Goal: Task Accomplishment & Management: Complete application form

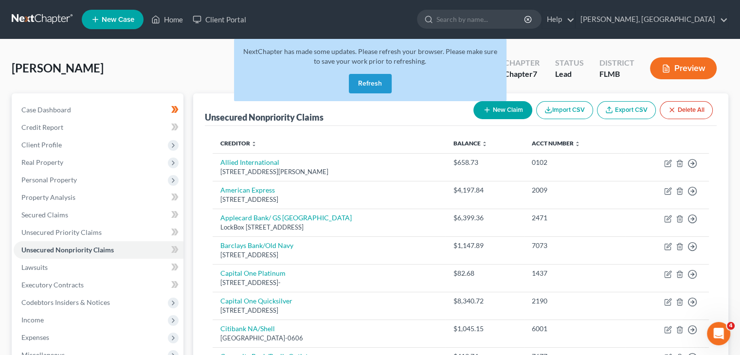
click at [490, 111] on button "New Claim" at bounding box center [503, 110] width 59 height 18
select select "0"
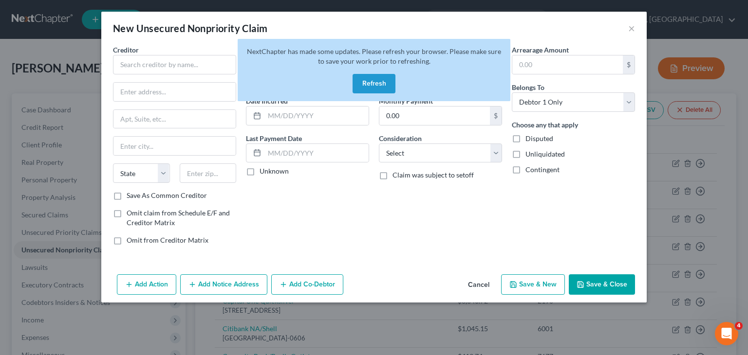
click at [383, 89] on button "Refresh" at bounding box center [373, 83] width 43 height 19
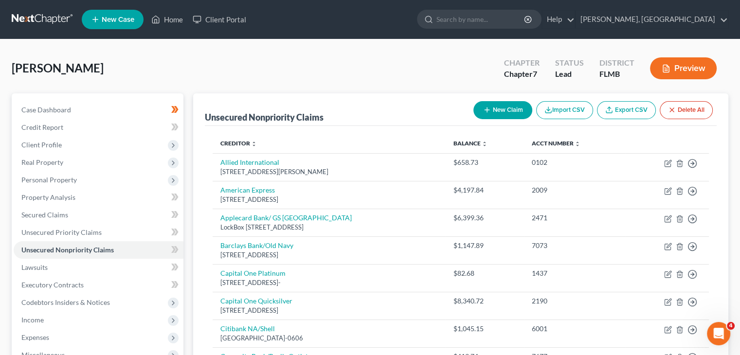
click at [496, 106] on button "New Claim" at bounding box center [503, 110] width 59 height 18
select select "0"
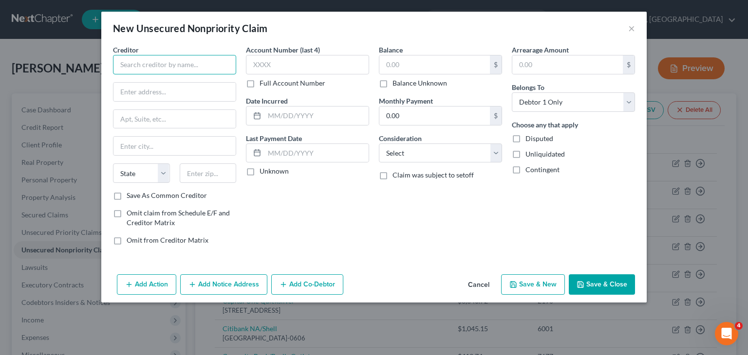
click at [147, 67] on input "text" at bounding box center [174, 64] width 123 height 19
click at [147, 67] on input "Citibank NA/Shell" at bounding box center [174, 64] width 123 height 19
type input "Citibank NA/Shell"
click at [154, 90] on input "text" at bounding box center [174, 92] width 122 height 18
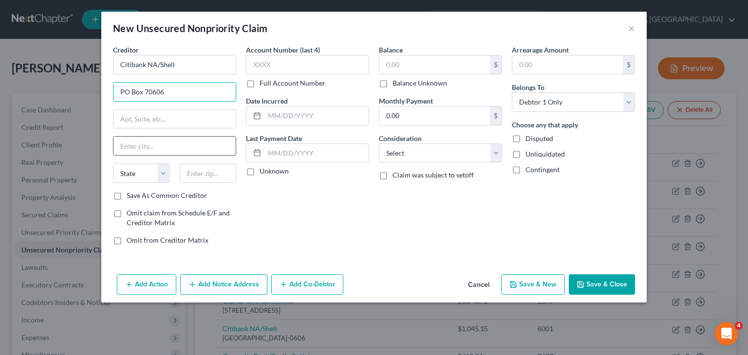
type input "PO Box 70606"
click at [154, 148] on input "text" at bounding box center [174, 146] width 122 height 18
type input "Philadelphia"
click at [163, 172] on select "State AL AK AR AZ CA CO CT DE DC FL GA GU HI ID IL IN IA KS KY LA ME MD MA MI M…" at bounding box center [141, 173] width 57 height 19
select select "39"
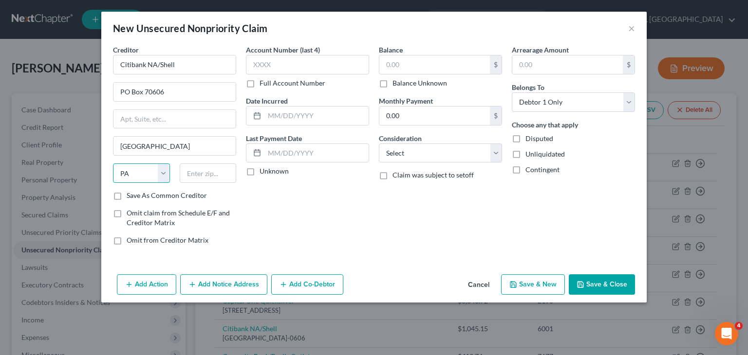
click at [113, 164] on select "State AL AK AR AZ CA CO CT DE DC FL GA GU HI ID IL IN IA KS KY LA ME MD MA MI M…" at bounding box center [141, 173] width 57 height 19
click at [201, 179] on input "text" at bounding box center [208, 173] width 57 height 19
click at [184, 60] on input "Citibank NA/Shell" at bounding box center [174, 64] width 123 height 19
drag, startPoint x: 184, startPoint y: 60, endPoint x: 160, endPoint y: 63, distance: 24.5
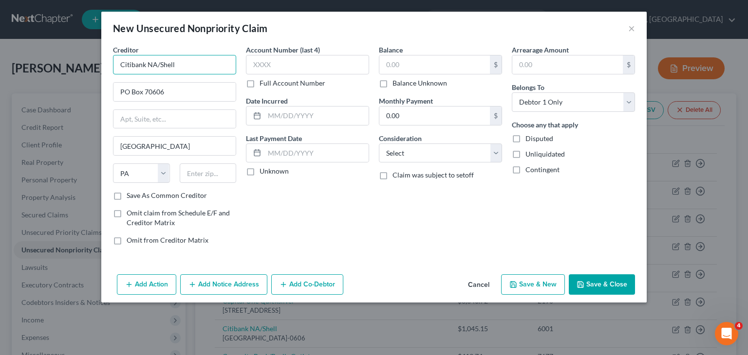
click at [160, 63] on input "Citibank NA/Shell" at bounding box center [174, 64] width 123 height 19
type input "Citibank NA/Sunoco"
drag, startPoint x: 173, startPoint y: 91, endPoint x: 153, endPoint y: 98, distance: 20.8
click at [153, 98] on input "PO Box 70606" at bounding box center [174, 92] width 122 height 18
type input "PO Box 7032"
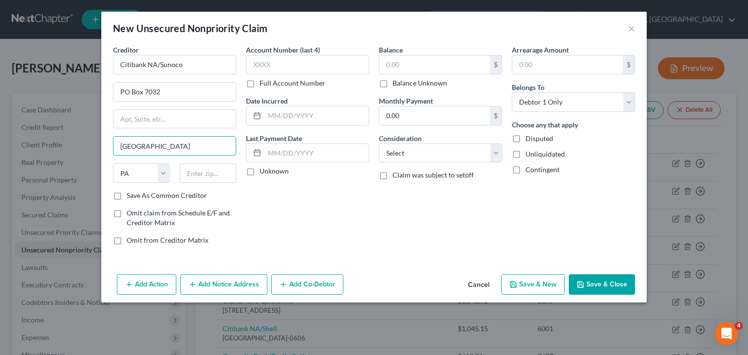
drag, startPoint x: 180, startPoint y: 149, endPoint x: 101, endPoint y: 146, distance: 78.5
click at [101, 146] on div "Creditor * Citibank NA/Sunoco PO Box 7032 Philadelphia State AL AK AR AZ CA CO …" at bounding box center [373, 158] width 545 height 226
click at [165, 146] on input "Philadelphia" at bounding box center [174, 146] width 122 height 18
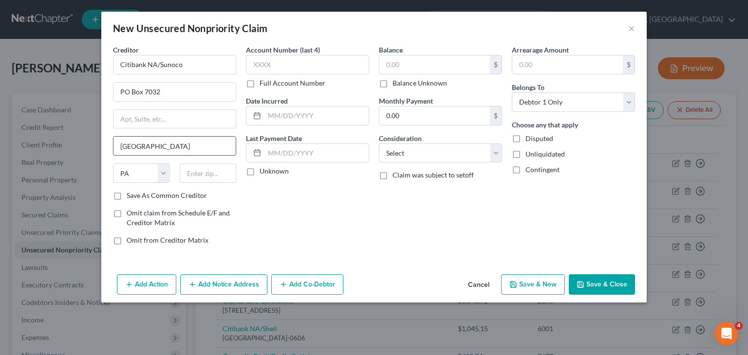
click at [165, 146] on input "Philadelphia" at bounding box center [174, 146] width 122 height 18
type input "Sioux Falls"
click at [162, 170] on select "State AL AK AR AZ CA CO CT DE DC FL GA GU HI ID IL IN IA KS KY LA ME MD MA MI M…" at bounding box center [141, 173] width 57 height 19
select select "43"
click at [113, 164] on select "State AL AK AR AZ CA CO CT DE DC FL GA GU HI ID IL IN IA KS KY LA ME MD MA MI M…" at bounding box center [141, 173] width 57 height 19
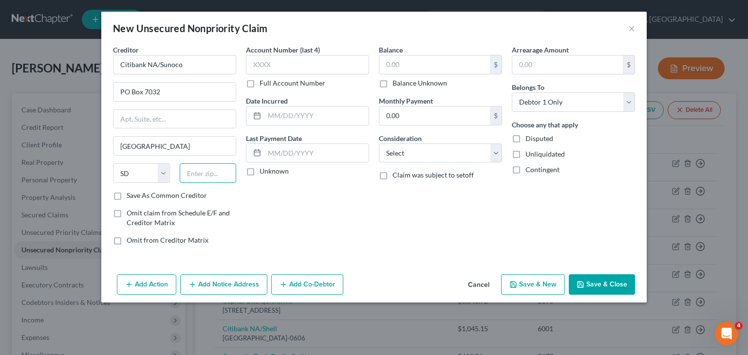
click at [207, 170] on input "text" at bounding box center [208, 173] width 57 height 19
type input "57117-7032"
click at [313, 68] on input "text" at bounding box center [307, 64] width 123 height 19
type input "6001"
click at [441, 61] on input "text" at bounding box center [434, 64] width 110 height 18
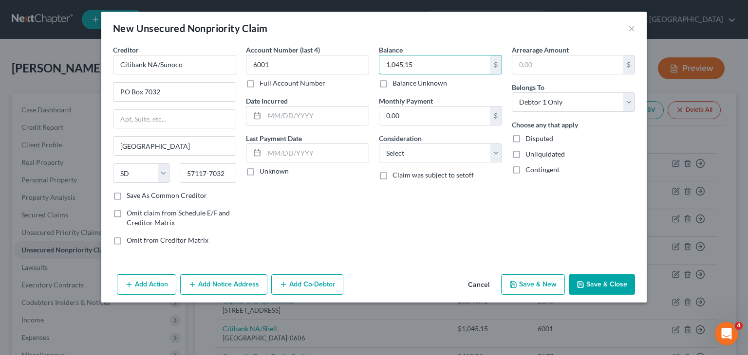
type input "1,045.15"
click at [543, 285] on button "Save & New" at bounding box center [533, 285] width 64 height 20
select select "0"
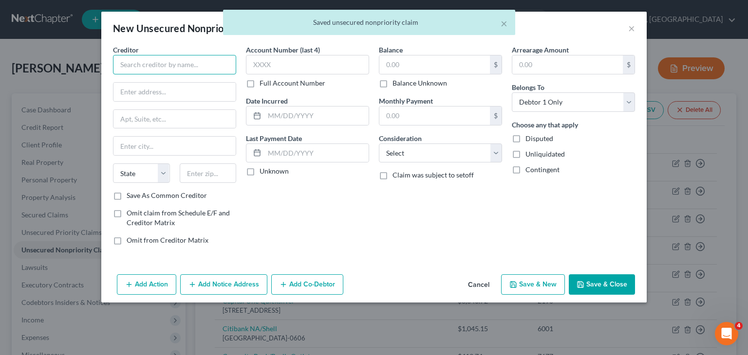
click at [153, 57] on input "text" at bounding box center [174, 64] width 123 height 19
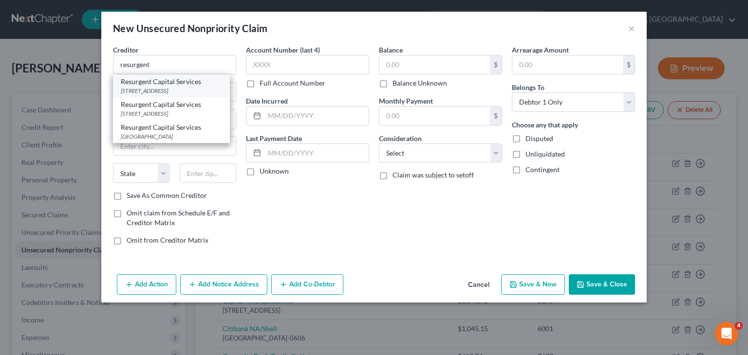
click at [178, 91] on div "[STREET_ADDRESS]" at bounding box center [171, 91] width 101 height 8
type input "Resurgent Capital Services"
type input "PO Box 10587"
type input "Greenville"
select select "42"
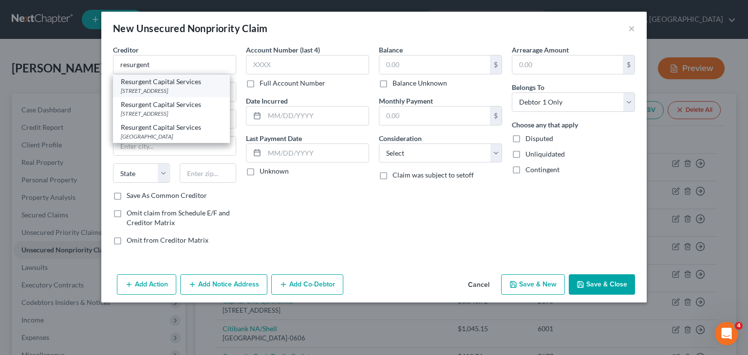
type input "29603"
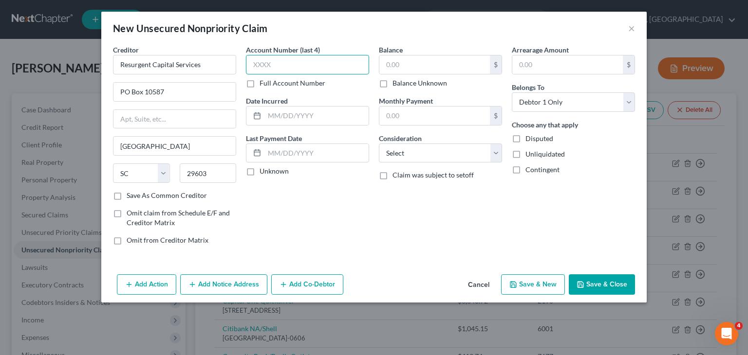
click at [278, 63] on input "text" at bounding box center [307, 64] width 123 height 19
click at [382, 62] on input "text" at bounding box center [434, 64] width 110 height 18
type input "1,045.15"
click at [296, 67] on input "text" at bounding box center [307, 64] width 123 height 19
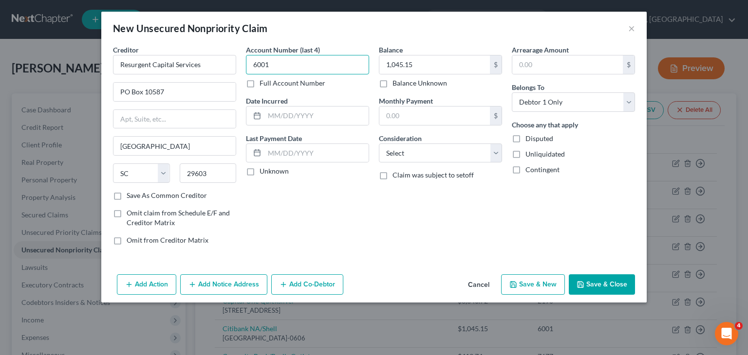
type input "6001"
click at [534, 280] on button "Save & New" at bounding box center [533, 285] width 64 height 20
select select "0"
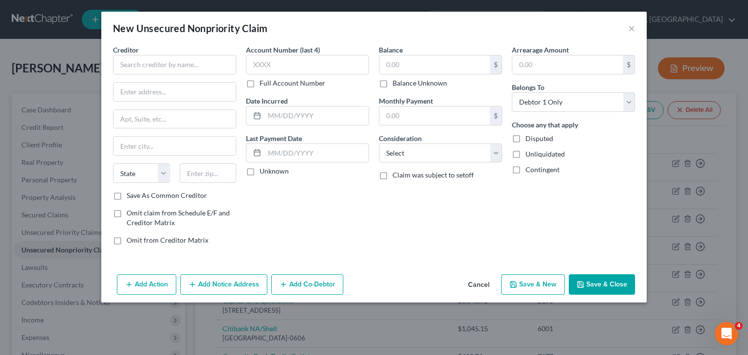
type input "0.00"
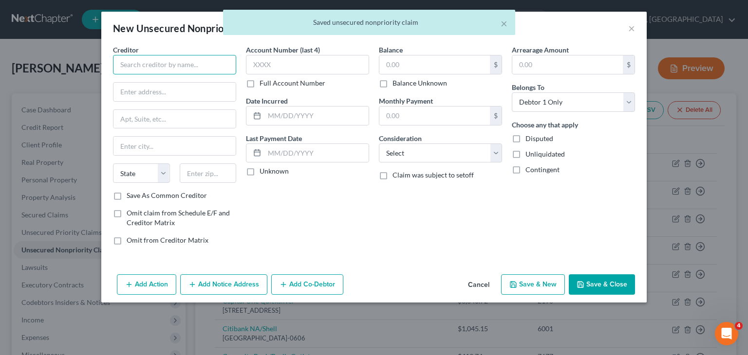
click at [188, 64] on input "text" at bounding box center [174, 64] width 123 height 19
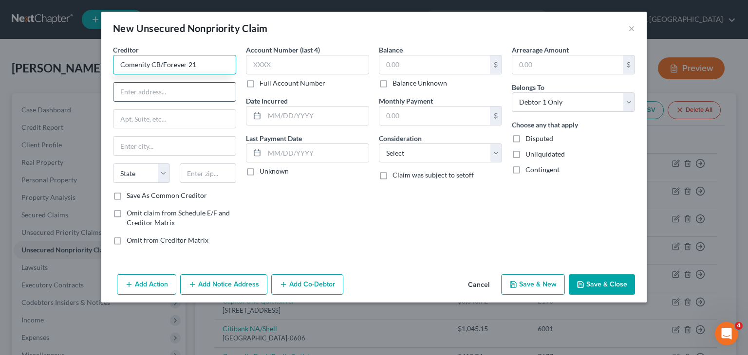
type input "Comenity CB/Forever 21"
click at [184, 93] on input "text" at bounding box center [174, 92] width 122 height 18
type input "PO Box 183003"
click at [162, 140] on input "text" at bounding box center [174, 146] width 122 height 18
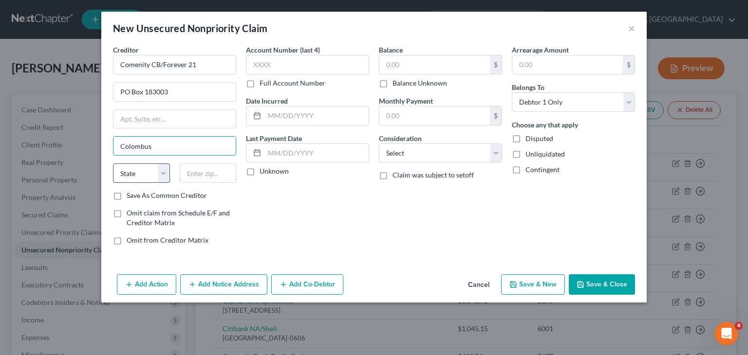
type input "Colombus"
click at [167, 178] on select "State AL AK AR AZ CA CO CT DE DC FL GA GU HI ID IL IN IA KS KY LA ME MD MA MI M…" at bounding box center [141, 173] width 57 height 19
click at [113, 164] on select "State AL AK AR AZ CA CO CT DE DC FL GA GU HI ID IL IN IA KS KY LA ME MD MA MI M…" at bounding box center [141, 173] width 57 height 19
click at [203, 170] on input "text" at bounding box center [208, 173] width 57 height 19
click at [165, 173] on select "State AL AK AR AZ CA CO CT DE DC FL GA GU HI ID IL IN IA KS KY LA ME MD MA MI M…" at bounding box center [141, 173] width 57 height 19
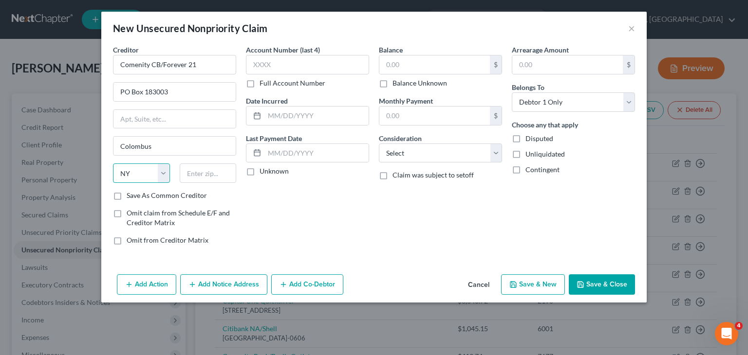
select select "36"
click at [113, 164] on select "State AL AK AR AZ CA CO CT DE DC FL GA GU HI ID IL IN IA KS KY LA ME MD MA MI M…" at bounding box center [141, 173] width 57 height 19
click at [197, 170] on input "text" at bounding box center [208, 173] width 57 height 19
type input "43218-3003"
click at [294, 67] on input "text" at bounding box center [307, 64] width 123 height 19
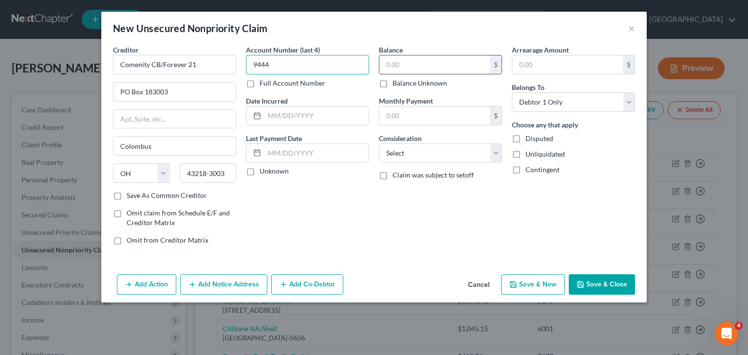
type input "9444"
click at [397, 61] on input "text" at bounding box center [434, 64] width 110 height 18
type input "296.04"
click at [501, 154] on select "Select Cable / Satellite Services Collection Agency Credit Card Debt Debt Couns…" at bounding box center [440, 153] width 123 height 19
select select "2"
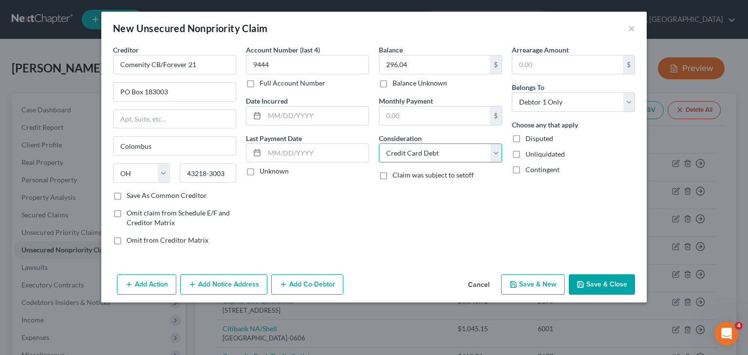
click at [379, 144] on select "Select Cable / Satellite Services Collection Agency Credit Card Debt Debt Couns…" at bounding box center [440, 153] width 123 height 19
click at [544, 285] on button "Save & New" at bounding box center [533, 285] width 64 height 20
select select "0"
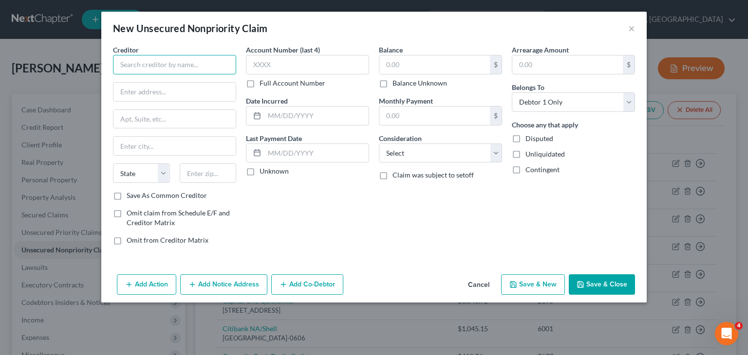
click at [203, 71] on input "text" at bounding box center [174, 64] width 123 height 19
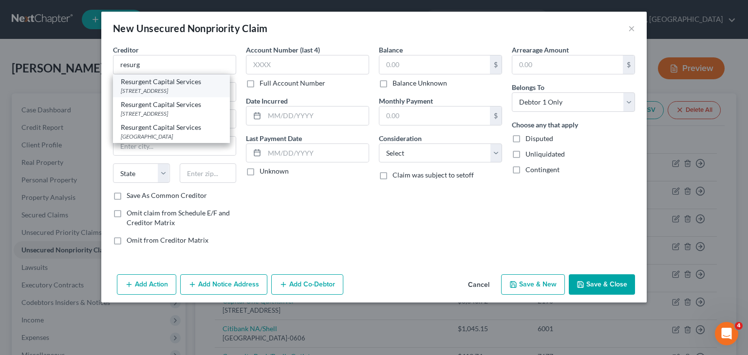
click at [180, 88] on div "[STREET_ADDRESS]" at bounding box center [171, 91] width 101 height 8
type input "Resurgent Capital Services"
type input "PO Box 10587"
type input "Greenville"
select select "42"
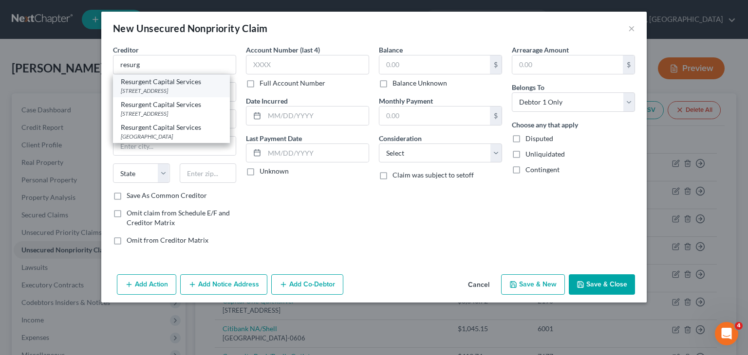
type input "29603"
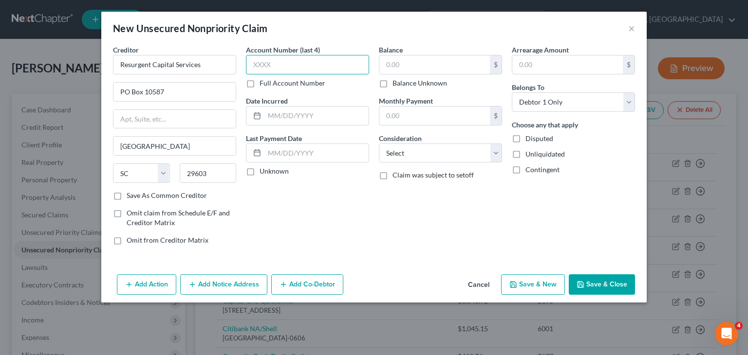
click at [312, 61] on input "text" at bounding box center [307, 64] width 123 height 19
type input "9444"
click at [438, 61] on input "text" at bounding box center [434, 64] width 110 height 18
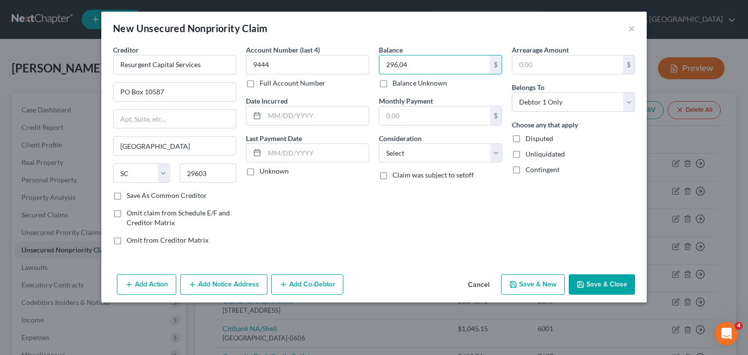
type input "296.04"
click at [519, 283] on button "Save & New" at bounding box center [533, 285] width 64 height 20
select select "0"
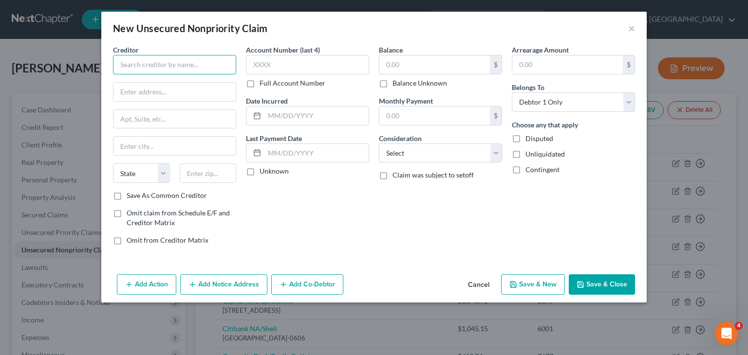
click at [131, 61] on input "text" at bounding box center [174, 64] width 123 height 19
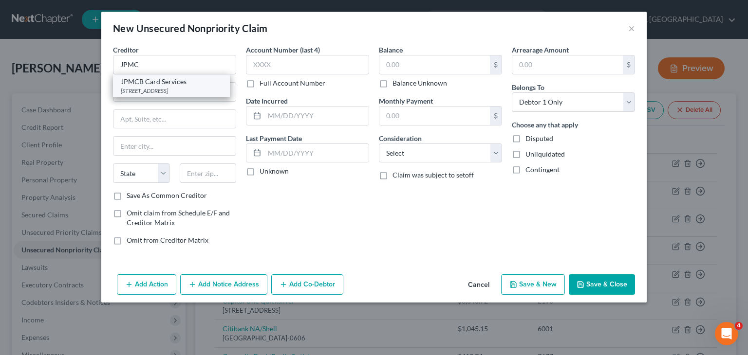
click at [158, 90] on div "301 North Walnut Street Floor 9, Wilmington, DE 19801" at bounding box center [171, 91] width 101 height 8
type input "JPMCB Card Services"
type input "301 North Walnut Street"
type input "Floor 9"
type input "Wilmington"
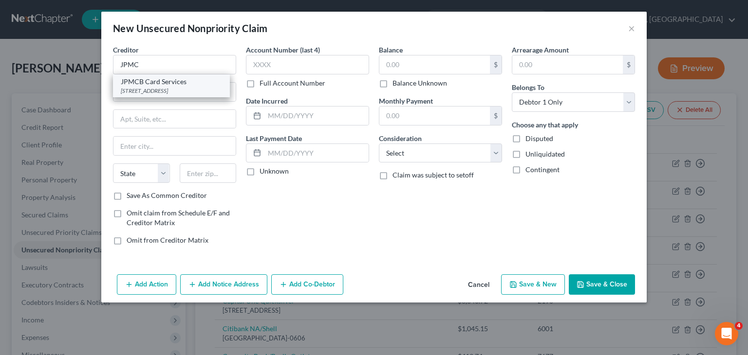
select select "7"
type input "19801"
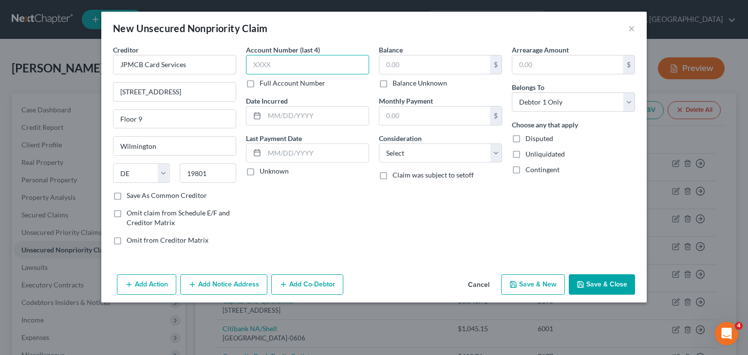
click at [276, 62] on input "text" at bounding box center [307, 64] width 123 height 19
type input "9852"
click at [395, 65] on input "text" at bounding box center [434, 64] width 110 height 18
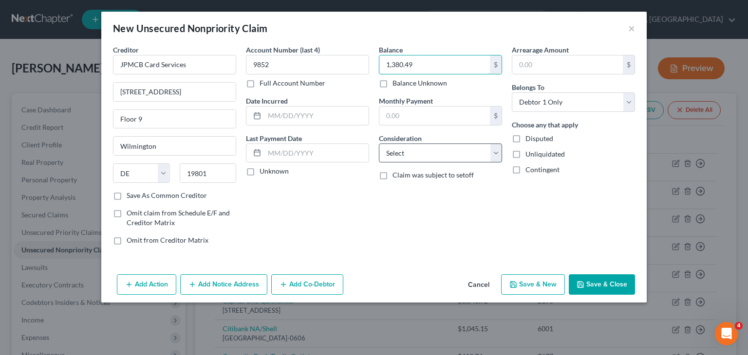
type input "1,380.49"
click at [497, 154] on select "Select Cable / Satellite Services Collection Agency Credit Card Debt Debt Couns…" at bounding box center [440, 153] width 123 height 19
select select "2"
click at [379, 144] on select "Select Cable / Satellite Services Collection Agency Credit Card Debt Debt Couns…" at bounding box center [440, 153] width 123 height 19
click at [535, 286] on button "Save & New" at bounding box center [533, 285] width 64 height 20
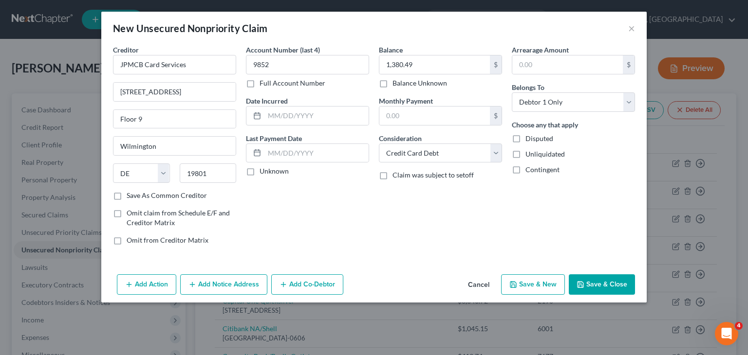
select select "0"
type input "0.00"
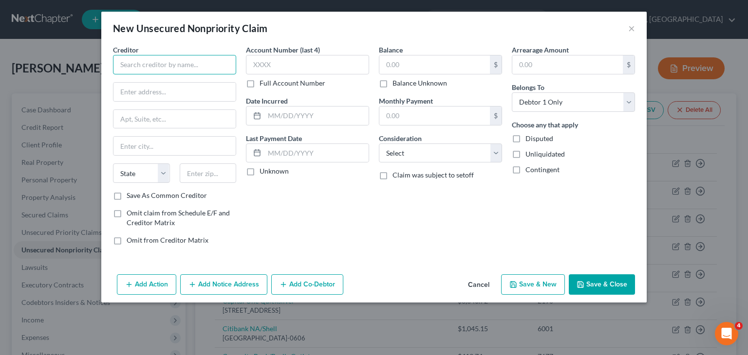
click at [186, 62] on input "text" at bounding box center [174, 64] width 123 height 19
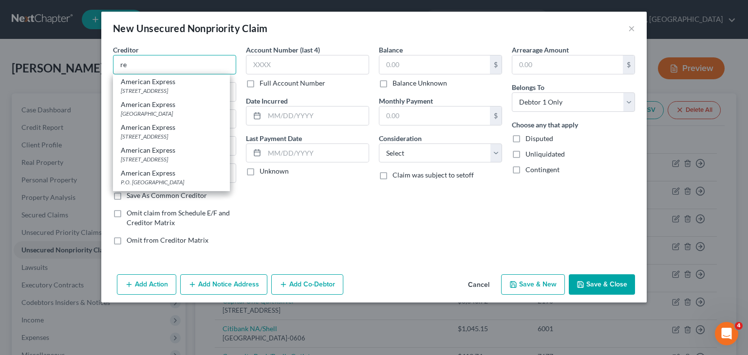
type input "r"
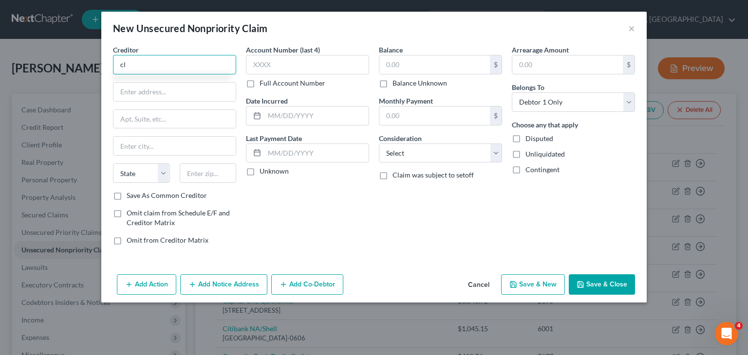
type input "c"
type input "Client Services, Inc."
click at [163, 93] on input "text" at bounding box center [174, 92] width 122 height 18
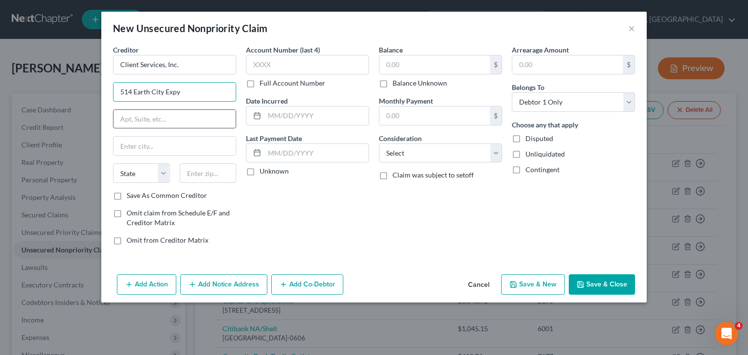
type input "514 Earth City Expy"
click at [122, 114] on input "text" at bounding box center [174, 119] width 122 height 18
type input "Ste. 310"
click at [147, 150] on input "text" at bounding box center [174, 146] width 122 height 18
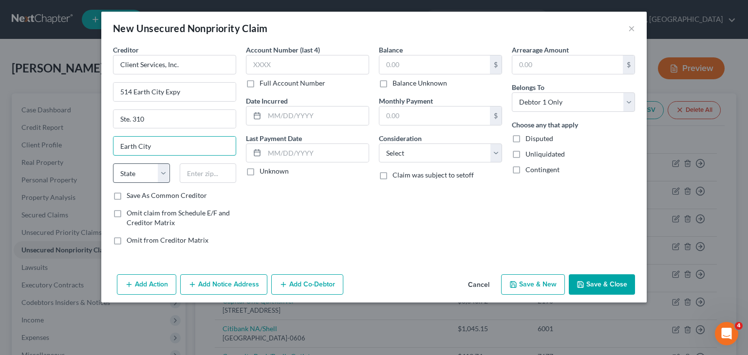
type input "Earth City"
click at [166, 178] on select "State AL AK AR AZ CA CO CT DE DC FL GA GU HI ID IL IN IA KS KY LA ME MD MA MI M…" at bounding box center [141, 173] width 57 height 19
select select "26"
click at [113, 164] on select "State AL AK AR AZ CA CO CT DE DC FL GA GU HI ID IL IN IA KS KY LA ME MD MA MI M…" at bounding box center [141, 173] width 57 height 19
click at [197, 166] on input "text" at bounding box center [208, 173] width 57 height 19
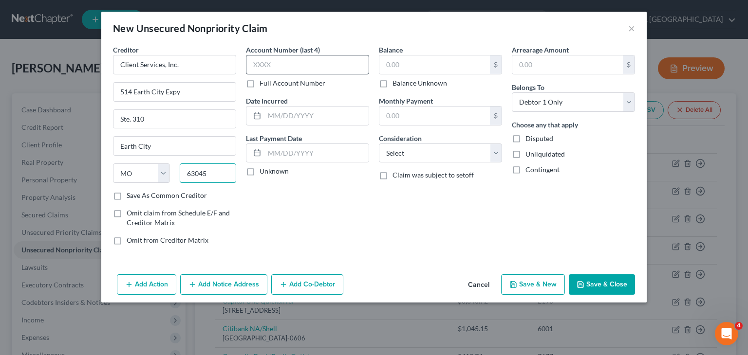
type input "63045"
click at [269, 62] on input "text" at bounding box center [307, 64] width 123 height 19
type input "9852"
click at [396, 61] on input "text" at bounding box center [434, 64] width 110 height 18
type input "1,380.49"
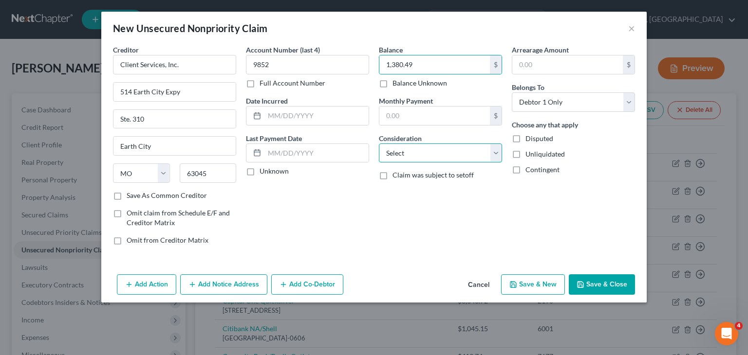
click at [496, 154] on select "Select Cable / Satellite Services Collection Agency Credit Card Debt Debt Couns…" at bounding box center [440, 153] width 123 height 19
select select "1"
click at [379, 144] on select "Select Cable / Satellite Services Collection Agency Credit Card Debt Debt Couns…" at bounding box center [440, 153] width 123 height 19
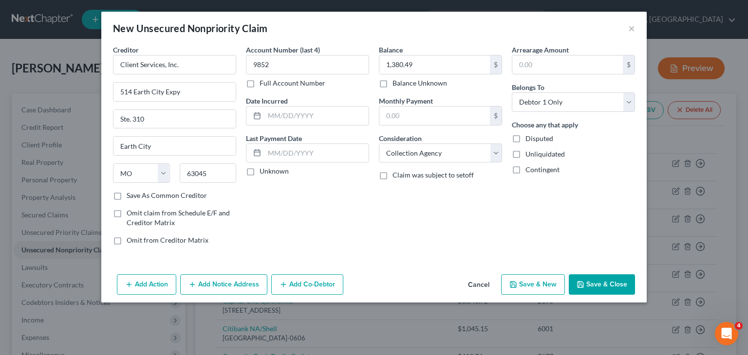
click at [550, 285] on button "Save & New" at bounding box center [533, 285] width 64 height 20
type input "0.00"
select select "0"
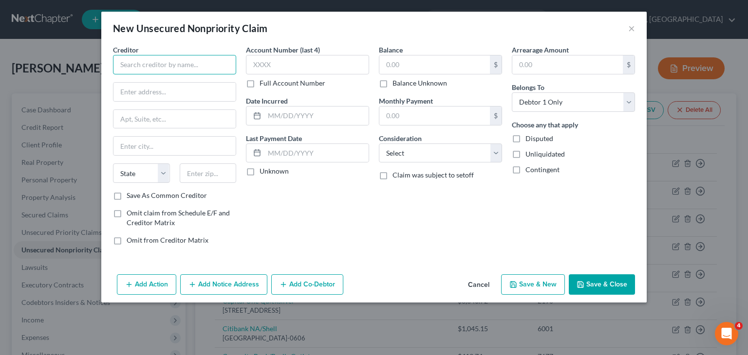
click at [170, 69] on input "text" at bounding box center [174, 64] width 123 height 19
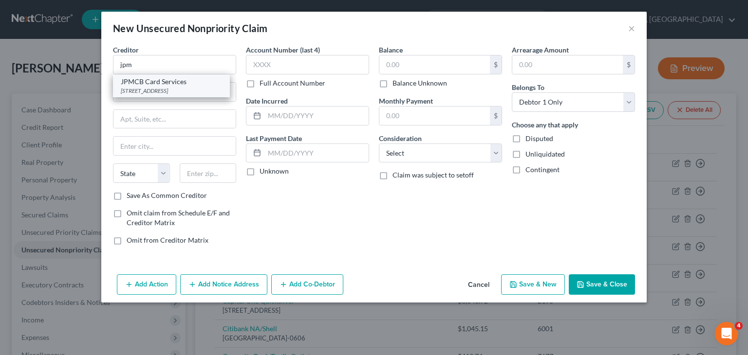
click at [173, 94] on div "301 North Walnut Street Floor 9, Wilmington, DE 19801" at bounding box center [171, 91] width 101 height 8
type input "JPMCB Card Services"
type input "301 North Walnut Street"
type input "Floor 9"
type input "Wilmington"
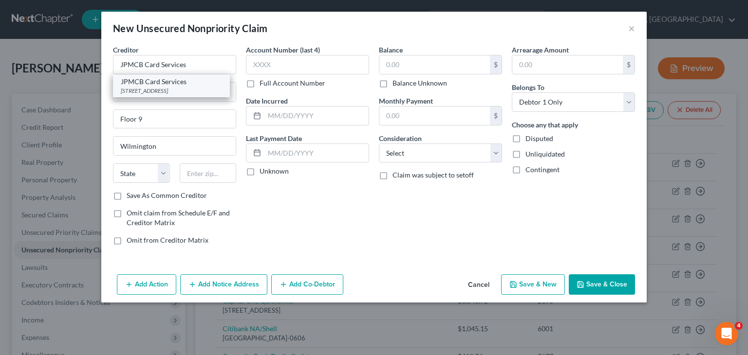
select select "7"
type input "19801"
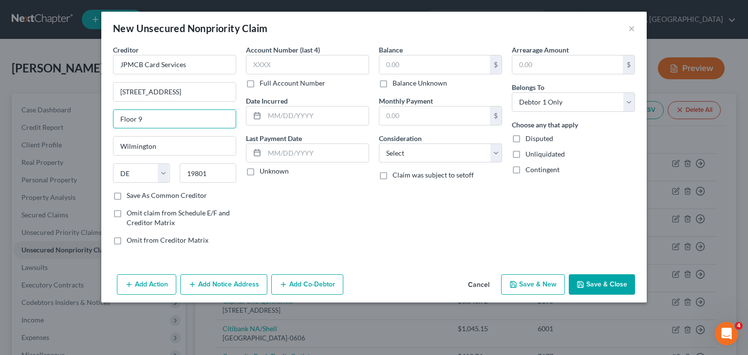
drag, startPoint x: 159, startPoint y: 121, endPoint x: 109, endPoint y: 121, distance: 50.1
click at [109, 121] on div "Creditor * JPMCB Card Services 301 North Walnut Street Floor 9 Wilmington State…" at bounding box center [174, 149] width 133 height 208
click at [125, 90] on input "301 North Walnut Street" at bounding box center [174, 92] width 122 height 18
type input "201 North Walnut Street"
click at [169, 117] on input "Floor 9" at bounding box center [174, 119] width 122 height 18
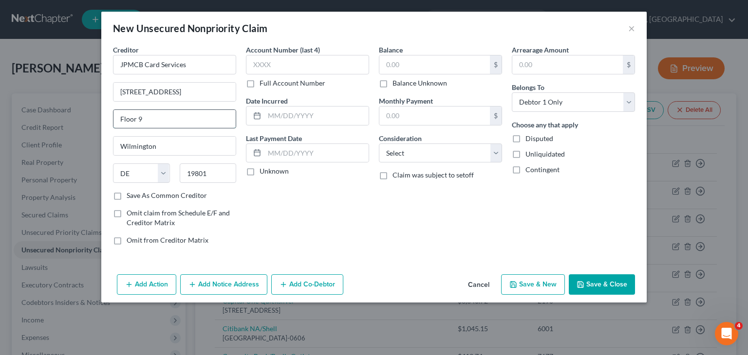
click at [169, 117] on input "Floor 9" at bounding box center [174, 119] width 122 height 18
type input "DE1-0153"
click at [195, 63] on input "JPMCB Card Services" at bounding box center [174, 64] width 123 height 19
type input "JPMCB Card Services/Slate"
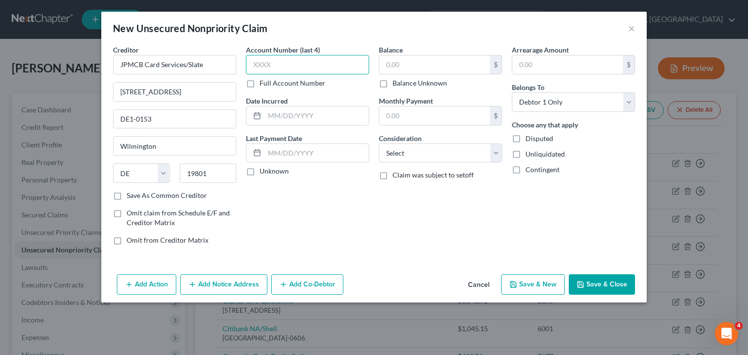
click at [291, 71] on input "text" at bounding box center [307, 64] width 123 height 19
type input "4595"
click at [442, 69] on input "text" at bounding box center [434, 64] width 110 height 18
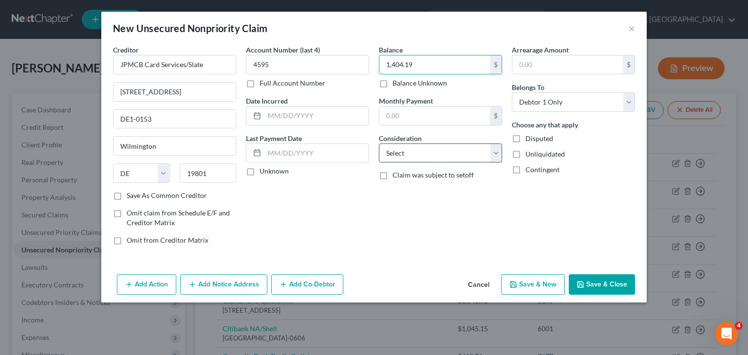
type input "1,404.19"
click at [494, 158] on select "Select Cable / Satellite Services Collection Agency Credit Card Debt Debt Couns…" at bounding box center [440, 153] width 123 height 19
select select "2"
click at [379, 144] on select "Select Cable / Satellite Services Collection Agency Credit Card Debt Debt Couns…" at bounding box center [440, 153] width 123 height 19
click at [545, 286] on button "Save & New" at bounding box center [533, 285] width 64 height 20
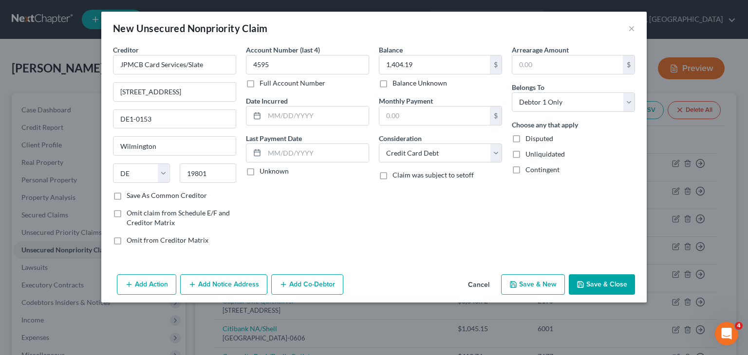
type input "0.00"
select select "0"
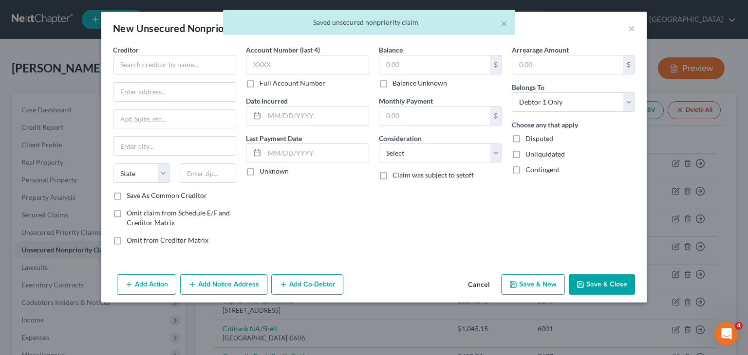
click at [489, 280] on button "Cancel" at bounding box center [478, 285] width 37 height 19
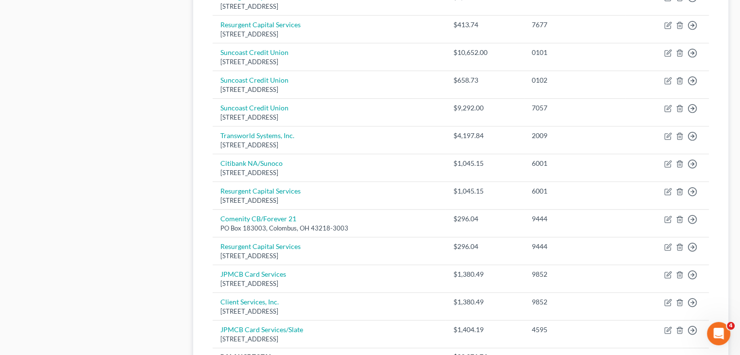
scroll to position [612, 0]
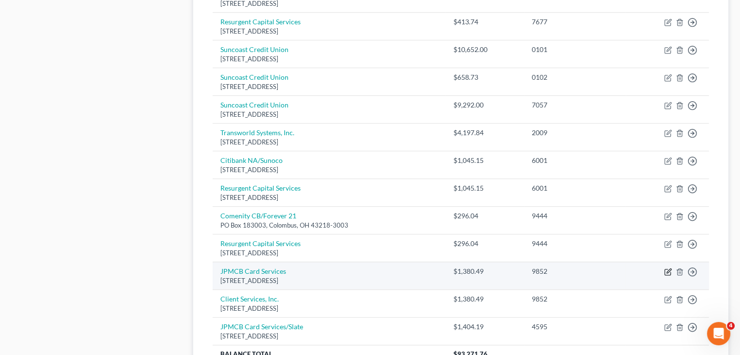
click at [667, 270] on icon "button" at bounding box center [669, 271] width 4 height 4
select select "7"
select select "2"
select select "0"
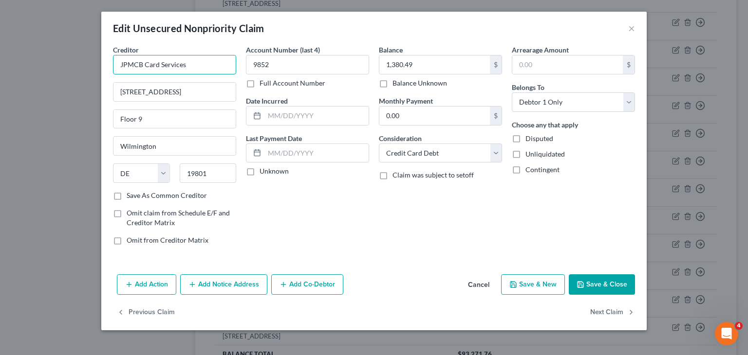
click at [214, 65] on input "JPMCB Card Services" at bounding box center [174, 64] width 123 height 19
type input "JPMCB Card Services/Freedom"
click at [126, 90] on input "301 North Walnut Street" at bounding box center [174, 92] width 122 height 18
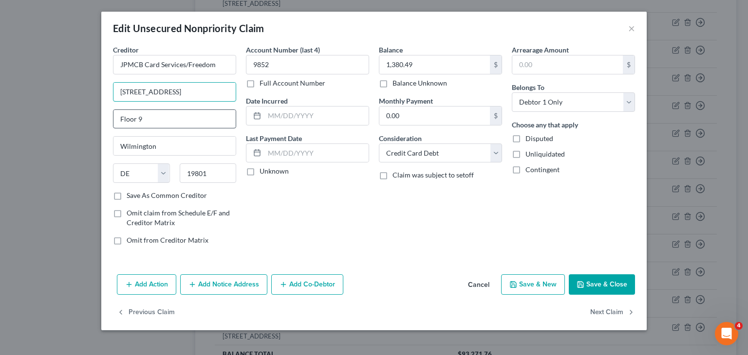
type input "201 North Walnut Street"
drag, startPoint x: 160, startPoint y: 117, endPoint x: 94, endPoint y: 127, distance: 66.5
click at [94, 127] on div "Edit Unsecured Nonpriority Claim × Creditor * JPMCB Card Services/Freedom 201 N…" at bounding box center [374, 177] width 748 height 355
type input "DE1-0153"
click at [606, 288] on button "Save & Close" at bounding box center [602, 285] width 66 height 20
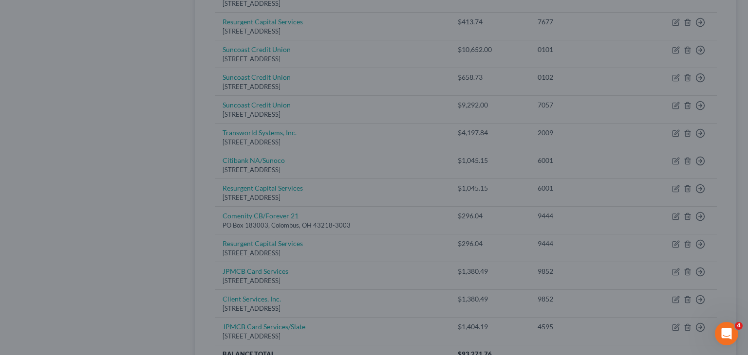
type input "0"
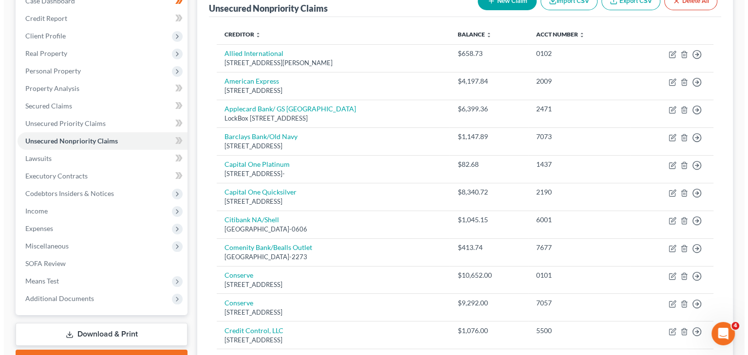
scroll to position [77, 0]
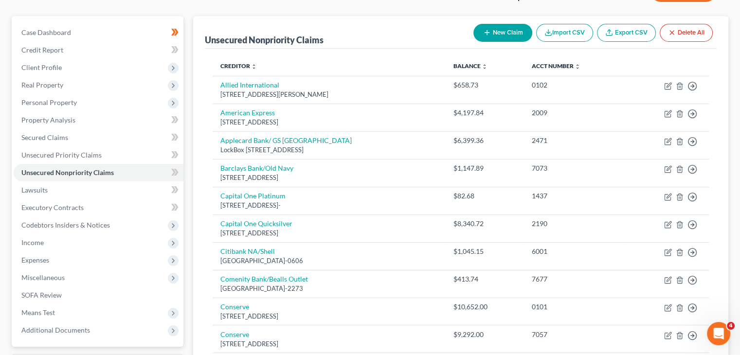
click at [506, 32] on button "New Claim" at bounding box center [503, 33] width 59 height 18
select select "0"
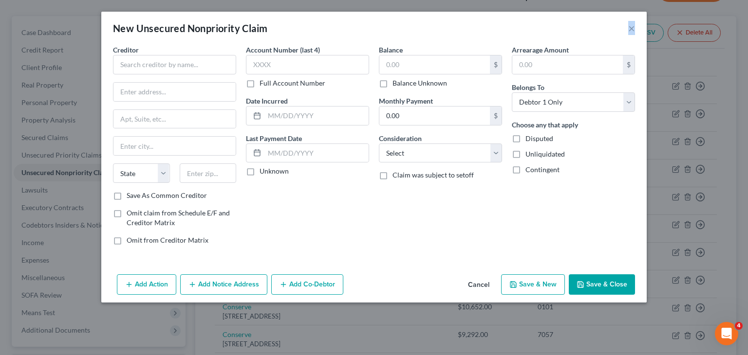
click at [506, 32] on div "New Unsecured Nonpriority Claim ×" at bounding box center [373, 28] width 545 height 33
click at [183, 68] on input "text" at bounding box center [174, 64] width 123 height 19
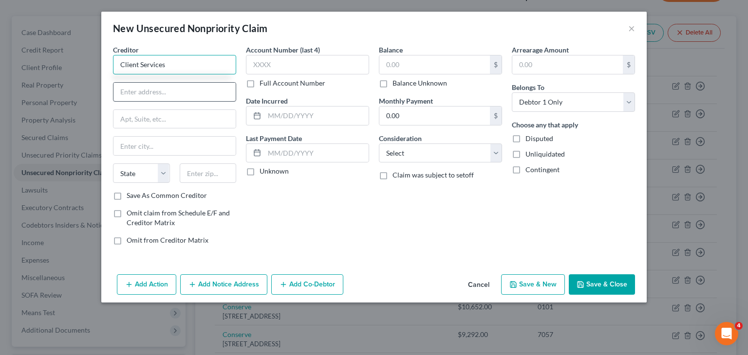
type input "Client Services"
click at [169, 83] on input "text" at bounding box center [174, 92] width 122 height 18
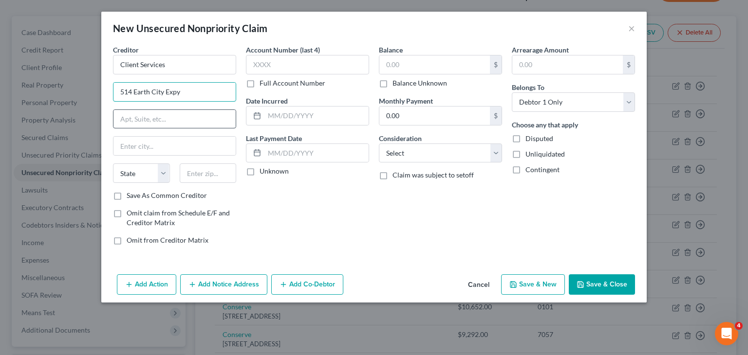
type input "514 Earth City Expy"
click at [136, 119] on input "text" at bounding box center [174, 119] width 122 height 18
type input "Suite 310"
click at [132, 143] on input "text" at bounding box center [174, 146] width 122 height 18
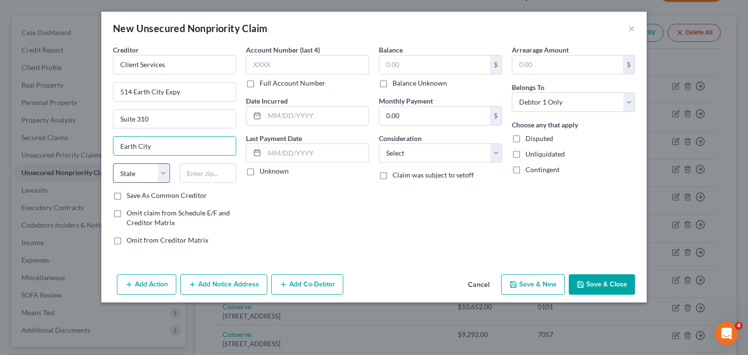
type input "Earth City"
click at [167, 179] on select "State AL AK AR AZ CA CO CT DE DC FL GA GU HI ID IL IN IA KS KY LA ME MD MA MI M…" at bounding box center [141, 173] width 57 height 19
select select "26"
click at [113, 164] on select "State AL AK AR AZ CA CO CT DE DC FL GA GU HI ID IL IN IA KS KY LA ME MD MA MI M…" at bounding box center [141, 173] width 57 height 19
click at [199, 174] on input "text" at bounding box center [208, 173] width 57 height 19
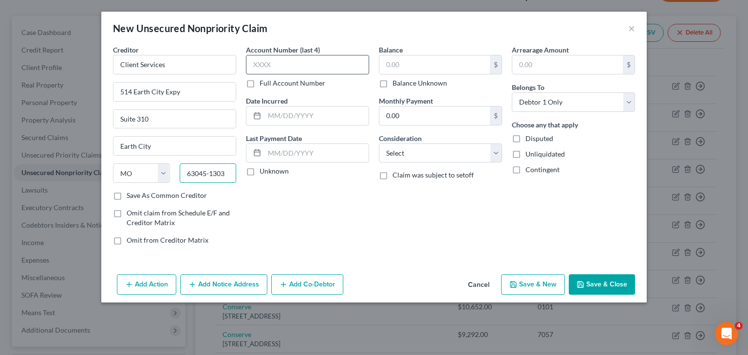
type input "63045-1303"
click at [276, 61] on input "text" at bounding box center [307, 64] width 123 height 19
type input "4595"
click at [436, 61] on input "text" at bounding box center [434, 64] width 110 height 18
type input "1,404.19"
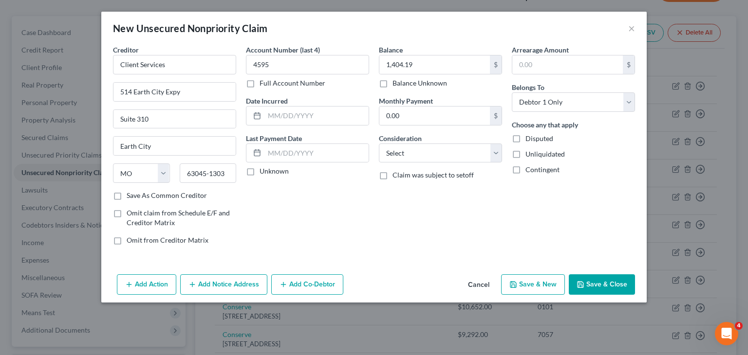
click at [542, 288] on button "Save & New" at bounding box center [533, 285] width 64 height 20
select select "0"
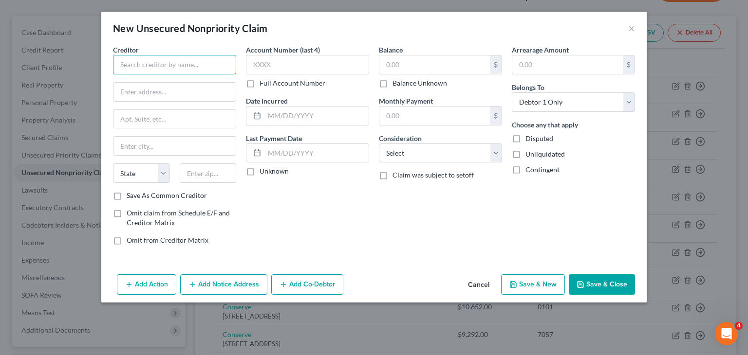
click at [188, 67] on input "text" at bounding box center [174, 64] width 123 height 19
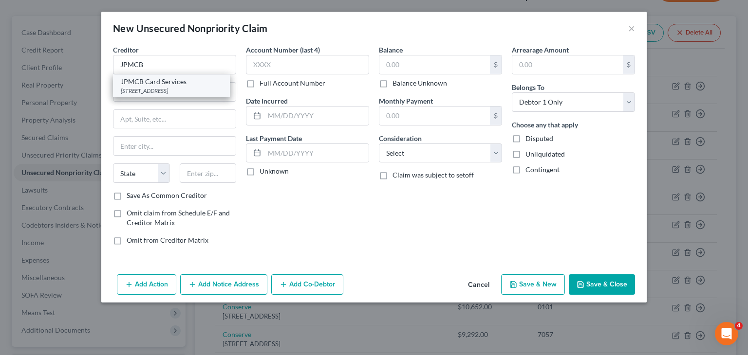
click at [173, 81] on div "JPMCB Card Services" at bounding box center [171, 82] width 101 height 10
type input "JPMCB Card Services"
type input "301 North Walnut Street"
type input "Floor 9"
type input "Wilmington"
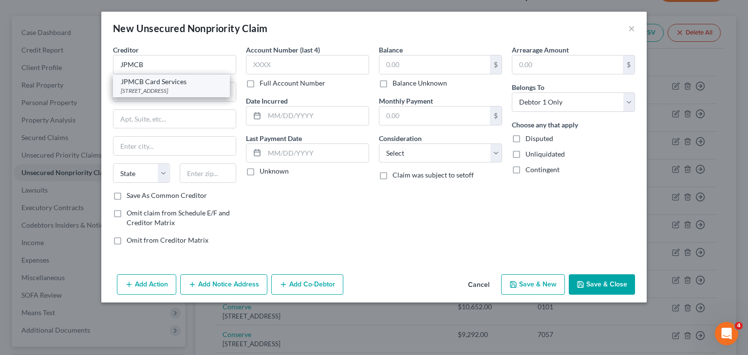
select select "7"
type input "19801"
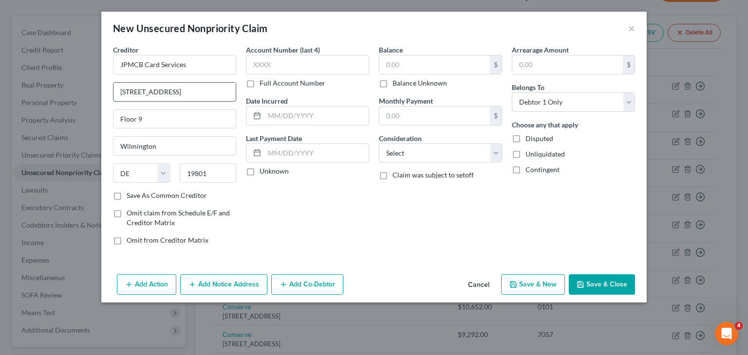
click at [123, 92] on input "301 North Walnut Street" at bounding box center [174, 92] width 122 height 18
type input "201 North Walnut Street"
drag, startPoint x: 160, startPoint y: 125, endPoint x: 114, endPoint y: 120, distance: 45.6
click at [114, 120] on input "Floor 9" at bounding box center [174, 119] width 122 height 18
click at [199, 69] on input "JPMCB Card Services" at bounding box center [174, 64] width 123 height 19
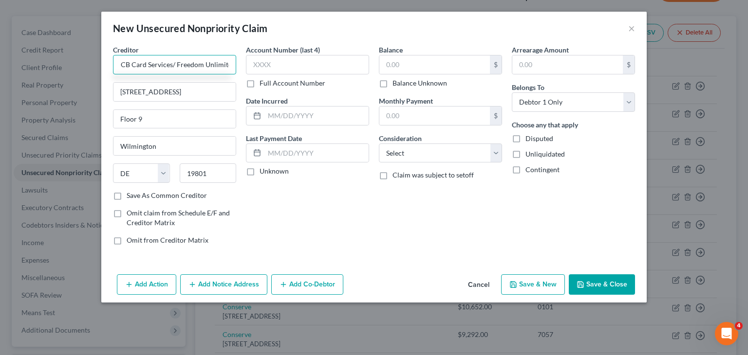
scroll to position [0, 17]
type input "JPMCB Card Services/ Freedom Unlimited"
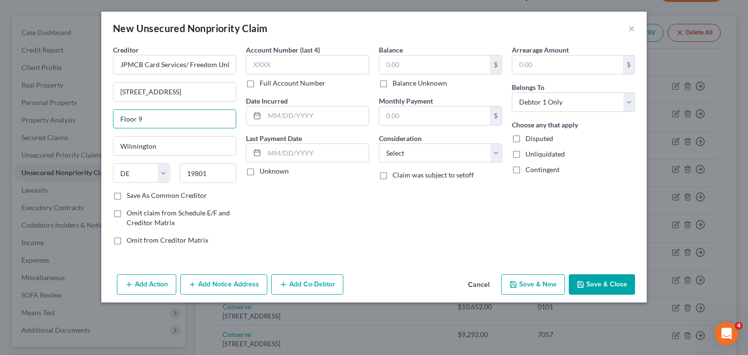
drag, startPoint x: 166, startPoint y: 115, endPoint x: 85, endPoint y: 111, distance: 81.4
click at [85, 111] on div "New Unsecured Nonpriority Claim × Creditor * JPMCB Card Services/ Freedom Unlim…" at bounding box center [374, 177] width 748 height 355
type input "DEI-0153"
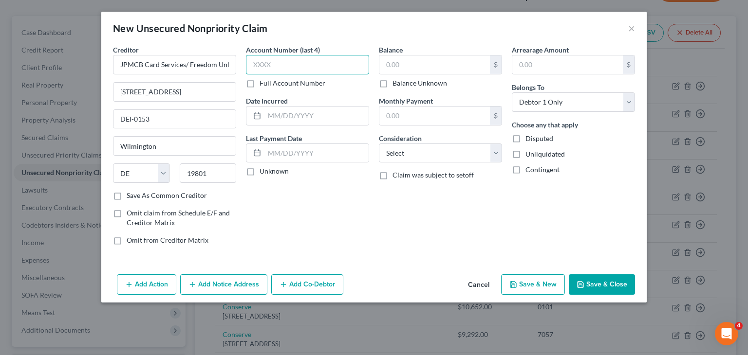
click at [267, 59] on input "text" at bounding box center [307, 64] width 123 height 19
type input "3452"
click at [402, 59] on input "text" at bounding box center [434, 64] width 110 height 18
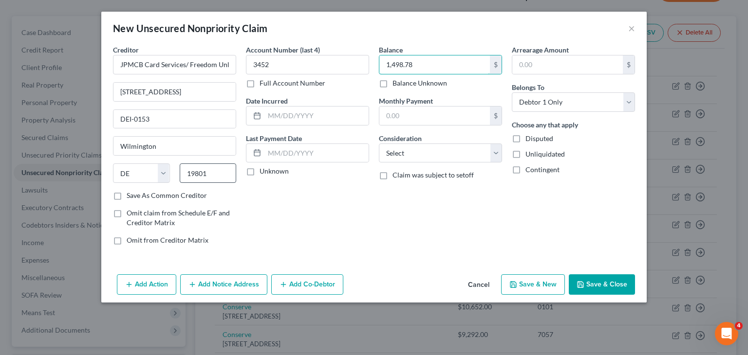
type input "1,498.78"
click at [189, 164] on input "19801" at bounding box center [208, 173] width 57 height 19
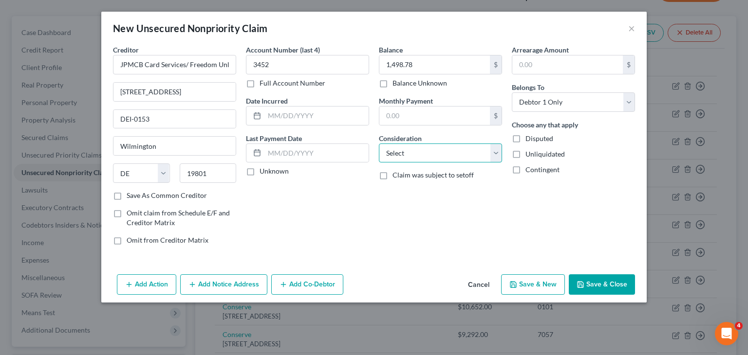
click at [495, 154] on select "Select Cable / Satellite Services Collection Agency Credit Card Debt Debt Couns…" at bounding box center [440, 153] width 123 height 19
select select "2"
click at [379, 144] on select "Select Cable / Satellite Services Collection Agency Credit Card Debt Debt Couns…" at bounding box center [440, 153] width 123 height 19
click at [486, 211] on div "Balance 1,498.78 $ Balance Unknown Balance Undetermined 1,498.78 $ Balance Unkn…" at bounding box center [440, 149] width 133 height 208
click at [542, 185] on div "Arrearage Amount $ Belongs To * Select Debtor 1 Only Debtor 2 Only Debtor 1 And…" at bounding box center [573, 149] width 133 height 208
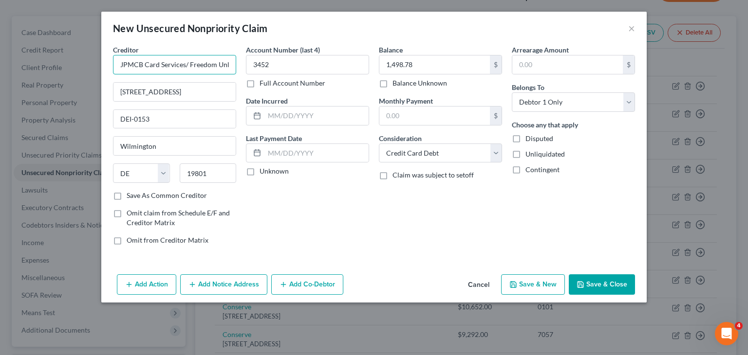
click at [209, 69] on input "JPMCB Card Services/ Freedom Unlimited" at bounding box center [174, 64] width 123 height 19
click at [161, 120] on input "DEI-0153" at bounding box center [174, 119] width 122 height 18
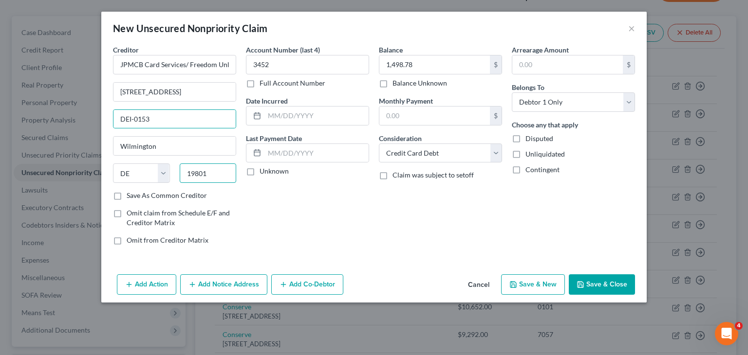
click at [230, 167] on input "19801" at bounding box center [208, 173] width 57 height 19
click at [306, 113] on input "text" at bounding box center [316, 116] width 104 height 18
click at [127, 191] on label "Save As Common Creditor" at bounding box center [167, 196] width 80 height 10
click at [130, 191] on input "Save As Common Creditor" at bounding box center [133, 194] width 6 height 6
click at [549, 277] on button "Save & New" at bounding box center [533, 285] width 64 height 20
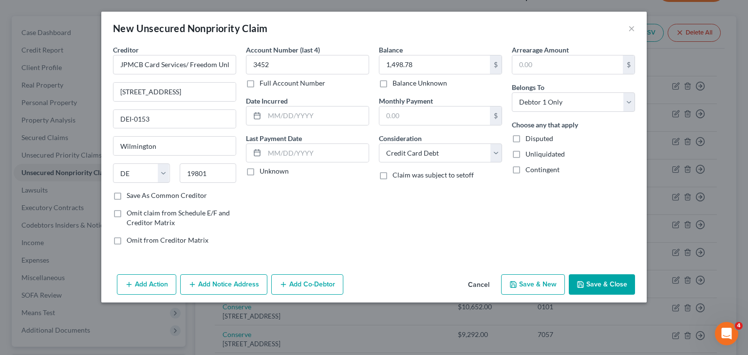
checkbox input "false"
select select "0"
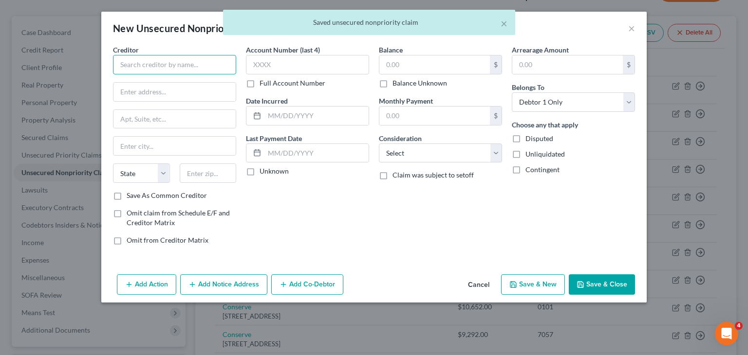
click at [205, 67] on input "text" at bounding box center [174, 64] width 123 height 19
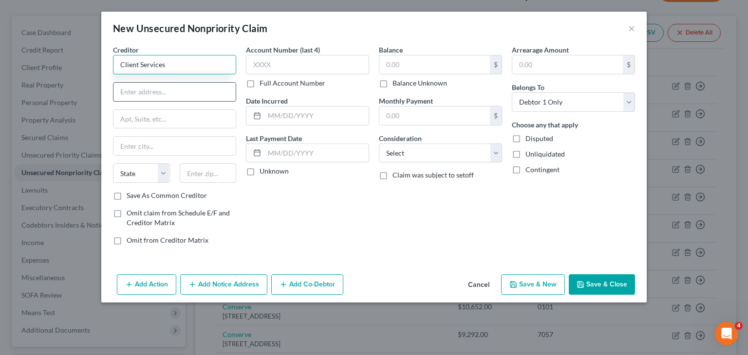
type input "Client Services"
click at [187, 96] on input "text" at bounding box center [174, 92] width 122 height 18
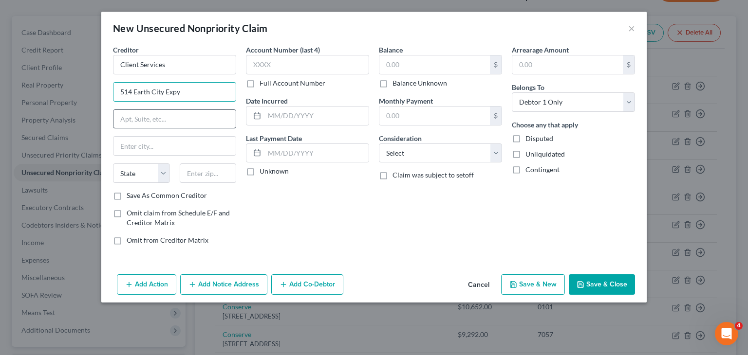
type input "514 Earth City Expy"
click at [177, 119] on input "text" at bounding box center [174, 119] width 122 height 18
type input "Ste. 310"
click at [151, 146] on input "text" at bounding box center [174, 146] width 122 height 18
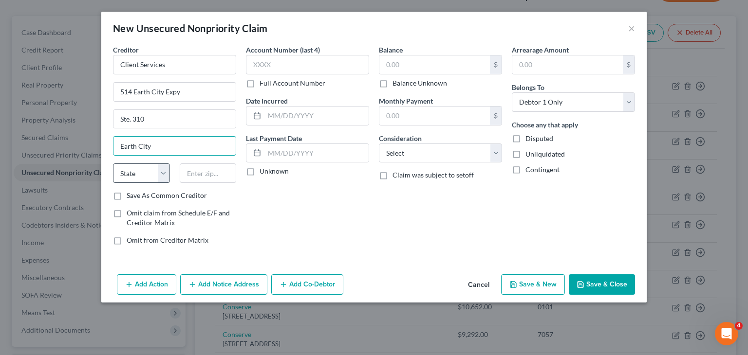
type input "Earth City"
click at [166, 176] on select "State AL AK AR AZ CA CO CT DE DC FL GA GU HI ID IL IN IA KS KY LA ME MD MA MI M…" at bounding box center [141, 173] width 57 height 19
select select "26"
click at [113, 164] on select "State AL AK AR AZ CA CO CT DE DC FL GA GU HI ID IL IN IA KS KY LA ME MD MA MI M…" at bounding box center [141, 173] width 57 height 19
click at [189, 177] on input "text" at bounding box center [208, 173] width 57 height 19
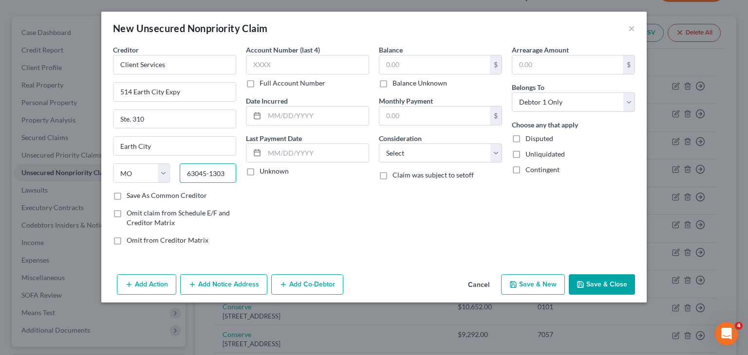
click at [189, 177] on input "63045-1303" at bounding box center [208, 173] width 57 height 19
type input "63045-1303"
click at [268, 63] on input "text" at bounding box center [307, 64] width 123 height 19
type input "2"
type input "3452"
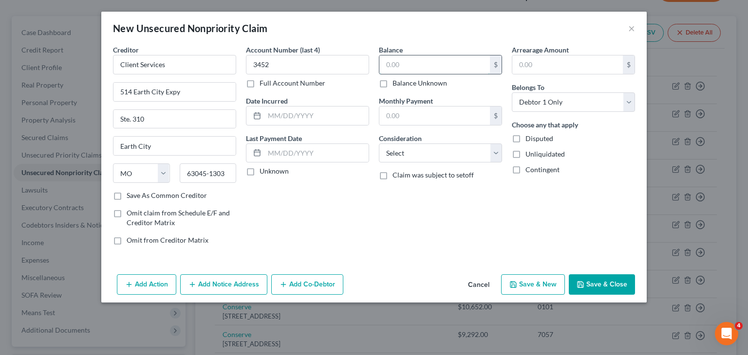
click at [433, 61] on input "text" at bounding box center [434, 64] width 110 height 18
type input "1,498.78"
click at [438, 119] on input "text" at bounding box center [434, 116] width 110 height 18
click at [127, 195] on label "Save As Common Creditor" at bounding box center [167, 196] width 80 height 10
click at [130, 195] on input "Save As Common Creditor" at bounding box center [133, 194] width 6 height 6
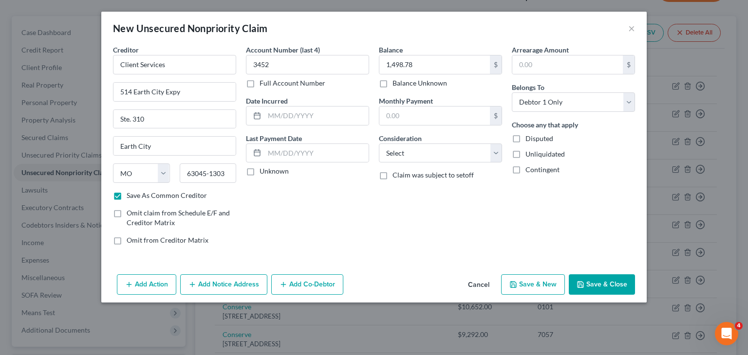
click at [541, 286] on button "Save & New" at bounding box center [533, 285] width 64 height 20
checkbox input "false"
type input "0.00"
select select "0"
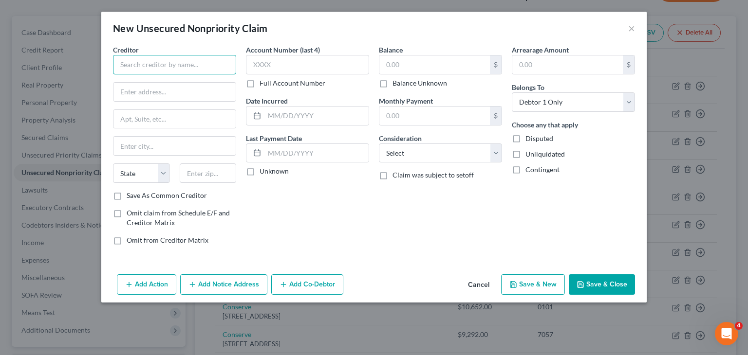
click at [179, 72] on input "text" at bounding box center [174, 64] width 123 height 19
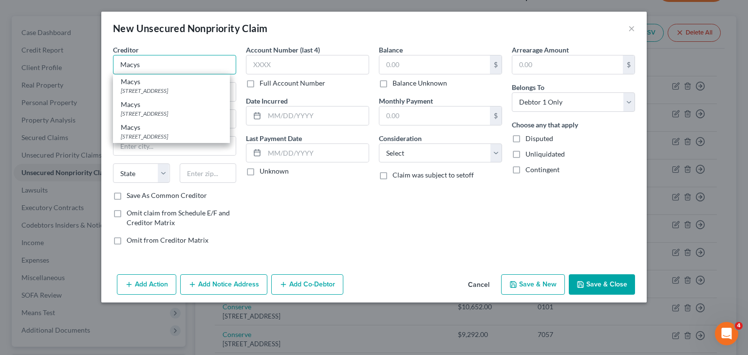
type input "Macys"
click at [235, 93] on input "text" at bounding box center [174, 92] width 122 height 18
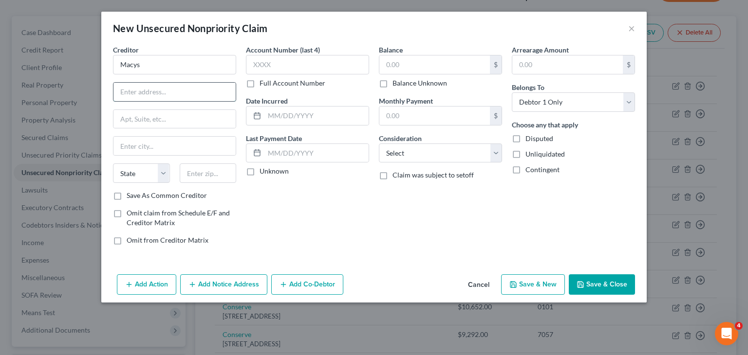
click at [235, 93] on input "text" at bounding box center [174, 92] width 122 height 18
type input "PO Box 9001094"
click at [160, 148] on input "text" at bounding box center [174, 146] width 122 height 18
type input "Louisville"
click at [162, 178] on select "State AL AK AR AZ CA CO CT DE DC FL GA GU HI ID IL IN IA KS KY LA ME MD MA MI M…" at bounding box center [141, 173] width 57 height 19
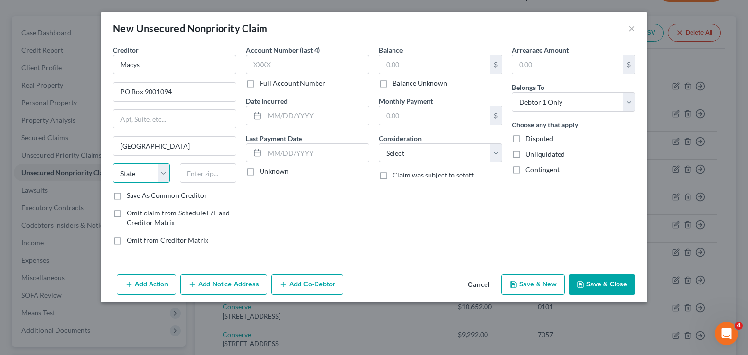
select select "18"
click at [113, 164] on select "State AL AK AR AZ CA CO CT DE DC FL GA GU HI ID IL IN IA KS KY LA ME MD MA MI M…" at bounding box center [141, 173] width 57 height 19
click at [203, 172] on input "text" at bounding box center [208, 173] width 57 height 19
type input "40290-1094"
click at [169, 70] on input "Macys" at bounding box center [174, 64] width 123 height 19
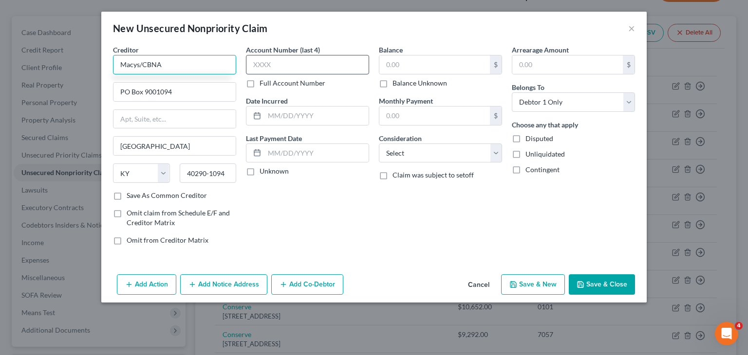
type input "Macys/CBNA"
click at [275, 57] on input "text" at bounding box center [307, 64] width 123 height 19
click at [275, 57] on input "3721" at bounding box center [307, 64] width 123 height 19
type input "3721"
click at [450, 60] on input "text" at bounding box center [434, 64] width 110 height 18
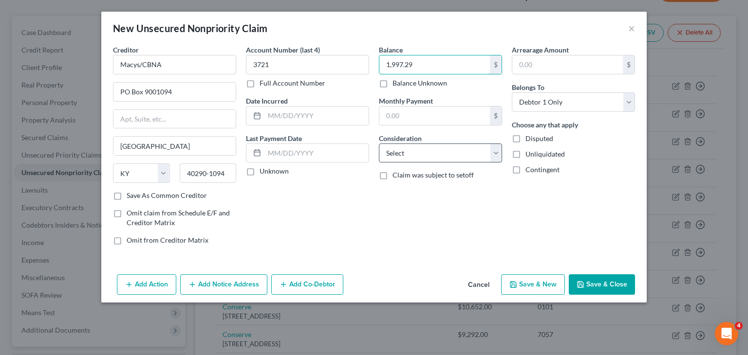
type input "1,997.29"
click at [497, 154] on select "Select Cable / Satellite Services Collection Agency Credit Card Debt Debt Couns…" at bounding box center [440, 153] width 123 height 19
select select "2"
click at [379, 144] on select "Select Cable / Satellite Services Collection Agency Credit Card Debt Debt Couns…" at bounding box center [440, 153] width 123 height 19
click at [491, 172] on div "Claim was subject to setoff" at bounding box center [440, 175] width 123 height 10
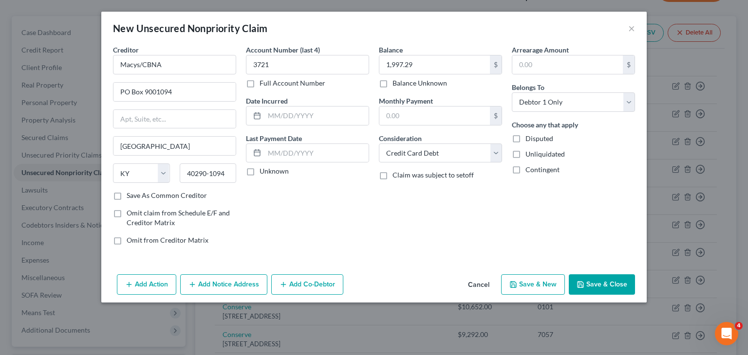
click at [528, 281] on button "Save & New" at bounding box center [533, 285] width 64 height 20
select select "0"
type input "0.00"
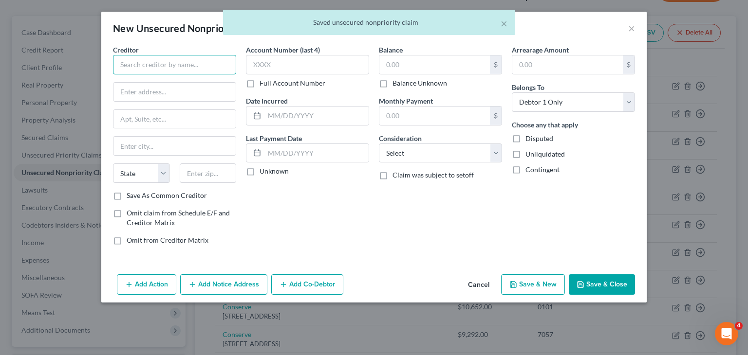
click at [160, 71] on input "text" at bounding box center [174, 64] width 123 height 19
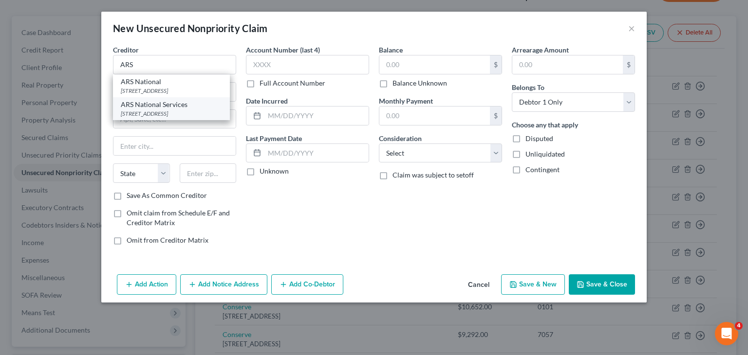
click at [182, 115] on div "PO Box 469100, Escondido, CA 92046" at bounding box center [171, 114] width 101 height 8
type input "ARS National Services"
type input "PO Box 469100"
type input "Escondido"
select select "4"
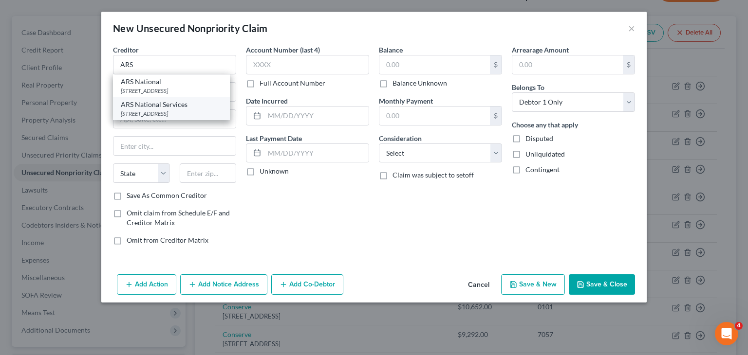
type input "92046"
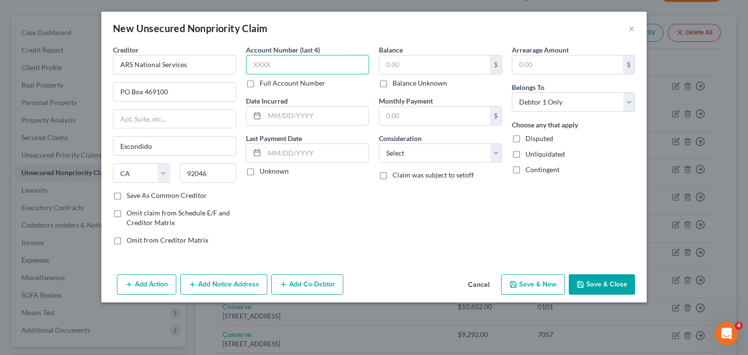
click at [276, 70] on input "text" at bounding box center [307, 64] width 123 height 19
type input "3721"
click at [417, 71] on input "text" at bounding box center [434, 64] width 110 height 18
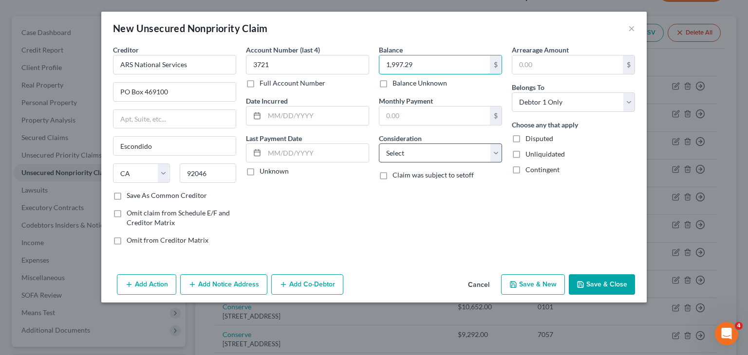
type input "1,997.29"
click at [493, 155] on select "Select Cable / Satellite Services Collection Agency Credit Card Debt Debt Couns…" at bounding box center [440, 153] width 123 height 19
select select "1"
click at [379, 144] on select "Select Cable / Satellite Services Collection Agency Credit Card Debt Debt Couns…" at bounding box center [440, 153] width 123 height 19
click at [533, 281] on button "Save & New" at bounding box center [533, 285] width 64 height 20
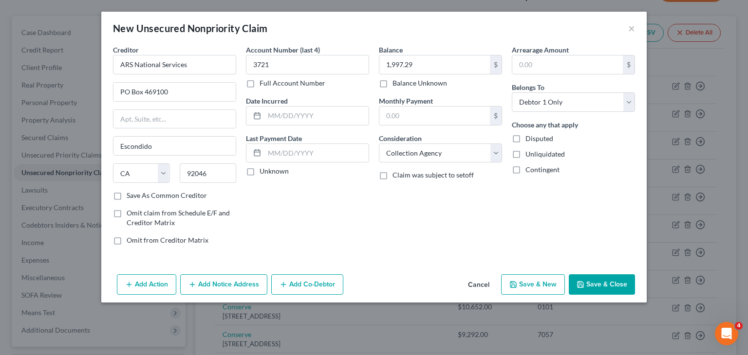
select select "0"
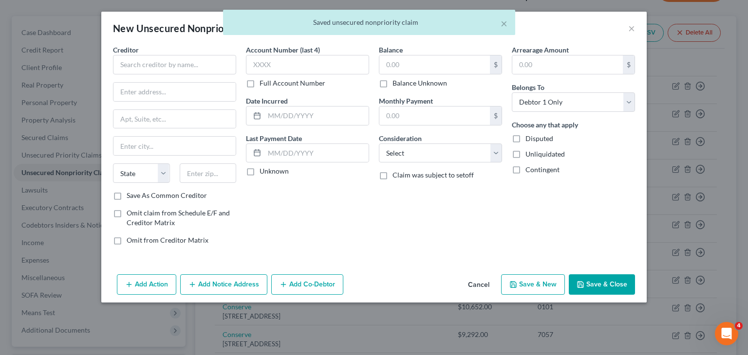
click at [533, 281] on button "Save & New" at bounding box center [533, 285] width 64 height 20
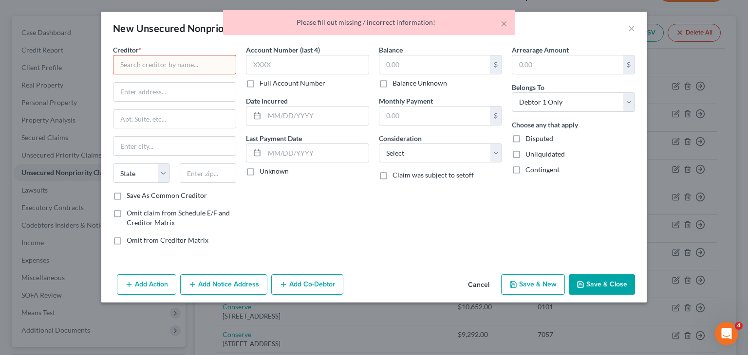
click at [133, 65] on input "text" at bounding box center [174, 64] width 123 height 19
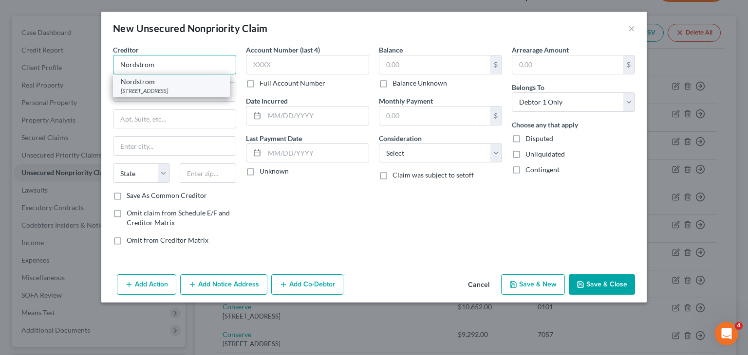
type input "Nordstrom"
click at [155, 84] on div "Nordstrom" at bounding box center [171, 82] width 101 height 10
type input "PO Box 6555"
type input "Englewood"
select select "5"
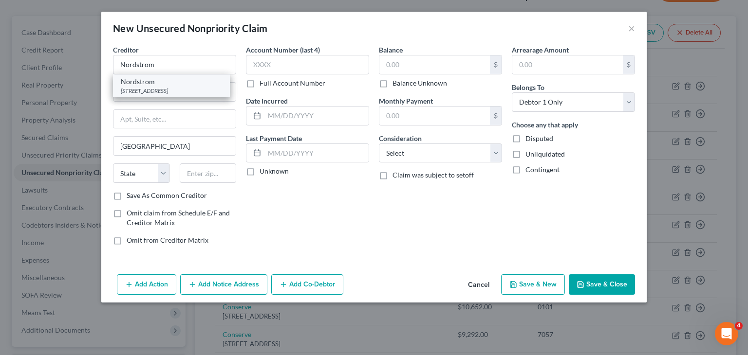
type input "80155"
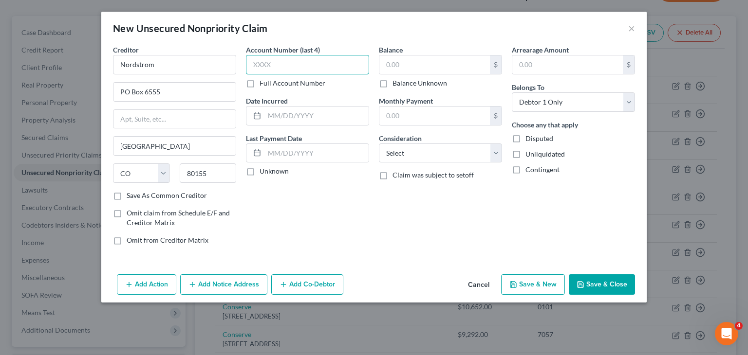
click at [265, 69] on input "text" at bounding box center [307, 64] width 123 height 19
type input "9926"
click at [386, 65] on input "text" at bounding box center [434, 64] width 110 height 18
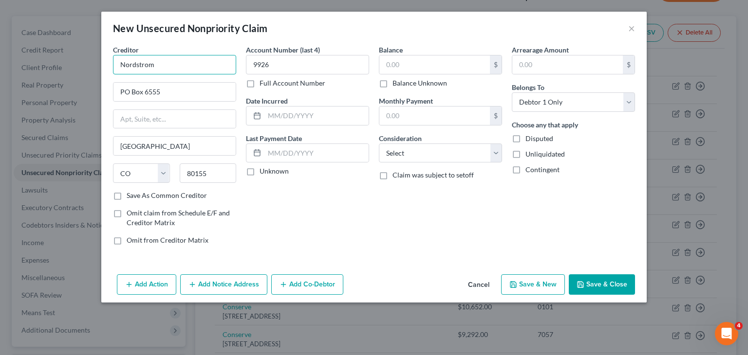
click at [180, 66] on input "Nordstrom" at bounding box center [174, 64] width 123 height 19
type input "Nordstrom/TD Bank USA"
click at [386, 62] on input "text" at bounding box center [434, 64] width 110 height 18
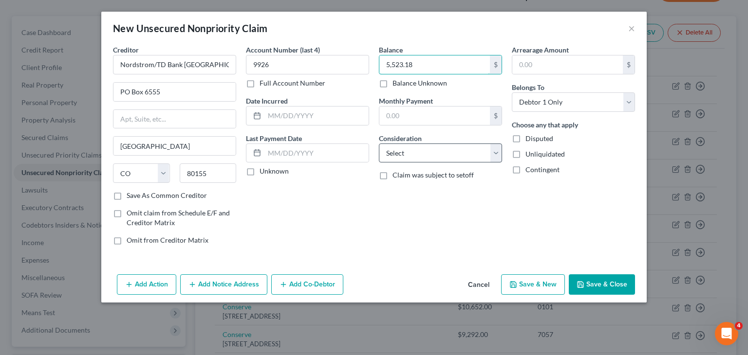
type input "5,523.18"
click at [499, 158] on select "Select Cable / Satellite Services Collection Agency Credit Card Debt Debt Couns…" at bounding box center [440, 153] width 123 height 19
select select "2"
click at [379, 144] on select "Select Cable / Satellite Services Collection Agency Credit Card Debt Debt Couns…" at bounding box center [440, 153] width 123 height 19
click at [533, 281] on button "Save & New" at bounding box center [533, 285] width 64 height 20
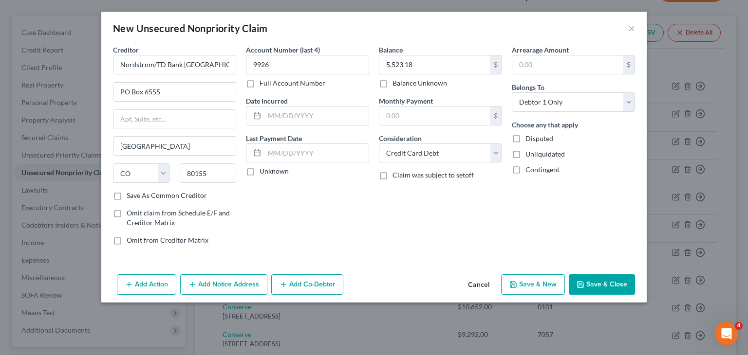
select select "0"
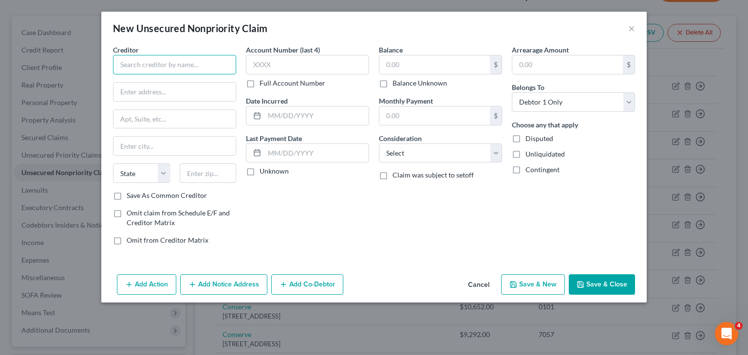
click at [121, 67] on input "text" at bounding box center [174, 64] width 123 height 19
type input "e"
click at [129, 60] on input "Nexxon Mobile" at bounding box center [174, 64] width 123 height 19
click at [185, 61] on input "Exxon Mobile" at bounding box center [174, 64] width 123 height 19
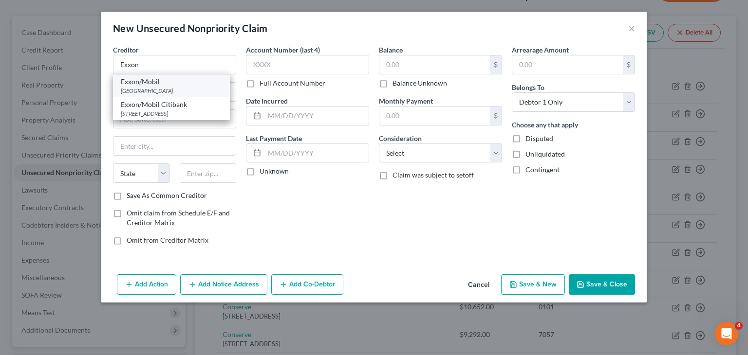
click at [177, 88] on div "PO Box 78072, Phoenix, AZ 85062" at bounding box center [171, 91] width 101 height 8
type input "Exxon/Mobil"
type input "PO Box 78072"
type input "Phoenix"
select select "3"
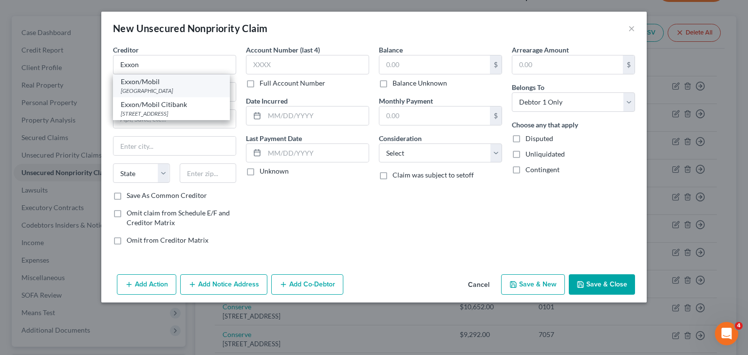
type input "85062"
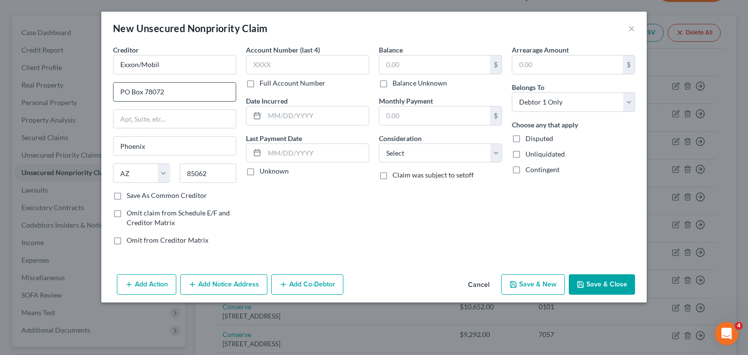
click at [175, 92] on input "PO Box 78072" at bounding box center [174, 92] width 122 height 18
type input "PO Box 9001006"
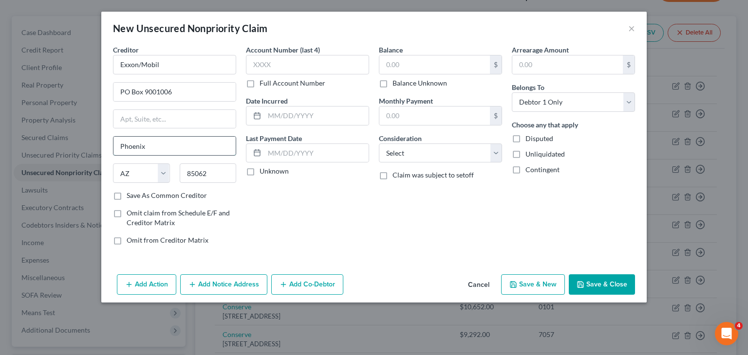
click at [167, 138] on input "Phoenix" at bounding box center [174, 146] width 122 height 18
type input "Louisville"
click at [162, 177] on select "State AL AK AR AZ CA CO CT DE DC FL GA GU HI ID IL IN IA KS KY LA ME MD MA MI M…" at bounding box center [141, 173] width 57 height 19
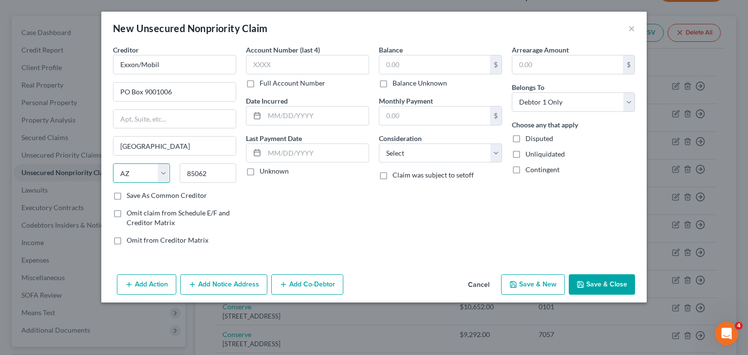
select select "18"
click at [113, 164] on select "State AL AK AR AZ CA CO CT DE DC FL GA GU HI ID IL IN IA KS KY LA ME MD MA MI M…" at bounding box center [141, 173] width 57 height 19
click at [210, 174] on input "85062" at bounding box center [208, 173] width 57 height 19
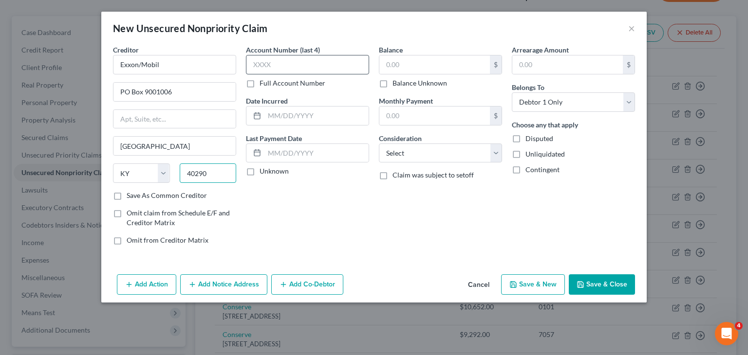
type input "40290"
click at [269, 57] on input "text" at bounding box center [307, 64] width 123 height 19
click at [268, 65] on input "text" at bounding box center [307, 64] width 123 height 19
type input "8184"
click at [400, 64] on input "text" at bounding box center [434, 64] width 110 height 18
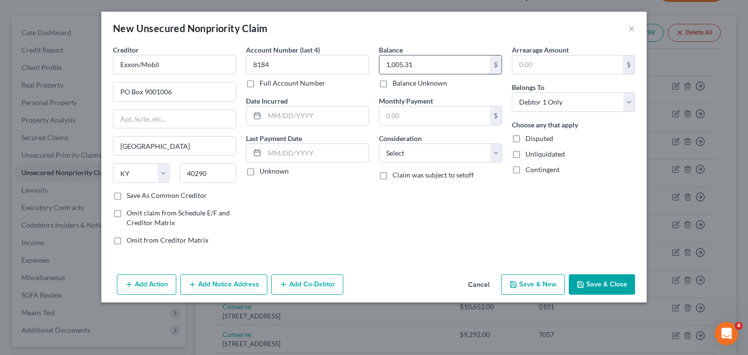
click at [401, 64] on input "1,005.31" at bounding box center [434, 64] width 110 height 18
type input "1,005.31"
click at [498, 150] on select "Select Cable / Satellite Services Collection Agency Credit Card Debt Debt Couns…" at bounding box center [440, 153] width 123 height 19
select select "2"
click at [379, 144] on select "Select Cable / Satellite Services Collection Agency Credit Card Debt Debt Couns…" at bounding box center [440, 153] width 123 height 19
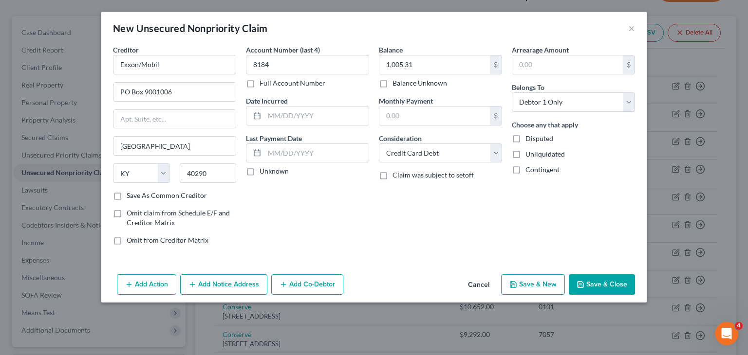
click at [529, 285] on button "Save & New" at bounding box center [533, 285] width 64 height 20
select select "0"
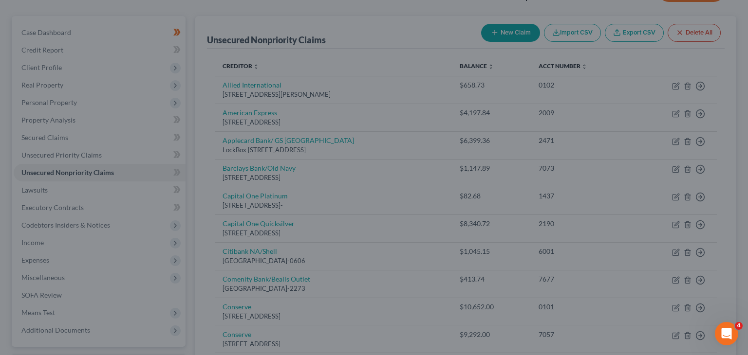
type input "0.00"
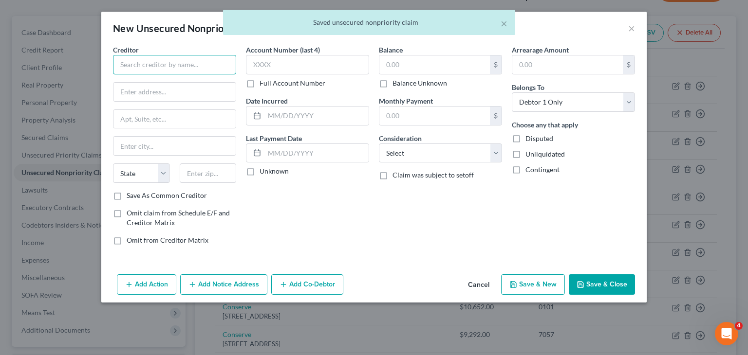
click at [160, 71] on input "text" at bounding box center [174, 64] width 123 height 19
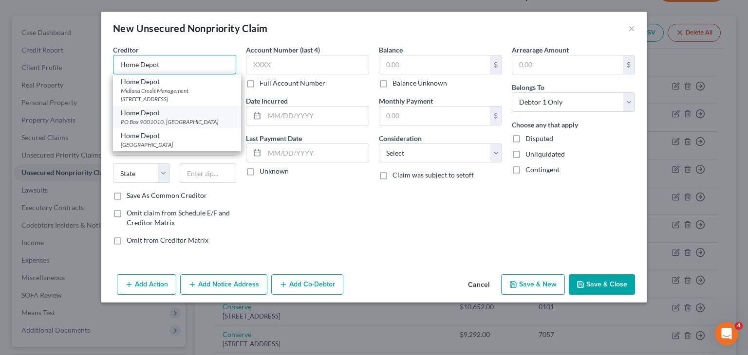
type input "Home Depot"
click at [180, 126] on div "PO Box 9001010, Louisville, KY 40290" at bounding box center [177, 122] width 112 height 8
type input "PO Box 9001010"
type input "Louisville"
select select "18"
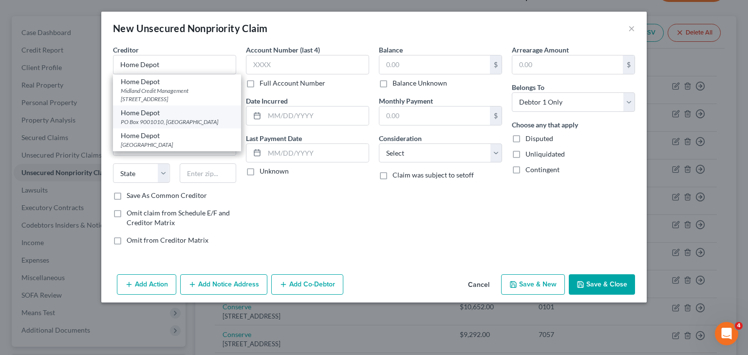
type input "40290"
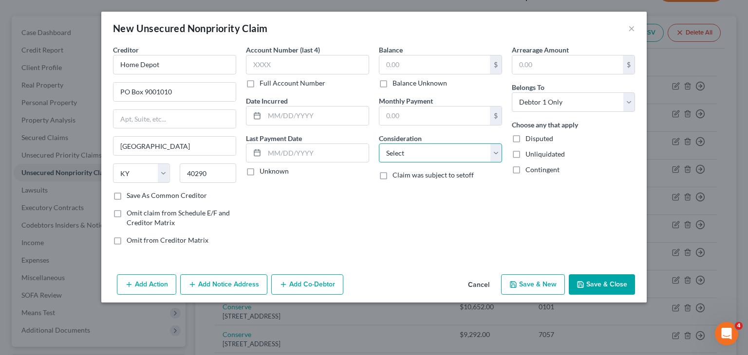
click at [497, 154] on select "Select Cable / Satellite Services Collection Agency Credit Card Debt Debt Couns…" at bounding box center [440, 153] width 123 height 19
select select "2"
click at [379, 144] on select "Select Cable / Satellite Services Collection Agency Credit Card Debt Debt Couns…" at bounding box center [440, 153] width 123 height 19
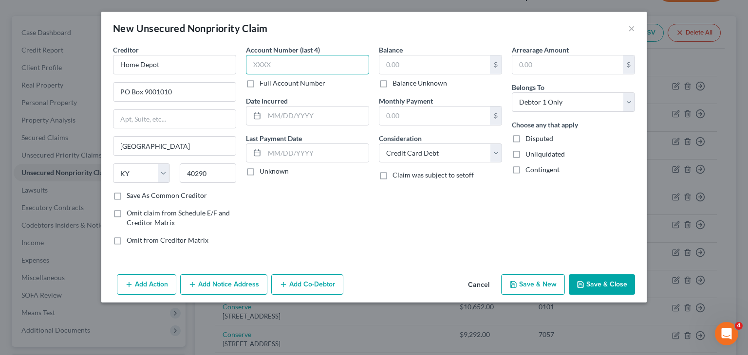
click at [271, 64] on input "text" at bounding box center [307, 64] width 123 height 19
type input "2800"
click at [420, 69] on input "text" at bounding box center [434, 64] width 110 height 18
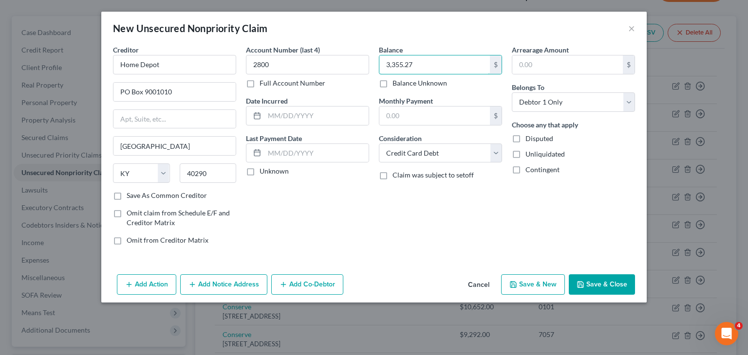
type input "3,355.27"
click at [543, 279] on button "Save & New" at bounding box center [533, 285] width 64 height 20
select select "0"
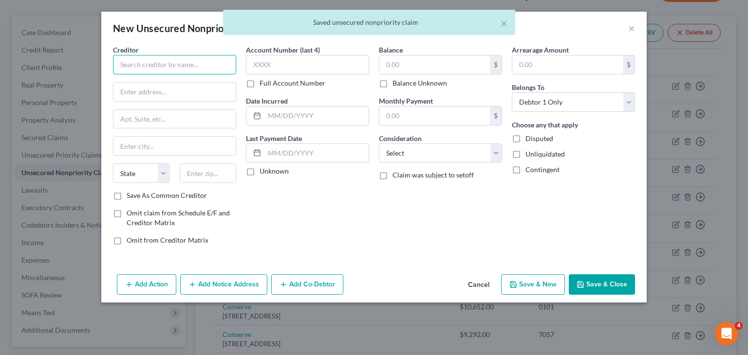
click at [128, 59] on input "text" at bounding box center [174, 64] width 123 height 19
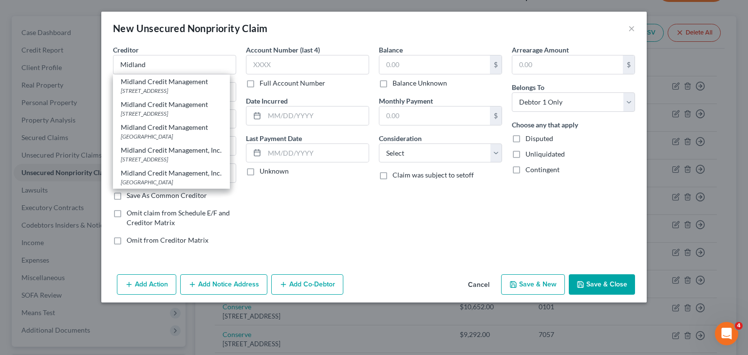
scroll to position [22, 0]
click at [158, 63] on input "Midland" at bounding box center [174, 64] width 123 height 19
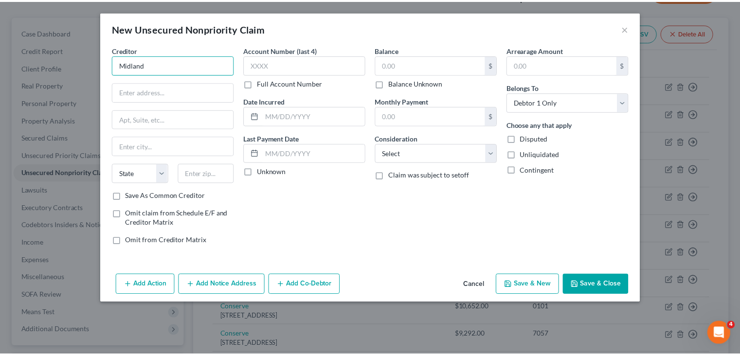
scroll to position [0, 0]
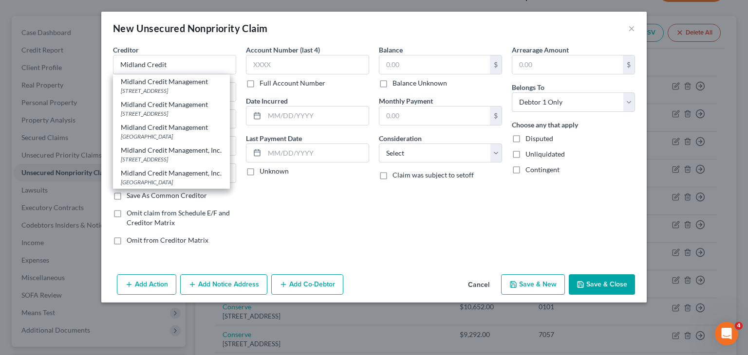
click at [304, 199] on div "Account Number (last 4) Full Account Number Date Incurred Last Payment Date Unk…" at bounding box center [307, 149] width 133 height 208
type input "Midland Credit"
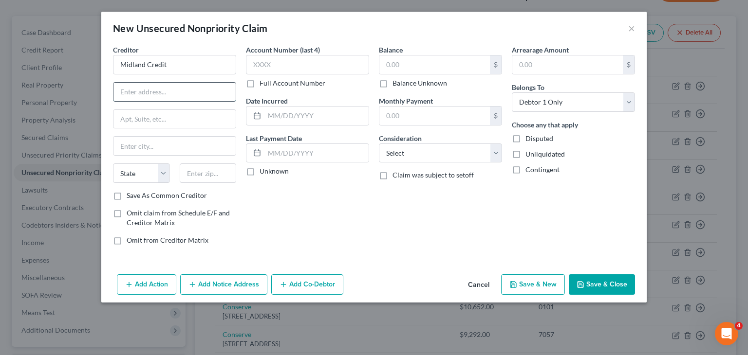
click at [172, 91] on input "text" at bounding box center [174, 92] width 122 height 18
type input "320 E. Big Beaver Rd"
click at [153, 148] on input "text" at bounding box center [174, 146] width 122 height 18
click at [150, 123] on input "text" at bounding box center [174, 119] width 122 height 18
type input "Ste. 300"
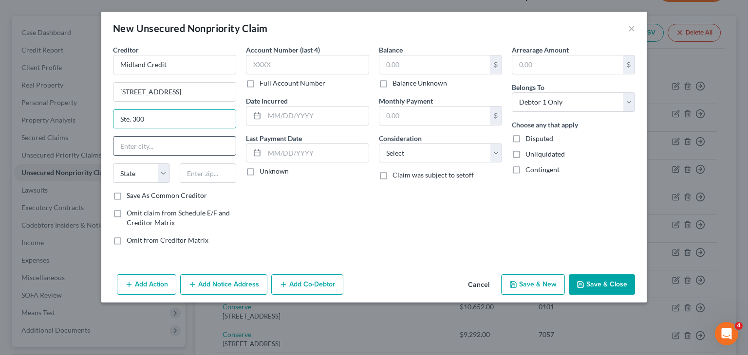
click at [157, 150] on input "text" at bounding box center [174, 146] width 122 height 18
type input "Troy"
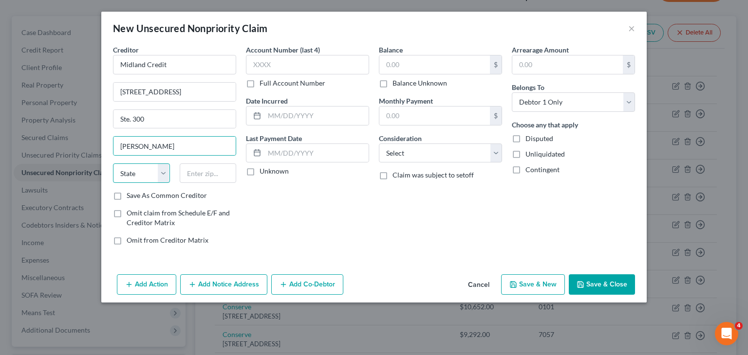
click at [164, 177] on select "State AL AK AR AZ CA CO CT DE DC FL GA GU HI ID IL IN IA KS KY LA ME MD MA MI M…" at bounding box center [141, 173] width 57 height 19
select select "23"
click at [113, 164] on select "State AL AK AR AZ CA CO CT DE DC FL GA GU HI ID IL IN IA KS KY LA ME MD MA MI M…" at bounding box center [141, 173] width 57 height 19
click at [206, 177] on input "text" at bounding box center [208, 173] width 57 height 19
type input "48083"
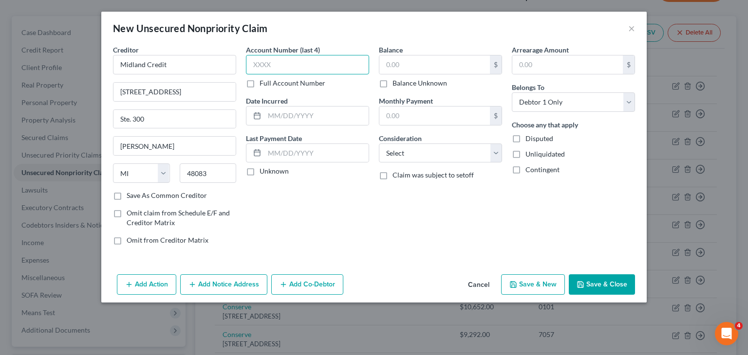
click at [286, 68] on input "text" at bounding box center [307, 64] width 123 height 19
type input "2800"
click at [297, 122] on input "text" at bounding box center [316, 116] width 104 height 18
click at [397, 63] on input "text" at bounding box center [434, 64] width 110 height 18
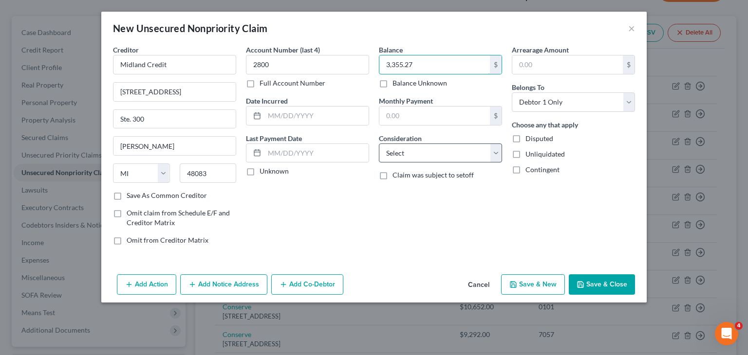
type input "3,355.27"
click at [499, 150] on select "Select Cable / Satellite Services Collection Agency Credit Card Debt Debt Couns…" at bounding box center [440, 153] width 123 height 19
select select "1"
click at [379, 144] on select "Select Cable / Satellite Services Collection Agency Credit Card Debt Debt Couns…" at bounding box center [440, 153] width 123 height 19
click at [530, 285] on button "Save & New" at bounding box center [533, 285] width 64 height 20
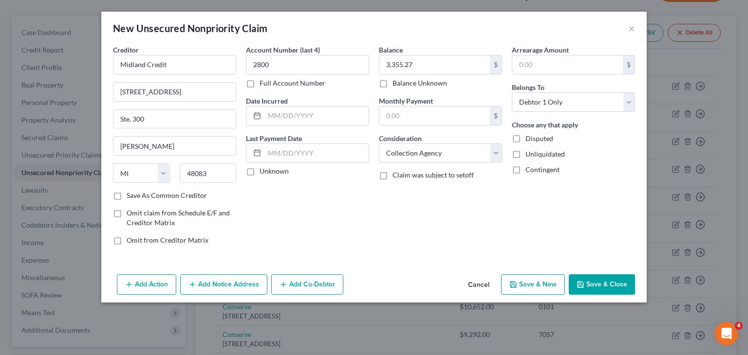
select select "0"
type input "0.00"
click at [376, 190] on div "Balance $ Balance Unknown Balance Undetermined $ Balance Unknown Monthly Paymen…" at bounding box center [440, 149] width 133 height 208
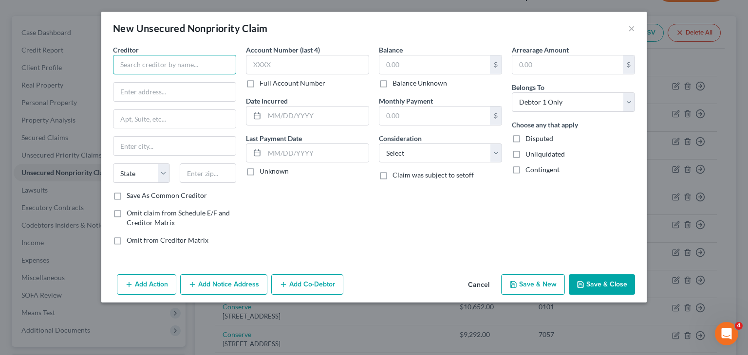
click at [202, 72] on input "text" at bounding box center [174, 64] width 123 height 19
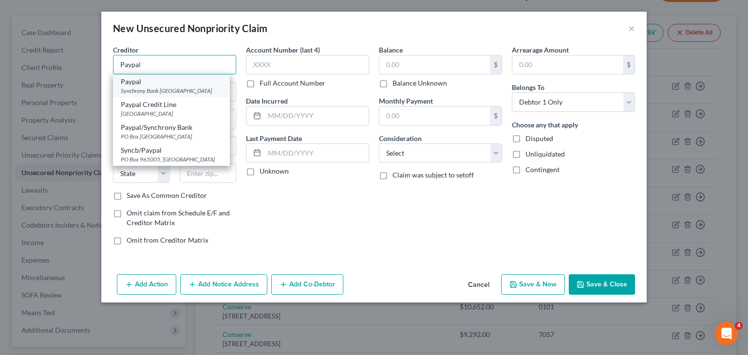
type input "Paypal"
click at [195, 89] on div "Synchrony Bank PO Box 960080, Orlando, FL 32896" at bounding box center [171, 91] width 101 height 8
type input "Synchrony Bank"
type input "PO Box 960080"
type input "Orlando"
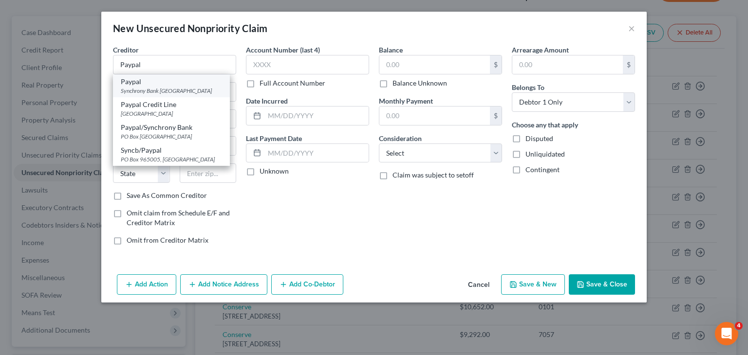
select select "9"
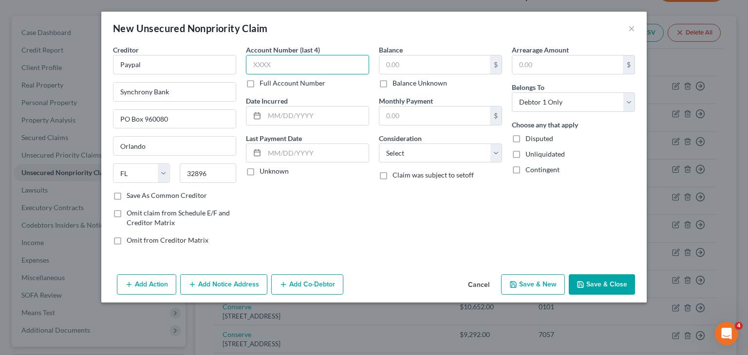
click at [311, 62] on input "text" at bounding box center [307, 64] width 123 height 19
click at [209, 175] on input "32896" at bounding box center [208, 173] width 57 height 19
type input "32896-0061"
click at [293, 70] on input "text" at bounding box center [307, 64] width 123 height 19
click at [293, 70] on input "6907" at bounding box center [307, 64] width 123 height 19
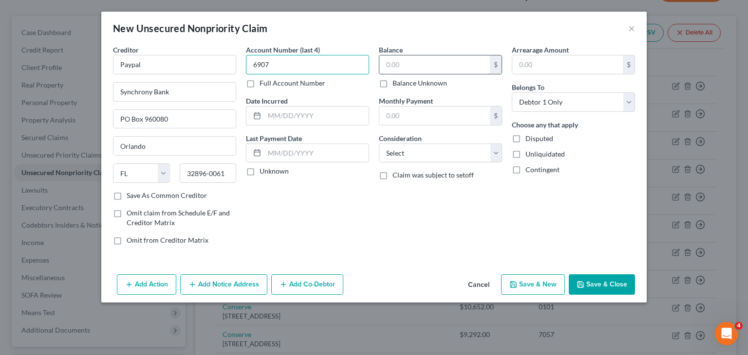
type input "6907"
click at [400, 70] on input "text" at bounding box center [434, 64] width 110 height 18
type input "2,244.01"
click at [491, 153] on select "Select Cable / Satellite Services Collection Agency Credit Card Debt Debt Couns…" at bounding box center [440, 153] width 123 height 19
click at [516, 275] on button "Save & New" at bounding box center [533, 285] width 64 height 20
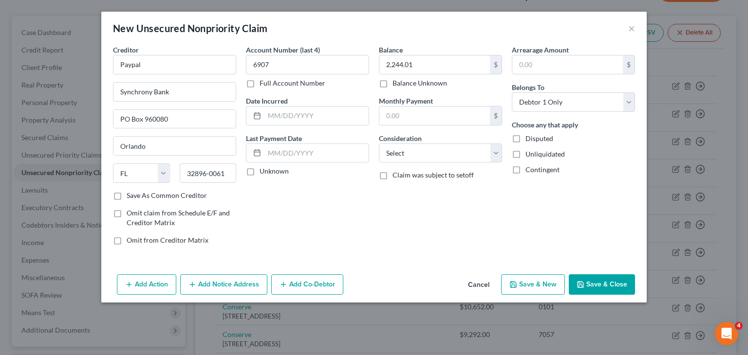
select select "0"
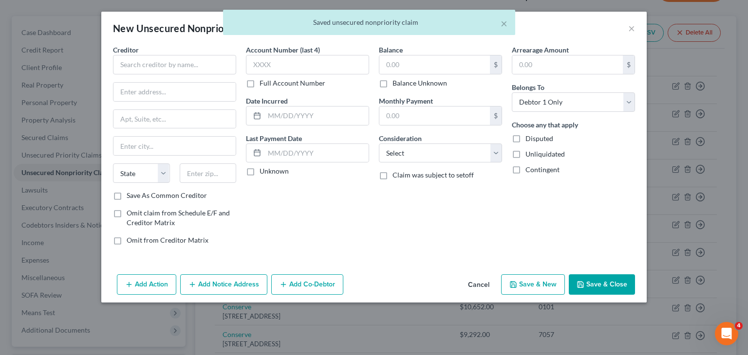
click at [629, 30] on div "× Saved unsecured nonpriority claim" at bounding box center [369, 25] width 748 height 30
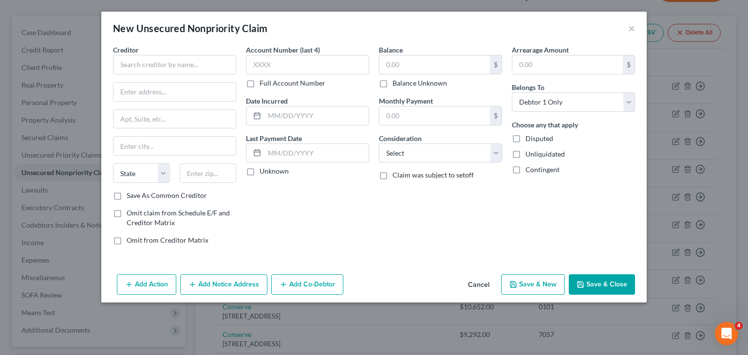
click at [487, 286] on button "Cancel" at bounding box center [478, 285] width 37 height 19
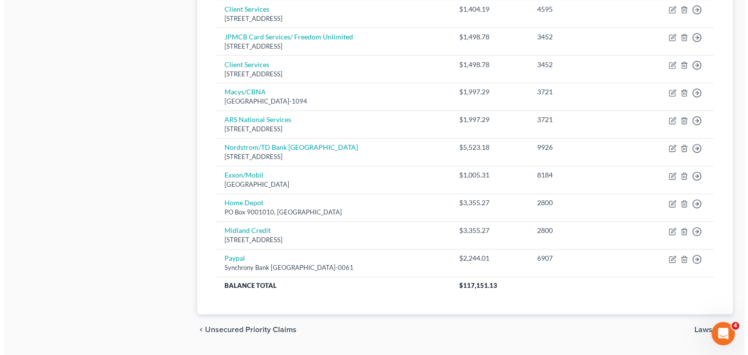
scroll to position [981, 0]
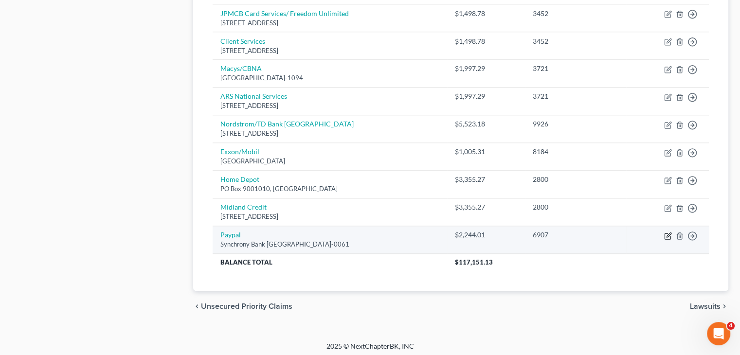
click at [666, 235] on icon "button" at bounding box center [668, 236] width 8 height 8
select select "9"
select select "0"
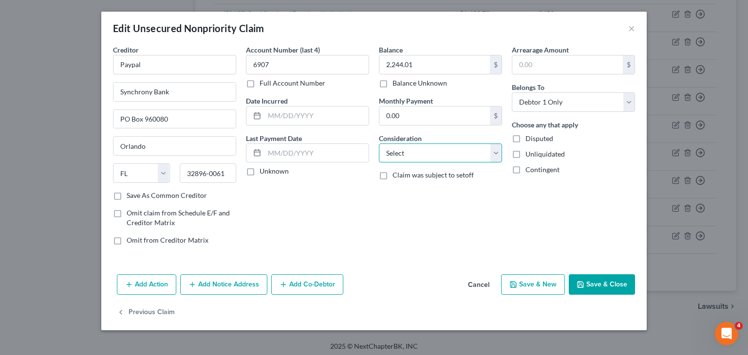
click at [500, 154] on select "Select Cable / Satellite Services Collection Agency Credit Card Debt Debt Couns…" at bounding box center [440, 153] width 123 height 19
drag, startPoint x: 518, startPoint y: 315, endPoint x: 518, endPoint y: 326, distance: 10.7
click at [518, 326] on div "Previous Claim" at bounding box center [373, 317] width 545 height 28
click at [497, 153] on select "Select Cable / Satellite Services Collection Agency Credit Card Debt Debt Couns…" at bounding box center [440, 153] width 123 height 19
select select "14"
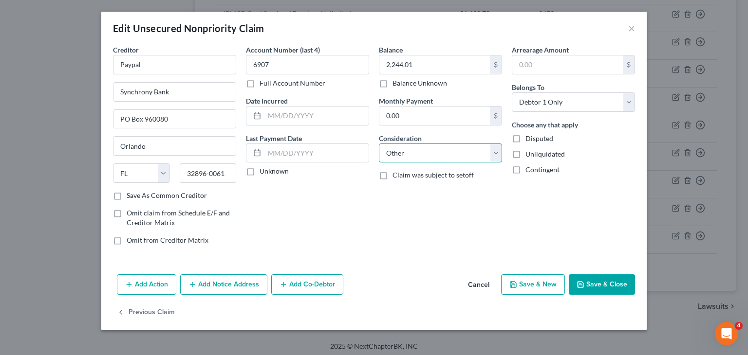
click at [379, 144] on select "Select Cable / Satellite Services Collection Agency Credit Card Debt Debt Couns…" at bounding box center [440, 153] width 123 height 19
click at [460, 197] on input "text" at bounding box center [440, 190] width 122 height 18
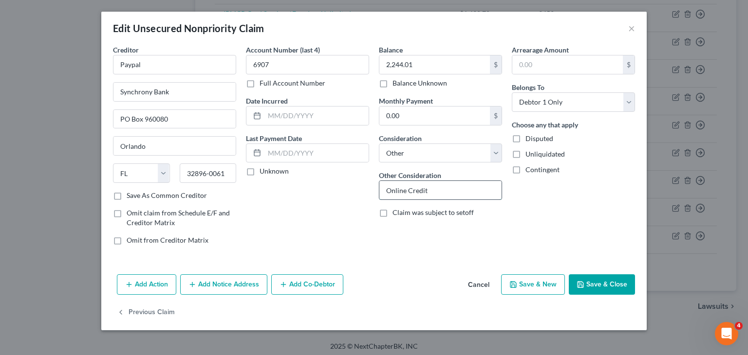
click at [460, 197] on input "Online Credit" at bounding box center [440, 190] width 122 height 18
type input "Online Credit"
click at [534, 280] on button "Save & New" at bounding box center [533, 285] width 64 height 20
select select "0"
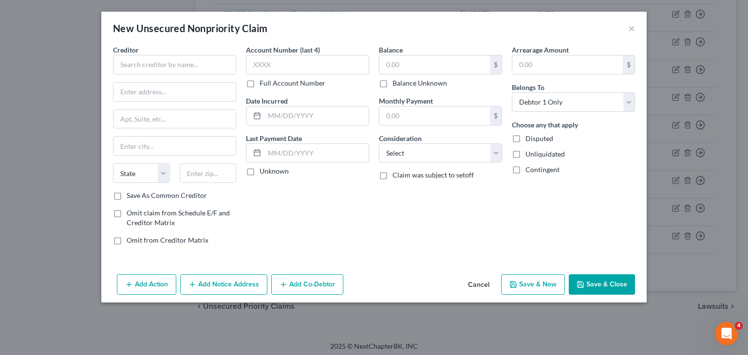
type input "0"
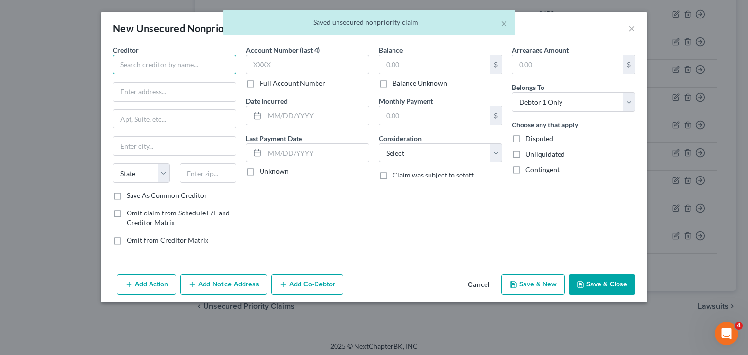
click at [147, 64] on input "text" at bounding box center [174, 64] width 123 height 19
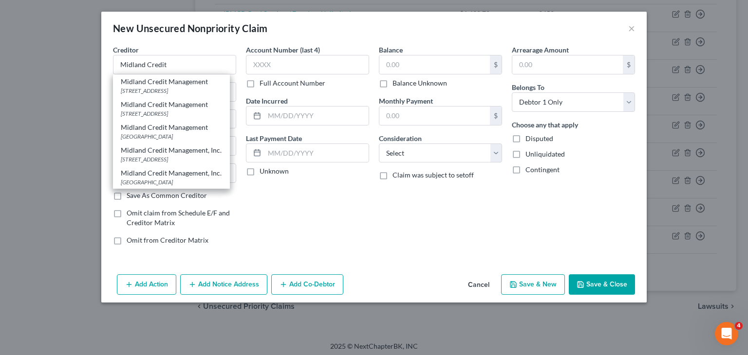
scroll to position [22, 0]
click at [164, 64] on input "Midland Credit" at bounding box center [174, 64] width 123 height 19
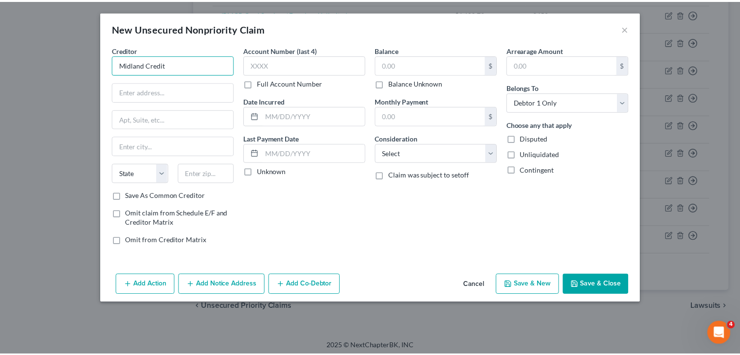
scroll to position [0, 0]
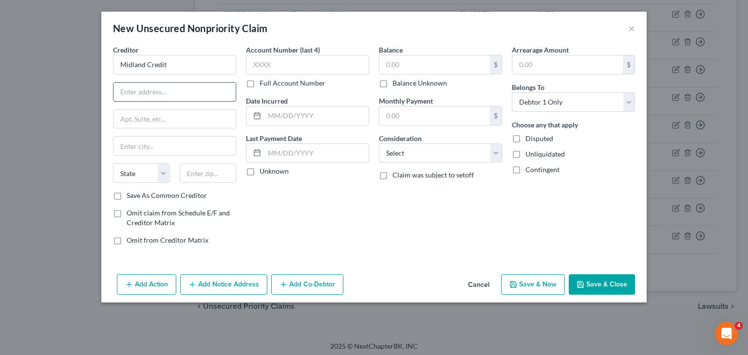
click at [142, 91] on input "text" at bounding box center [174, 92] width 122 height 18
click at [138, 121] on input "text" at bounding box center [174, 119] width 122 height 18
click at [149, 143] on input "text" at bounding box center [174, 146] width 122 height 18
click at [163, 172] on select "State AL AK AR AZ CA CO CT DE DC FL GA GU HI ID IL IN IA KS KY LA ME MD MA MI M…" at bounding box center [141, 173] width 57 height 19
click at [113, 164] on select "State AL AK AR AZ CA CO CT DE DC FL GA GU HI ID IL IN IA KS KY LA ME MD MA MI M…" at bounding box center [141, 173] width 57 height 19
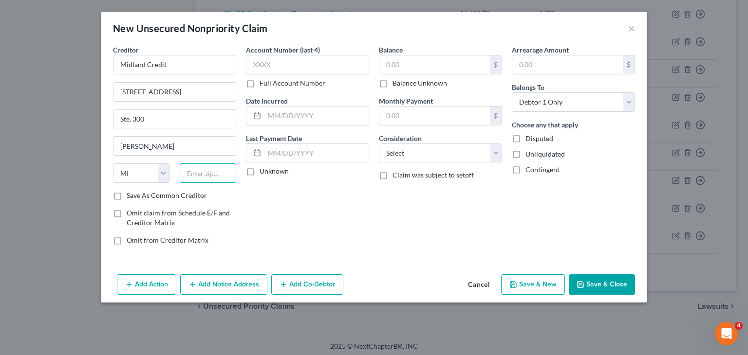
click at [197, 171] on input "text" at bounding box center [208, 173] width 57 height 19
click at [289, 66] on input "text" at bounding box center [307, 64] width 123 height 19
click at [394, 68] on input "text" at bounding box center [434, 64] width 110 height 18
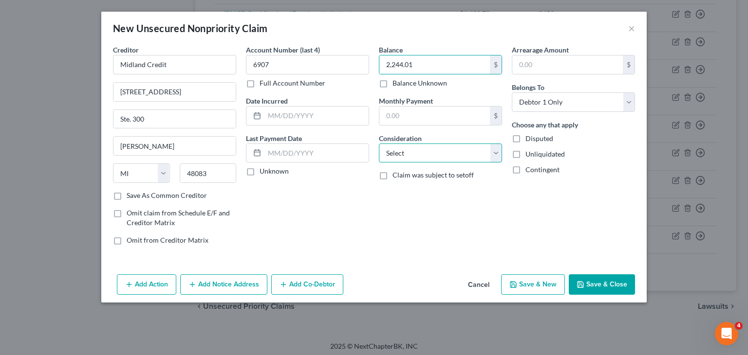
click at [499, 156] on select "Select Cable / Satellite Services Collection Agency Credit Card Debt Debt Couns…" at bounding box center [440, 153] width 123 height 19
click at [379, 144] on select "Select Cable / Satellite Services Collection Agency Credit Card Debt Debt Couns…" at bounding box center [440, 153] width 123 height 19
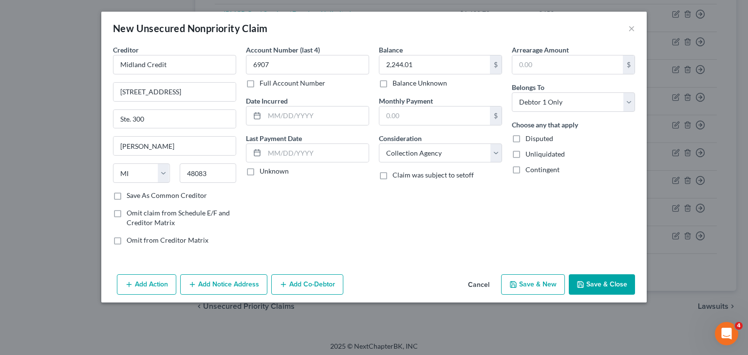
click at [127, 197] on label "Save As Common Creditor" at bounding box center [167, 196] width 80 height 10
click at [130, 197] on input "Save As Common Creditor" at bounding box center [133, 194] width 6 height 6
click at [545, 289] on button "Save & New" at bounding box center [533, 285] width 64 height 20
click at [545, 289] on div "New Unsecured Nonpriority Claim × Creditor * State AL AK AR AZ CA CO CT DE DC F…" at bounding box center [374, 177] width 748 height 355
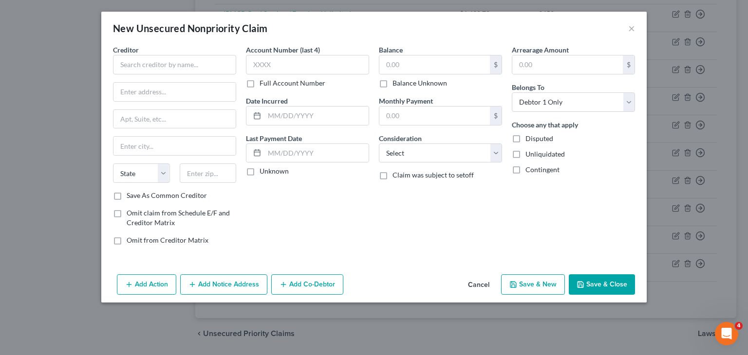
click at [452, 141] on div "Consideration Select Cable / Satellite Services Collection Agency Credit Card D…" at bounding box center [440, 148] width 123 height 30
click at [217, 59] on input "text" at bounding box center [174, 64] width 123 height 19
click at [418, 10] on div "New Unsecured Nonpriority Claim × Creditor * State AL AK AR AZ CA CO CT DE DC F…" at bounding box center [374, 177] width 748 height 355
click at [628, 32] on button "×" at bounding box center [631, 28] width 7 height 12
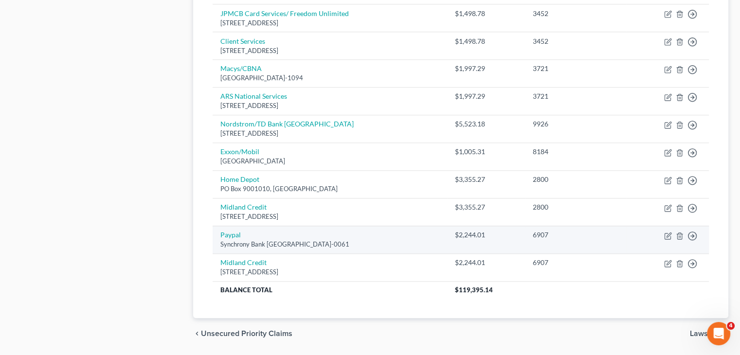
click at [356, 235] on td "Paypal Synchrony Bank PO Box 960080, Orlando, FL 32896-0061" at bounding box center [330, 240] width 235 height 28
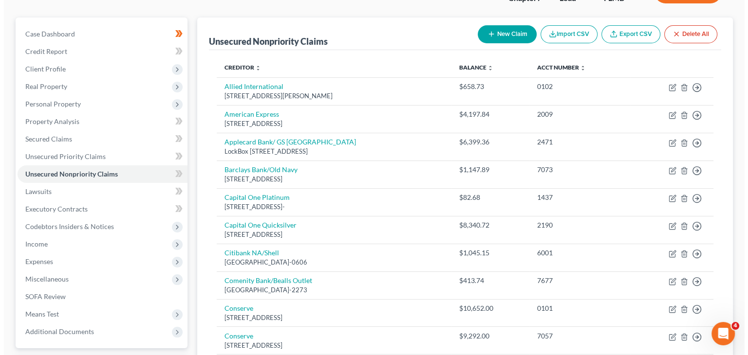
scroll to position [30, 0]
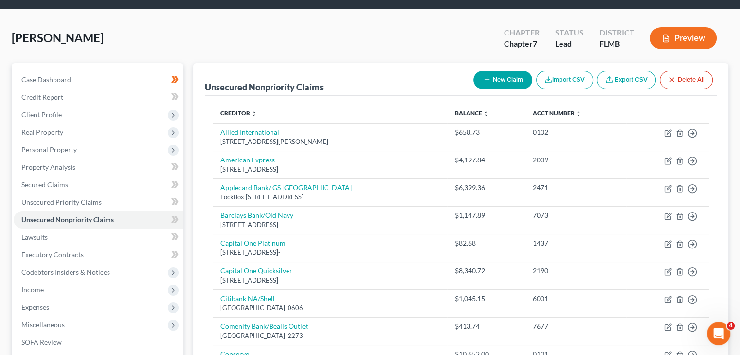
click at [518, 82] on button "New Claim" at bounding box center [503, 80] width 59 height 18
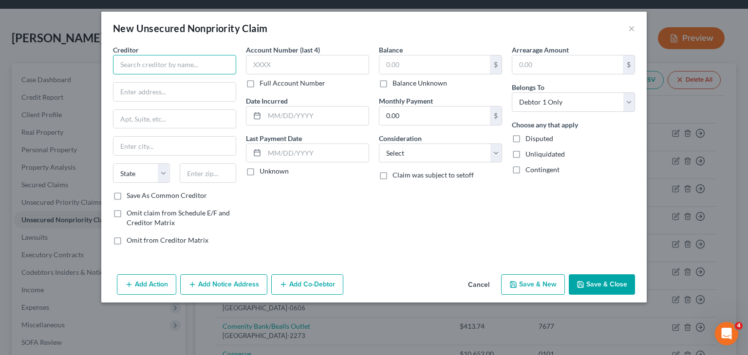
click at [216, 69] on input "text" at bounding box center [174, 64] width 123 height 19
click at [164, 97] on input "text" at bounding box center [174, 92] width 122 height 18
click at [145, 146] on input "text" at bounding box center [174, 146] width 122 height 18
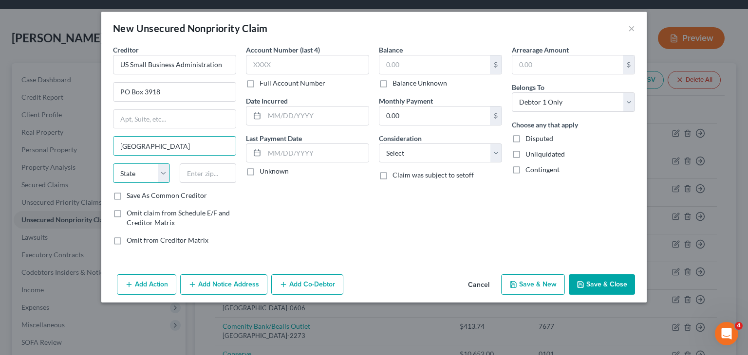
click at [162, 173] on select "State AL AK AR AZ CA CO CT DE DC FL GA GU HI ID IL IN IA KS KY LA ME MD MA MI M…" at bounding box center [141, 173] width 57 height 19
click at [113, 164] on select "State AL AK AR AZ CA CO CT DE DC FL GA GU HI ID IL IN IA KS KY LA ME MD MA MI M…" at bounding box center [141, 173] width 57 height 19
click at [195, 176] on input "text" at bounding box center [208, 173] width 57 height 19
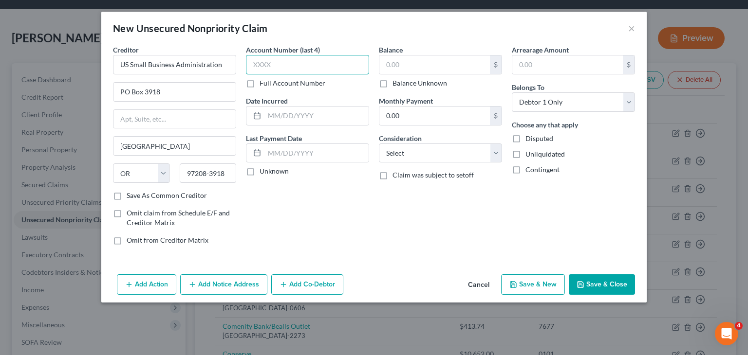
click at [313, 72] on input "text" at bounding box center [307, 64] width 123 height 19
click at [396, 63] on input "text" at bounding box center [434, 64] width 110 height 18
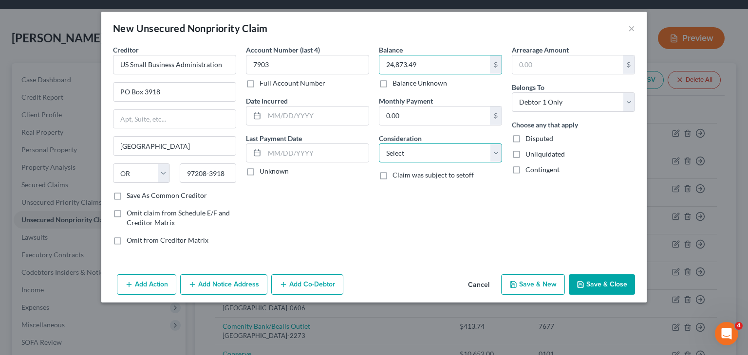
click at [492, 158] on select "Select Cable / Satellite Services Collection Agency Credit Card Debt Debt Couns…" at bounding box center [440, 153] width 123 height 19
click at [379, 144] on select "Select Cable / Satellite Services Collection Agency Credit Card Debt Debt Couns…" at bounding box center [440, 153] width 123 height 19
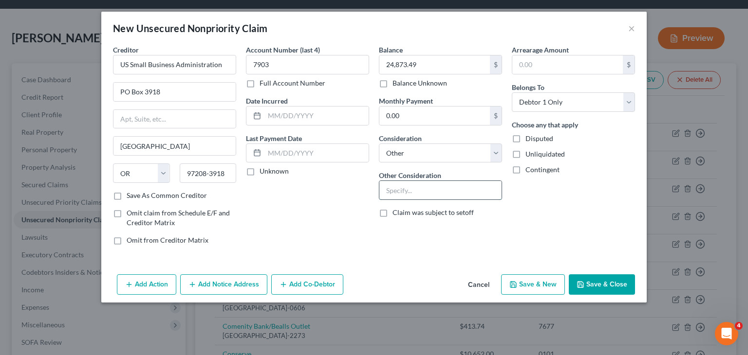
click at [418, 186] on input "text" at bounding box center [440, 190] width 122 height 18
click at [551, 281] on button "Save & New" at bounding box center [533, 285] width 64 height 20
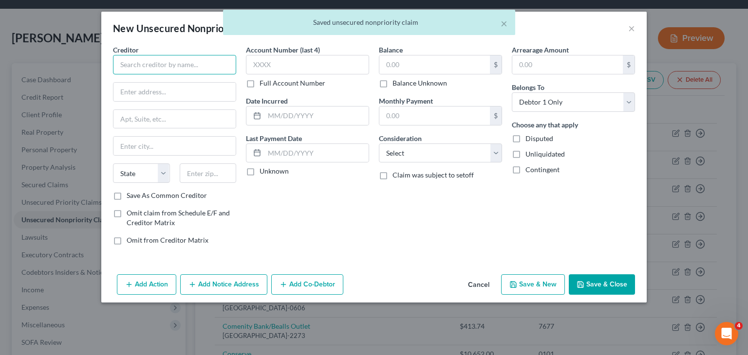
click at [129, 62] on input "text" at bounding box center [174, 64] width 123 height 19
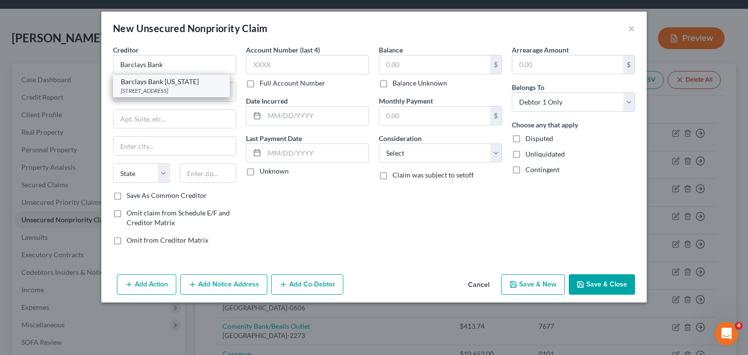
click at [170, 92] on div "[STREET_ADDRESS]" at bounding box center [171, 91] width 101 height 8
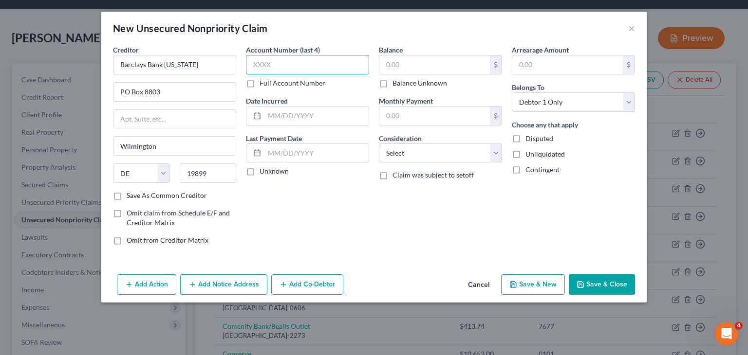
click at [304, 64] on input "text" at bounding box center [307, 64] width 123 height 19
click at [417, 58] on input "text" at bounding box center [434, 64] width 110 height 18
click at [417, 58] on input "16,670.12" at bounding box center [434, 64] width 110 height 18
click at [498, 156] on select "Select Cable / Satellite Services Collection Agency Credit Card Debt Debt Couns…" at bounding box center [440, 153] width 123 height 19
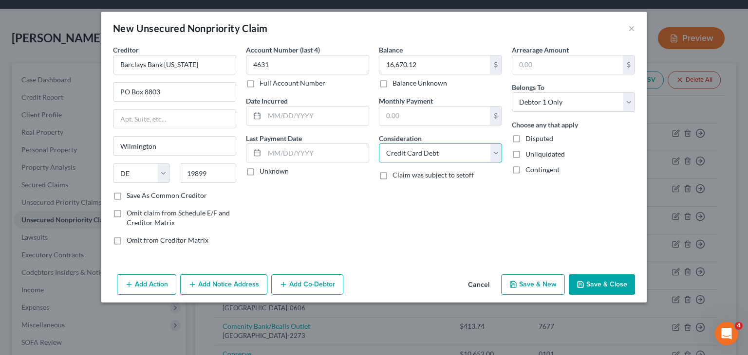
click at [379, 144] on select "Select Cable / Satellite Services Collection Agency Credit Card Debt Debt Couns…" at bounding box center [440, 153] width 123 height 19
click at [542, 281] on button "Save & New" at bounding box center [533, 285] width 64 height 20
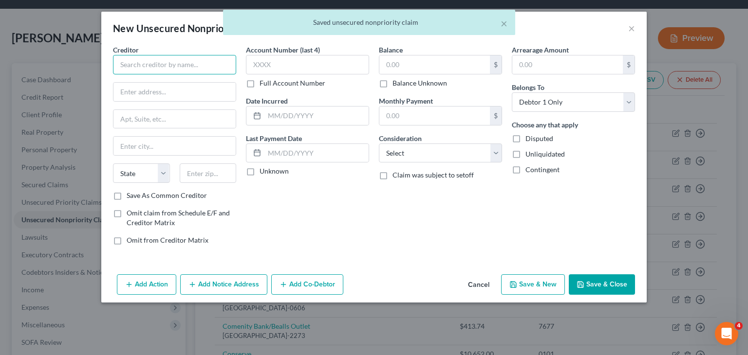
click at [149, 62] on input "text" at bounding box center [174, 64] width 123 height 19
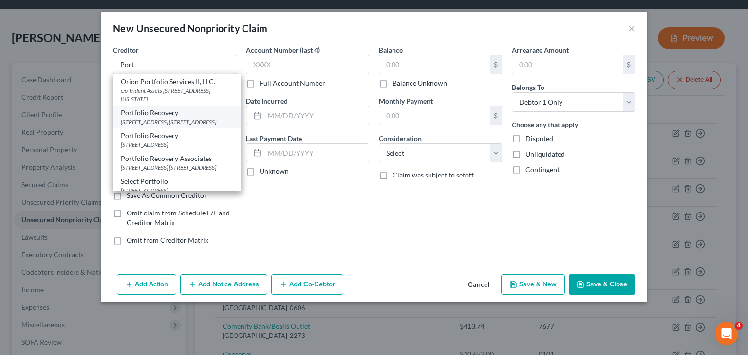
click at [185, 126] on div "[STREET_ADDRESS] [STREET_ADDRESS]" at bounding box center [177, 122] width 112 height 8
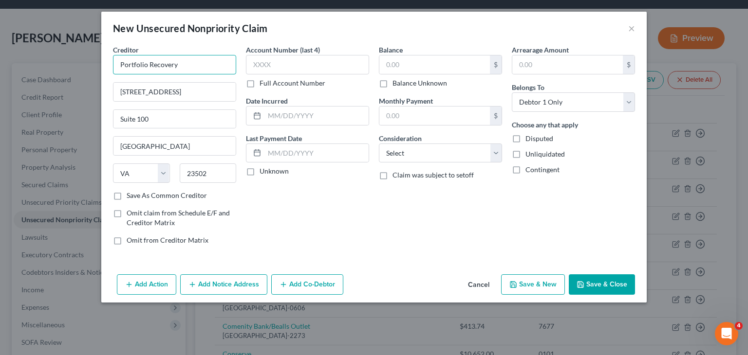
click at [194, 62] on input "Portfolio Recovery" at bounding box center [174, 64] width 123 height 19
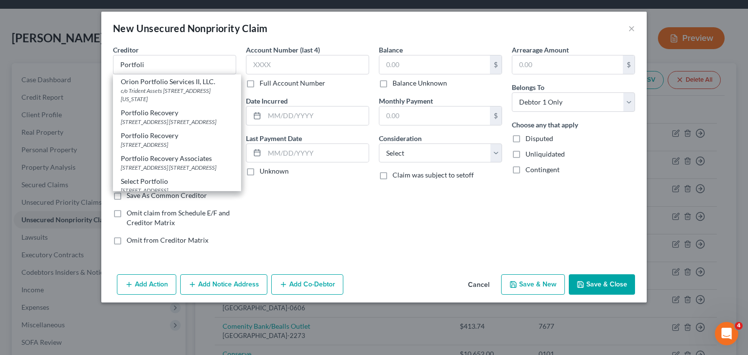
scroll to position [0, 0]
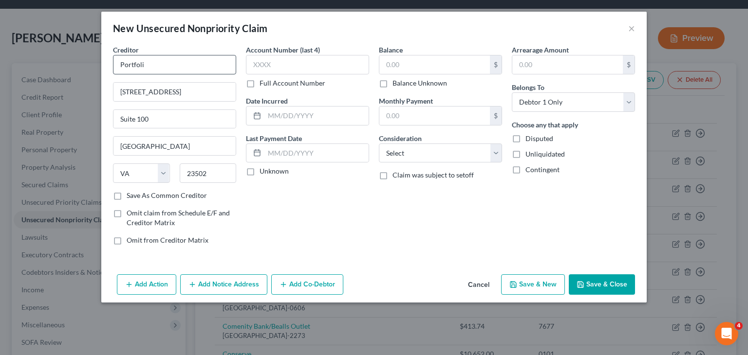
drag, startPoint x: 235, startPoint y: 98, endPoint x: 228, endPoint y: 65, distance: 33.2
click at [228, 65] on div "Portfoli" at bounding box center [174, 64] width 123 height 19
click at [228, 65] on input "Portfoli" at bounding box center [174, 64] width 123 height 19
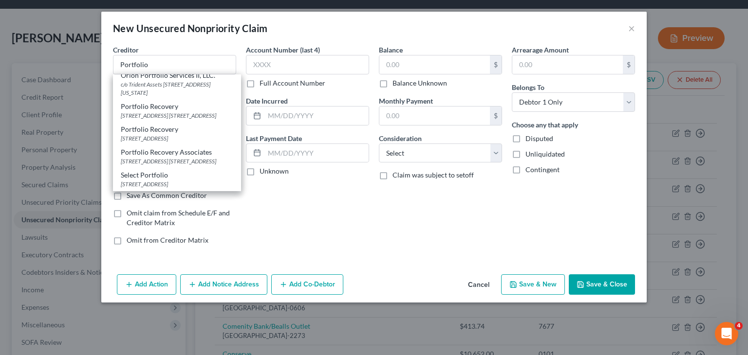
scroll to position [31, 0]
click at [194, 160] on div "[STREET_ADDRESS] [STREET_ADDRESS]" at bounding box center [177, 161] width 112 height 8
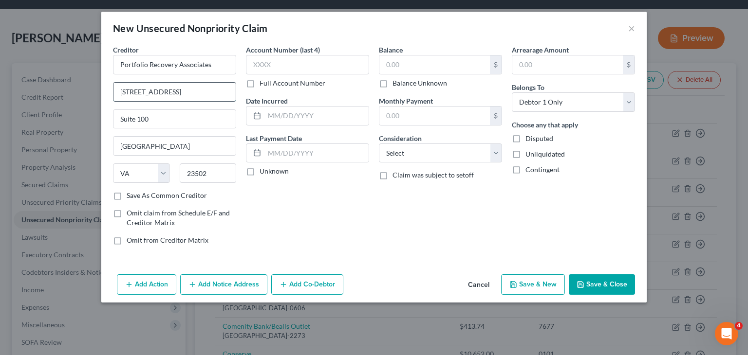
click at [179, 95] on input "120 Corporate Blvd." at bounding box center [174, 92] width 122 height 18
click at [178, 115] on input "Suite 100" at bounding box center [174, 119] width 122 height 18
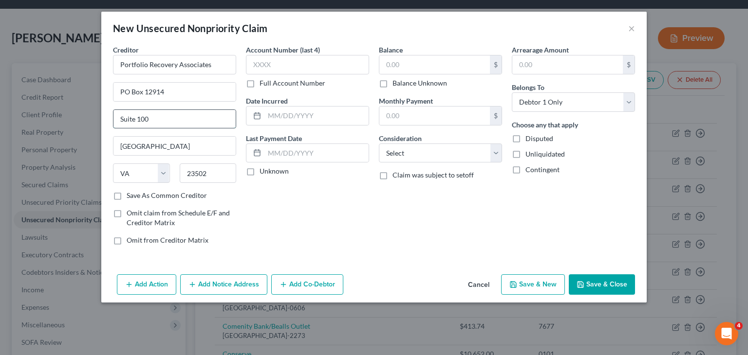
click at [178, 115] on input "Suite 100" at bounding box center [174, 119] width 122 height 18
click at [220, 175] on input "23502" at bounding box center [208, 173] width 57 height 19
click at [220, 175] on input "23541" at bounding box center [208, 173] width 57 height 19
click at [282, 71] on input "text" at bounding box center [307, 64] width 123 height 19
click at [405, 65] on input "text" at bounding box center [434, 64] width 110 height 18
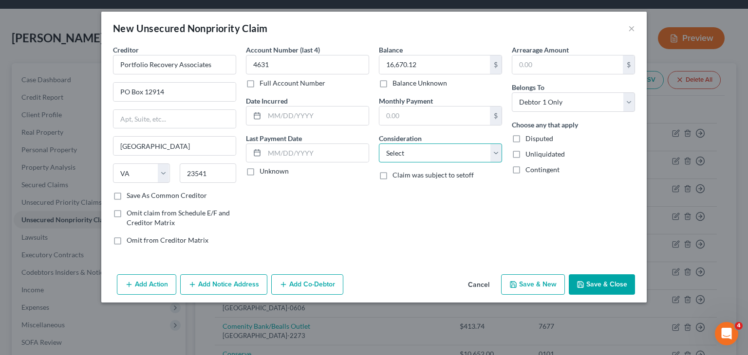
click at [501, 158] on select "Select Cable / Satellite Services Collection Agency Credit Card Debt Debt Couns…" at bounding box center [440, 153] width 123 height 19
click at [379, 144] on select "Select Cable / Satellite Services Collection Agency Credit Card Debt Debt Couns…" at bounding box center [440, 153] width 123 height 19
click at [532, 289] on button "Save & New" at bounding box center [533, 285] width 64 height 20
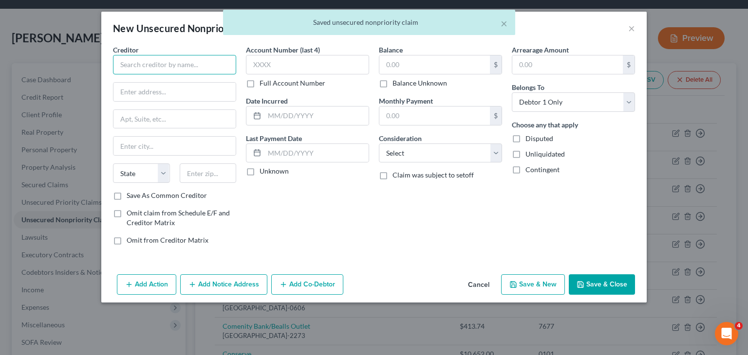
click at [122, 63] on input "text" at bounding box center [174, 64] width 123 height 19
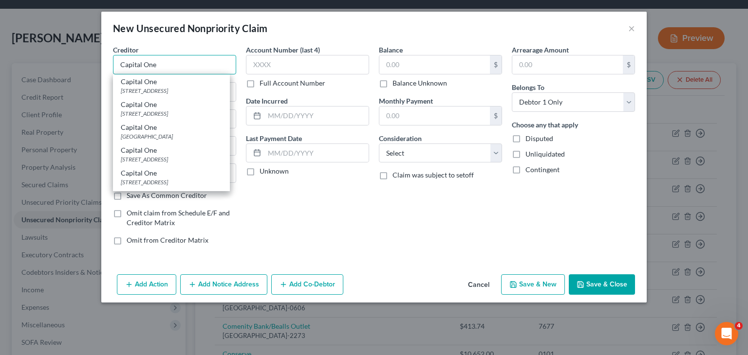
click at [204, 64] on input "Capital One" at bounding box center [174, 64] width 123 height 19
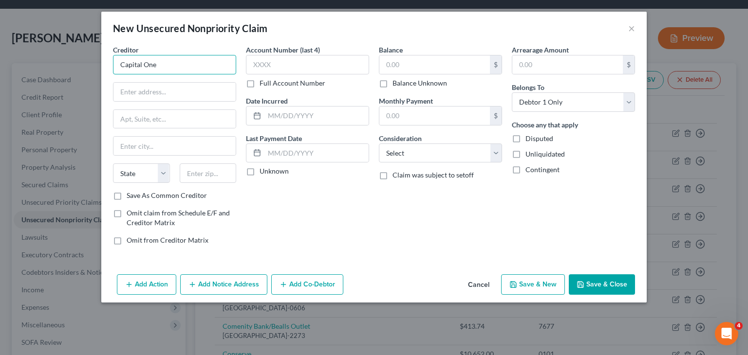
click at [204, 64] on input "Capital One" at bounding box center [174, 64] width 123 height 19
click at [183, 96] on input "text" at bounding box center [174, 92] width 122 height 18
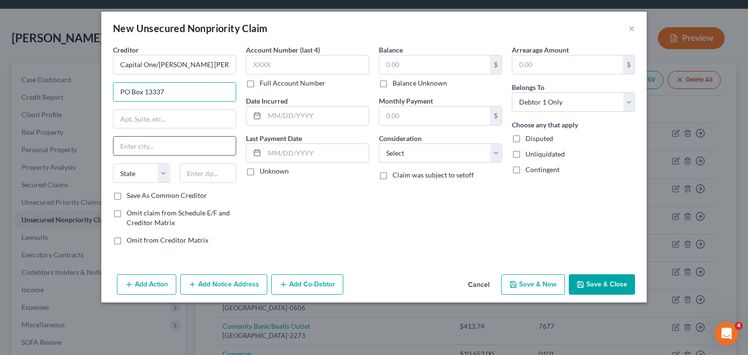
click at [160, 139] on input "text" at bounding box center [174, 146] width 122 height 18
click at [163, 173] on select "State AL AK AR AZ CA CO CT DE DC FL GA GU HI ID IL IN IA KS KY LA ME MD MA MI M…" at bounding box center [141, 173] width 57 height 19
click at [113, 164] on select "State AL AK AR AZ CA CO CT DE DC FL GA GU HI ID IL IN IA KS KY LA ME MD MA MI M…" at bounding box center [141, 173] width 57 height 19
click at [218, 181] on input "text" at bounding box center [208, 173] width 57 height 19
click at [218, 181] on input "19101-3337" at bounding box center [208, 173] width 57 height 19
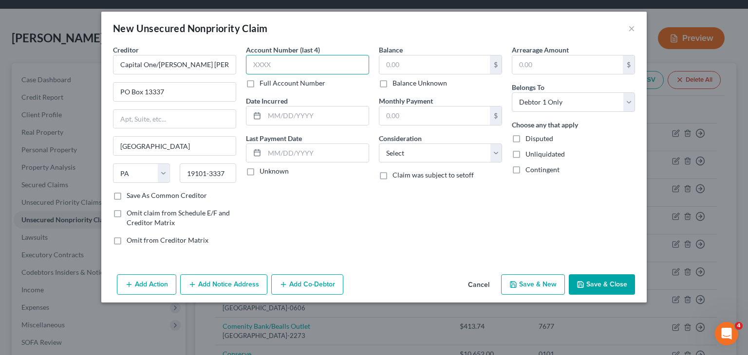
click at [272, 63] on input "text" at bounding box center [307, 64] width 123 height 19
click at [498, 158] on select "Select Cable / Satellite Services Collection Agency Credit Card Debt Debt Couns…" at bounding box center [440, 153] width 123 height 19
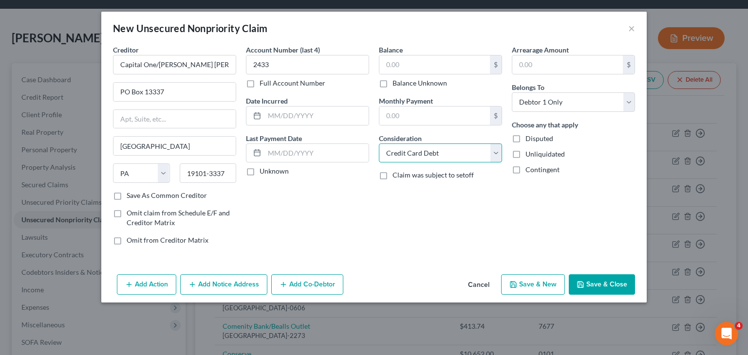
click at [379, 144] on select "Select Cable / Satellite Services Collection Agency Credit Card Debt Debt Couns…" at bounding box center [440, 153] width 123 height 19
click at [435, 65] on input "text" at bounding box center [434, 64] width 110 height 18
click at [435, 65] on input "700.04" at bounding box center [434, 64] width 110 height 18
click at [532, 285] on button "Save & New" at bounding box center [533, 285] width 64 height 20
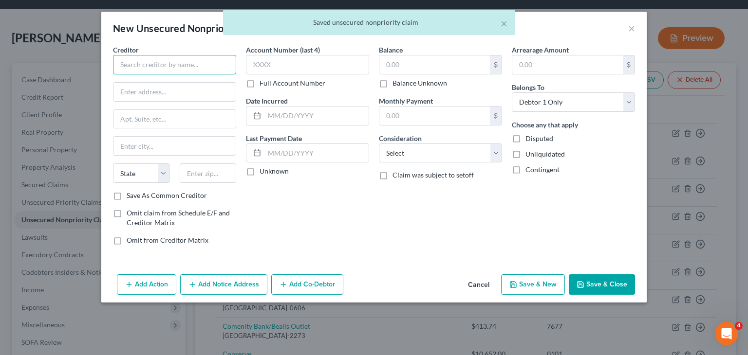
click at [177, 64] on input "text" at bounding box center [174, 64] width 123 height 19
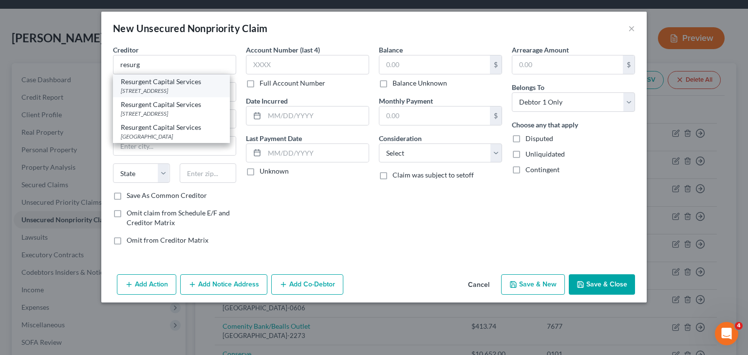
click at [189, 83] on div "Resurgent Capital Services" at bounding box center [171, 82] width 101 height 10
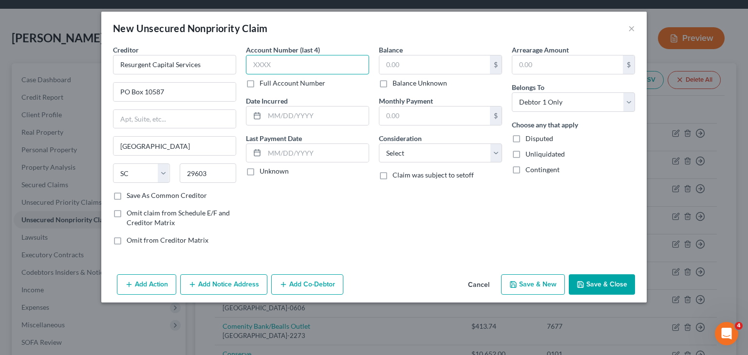
click at [314, 68] on input "text" at bounding box center [307, 64] width 123 height 19
click at [419, 65] on input "text" at bounding box center [434, 64] width 110 height 18
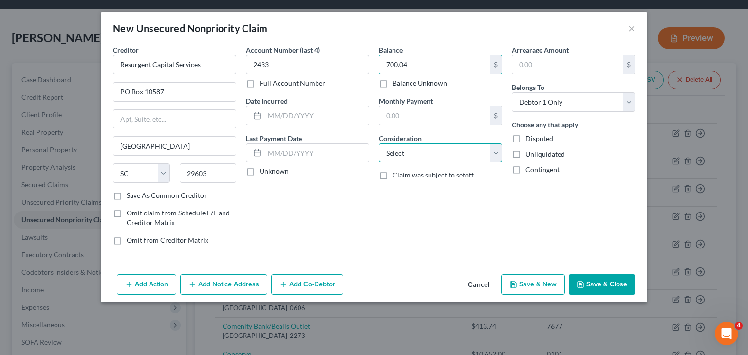
click at [500, 158] on select "Select Cable / Satellite Services Collection Agency Credit Card Debt Debt Couns…" at bounding box center [440, 153] width 123 height 19
click at [379, 144] on select "Select Cable / Satellite Services Collection Agency Credit Card Debt Debt Couns…" at bounding box center [440, 153] width 123 height 19
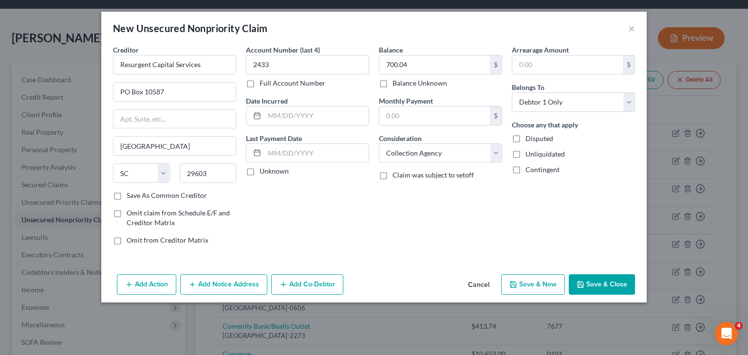
click at [535, 289] on button "Save & New" at bounding box center [533, 285] width 64 height 20
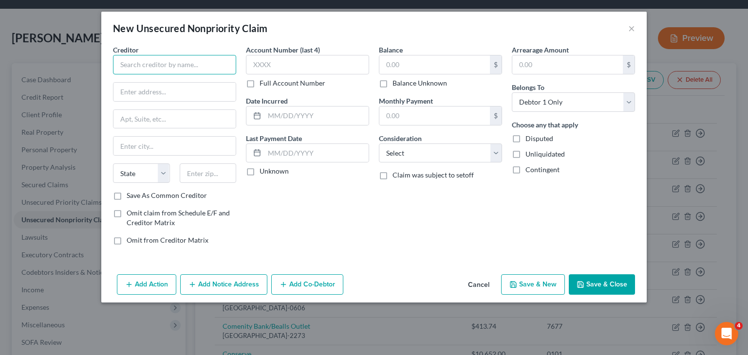
click at [175, 61] on input "text" at bounding box center [174, 64] width 123 height 19
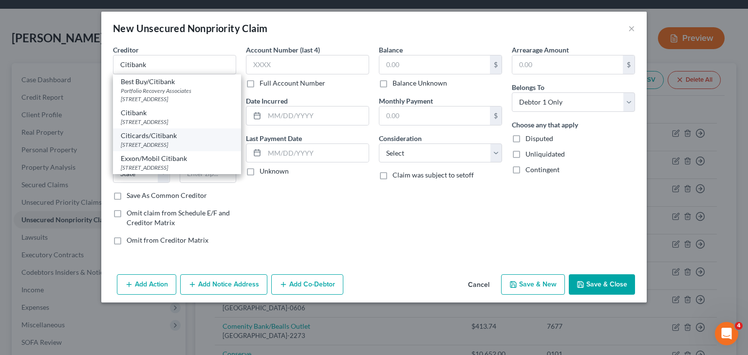
click at [191, 146] on div "PO Box 6241, Sioux Falls, SD 57117" at bounding box center [177, 145] width 112 height 8
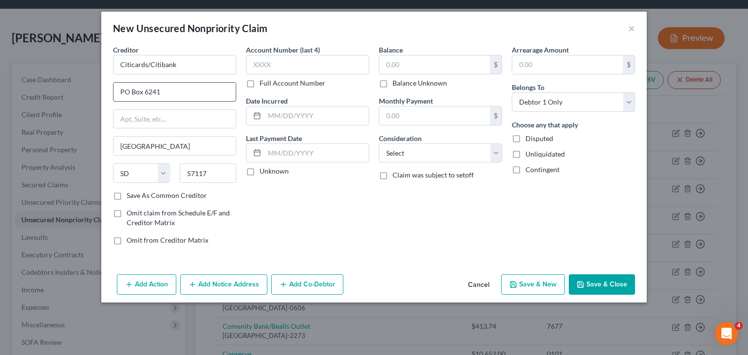
drag, startPoint x: 161, startPoint y: 94, endPoint x: 146, endPoint y: 93, distance: 14.6
click at [146, 93] on input "PO Box 6241" at bounding box center [174, 92] width 122 height 18
click at [312, 62] on input "text" at bounding box center [307, 64] width 123 height 19
click at [397, 69] on input "text" at bounding box center [434, 64] width 110 height 18
click at [499, 157] on select "Select Cable / Satellite Services Collection Agency Credit Card Debt Debt Couns…" at bounding box center [440, 153] width 123 height 19
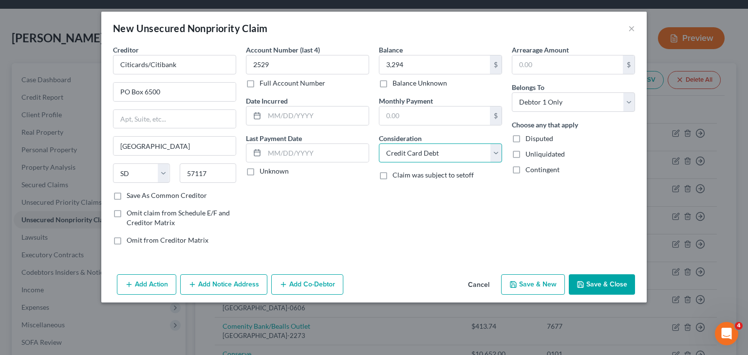
click at [379, 144] on select "Select Cable / Satellite Services Collection Agency Credit Card Debt Debt Couns…" at bounding box center [440, 153] width 123 height 19
drag, startPoint x: 184, startPoint y: 64, endPoint x: 149, endPoint y: 63, distance: 34.1
click at [149, 63] on input "Citicards/Citibank" at bounding box center [174, 64] width 123 height 19
click at [150, 63] on input "Citicards/Citibank" at bounding box center [174, 64] width 123 height 19
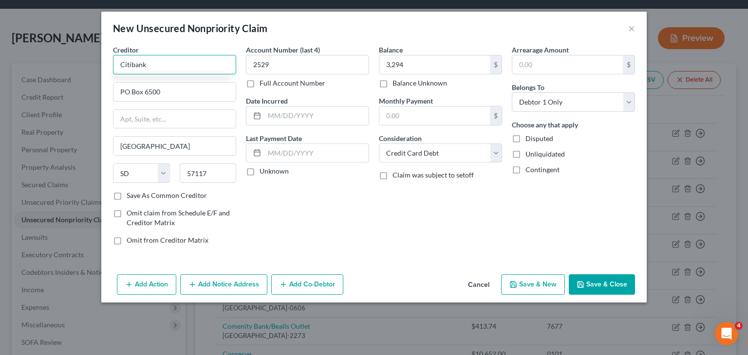
click at [154, 59] on input "Citibank" at bounding box center [174, 64] width 123 height 19
drag, startPoint x: 185, startPoint y: 60, endPoint x: 155, endPoint y: 66, distance: 30.3
click at [155, 66] on input "Citibank NA/Wawa" at bounding box center [174, 64] width 123 height 19
click at [264, 96] on label "Date Incurred" at bounding box center [267, 101] width 42 height 10
click at [544, 281] on button "Save & New" at bounding box center [533, 285] width 64 height 20
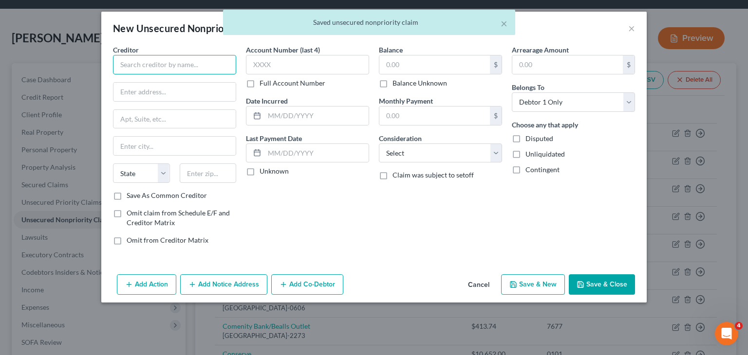
click at [186, 65] on input "text" at bounding box center [174, 64] width 123 height 19
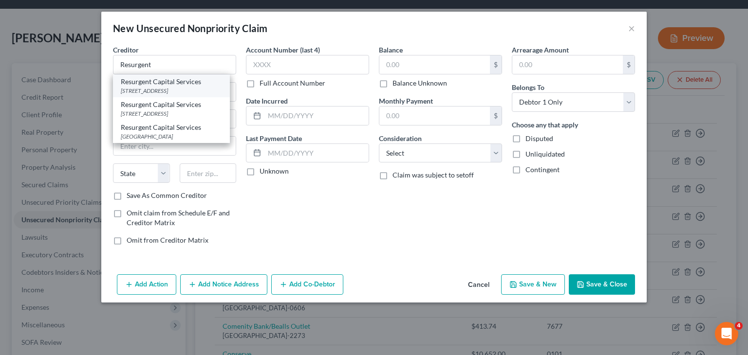
click at [189, 83] on div "Resurgent Capital Services" at bounding box center [171, 82] width 101 height 10
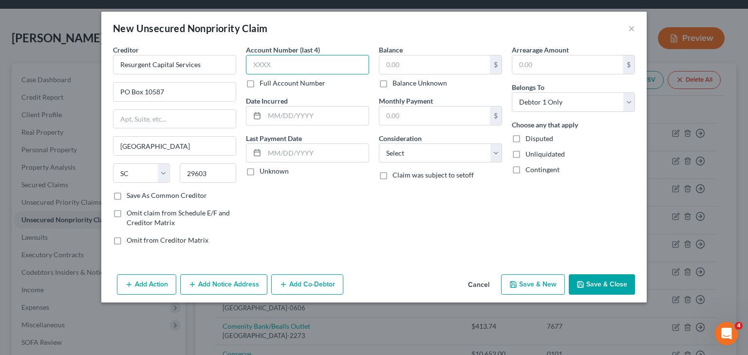
click at [263, 61] on input "text" at bounding box center [307, 64] width 123 height 19
click at [396, 69] on input "text" at bounding box center [434, 64] width 110 height 18
click at [493, 153] on select "Select Cable / Satellite Services Collection Agency Credit Card Debt Debt Couns…" at bounding box center [440, 153] width 123 height 19
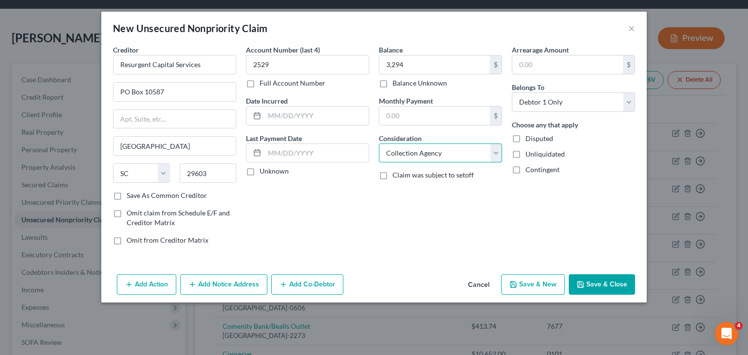
click at [379, 144] on select "Select Cable / Satellite Services Collection Agency Credit Card Debt Debt Couns…" at bounding box center [440, 153] width 123 height 19
click at [534, 281] on button "Save & New" at bounding box center [533, 285] width 64 height 20
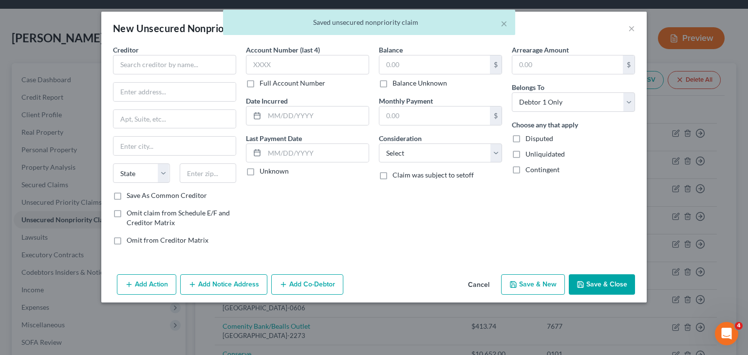
click at [362, 171] on div "Unknown" at bounding box center [307, 171] width 123 height 10
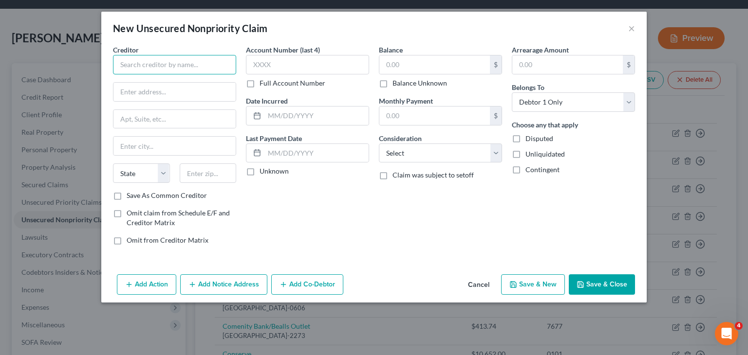
click at [208, 64] on input "text" at bounding box center [174, 64] width 123 height 19
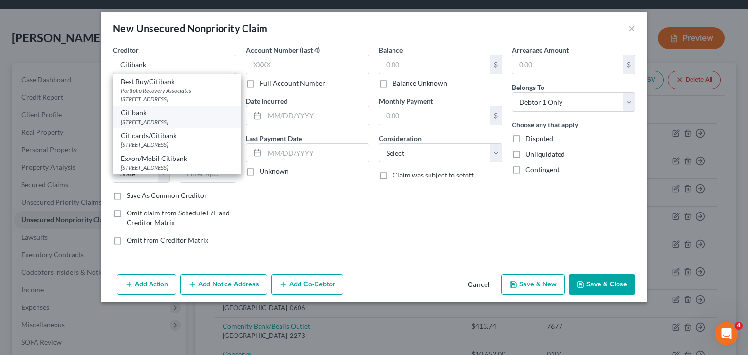
click at [215, 125] on div "PO Box 6500, Sioux Falls, SD 57117" at bounding box center [177, 122] width 112 height 8
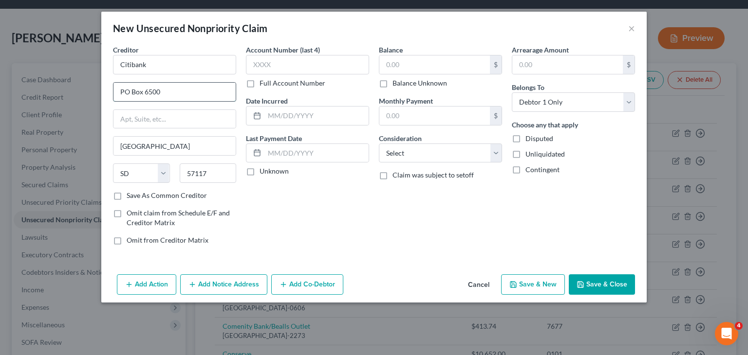
drag, startPoint x: 166, startPoint y: 89, endPoint x: 150, endPoint y: 91, distance: 16.7
click at [150, 91] on input "PO Box 6500" at bounding box center [174, 92] width 122 height 18
click at [154, 91] on input "PO Box 65403" at bounding box center [174, 92] width 122 height 18
click at [152, 92] on input "PO Box 65403" at bounding box center [174, 92] width 122 height 18
click at [168, 66] on input "Citibank" at bounding box center [174, 64] width 123 height 19
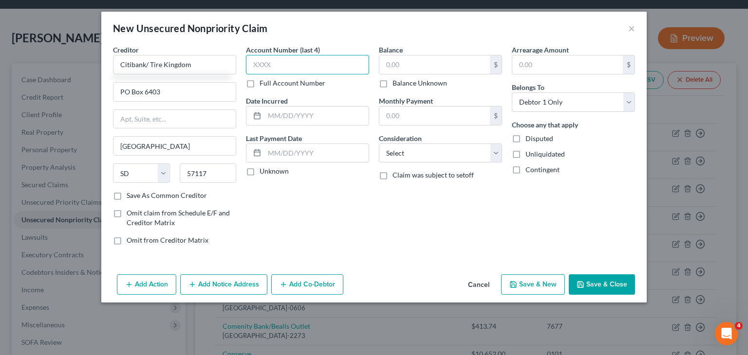
click at [279, 65] on input "text" at bounding box center [307, 64] width 123 height 19
click at [279, 65] on input "2273" at bounding box center [307, 64] width 123 height 19
click at [403, 63] on input "text" at bounding box center [434, 64] width 110 height 18
click at [403, 63] on input "1,174.45" at bounding box center [434, 64] width 110 height 18
click at [496, 157] on select "Select Cable / Satellite Services Collection Agency Credit Card Debt Debt Couns…" at bounding box center [440, 153] width 123 height 19
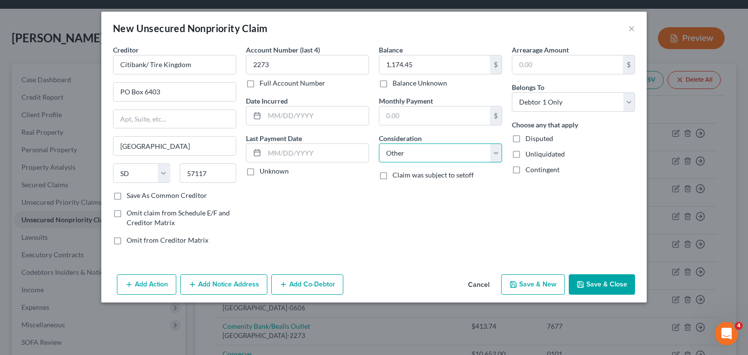
click at [379, 144] on select "Select Cable / Satellite Services Collection Agency Credit Card Debt Debt Couns…" at bounding box center [440, 153] width 123 height 19
click at [411, 197] on input "text" at bounding box center [440, 190] width 122 height 18
click at [498, 221] on div "Balance 1,174.45 $ Balance Unknown Balance Undetermined 1,174.45 $ Balance Unkn…" at bounding box center [440, 149] width 133 height 208
click at [532, 290] on button "Save & New" at bounding box center [533, 285] width 64 height 20
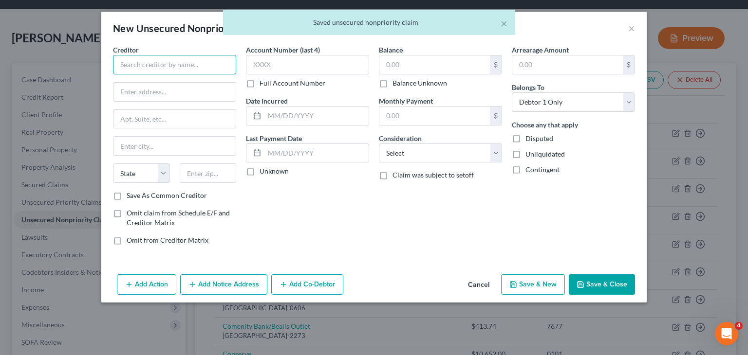
click at [155, 62] on input "text" at bounding box center [174, 64] width 123 height 19
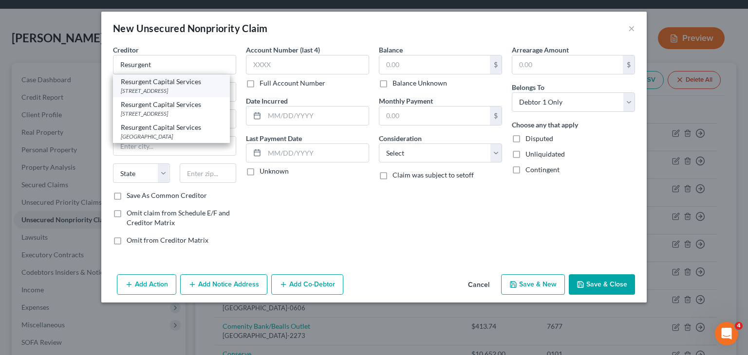
click at [176, 94] on div "[STREET_ADDRESS]" at bounding box center [171, 91] width 101 height 8
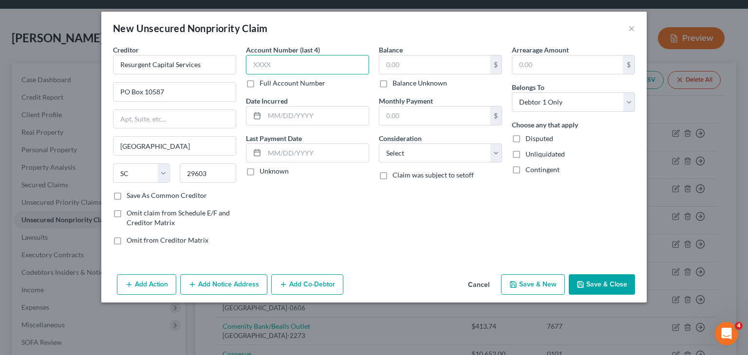
click at [282, 63] on input "text" at bounding box center [307, 64] width 123 height 19
click at [448, 61] on input "text" at bounding box center [434, 64] width 110 height 18
click at [448, 61] on input "1,174.45" at bounding box center [434, 64] width 110 height 18
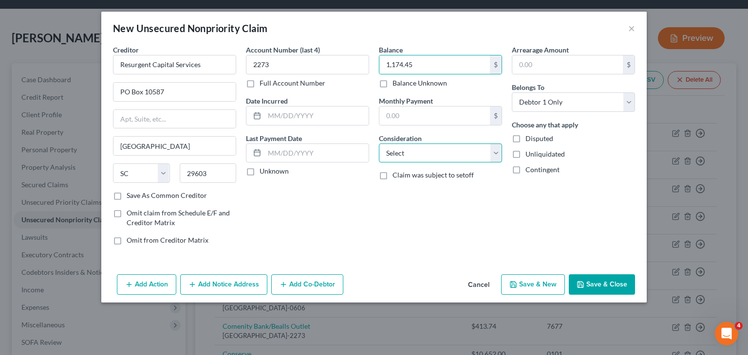
click at [495, 153] on select "Select Cable / Satellite Services Collection Agency Credit Card Debt Debt Couns…" at bounding box center [440, 153] width 123 height 19
click at [379, 144] on select "Select Cable / Satellite Services Collection Agency Credit Card Debt Debt Couns…" at bounding box center [440, 153] width 123 height 19
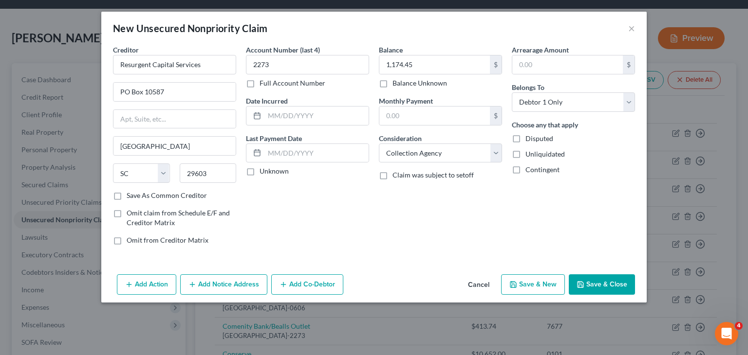
click at [535, 285] on button "Save & New" at bounding box center [533, 285] width 64 height 20
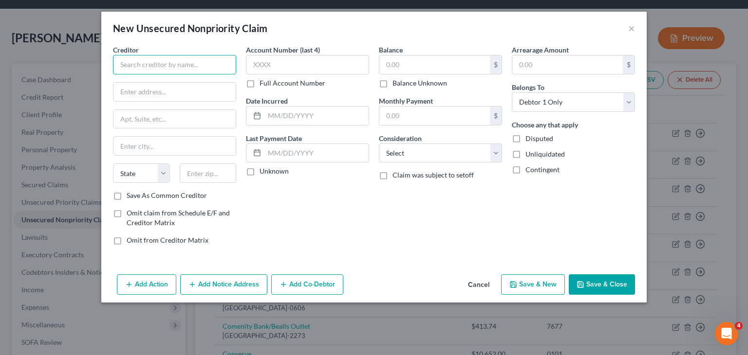
click at [170, 67] on input "text" at bounding box center [174, 64] width 123 height 19
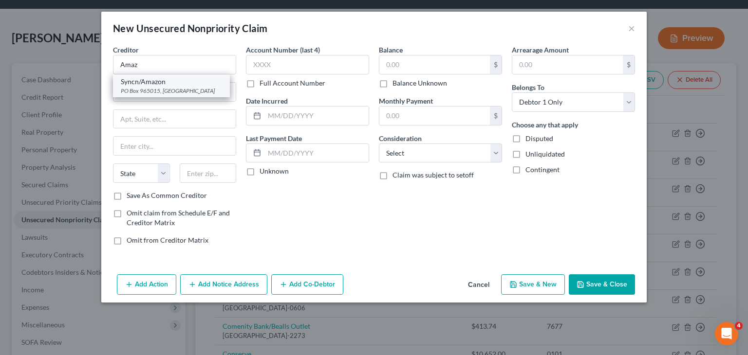
click at [171, 82] on div "Syncn/Amazon" at bounding box center [171, 82] width 101 height 10
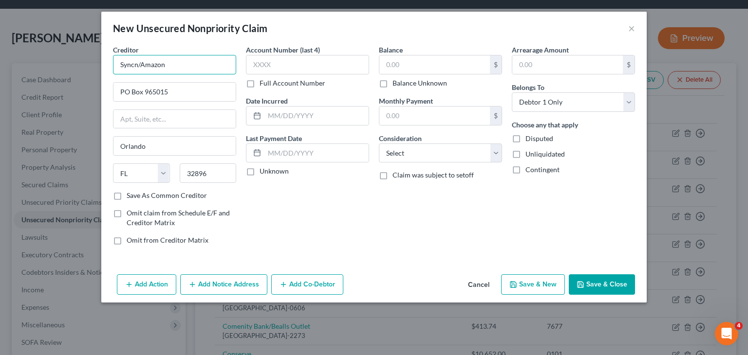
click at [136, 65] on input "Syncn/Amazon" at bounding box center [174, 64] width 123 height 19
click at [138, 63] on input "Syncchrony/Amazon" at bounding box center [174, 64] width 123 height 19
click at [177, 97] on input "PO Box 965015" at bounding box center [174, 92] width 122 height 18
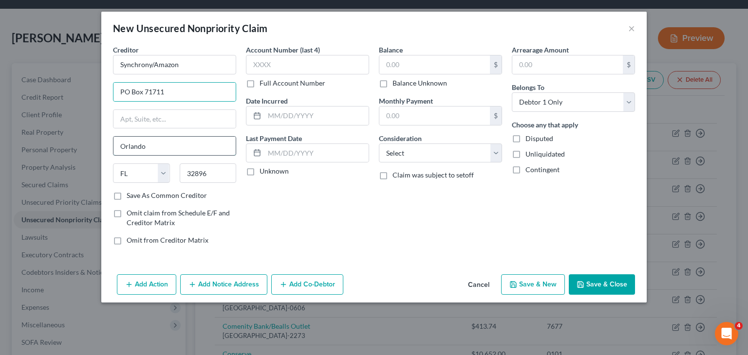
click at [179, 142] on input "Orlando" at bounding box center [174, 146] width 122 height 18
click at [166, 170] on select "State AL AK AR AZ CA CO CT DE DC FL GA GU HI ID IL IN IA KS KY LA ME MD MA MI M…" at bounding box center [141, 173] width 57 height 19
click at [113, 164] on select "State AL AK AR AZ CA CO CT DE DC FL GA GU HI ID IL IN IA KS KY LA ME MD MA MI M…" at bounding box center [141, 173] width 57 height 19
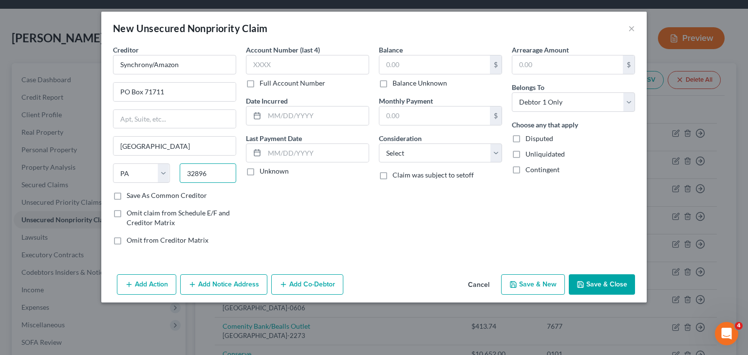
click at [210, 170] on input "32896" at bounding box center [208, 173] width 57 height 19
click at [272, 65] on input "text" at bounding box center [307, 64] width 123 height 19
click at [415, 64] on input "text" at bounding box center [434, 64] width 110 height 18
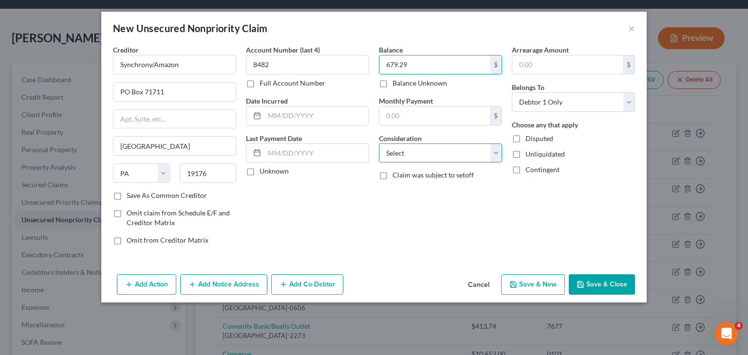
click at [494, 154] on select "Select Cable / Satellite Services Collection Agency Credit Card Debt Debt Couns…" at bounding box center [440, 153] width 123 height 19
click at [379, 144] on select "Select Cable / Satellite Services Collection Agency Credit Card Debt Debt Couns…" at bounding box center [440, 153] width 123 height 19
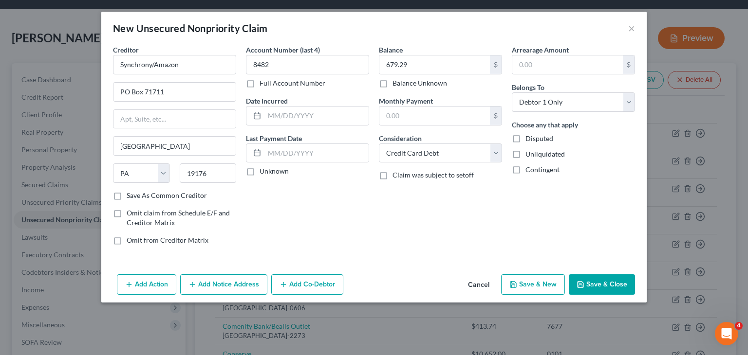
click at [540, 291] on button "Save & New" at bounding box center [533, 285] width 64 height 20
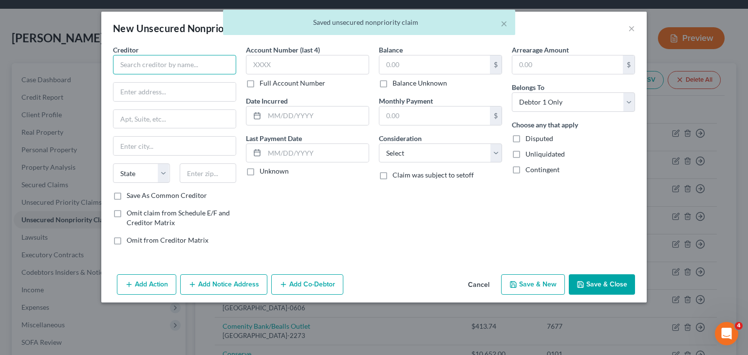
click at [170, 65] on input "text" at bounding box center [174, 64] width 123 height 19
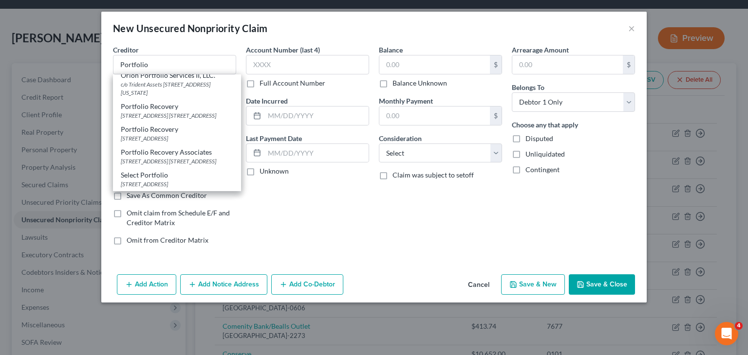
scroll to position [23, 0]
click at [190, 155] on div "Portfolio Recovery Associates" at bounding box center [177, 152] width 112 height 10
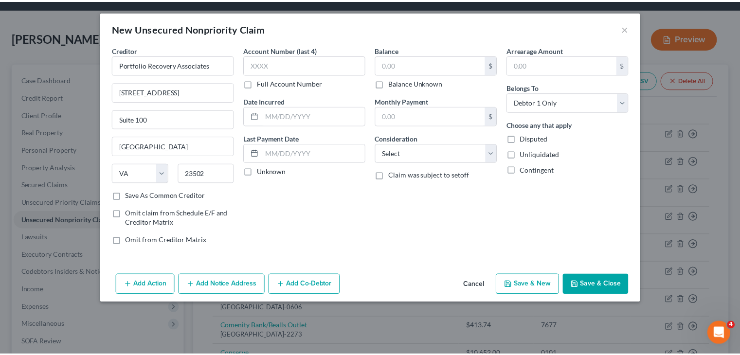
scroll to position [0, 0]
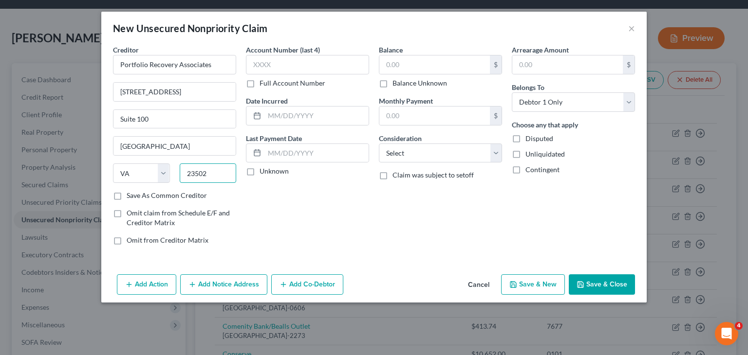
click at [210, 176] on input "23502" at bounding box center [208, 173] width 57 height 19
click at [144, 117] on input "Suite 100" at bounding box center [174, 119] width 122 height 18
click at [210, 86] on input "120 Corporate Blvd." at bounding box center [174, 92] width 122 height 18
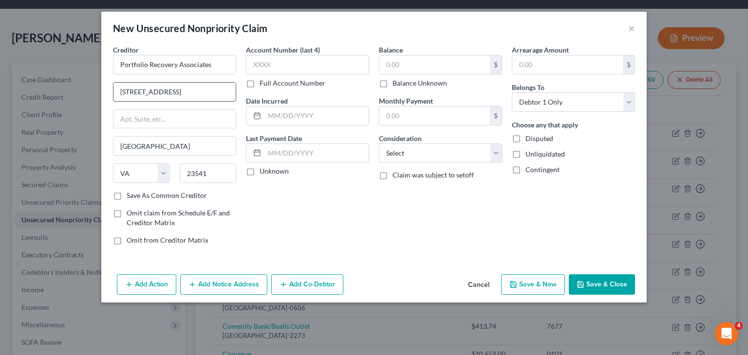
click at [210, 86] on input "120 Corporate Blvd." at bounding box center [174, 92] width 122 height 18
click at [196, 113] on input "text" at bounding box center [174, 119] width 122 height 18
click at [141, 172] on select "State AL AK AR AZ CA CO CT DE DC FL GA GU HI ID IL IN IA KS KY LA ME MD MA MI M…" at bounding box center [141, 173] width 57 height 19
click at [279, 65] on input "text" at bounding box center [307, 64] width 123 height 19
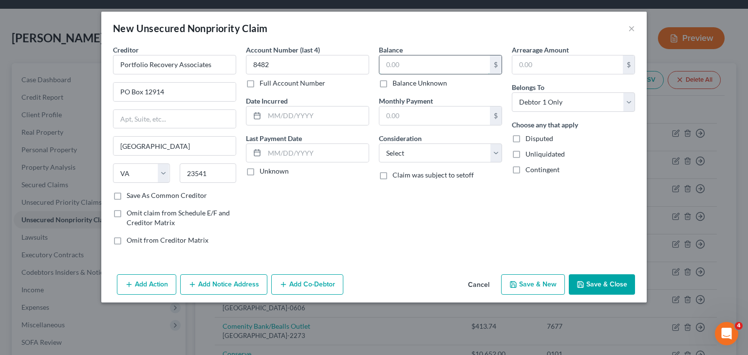
click at [397, 65] on input "text" at bounding box center [434, 64] width 110 height 18
click at [498, 157] on select "Select Cable / Satellite Services Collection Agency Credit Card Debt Debt Couns…" at bounding box center [440, 153] width 123 height 19
click at [379, 144] on select "Select Cable / Satellite Services Collection Agency Credit Card Debt Debt Couns…" at bounding box center [440, 153] width 123 height 19
click at [539, 286] on button "Save & New" at bounding box center [533, 285] width 64 height 20
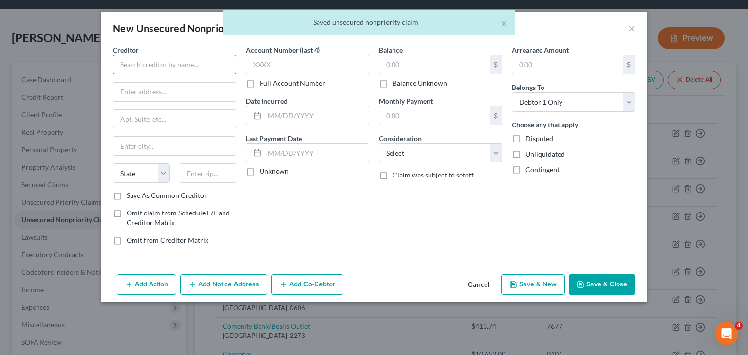
click at [148, 67] on input "text" at bounding box center [174, 64] width 123 height 19
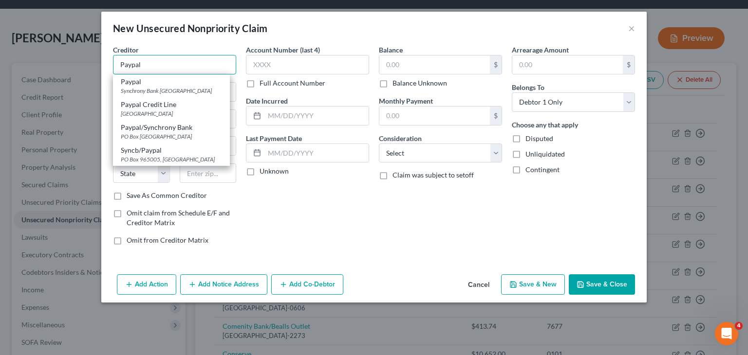
click at [193, 72] on input "Paypal" at bounding box center [174, 64] width 123 height 19
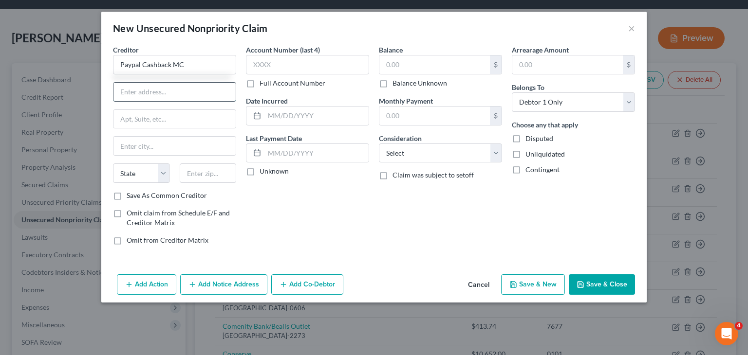
click at [169, 90] on input "text" at bounding box center [174, 92] width 122 height 18
click at [151, 144] on input "text" at bounding box center [174, 146] width 122 height 18
click at [165, 175] on select "State AL AK AR AZ CA CO CT DE DC FL GA GU HI ID IL IN IA KS KY LA ME MD MA MI M…" at bounding box center [141, 173] width 57 height 19
click at [113, 164] on select "State AL AK AR AZ CA CO CT DE DC FL GA GU HI ID IL IN IA KS KY LA ME MD MA MI M…" at bounding box center [141, 173] width 57 height 19
click at [201, 178] on input "text" at bounding box center [208, 173] width 57 height 19
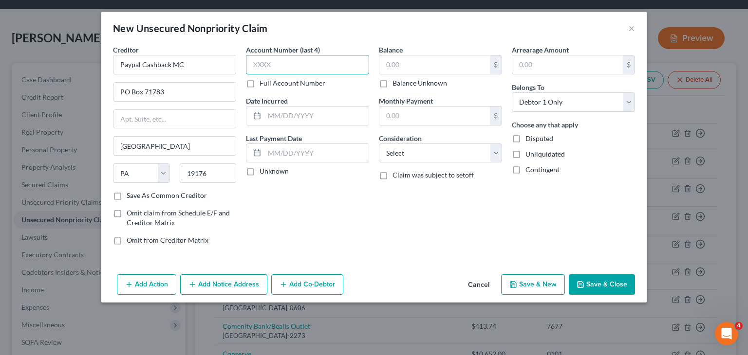
click at [294, 63] on input "text" at bounding box center [307, 64] width 123 height 19
click at [400, 63] on input "text" at bounding box center [434, 64] width 110 height 18
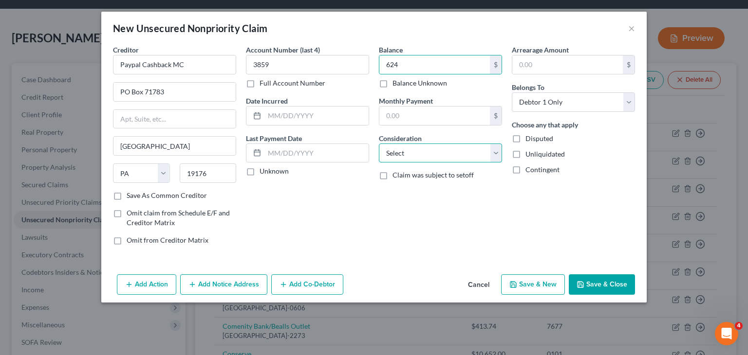
click at [497, 155] on select "Select Cable / Satellite Services Collection Agency Credit Card Debt Debt Couns…" at bounding box center [440, 153] width 123 height 19
click at [379, 144] on select "Select Cable / Satellite Services Collection Agency Credit Card Debt Debt Couns…" at bounding box center [440, 153] width 123 height 19
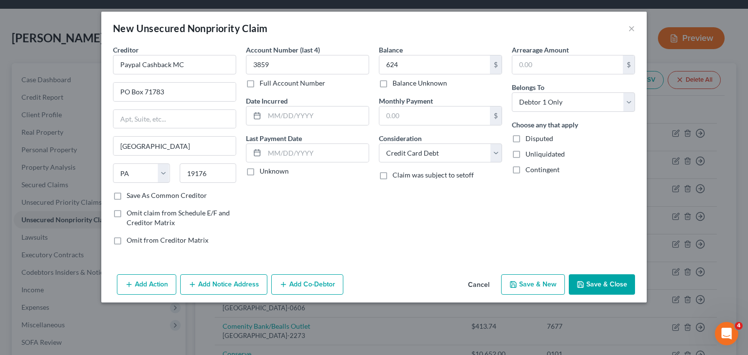
click at [536, 279] on button "Save & New" at bounding box center [533, 285] width 64 height 20
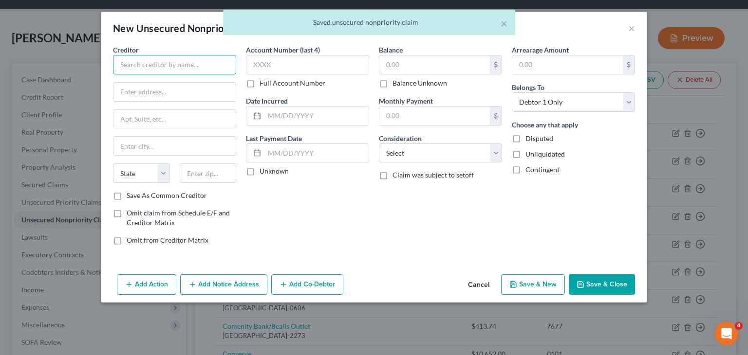
click at [142, 65] on input "text" at bounding box center [174, 64] width 123 height 19
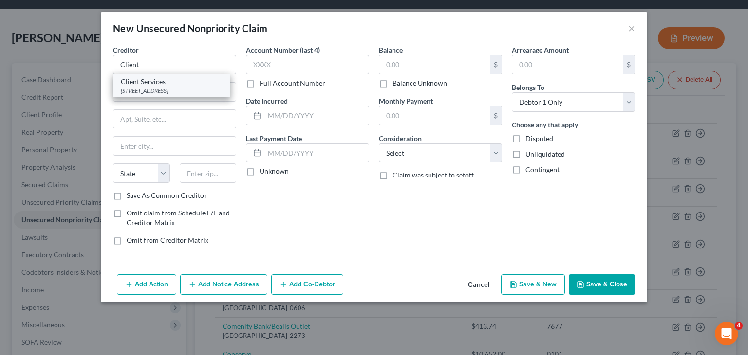
click at [159, 95] on div "514 Earth City Expy Ste. 310, Earth City, MO 63045-1303" at bounding box center [171, 91] width 101 height 8
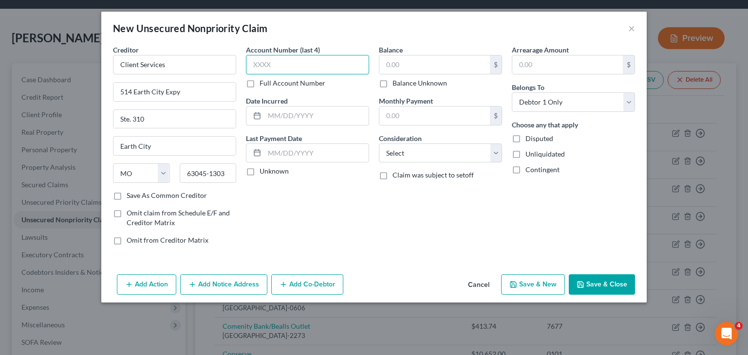
click at [278, 65] on input "text" at bounding box center [307, 64] width 123 height 19
click at [412, 61] on input "text" at bounding box center [434, 64] width 110 height 18
click at [500, 152] on select "Select Cable / Satellite Services Collection Agency Credit Card Debt Debt Couns…" at bounding box center [440, 153] width 123 height 19
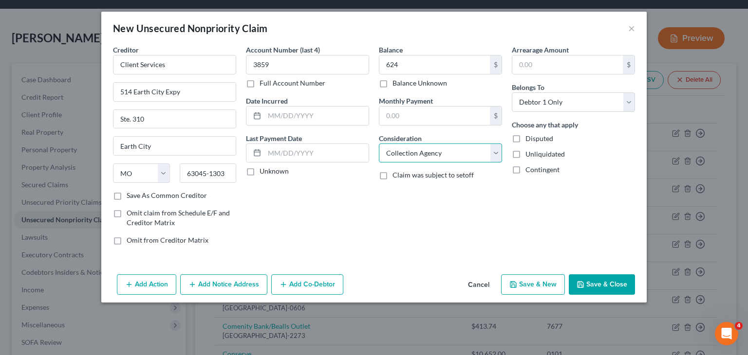
click at [379, 144] on select "Select Cable / Satellite Services Collection Agency Credit Card Debt Debt Couns…" at bounding box center [440, 153] width 123 height 19
click at [546, 282] on button "Save & New" at bounding box center [533, 285] width 64 height 20
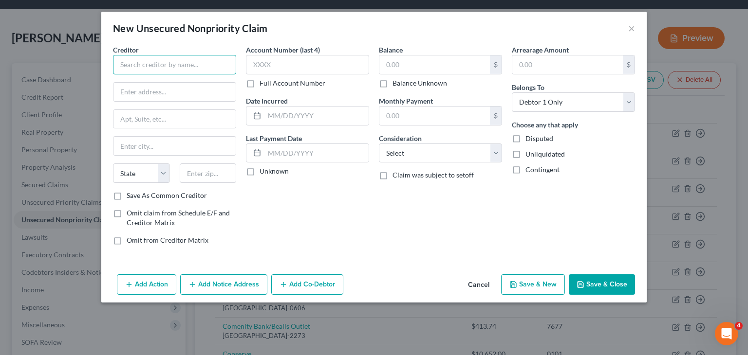
click at [195, 69] on input "text" at bounding box center [174, 64] width 123 height 19
click at [237, 134] on div "Creditor * Lowes State AL AK AR AZ CA CO CT DE DC FL GA GU HI ID IL IN IA KS KY…" at bounding box center [174, 149] width 133 height 208
click at [201, 97] on input "text" at bounding box center [174, 92] width 122 height 18
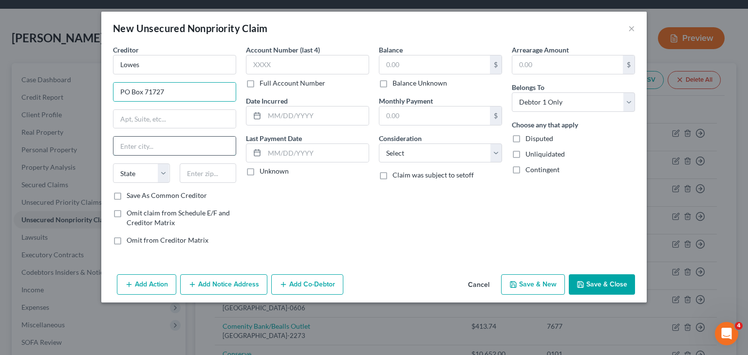
click at [166, 143] on input "text" at bounding box center [174, 146] width 122 height 18
click at [164, 165] on select "State AL AK AR AZ CA CO CT DE DC FL GA GU HI ID IL IN IA KS KY LA ME MD MA MI M…" at bounding box center [141, 173] width 57 height 19
click at [113, 164] on select "State AL AK AR AZ CA CO CT DE DC FL GA GU HI ID IL IN IA KS KY LA ME MD MA MI M…" at bounding box center [141, 173] width 57 height 19
click at [198, 171] on input "text" at bounding box center [208, 173] width 57 height 19
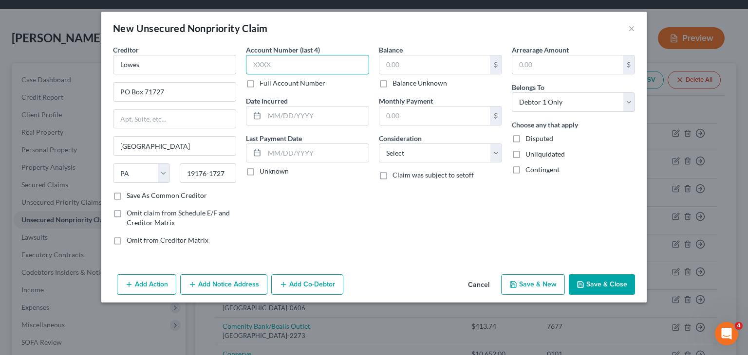
click at [302, 62] on input "text" at bounding box center [307, 64] width 123 height 19
click at [414, 68] on input "text" at bounding box center [434, 64] width 110 height 18
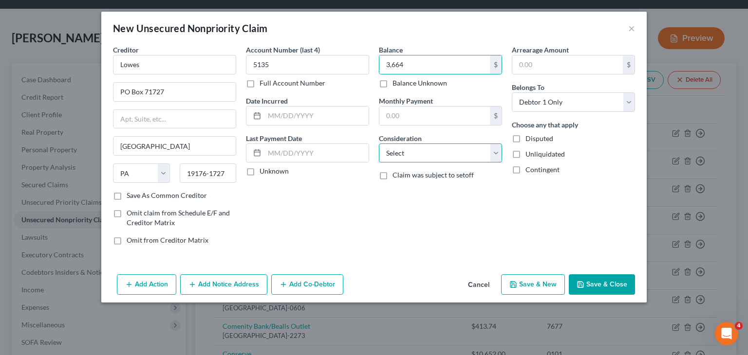
click at [497, 157] on select "Select Cable / Satellite Services Collection Agency Credit Card Debt Debt Couns…" at bounding box center [440, 153] width 123 height 19
click at [379, 144] on select "Select Cable / Satellite Services Collection Agency Credit Card Debt Debt Couns…" at bounding box center [440, 153] width 123 height 19
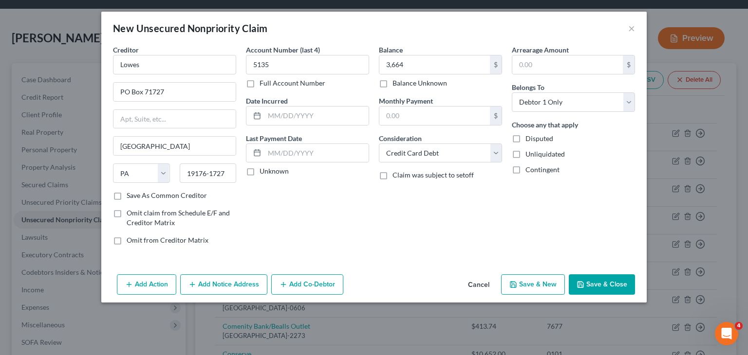
click at [545, 287] on button "Save & New" at bounding box center [533, 285] width 64 height 20
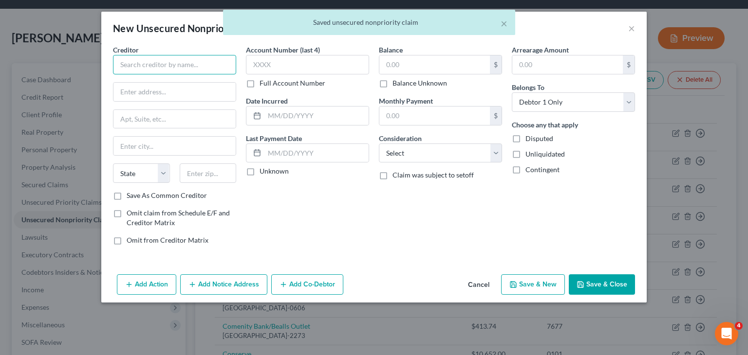
click at [152, 67] on input "text" at bounding box center [174, 64] width 123 height 19
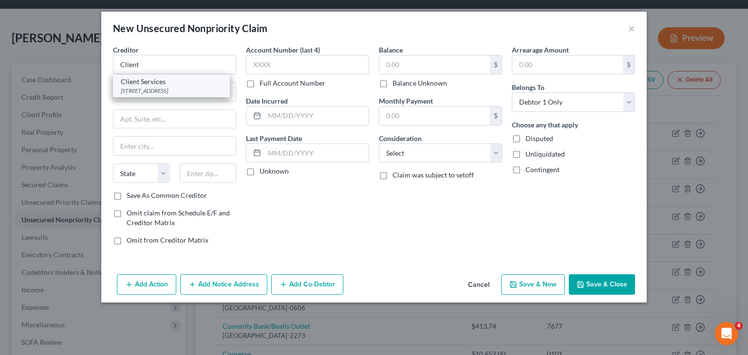
click at [158, 93] on div "514 Earth City Expy Ste. 310, Earth City, MO 63045-1303" at bounding box center [171, 91] width 101 height 8
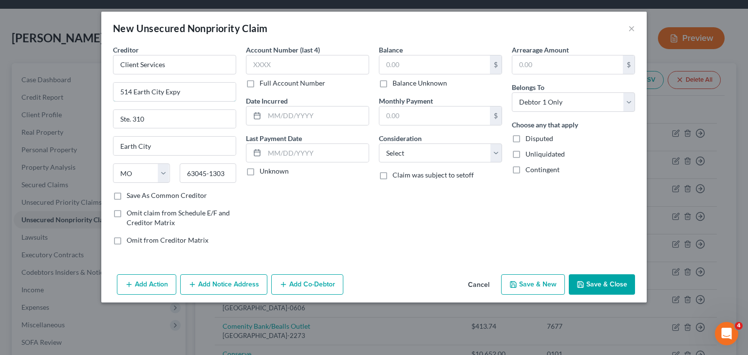
click at [158, 93] on input "514 Earth City Expy" at bounding box center [174, 92] width 122 height 18
click at [271, 64] on input "text" at bounding box center [307, 64] width 123 height 19
click at [436, 60] on input "text" at bounding box center [434, 64] width 110 height 18
click at [531, 277] on button "Save & New" at bounding box center [533, 285] width 64 height 20
click at [533, 276] on button "Save & New" at bounding box center [533, 285] width 64 height 20
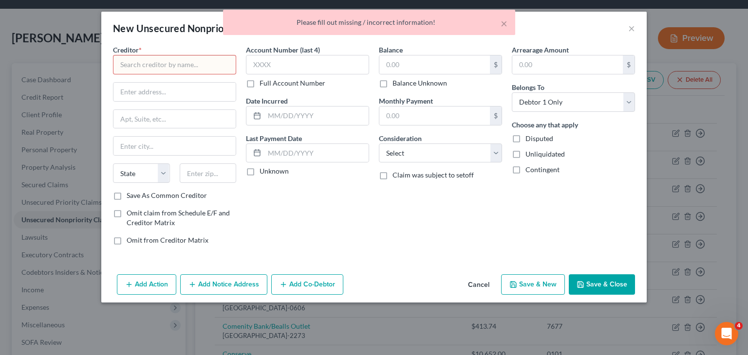
click at [633, 30] on div "× Please fill out missing / incorrect information!" at bounding box center [369, 25] width 748 height 30
click at [477, 283] on button "Cancel" at bounding box center [478, 285] width 37 height 19
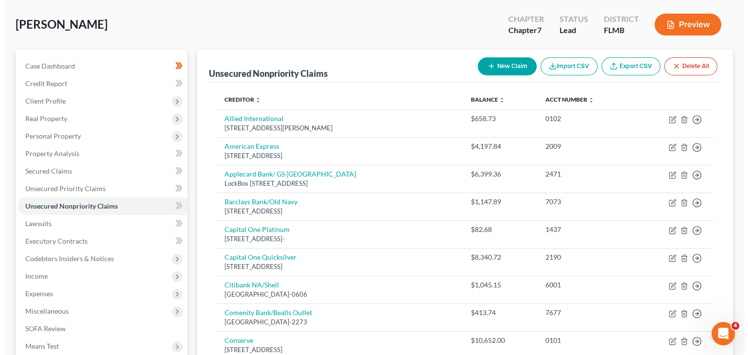
scroll to position [21, 0]
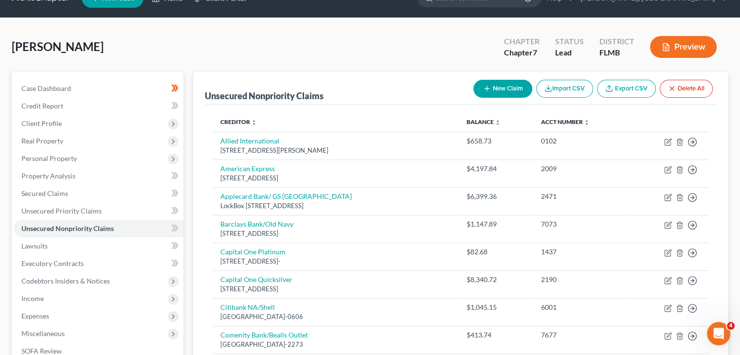
click at [484, 83] on button "New Claim" at bounding box center [503, 89] width 59 height 18
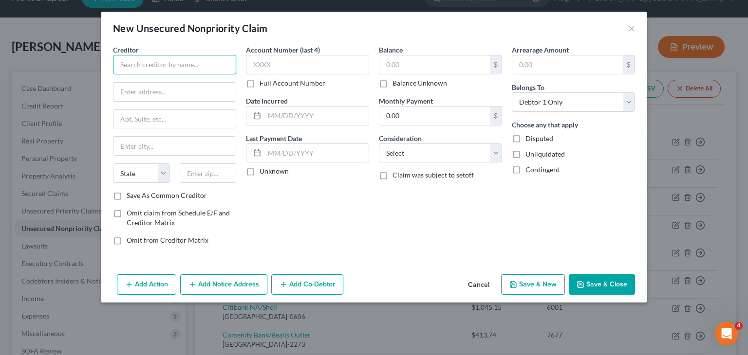
click at [176, 61] on input "text" at bounding box center [174, 64] width 123 height 19
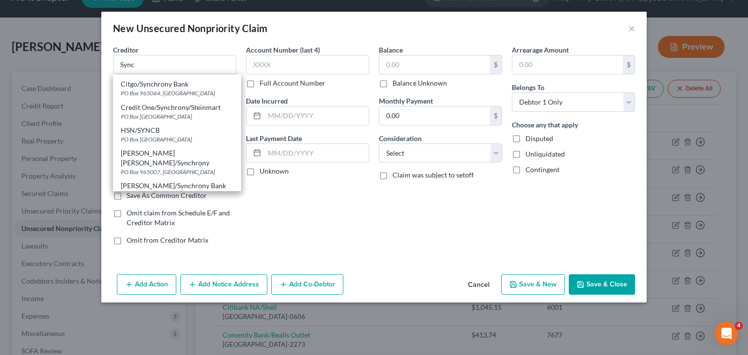
scroll to position [0, 0]
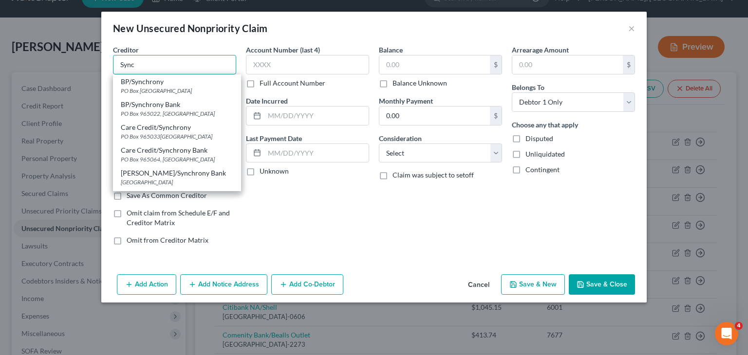
click at [177, 60] on input "Sync" at bounding box center [174, 64] width 123 height 19
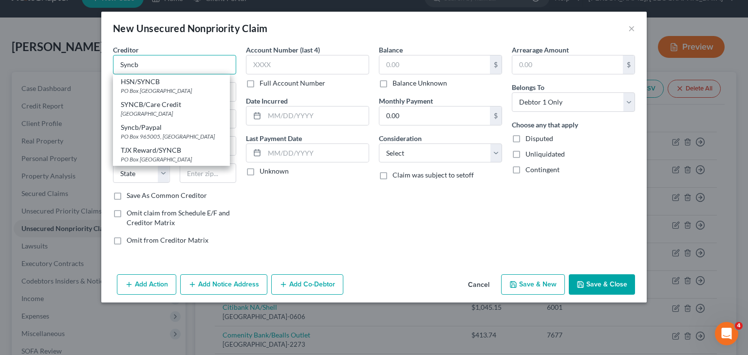
click at [165, 61] on input "Syncb" at bounding box center [174, 64] width 123 height 19
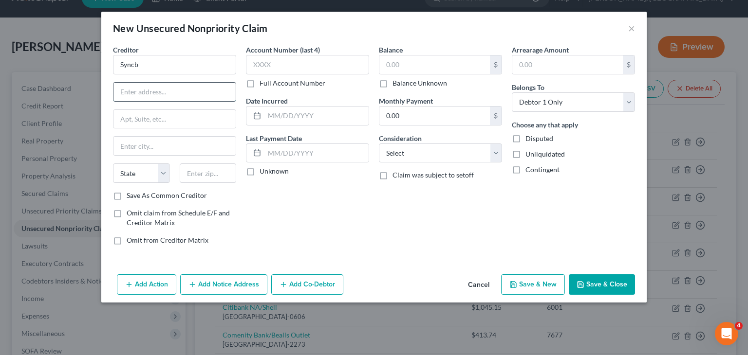
click at [207, 95] on input "text" at bounding box center [174, 92] width 122 height 18
click at [152, 94] on input "PO Box 7157" at bounding box center [174, 92] width 122 height 18
click at [145, 147] on input "text" at bounding box center [174, 146] width 122 height 18
click at [164, 174] on select "State AL AK AR AZ CA CO CT DE DC FL GA GU HI ID IL IN IA KS KY LA ME MD MA MI M…" at bounding box center [141, 173] width 57 height 19
click at [113, 164] on select "State AL AK AR AZ CA CO CT DE DC FL GA GU HI ID IL IN IA KS KY LA ME MD MA MI M…" at bounding box center [141, 173] width 57 height 19
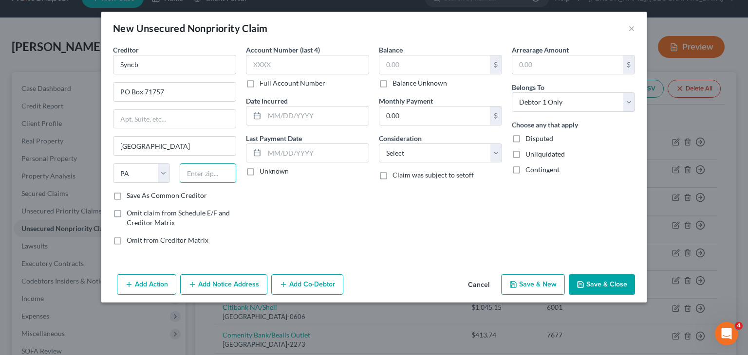
click at [195, 172] on input "text" at bounding box center [208, 173] width 57 height 19
drag, startPoint x: 291, startPoint y: 66, endPoint x: 285, endPoint y: 67, distance: 5.9
click at [285, 67] on input "text" at bounding box center [307, 64] width 123 height 19
drag, startPoint x: 413, startPoint y: 64, endPoint x: 397, endPoint y: 81, distance: 23.4
click at [397, 81] on div "$ Balance Unknown" at bounding box center [440, 71] width 123 height 33
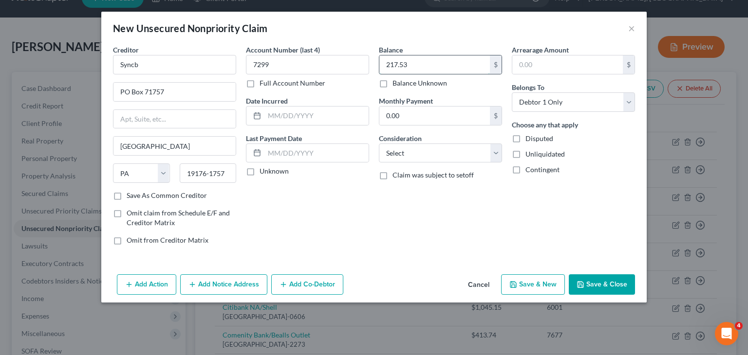
click at [395, 65] on input "217.53" at bounding box center [434, 64] width 110 height 18
click at [398, 65] on input "217.53" at bounding box center [434, 64] width 110 height 18
click at [581, 160] on div "Choose any that apply Disputed Unliquidated Contingent" at bounding box center [573, 147] width 123 height 55
click at [500, 154] on select "Select Cable / Satellite Services Collection Agency Credit Card Debt Debt Couns…" at bounding box center [440, 153] width 123 height 19
click at [379, 144] on select "Select Cable / Satellite Services Collection Agency Credit Card Debt Debt Couns…" at bounding box center [440, 153] width 123 height 19
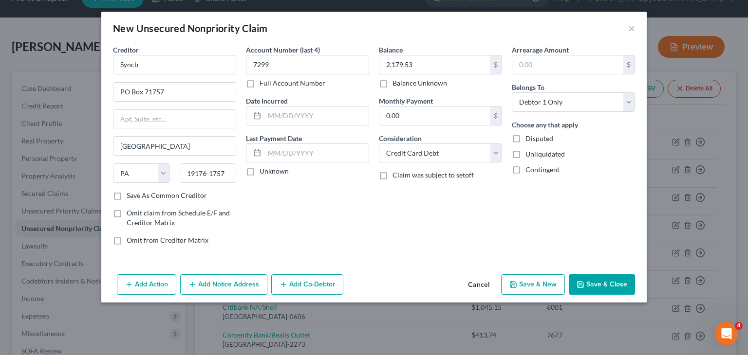
click at [465, 195] on div "Balance 2,179.53 $ Balance Unknown Balance Undetermined 2,179.53 $ Balance Unkn…" at bounding box center [440, 149] width 133 height 208
click at [154, 69] on input "Syncb" at bounding box center [174, 64] width 123 height 19
click at [527, 279] on button "Save & New" at bounding box center [533, 285] width 64 height 20
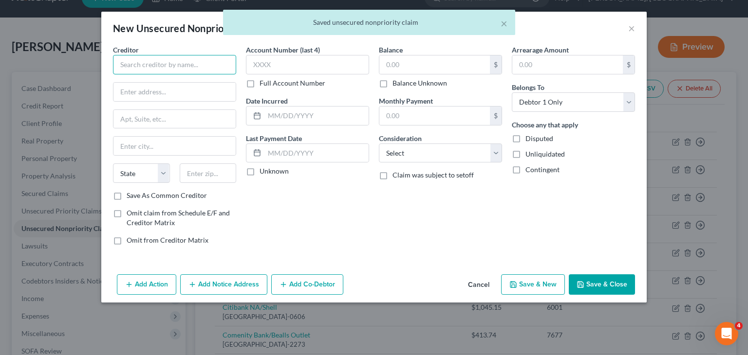
click at [139, 70] on input "text" at bounding box center [174, 64] width 123 height 19
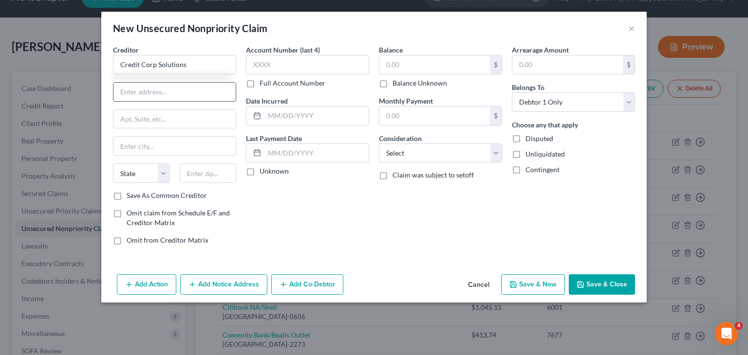
click at [146, 96] on input "text" at bounding box center [174, 92] width 122 height 18
click at [131, 146] on input "text" at bounding box center [174, 146] width 122 height 18
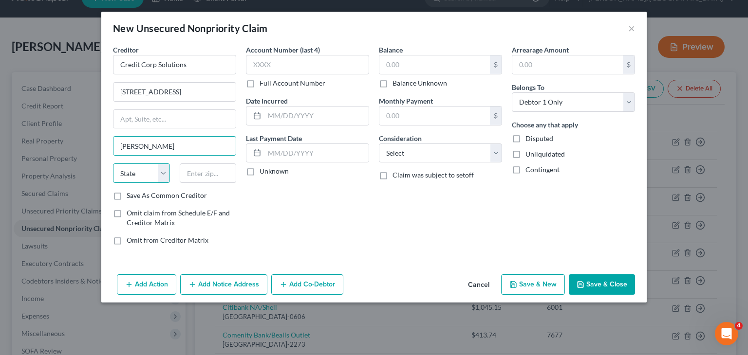
click at [168, 176] on select "State AL AK AR AZ CA CO CT DE DC FL GA GU HI ID IL IN IA KS KY LA ME MD MA MI M…" at bounding box center [141, 173] width 57 height 19
click at [113, 164] on select "State AL AK AR AZ CA CO CT DE DC FL GA GU HI ID IL IN IA KS KY LA ME MD MA MI M…" at bounding box center [141, 173] width 57 height 19
click at [199, 175] on input "text" at bounding box center [208, 173] width 57 height 19
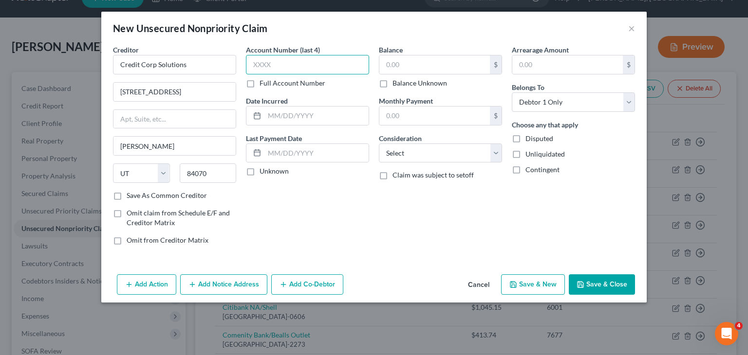
click at [272, 64] on input "text" at bounding box center [307, 64] width 123 height 19
click at [393, 61] on input "text" at bounding box center [434, 64] width 110 height 18
click at [498, 158] on select "Select Cable / Satellite Services Collection Agency Credit Card Debt Debt Couns…" at bounding box center [440, 153] width 123 height 19
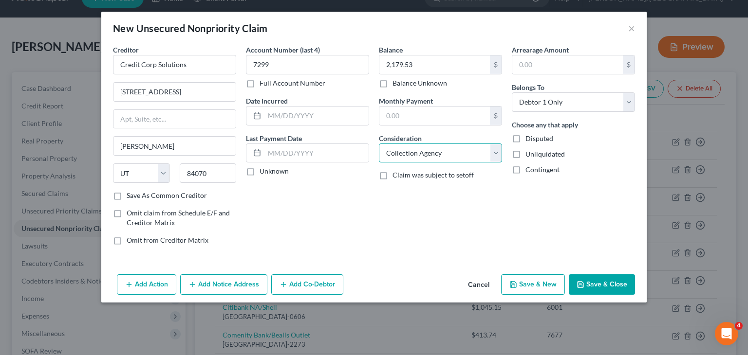
click at [379, 144] on select "Select Cable / Satellite Services Collection Agency Credit Card Debt Debt Couns…" at bounding box center [440, 153] width 123 height 19
click at [548, 287] on button "Save & New" at bounding box center [533, 285] width 64 height 20
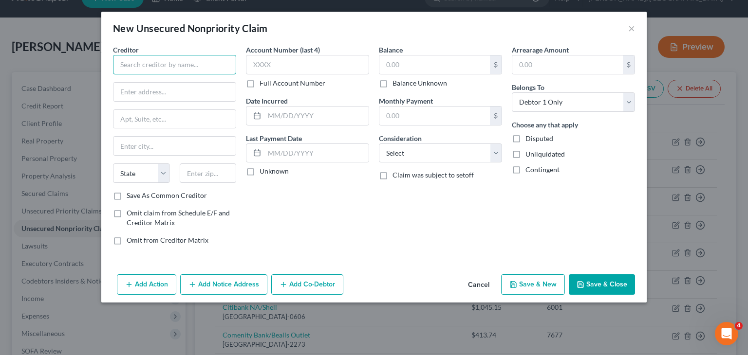
click at [165, 66] on input "text" at bounding box center [174, 64] width 123 height 19
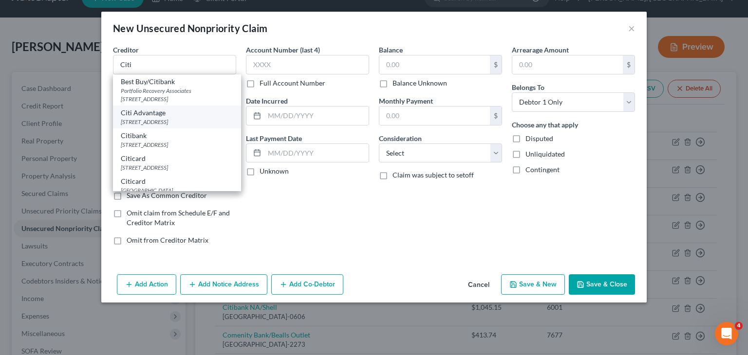
click at [195, 123] on div "PO Box 6500, Sioux Falls, SD 57117" at bounding box center [177, 122] width 112 height 8
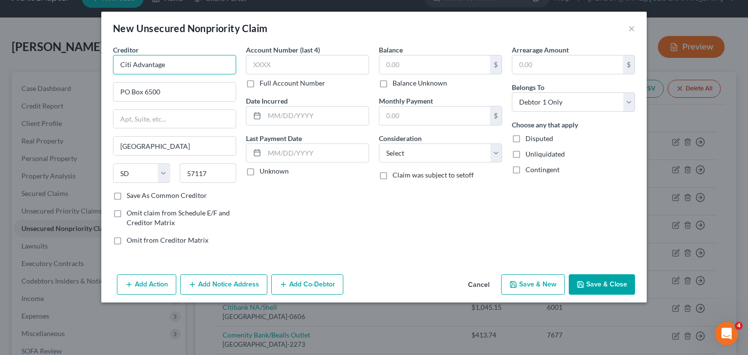
drag, startPoint x: 176, startPoint y: 71, endPoint x: 132, endPoint y: 74, distance: 43.9
click at [132, 74] on input "Citi Advantage" at bounding box center [174, 64] width 123 height 19
click at [191, 117] on input "text" at bounding box center [174, 119] width 122 height 18
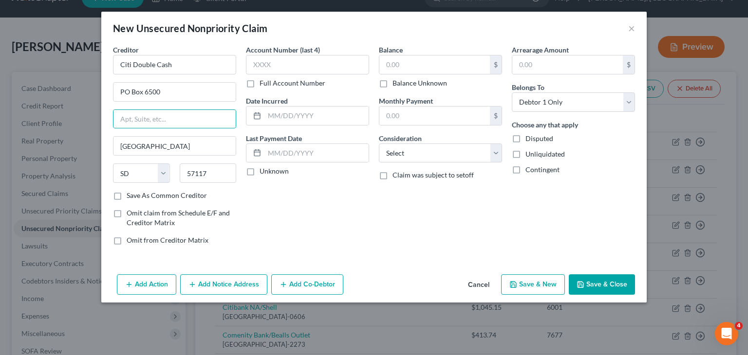
click at [286, 54] on label "Account Number (last 4)" at bounding box center [283, 50] width 74 height 10
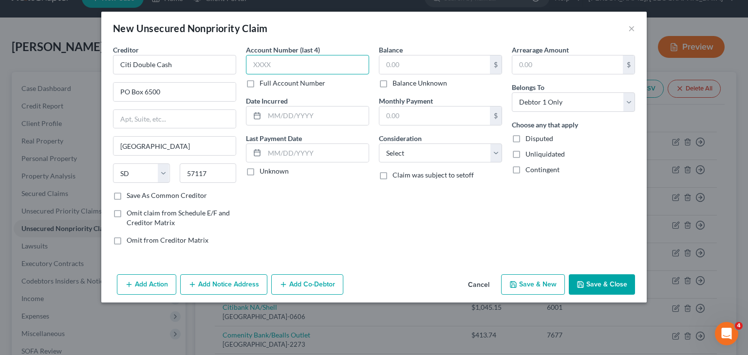
click at [277, 65] on input "text" at bounding box center [307, 64] width 123 height 19
click at [408, 67] on input "text" at bounding box center [434, 64] width 110 height 18
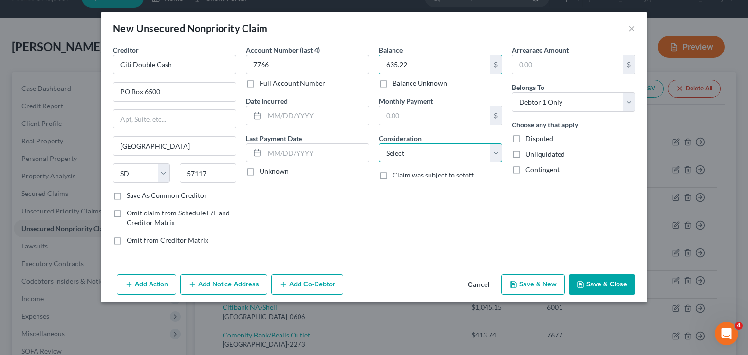
click at [495, 156] on select "Select Cable / Satellite Services Collection Agency Credit Card Debt Debt Couns…" at bounding box center [440, 153] width 123 height 19
click at [379, 144] on select "Select Cable / Satellite Services Collection Agency Credit Card Debt Debt Couns…" at bounding box center [440, 153] width 123 height 19
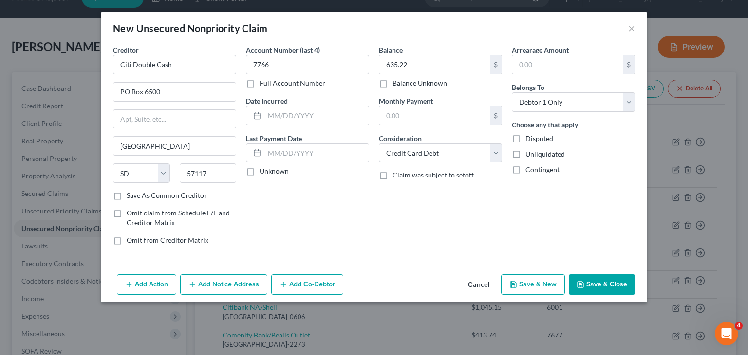
click at [528, 283] on button "Save & New" at bounding box center [533, 285] width 64 height 20
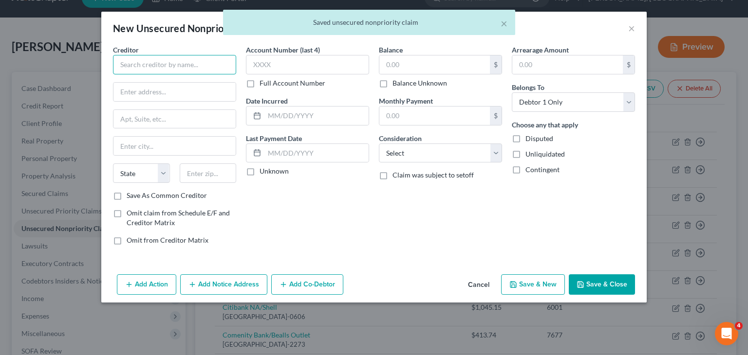
click at [169, 66] on input "text" at bounding box center [174, 64] width 123 height 19
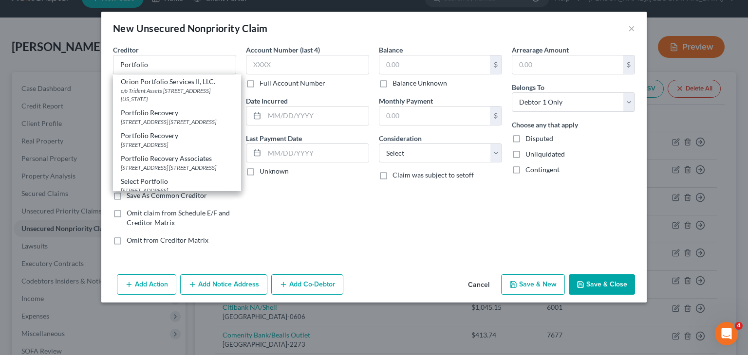
scroll to position [31, 0]
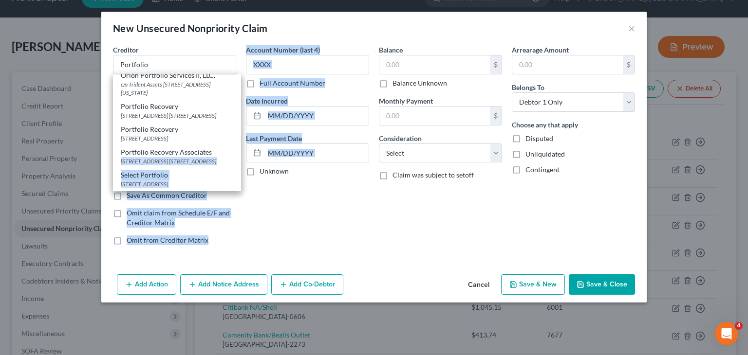
drag, startPoint x: 243, startPoint y: 178, endPoint x: 235, endPoint y: 148, distance: 30.4
click at [235, 148] on div "Creditor * Portfolio Orion Portfolio Services II, LLC. c/o Trident Assets 10375…" at bounding box center [374, 149] width 532 height 208
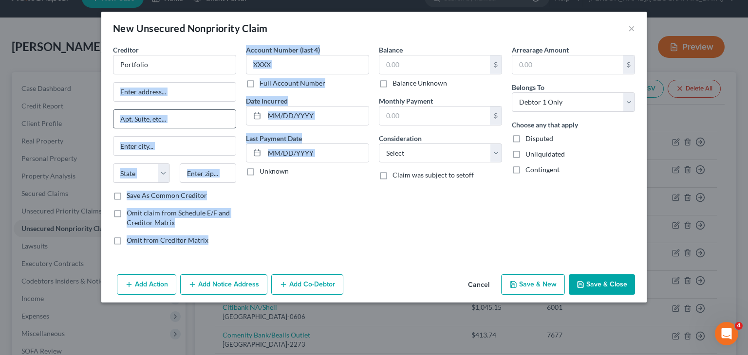
click at [207, 115] on input "text" at bounding box center [174, 119] width 122 height 18
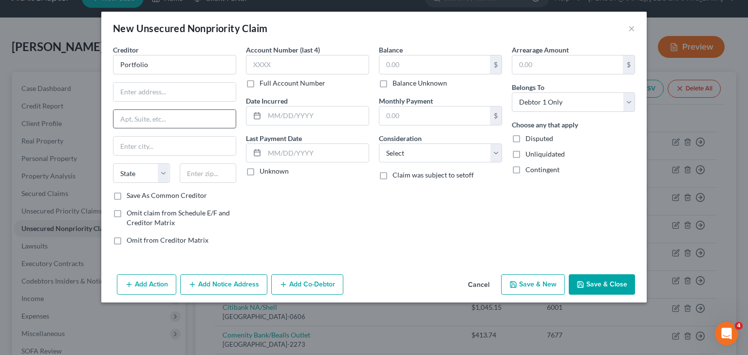
click at [207, 115] on input "text" at bounding box center [174, 119] width 122 height 18
click at [186, 67] on input "Portfolio" at bounding box center [174, 64] width 123 height 19
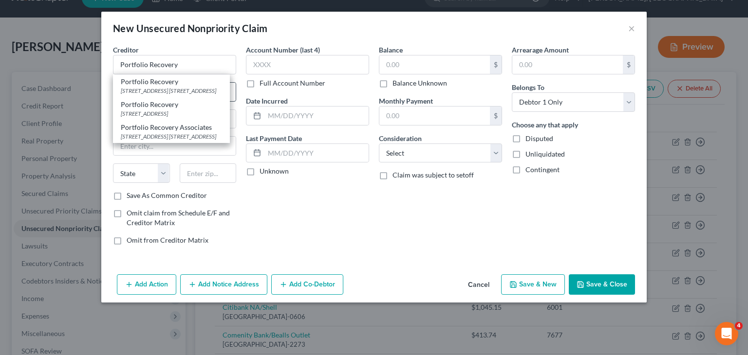
click at [168, 94] on div "[STREET_ADDRESS] [STREET_ADDRESS]" at bounding box center [171, 91] width 101 height 8
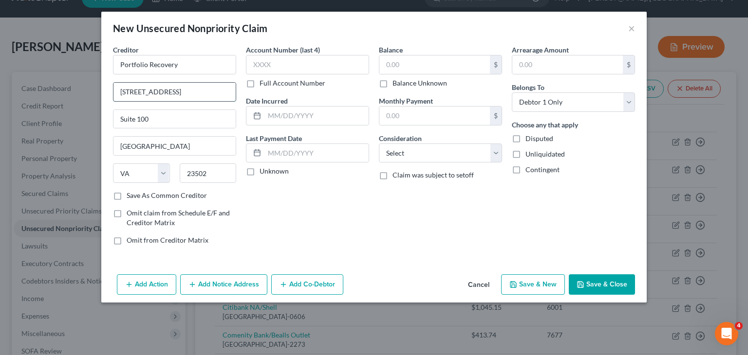
click at [197, 88] on input "120 Corporate Blvd." at bounding box center [174, 92] width 122 height 18
click at [173, 117] on input "Suite 100" at bounding box center [174, 119] width 122 height 18
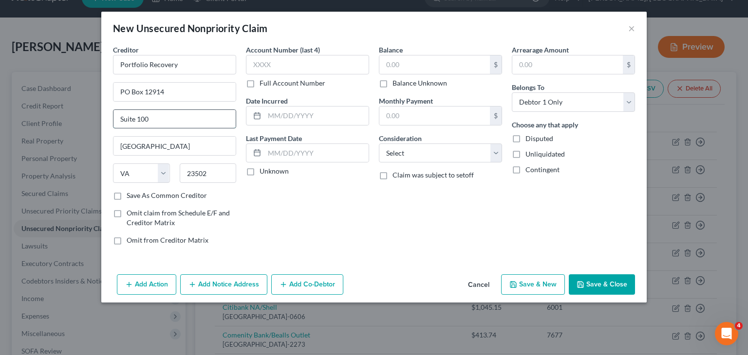
click at [173, 117] on input "Suite 100" at bounding box center [174, 119] width 122 height 18
click at [215, 173] on input "23502" at bounding box center [208, 173] width 57 height 19
click at [282, 68] on input "text" at bounding box center [307, 64] width 123 height 19
click at [500, 160] on select "Select Cable / Satellite Services Collection Agency Credit Card Debt Debt Couns…" at bounding box center [440, 153] width 123 height 19
click at [379, 144] on select "Select Cable / Satellite Services Collection Agency Credit Card Debt Debt Couns…" at bounding box center [440, 153] width 123 height 19
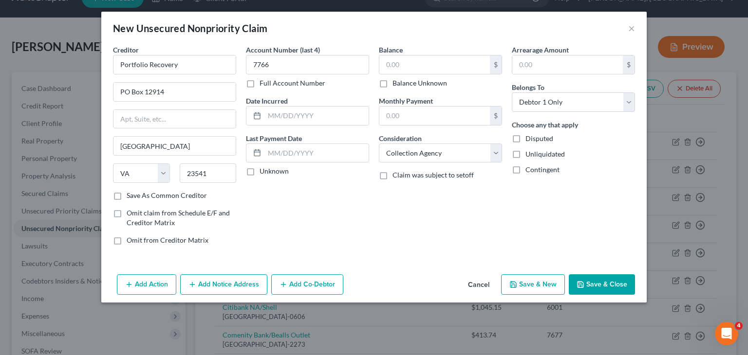
click at [548, 288] on button "Save & New" at bounding box center [533, 285] width 64 height 20
click at [485, 220] on div "Balance $ Balance Unknown Balance Undetermined $ Balance Unknown Monthly Paymen…" at bounding box center [440, 149] width 133 height 208
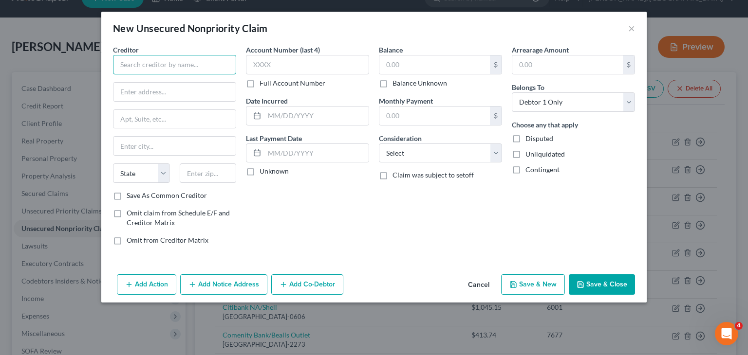
click at [194, 64] on input "text" at bounding box center [174, 64] width 123 height 19
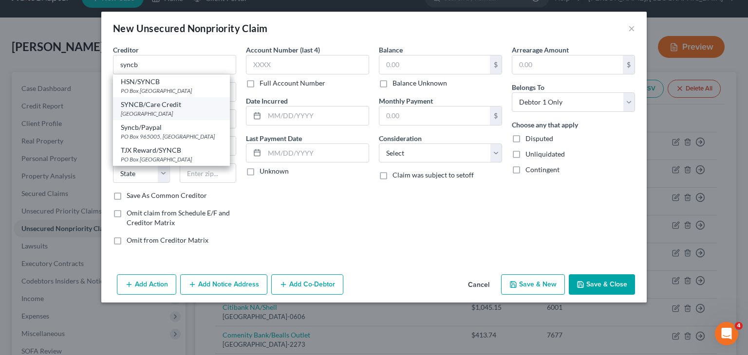
click at [189, 100] on div "SYNCB/Care Credit" at bounding box center [171, 105] width 101 height 10
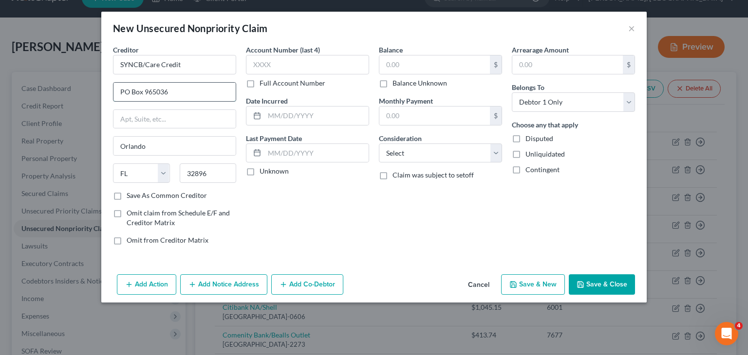
click at [174, 93] on input "PO Box 965036" at bounding box center [174, 92] width 122 height 18
click at [163, 152] on input "Orlando" at bounding box center [174, 146] width 122 height 18
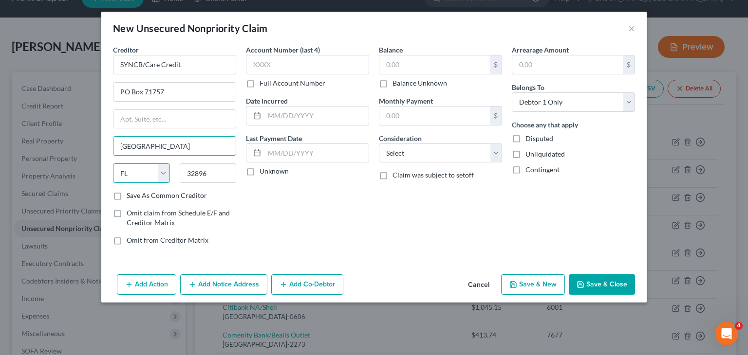
click at [164, 180] on select "State AL AK AR AZ CA CO CT DE DC FL GA GU HI ID IL IN IA KS KY LA ME MD MA MI M…" at bounding box center [141, 173] width 57 height 19
click at [113, 164] on select "State AL AK AR AZ CA CO CT DE DC FL GA GU HI ID IL IN IA KS KY LA ME MD MA MI M…" at bounding box center [141, 173] width 57 height 19
click at [203, 168] on input "32896" at bounding box center [208, 173] width 57 height 19
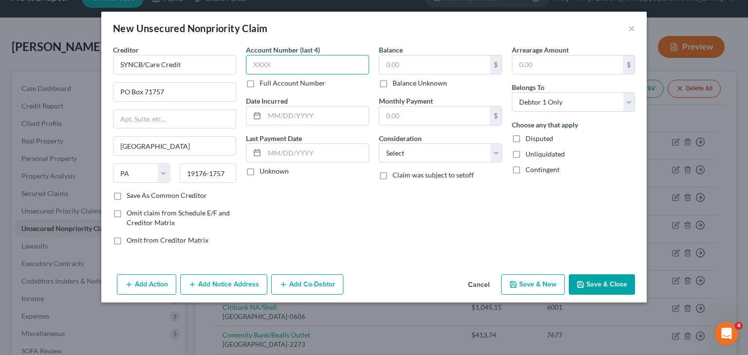
click at [284, 66] on input "text" at bounding box center [307, 64] width 123 height 19
click at [404, 64] on input "text" at bounding box center [434, 64] width 110 height 18
click at [404, 64] on input "1,348.46" at bounding box center [434, 64] width 110 height 18
click at [500, 158] on select "Select Cable / Satellite Services Collection Agency Credit Card Debt Debt Couns…" at bounding box center [440, 153] width 123 height 19
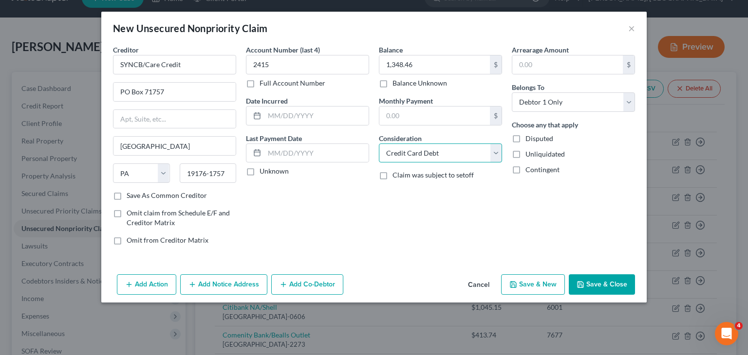
click at [379, 144] on select "Select Cable / Satellite Services Collection Agency Credit Card Debt Debt Couns…" at bounding box center [440, 153] width 123 height 19
click at [538, 287] on button "Save & New" at bounding box center [533, 285] width 64 height 20
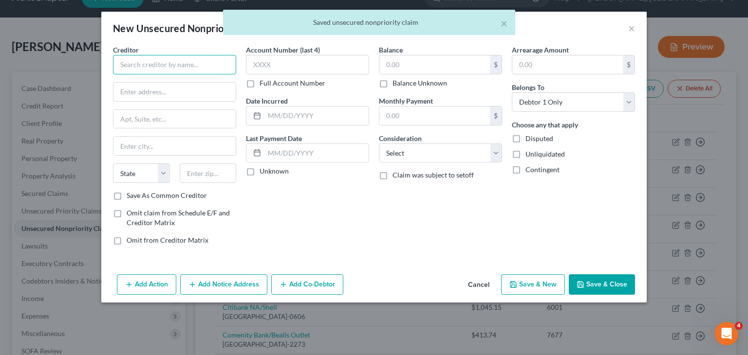
click at [163, 68] on input "text" at bounding box center [174, 64] width 123 height 19
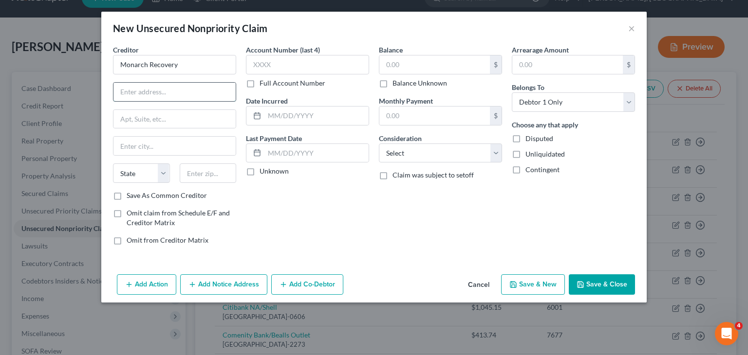
click at [140, 88] on input "text" at bounding box center [174, 92] width 122 height 18
click at [191, 72] on input "Monarch Recovery" at bounding box center [174, 64] width 123 height 19
click at [173, 93] on input "text" at bounding box center [174, 92] width 122 height 18
click at [134, 144] on input "text" at bounding box center [174, 146] width 122 height 18
click at [164, 171] on select "State AL AK AR AZ CA CO CT DE DC FL GA GU HI ID IL IN IA KS KY LA ME MD MA MI M…" at bounding box center [141, 173] width 57 height 19
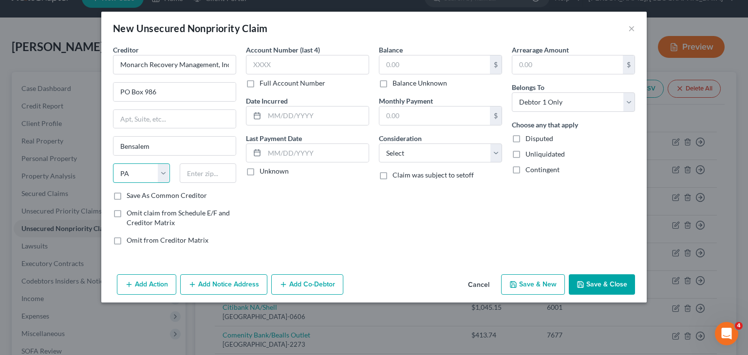
click at [113, 164] on select "State AL AK AR AZ CA CO CT DE DC FL GA GU HI ID IL IN IA KS KY LA ME MD MA MI M…" at bounding box center [141, 173] width 57 height 19
click at [197, 170] on input "text" at bounding box center [208, 173] width 57 height 19
click at [285, 55] on label "Account Number (last 4)" at bounding box center [283, 50] width 74 height 10
click at [281, 59] on input "text" at bounding box center [307, 64] width 123 height 19
click at [440, 59] on input "text" at bounding box center [434, 64] width 110 height 18
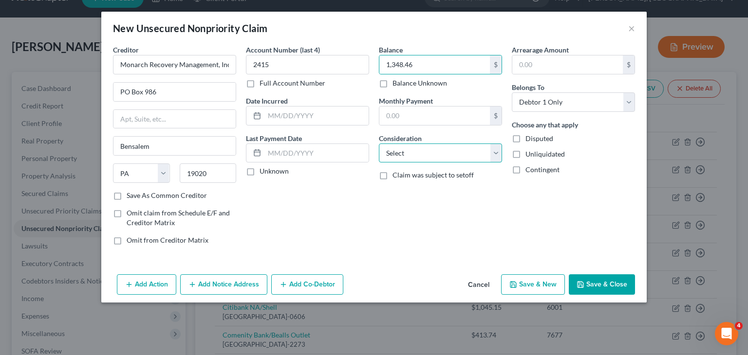
click at [495, 156] on select "Select Cable / Satellite Services Collection Agency Credit Card Debt Debt Couns…" at bounding box center [440, 153] width 123 height 19
click at [379, 144] on select "Select Cable / Satellite Services Collection Agency Credit Card Debt Debt Couns…" at bounding box center [440, 153] width 123 height 19
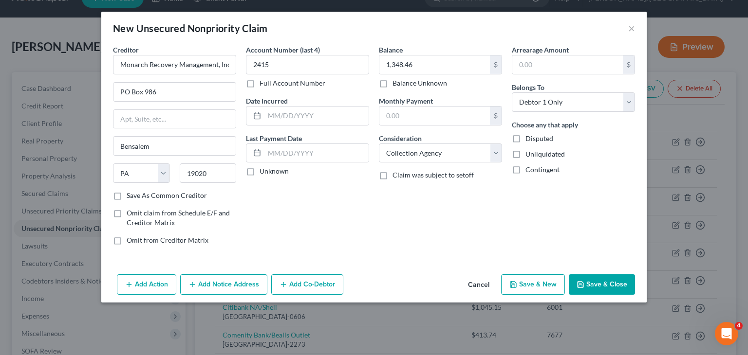
click at [481, 193] on div "Balance 1,348.46 $ Balance Unknown Balance Undetermined 1,348.46 $ Balance Unkn…" at bounding box center [440, 149] width 133 height 208
click at [530, 285] on button "Save & New" at bounding box center [533, 285] width 64 height 20
click at [474, 180] on div "Balance $ Balance Unknown Balance Undetermined $ Balance Unknown Monthly Paymen…" at bounding box center [440, 149] width 133 height 208
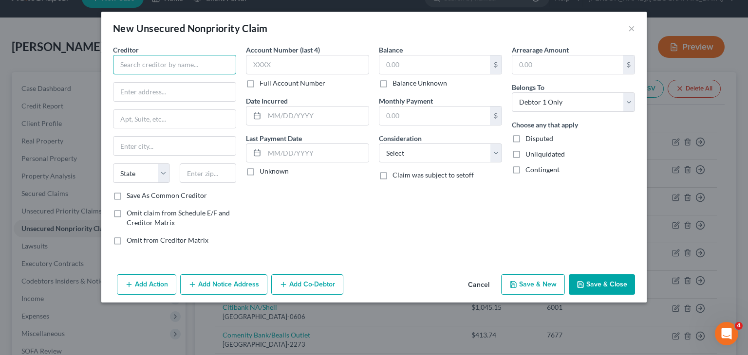
click at [189, 67] on input "text" at bounding box center [174, 64] width 123 height 19
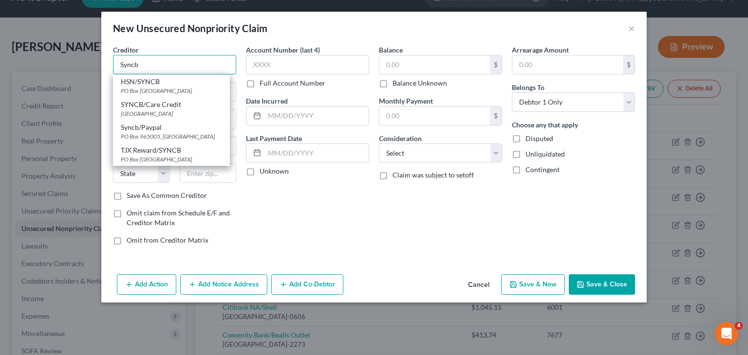
click at [202, 63] on input "Syncb" at bounding box center [174, 64] width 123 height 19
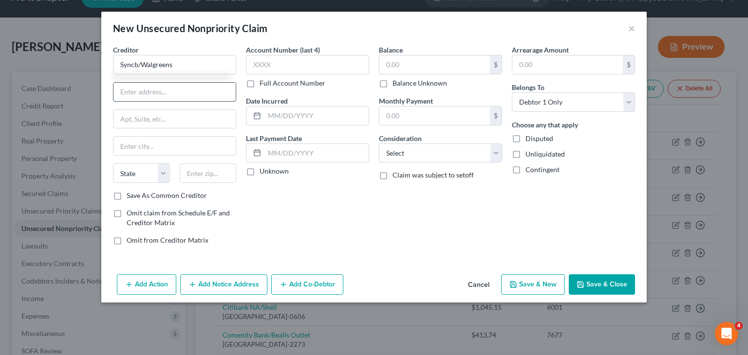
click at [167, 90] on input "text" at bounding box center [174, 92] width 122 height 18
click at [137, 148] on input "text" at bounding box center [174, 146] width 122 height 18
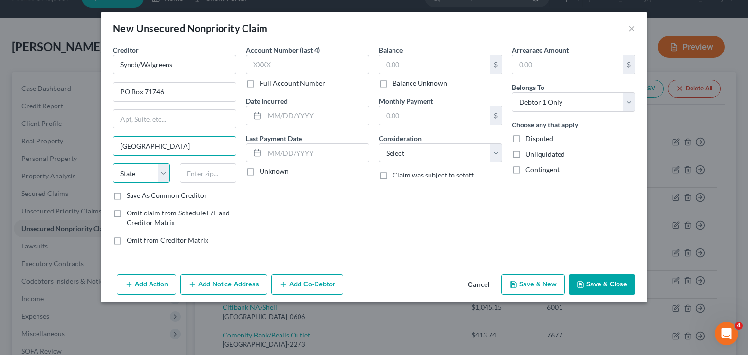
click at [157, 172] on select "State AL AK AR AZ CA CO CT DE DC FL GA GU HI ID IL IN IA KS KY LA ME MD MA MI M…" at bounding box center [141, 173] width 57 height 19
click at [113, 164] on select "State AL AK AR AZ CA CO CT DE DC FL GA GU HI ID IL IN IA KS KY LA ME MD MA MI M…" at bounding box center [141, 173] width 57 height 19
click at [206, 172] on input "text" at bounding box center [208, 173] width 57 height 19
click at [206, 172] on input "7949" at bounding box center [208, 173] width 57 height 19
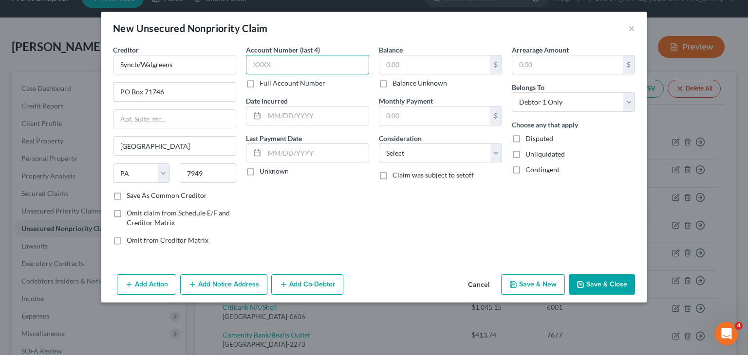
click at [294, 63] on input "text" at bounding box center [307, 64] width 123 height 19
click at [224, 177] on input "7949" at bounding box center [208, 173] width 57 height 19
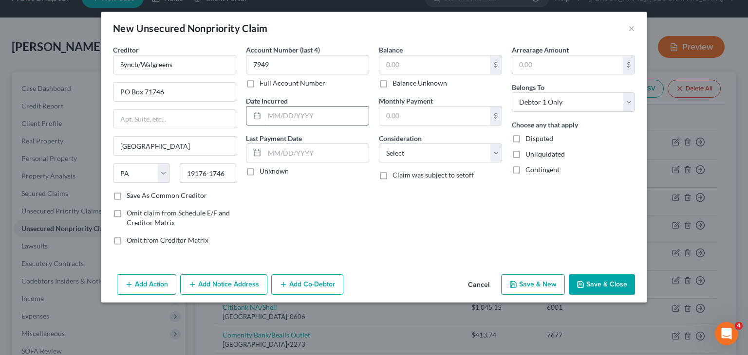
click at [329, 121] on input "text" at bounding box center [316, 116] width 104 height 18
click at [412, 60] on input "text" at bounding box center [434, 64] width 110 height 18
click at [494, 158] on select "Select Cable / Satellite Services Collection Agency Credit Card Debt Debt Couns…" at bounding box center [440, 153] width 123 height 19
click at [379, 144] on select "Select Cable / Satellite Services Collection Agency Credit Card Debt Debt Couns…" at bounding box center [440, 153] width 123 height 19
click at [529, 288] on button "Save & New" at bounding box center [533, 285] width 64 height 20
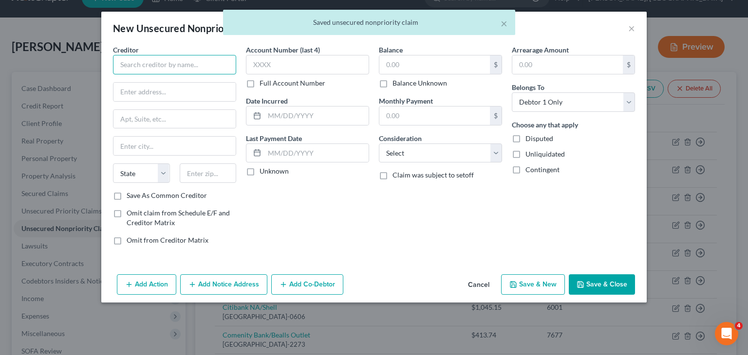
click at [167, 65] on input "text" at bounding box center [174, 64] width 123 height 19
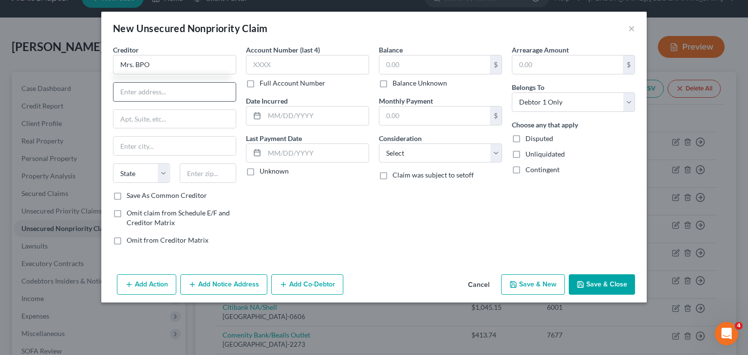
click at [152, 97] on input "text" at bounding box center [174, 92] width 122 height 18
click at [142, 150] on input "text" at bounding box center [174, 146] width 122 height 18
click at [163, 171] on select "State AL AK AR AZ CA CO CT DE DC FL GA GU HI ID IL IN IA KS KY LA ME MD MA MI M…" at bounding box center [141, 173] width 57 height 19
click at [113, 164] on select "State AL AK AR AZ CA CO CT DE DC FL GA GU HI ID IL IN IA KS KY LA ME MD MA MI M…" at bounding box center [141, 173] width 57 height 19
click at [201, 169] on input "text" at bounding box center [208, 173] width 57 height 19
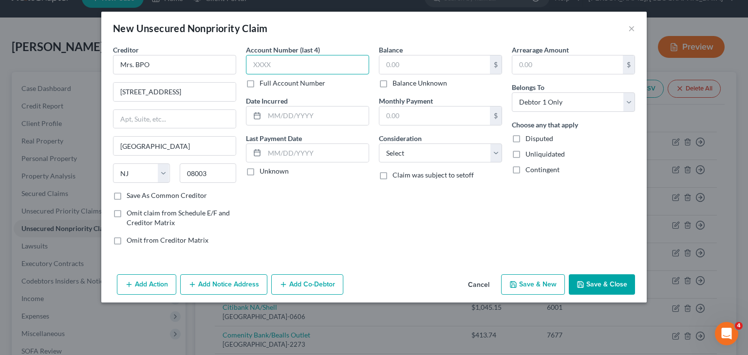
click at [325, 61] on input "text" at bounding box center [307, 64] width 123 height 19
click at [407, 70] on input "text" at bounding box center [434, 64] width 110 height 18
click at [495, 151] on select "Select Cable / Satellite Services Collection Agency Credit Card Debt Debt Couns…" at bounding box center [440, 153] width 123 height 19
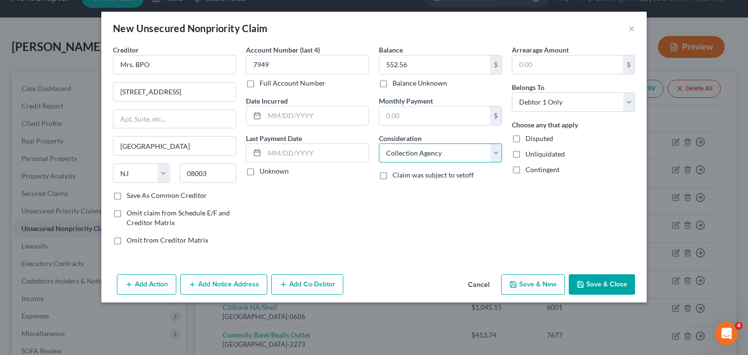
click at [379, 144] on select "Select Cable / Satellite Services Collection Agency Credit Card Debt Debt Couns…" at bounding box center [440, 153] width 123 height 19
click at [537, 278] on button "Save & New" at bounding box center [533, 285] width 64 height 20
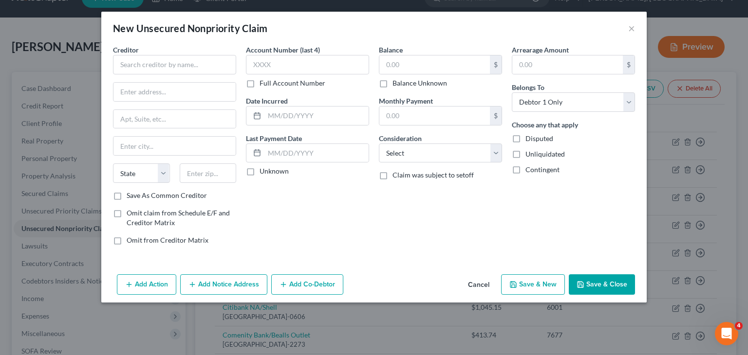
click at [473, 269] on div "Creditor * State AL AK AR AZ CA CO CT DE DC FL GA GU HI ID IL IN IA KS KY LA ME…" at bounding box center [373, 158] width 545 height 226
click at [190, 70] on input "text" at bounding box center [174, 64] width 123 height 19
click at [165, 91] on input "text" at bounding box center [174, 92] width 122 height 18
click at [143, 145] on input "text" at bounding box center [174, 146] width 122 height 18
click at [166, 171] on select "State AL AK AR AZ CA CO CT DE DC FL GA GU HI ID IL IN IA KS KY LA ME MD MA MI M…" at bounding box center [141, 173] width 57 height 19
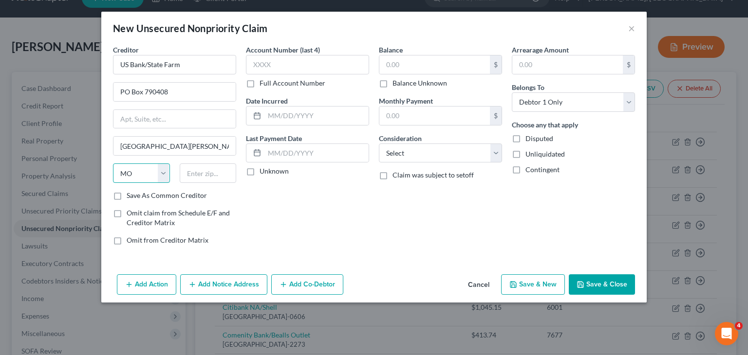
click at [113, 164] on select "State AL AK AR AZ CA CO CT DE DC FL GA GU HI ID IL IN IA KS KY LA ME MD MA MI M…" at bounding box center [141, 173] width 57 height 19
click at [205, 180] on input "text" at bounding box center [208, 173] width 57 height 19
click at [197, 175] on input "63179" at bounding box center [208, 173] width 57 height 19
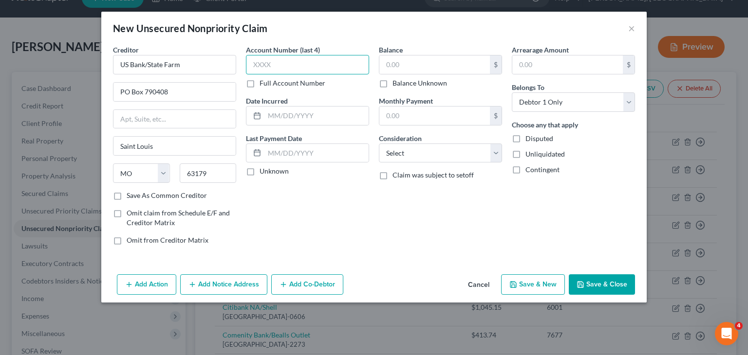
click at [264, 65] on input "text" at bounding box center [307, 64] width 123 height 19
click at [445, 69] on input "text" at bounding box center [434, 64] width 110 height 18
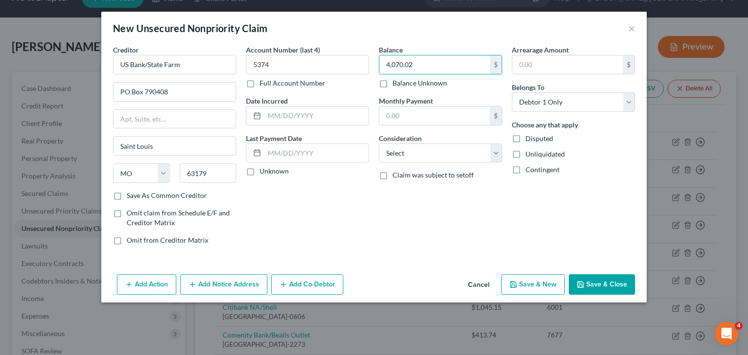
click at [502, 157] on div "Balance 4,070.02 $ Balance Unknown Balance Undetermined 4,070.02 $ Balance Unkn…" at bounding box center [440, 149] width 133 height 208
click at [497, 156] on select "Select Cable / Satellite Services Collection Agency Credit Card Debt Debt Couns…" at bounding box center [440, 153] width 123 height 19
click at [379, 144] on select "Select Cable / Satellite Services Collection Agency Credit Card Debt Debt Couns…" at bounding box center [440, 153] width 123 height 19
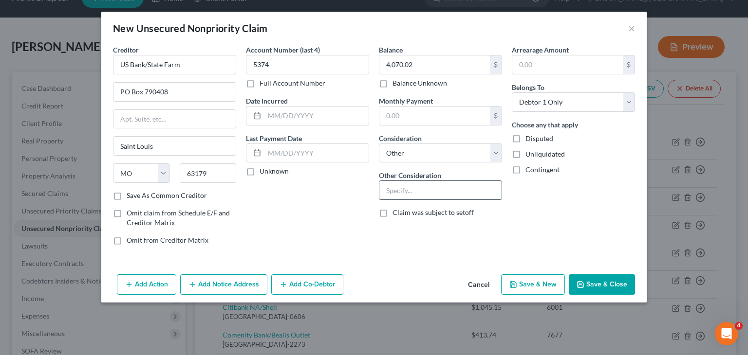
click at [415, 196] on input "text" at bounding box center [440, 190] width 122 height 18
click at [393, 217] on div "Balance 4,070.02 $ Balance Unknown Balance Undetermined 4,070.02 $ Balance Unkn…" at bounding box center [440, 149] width 133 height 208
click at [553, 285] on button "Save & New" at bounding box center [533, 285] width 64 height 20
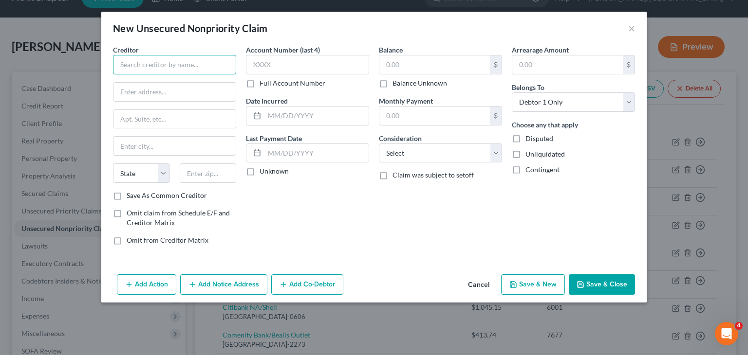
click at [190, 68] on input "text" at bounding box center [174, 64] width 123 height 19
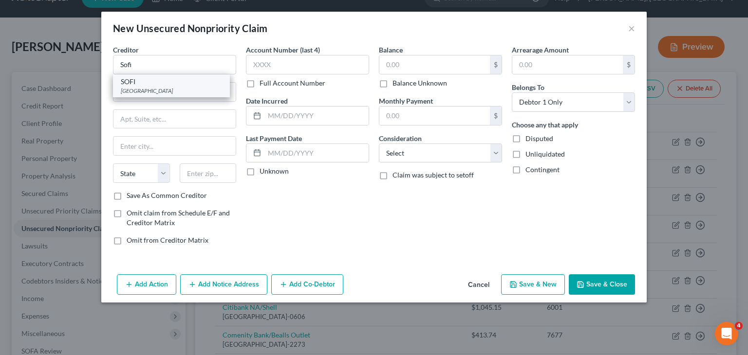
click at [182, 90] on div "PO Box 734297, Dallas, TX 75373" at bounding box center [171, 91] width 101 height 8
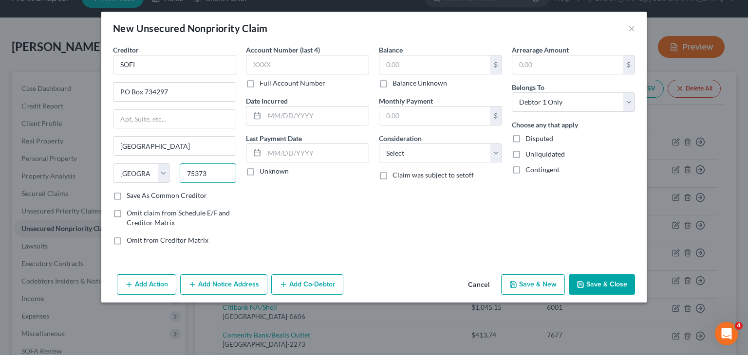
drag, startPoint x: 218, startPoint y: 180, endPoint x: 194, endPoint y: 178, distance: 23.9
click at [194, 178] on input "75373" at bounding box center [208, 173] width 57 height 19
drag, startPoint x: 173, startPoint y: 98, endPoint x: 142, endPoint y: 98, distance: 31.2
click at [142, 98] on input "PO Box 734297" at bounding box center [174, 92] width 122 height 18
click at [143, 91] on input "PO Box654081" at bounding box center [174, 92] width 122 height 18
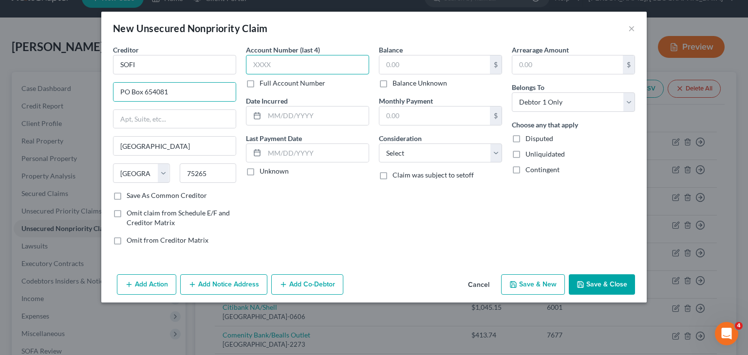
click at [292, 67] on input "text" at bounding box center [307, 64] width 123 height 19
click at [448, 65] on input "text" at bounding box center [434, 64] width 110 height 18
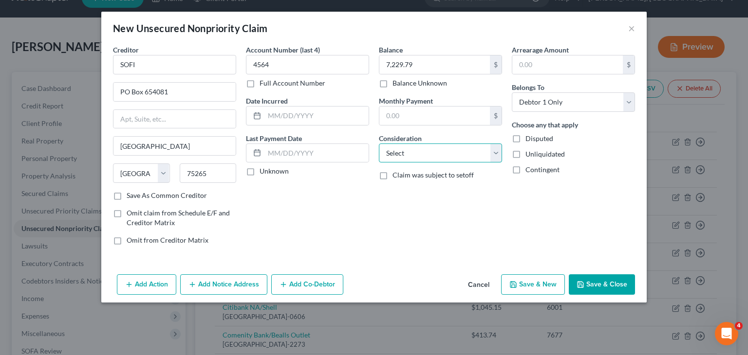
drag, startPoint x: 497, startPoint y: 162, endPoint x: 468, endPoint y: 205, distance: 52.1
click at [468, 205] on div "Balance 7,229.79 $ Balance Unknown Balance Undetermined 7,229.79 $ Balance Unkn…" at bounding box center [440, 149] width 133 height 208
click at [379, 144] on select "Select Cable / Satellite Services Collection Agency Credit Card Debt Debt Couns…" at bounding box center [440, 153] width 123 height 19
click at [549, 287] on button "Save & New" at bounding box center [533, 285] width 64 height 20
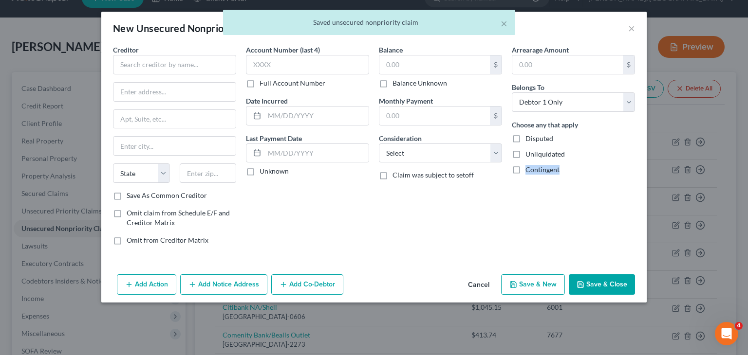
click at [549, 287] on div "Add Action Add Notice Address Add Co-Debtor Cancel Save & New Save & Close" at bounding box center [373, 287] width 545 height 32
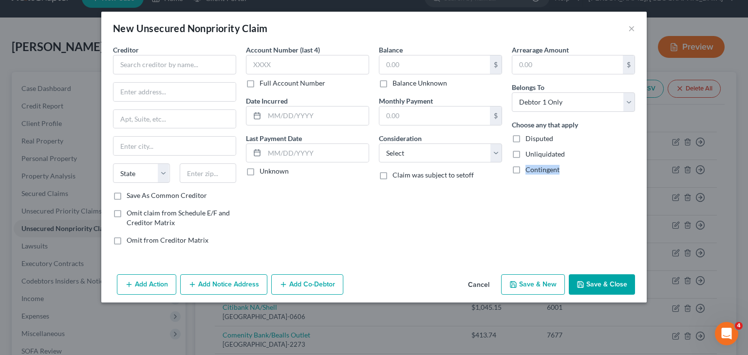
click at [549, 287] on button "Save & New" at bounding box center [533, 285] width 64 height 20
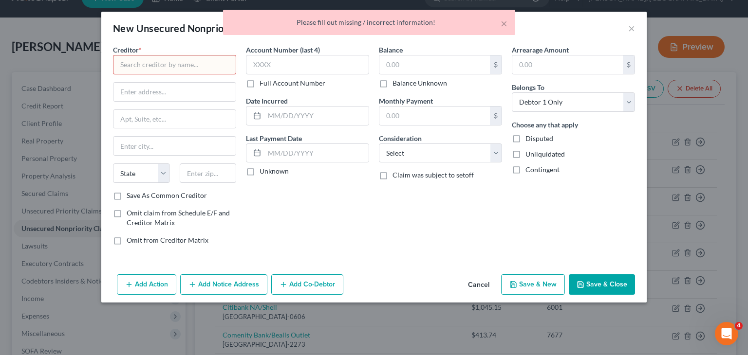
click at [155, 69] on input "text" at bounding box center [174, 64] width 123 height 19
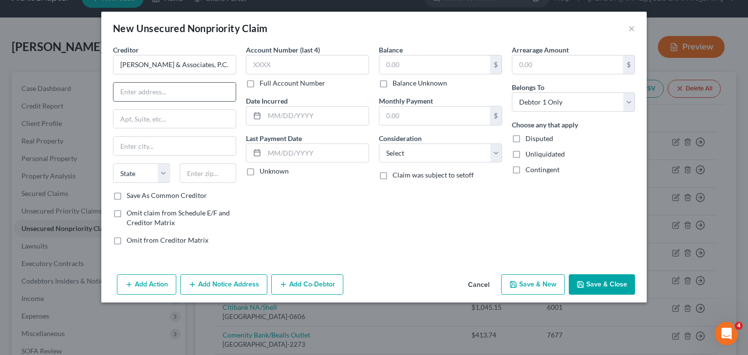
click at [190, 92] on input "text" at bounding box center [174, 92] width 122 height 18
drag, startPoint x: 131, startPoint y: 122, endPoint x: 124, endPoint y: 117, distance: 8.1
click at [126, 118] on input "ite 100" at bounding box center [174, 119] width 122 height 18
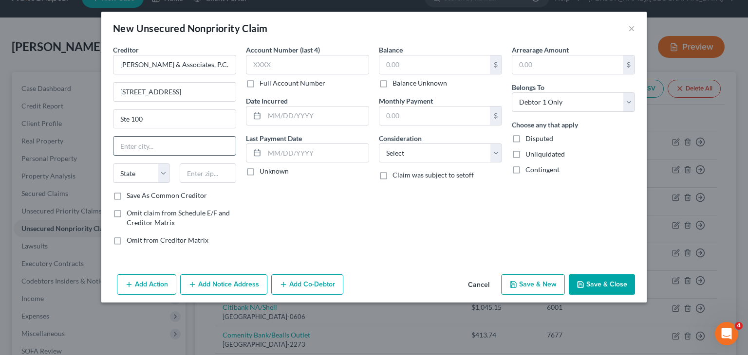
drag, startPoint x: 178, startPoint y: 147, endPoint x: 132, endPoint y: 149, distance: 45.4
click at [132, 149] on input "text" at bounding box center [174, 146] width 122 height 18
drag, startPoint x: 160, startPoint y: 176, endPoint x: 154, endPoint y: 174, distance: 5.7
click at [154, 174] on select "State AL AK AR AZ CA CO CT DE DC FL GA GU HI ID IL IN IA KS KY LA ME MD MA MI M…" at bounding box center [141, 173] width 57 height 19
click at [113, 164] on select "State AL AK AR AZ CA CO CT DE DC FL GA GU HI ID IL IN IA KS KY LA ME MD MA MI M…" at bounding box center [141, 173] width 57 height 19
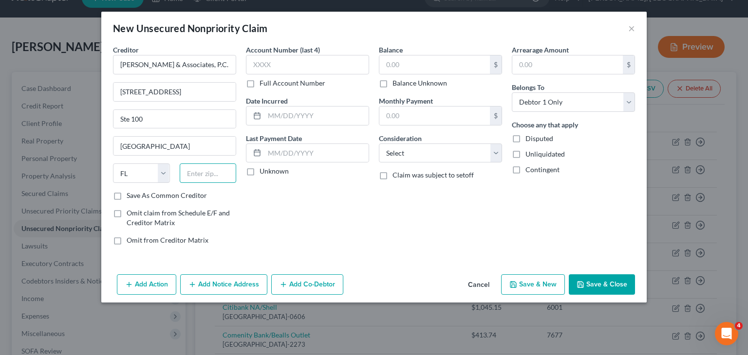
click at [190, 174] on input "text" at bounding box center [208, 173] width 57 height 19
drag, startPoint x: 307, startPoint y: 63, endPoint x: 296, endPoint y: 48, distance: 18.5
click at [296, 48] on label "Account Number (last 4)" at bounding box center [283, 50] width 74 height 10
click at [281, 58] on input "text" at bounding box center [307, 64] width 123 height 19
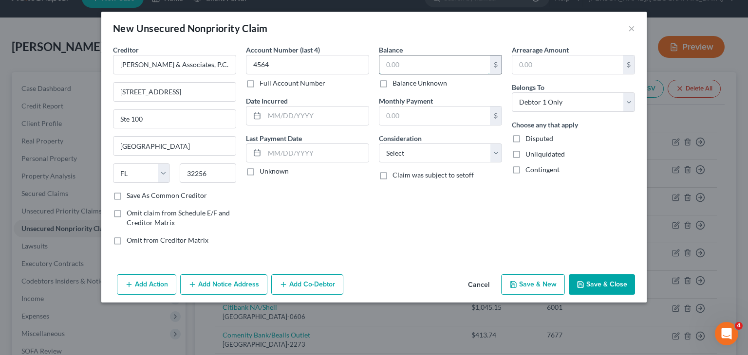
click at [404, 64] on input "text" at bounding box center [434, 64] width 110 height 18
click at [497, 152] on select "Select Cable / Satellite Services Collection Agency Credit Card Debt Debt Couns…" at bounding box center [440, 153] width 123 height 19
click at [379, 144] on select "Select Cable / Satellite Services Collection Agency Credit Card Debt Debt Couns…" at bounding box center [440, 153] width 123 height 19
click at [542, 282] on button "Save & New" at bounding box center [533, 285] width 64 height 20
click at [562, 184] on div "Arrearage Amount $ Belongs To * Select Debtor 1 Only Debtor 2 Only Debtor 1 And…" at bounding box center [573, 149] width 133 height 208
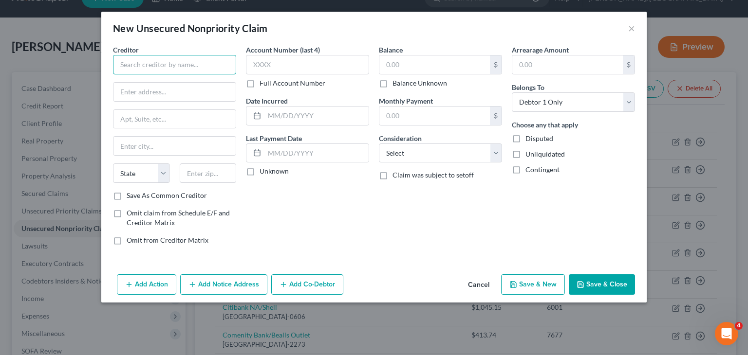
click at [207, 66] on input "text" at bounding box center [174, 64] width 123 height 19
click at [156, 92] on input "text" at bounding box center [174, 92] width 122 height 18
click at [162, 146] on input "text" at bounding box center [174, 146] width 122 height 18
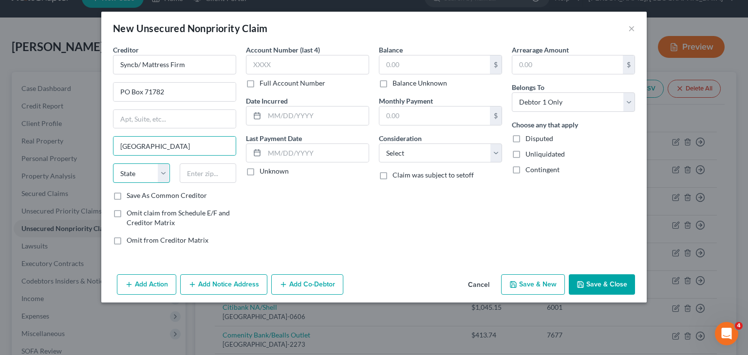
click at [168, 169] on select "State AL AK AR AZ CA CO CT DE DC FL GA GU HI ID IL IN IA KS KY LA ME MD MA MI M…" at bounding box center [141, 173] width 57 height 19
click at [113, 164] on select "State AL AK AR AZ CA CO CT DE DC FL GA GU HI ID IL IN IA KS KY LA ME MD MA MI M…" at bounding box center [141, 173] width 57 height 19
click at [192, 172] on input "text" at bounding box center [208, 173] width 57 height 19
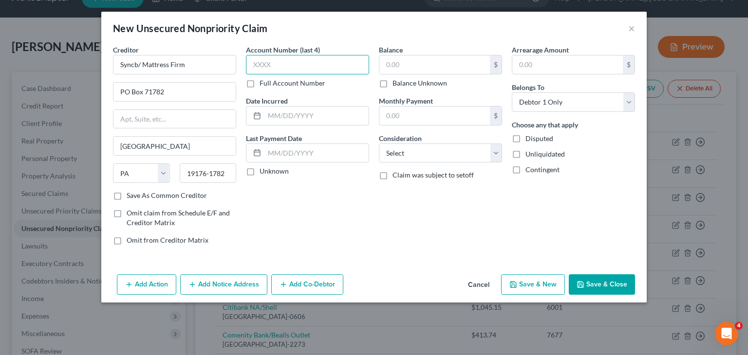
click at [286, 62] on input "text" at bounding box center [307, 64] width 123 height 19
click at [432, 66] on input "text" at bounding box center [434, 64] width 110 height 18
click at [432, 66] on input "2,017.15" at bounding box center [434, 64] width 110 height 18
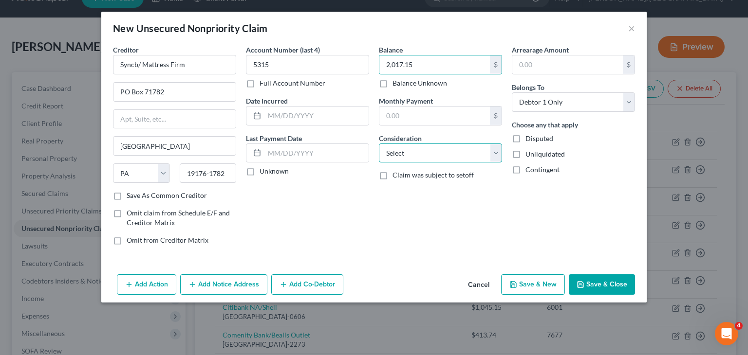
click at [493, 153] on select "Select Cable / Satellite Services Collection Agency Credit Card Debt Debt Couns…" at bounding box center [440, 153] width 123 height 19
click at [379, 144] on select "Select Cable / Satellite Services Collection Agency Credit Card Debt Debt Couns…" at bounding box center [440, 153] width 123 height 19
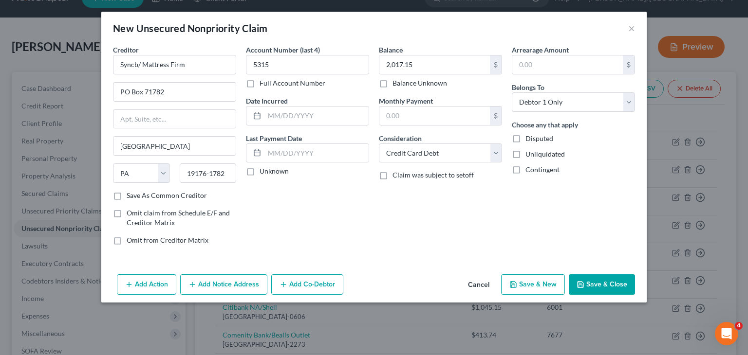
click at [492, 205] on div "Balance 2,017.15 $ Balance Unknown Balance Undetermined 2,017.15 $ Balance Unkn…" at bounding box center [440, 149] width 133 height 208
click at [527, 282] on button "Save & New" at bounding box center [533, 285] width 64 height 20
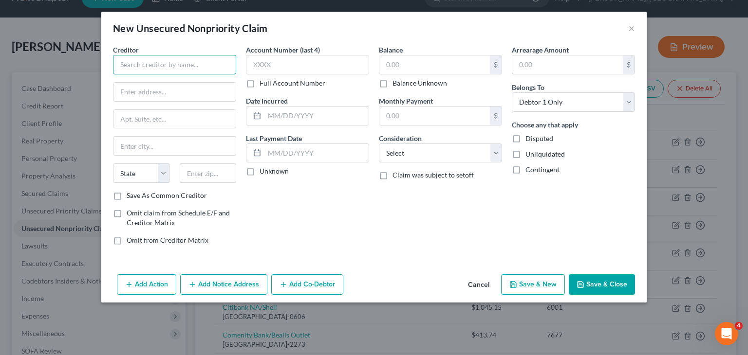
click at [139, 63] on input "text" at bounding box center [174, 64] width 123 height 19
click at [272, 69] on input "text" at bounding box center [307, 64] width 123 height 19
click at [166, 94] on input "text" at bounding box center [174, 92] width 122 height 18
click at [150, 146] on input "text" at bounding box center [174, 146] width 122 height 18
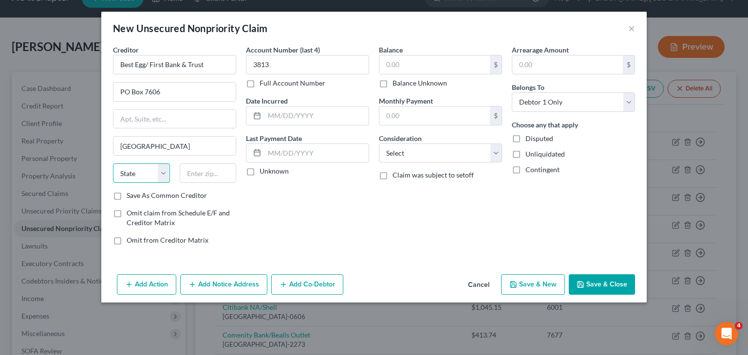
click at [166, 174] on select "State AL AK AR AZ CA CO CT DE DC FL GA GU HI ID IL IN IA KS KY LA ME MD MA MI M…" at bounding box center [141, 173] width 57 height 19
click at [113, 164] on select "State AL AK AR AZ CA CO CT DE DC FL GA GU HI ID IL IN IA KS KY LA ME MD MA MI M…" at bounding box center [141, 173] width 57 height 19
click at [187, 167] on input "text" at bounding box center [208, 173] width 57 height 19
click at [394, 65] on input "text" at bounding box center [434, 64] width 110 height 18
click at [493, 156] on select "Select Cable / Satellite Services Collection Agency Credit Card Debt Debt Couns…" at bounding box center [440, 153] width 123 height 19
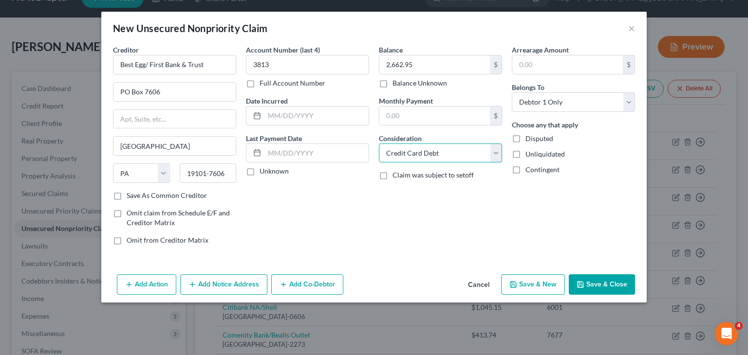
click at [379, 144] on select "Select Cable / Satellite Services Collection Agency Credit Card Debt Debt Couns…" at bounding box center [440, 153] width 123 height 19
click at [536, 285] on button "Save & New" at bounding box center [533, 285] width 64 height 20
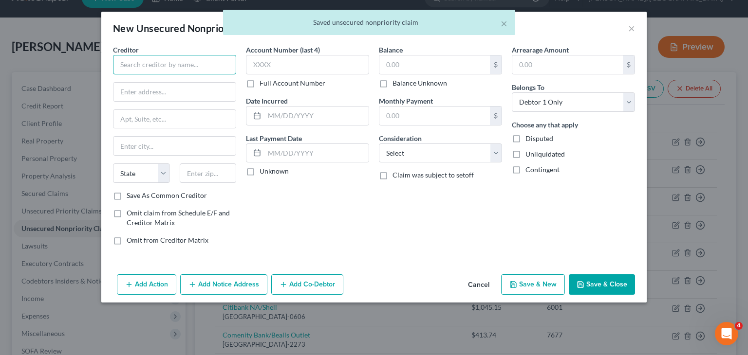
click at [148, 59] on input "text" at bounding box center [174, 64] width 123 height 19
click at [147, 59] on input "text" at bounding box center [174, 64] width 123 height 19
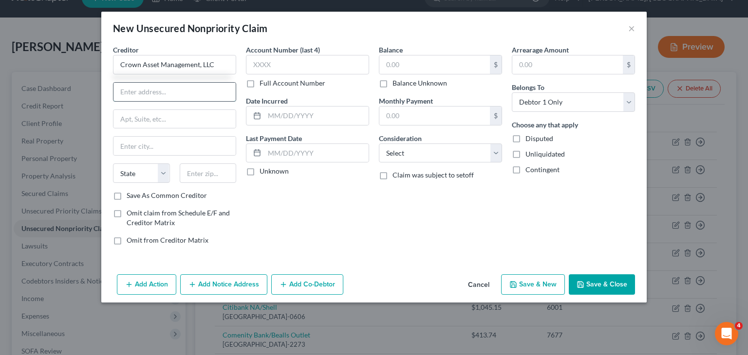
click at [148, 96] on input "text" at bounding box center [174, 92] width 122 height 18
click at [142, 116] on input "text" at bounding box center [174, 119] width 122 height 18
click at [138, 148] on input "text" at bounding box center [174, 146] width 122 height 18
click at [164, 176] on select "State AL AK AR AZ CA CO CT DE DC FL GA GU HI ID IL IN IA KS KY LA ME MD MA MI M…" at bounding box center [141, 173] width 57 height 19
click at [113, 164] on select "State AL AK AR AZ CA CO CT DE DC FL GA GU HI ID IL IN IA KS KY LA ME MD MA MI M…" at bounding box center [141, 173] width 57 height 19
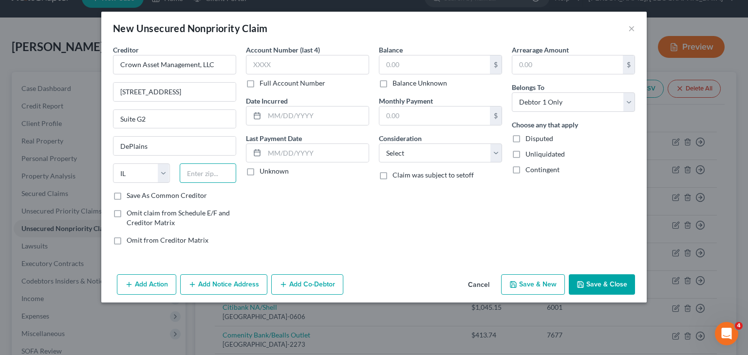
click at [187, 170] on input "text" at bounding box center [208, 173] width 57 height 19
click at [423, 57] on input "text" at bounding box center [434, 64] width 110 height 18
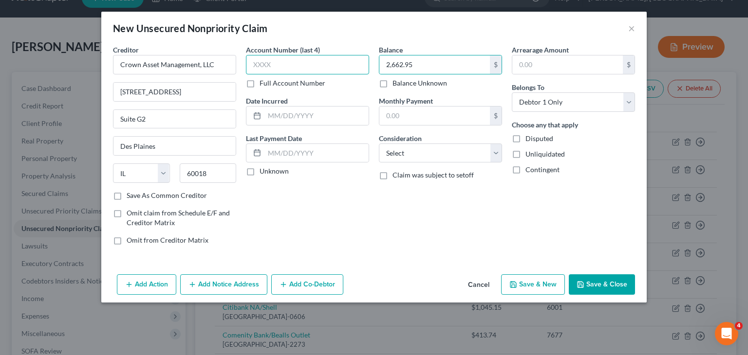
click at [329, 61] on input "text" at bounding box center [307, 64] width 123 height 19
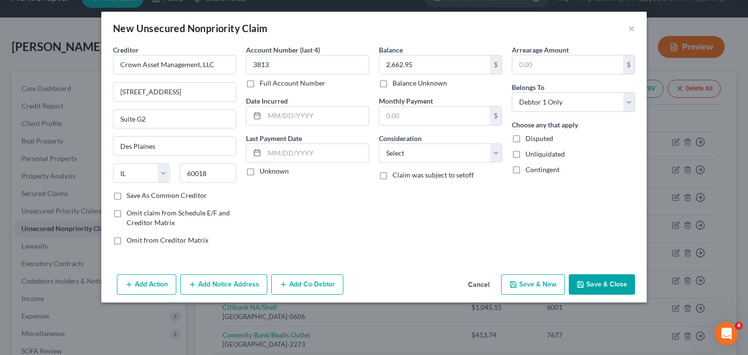
click at [602, 280] on button "Save & Close" at bounding box center [602, 285] width 66 height 20
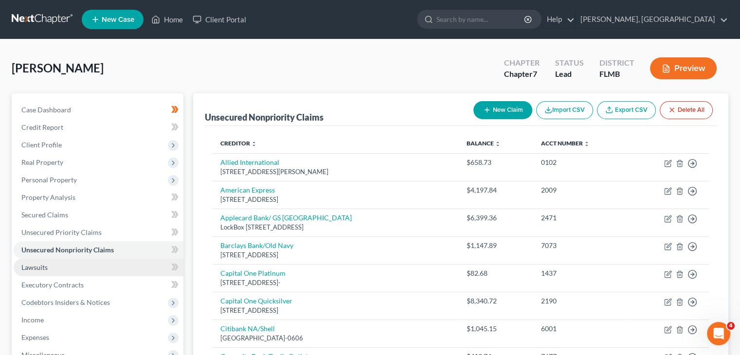
click at [84, 269] on link "Lawsuits" at bounding box center [99, 268] width 170 height 18
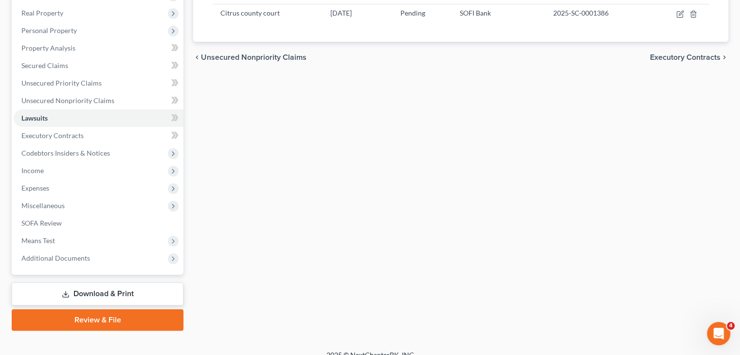
scroll to position [148, 0]
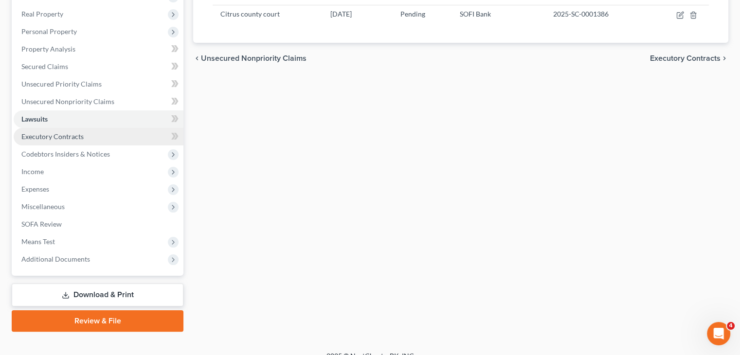
click at [64, 143] on link "Executory Contracts" at bounding box center [99, 137] width 170 height 18
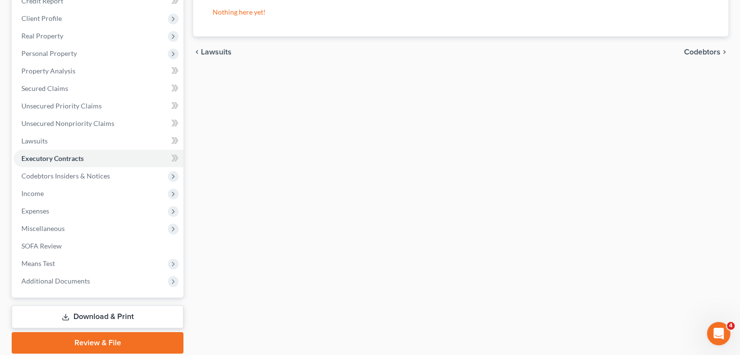
scroll to position [126, 0]
click at [76, 193] on span "Income" at bounding box center [99, 194] width 170 height 18
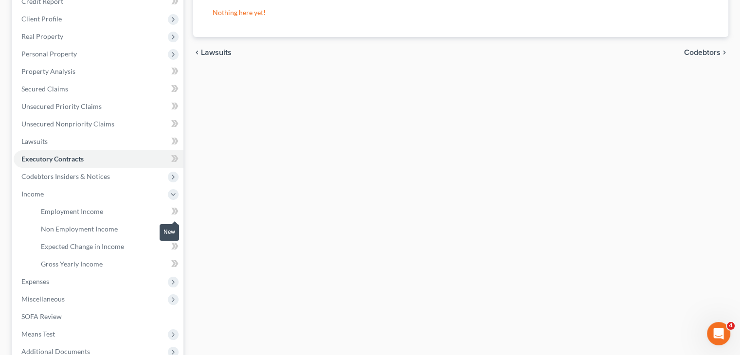
click at [169, 213] on span at bounding box center [174, 212] width 17 height 15
click at [176, 212] on icon at bounding box center [176, 211] width 4 height 7
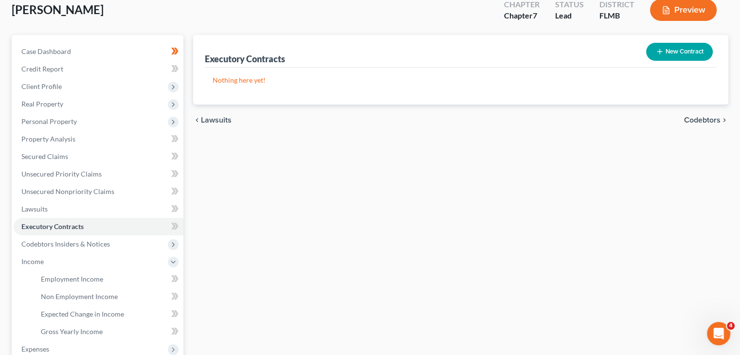
scroll to position [59, 0]
click at [89, 281] on span "Employment Income" at bounding box center [72, 279] width 62 height 8
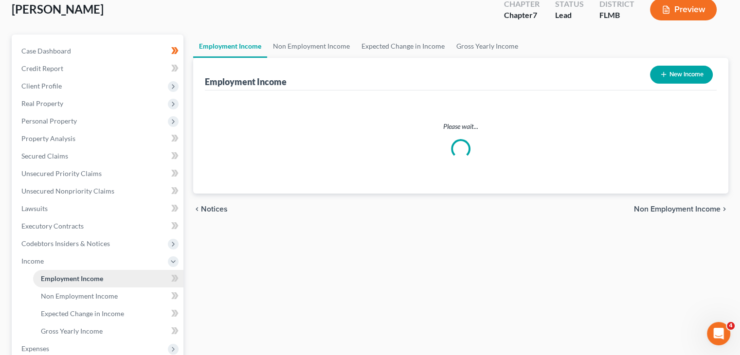
scroll to position [5, 0]
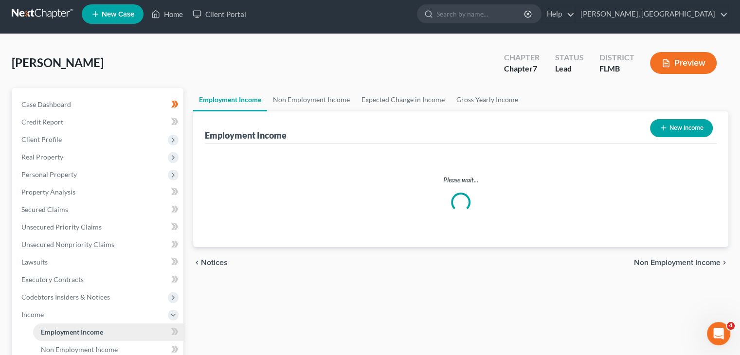
click at [89, 281] on ul "Case Dashboard Payments Invoices Payments Payments Credit Report Client Profile" at bounding box center [99, 289] width 170 height 386
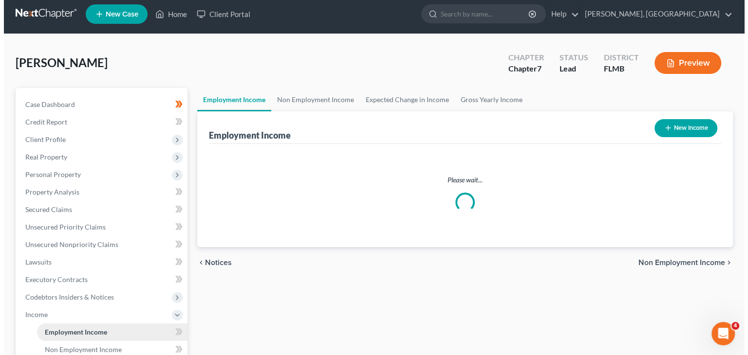
scroll to position [0, 0]
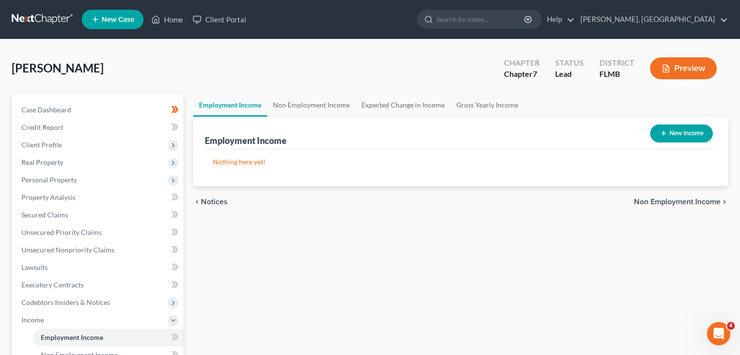
click at [667, 133] on button "New Income" at bounding box center [681, 134] width 63 height 18
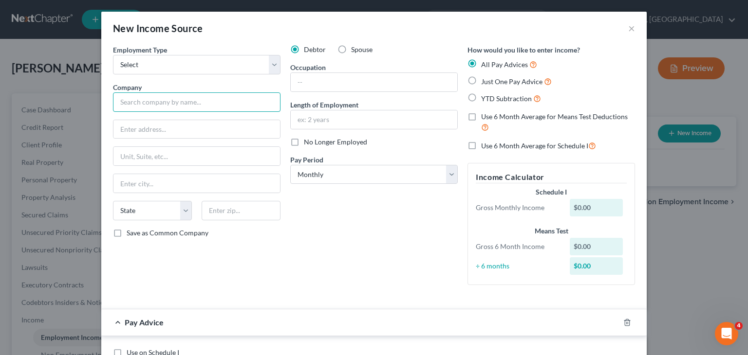
click at [208, 104] on input "text" at bounding box center [196, 101] width 167 height 19
click at [181, 138] on div "Employment Type * Select Full or Part Time Employment Self Employment Company *…" at bounding box center [196, 169] width 177 height 248
click at [183, 134] on input "text" at bounding box center [196, 129] width 166 height 18
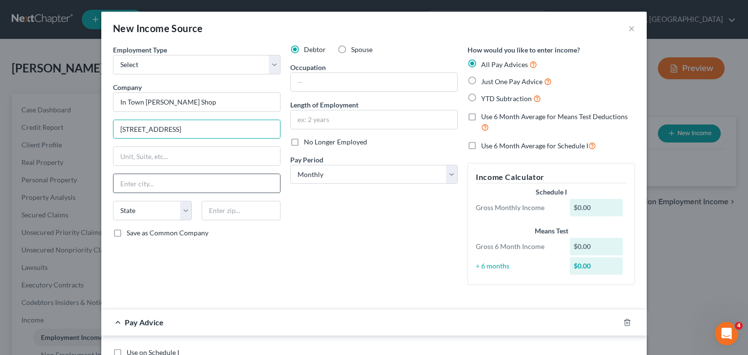
click at [116, 183] on input "text" at bounding box center [196, 183] width 166 height 18
click at [179, 208] on select "State AL AK AR AZ CA CO CT DE DC FL GA GU HI ID IL IN IA KS KY LA ME MD MA MI M…" at bounding box center [152, 210] width 79 height 19
click at [113, 201] on select "State AL AK AR AZ CA CO CT DE DC FL GA GU HI ID IL IN IA KS KY LA ME MD MA MI M…" at bounding box center [152, 210] width 79 height 19
click at [214, 209] on input "text" at bounding box center [241, 210] width 79 height 19
click at [165, 126] on input "3784 East Gulf To Lake" at bounding box center [196, 129] width 166 height 18
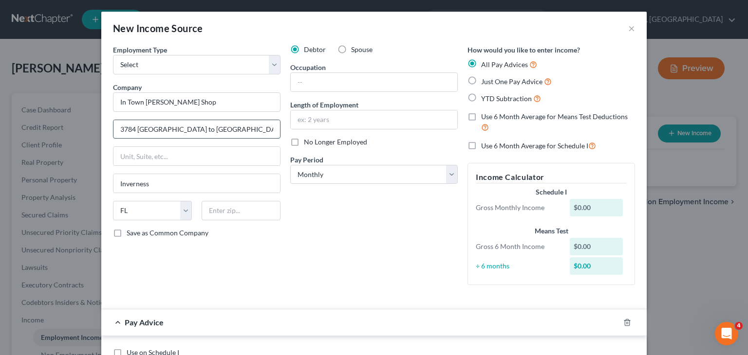
click at [195, 130] on input "3784 East Gulf to Lake" at bounding box center [196, 129] width 166 height 18
click at [223, 210] on input "text" at bounding box center [241, 210] width 79 height 19
click at [317, 82] on input "text" at bounding box center [374, 82] width 166 height 18
click at [326, 119] on input "text" at bounding box center [374, 119] width 166 height 18
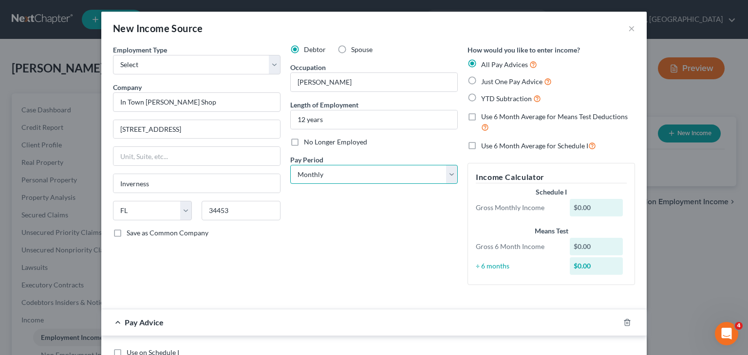
click at [449, 172] on select "Select Monthly Twice Monthly Every Other Week Weekly" at bounding box center [373, 174] width 167 height 19
click at [290, 165] on select "Select Monthly Twice Monthly Every Other Week Weekly" at bounding box center [373, 174] width 167 height 19
click at [481, 81] on label "Just One Pay Advice" at bounding box center [516, 81] width 71 height 11
click at [485, 81] on input "Just One Pay Advice" at bounding box center [488, 79] width 6 height 6
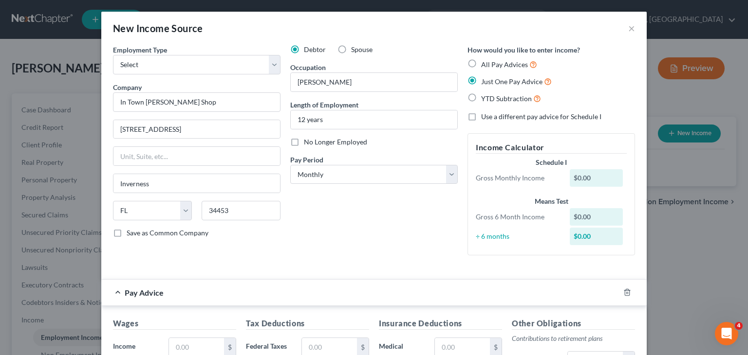
click at [584, 178] on div "$0.00" at bounding box center [597, 178] width 54 height 18
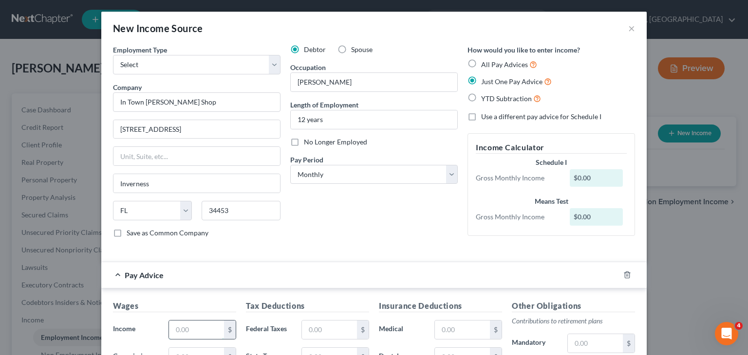
click at [179, 330] on input "text" at bounding box center [196, 330] width 55 height 18
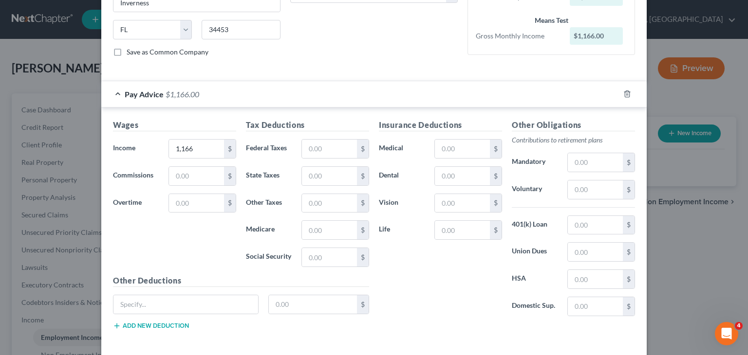
scroll to position [222, 0]
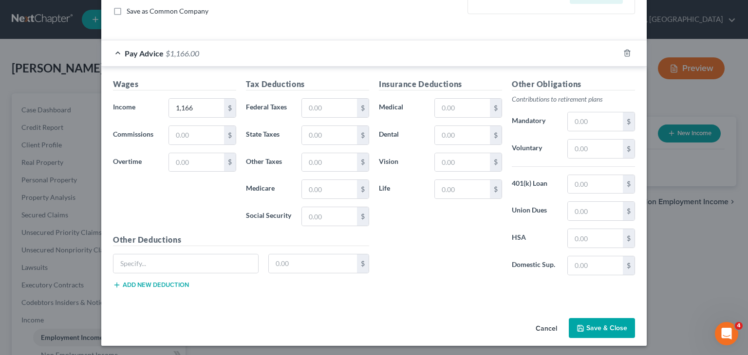
click at [591, 324] on button "Save & Close" at bounding box center [602, 328] width 66 height 20
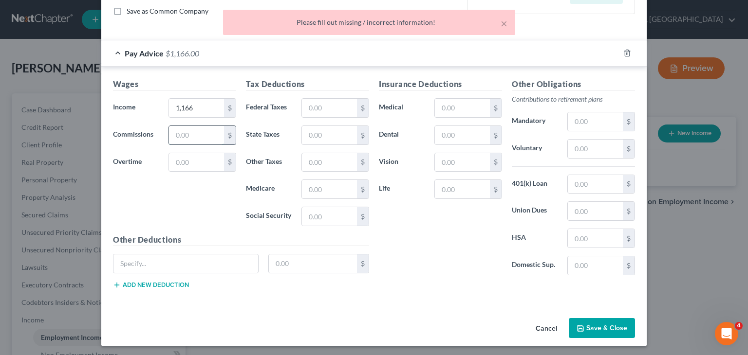
click at [207, 139] on input "text" at bounding box center [196, 135] width 55 height 18
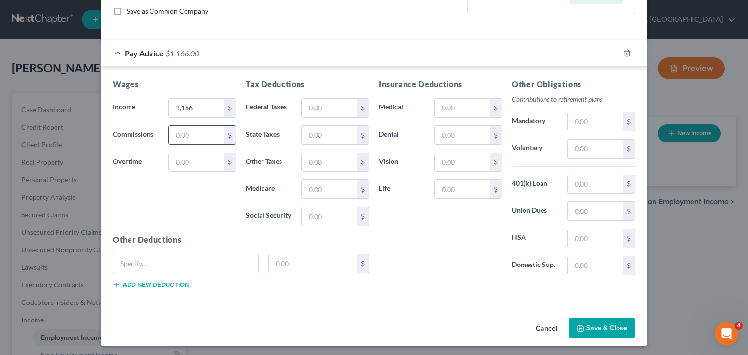
click at [207, 139] on input "text" at bounding box center [196, 135] width 55 height 18
click at [164, 258] on input "text" at bounding box center [185, 264] width 145 height 18
click at [286, 264] on input "text" at bounding box center [313, 264] width 89 height 18
click at [580, 328] on icon "button" at bounding box center [580, 329] width 6 height 6
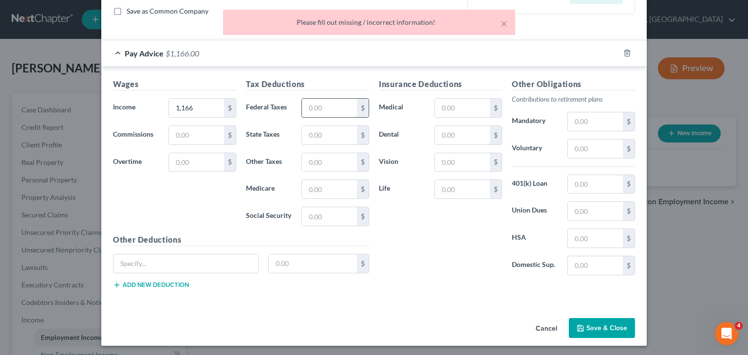
click at [332, 108] on input "text" at bounding box center [329, 108] width 55 height 18
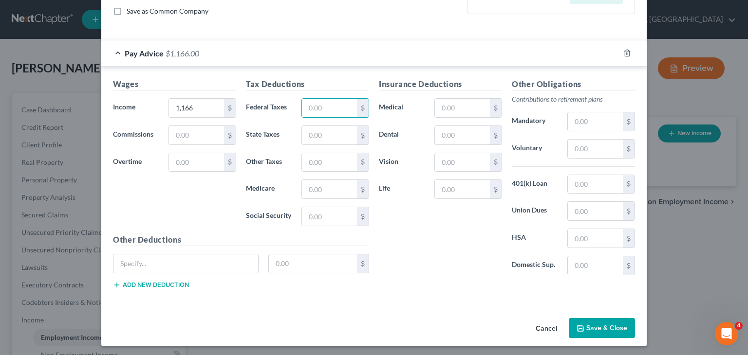
drag, startPoint x: 227, startPoint y: 102, endPoint x: 245, endPoint y: 106, distance: 17.9
click at [227, 102] on div "$" at bounding box center [230, 108] width 12 height 18
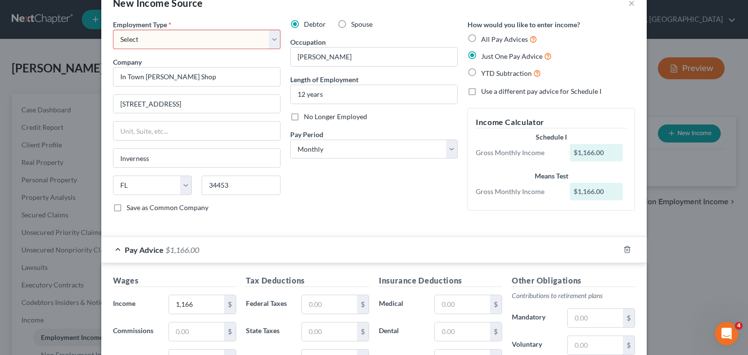
scroll to position [23, 0]
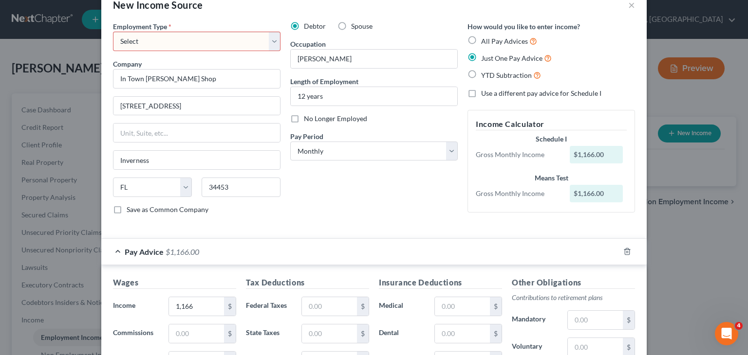
click at [269, 39] on select "Select Full or Part Time Employment Self Employment" at bounding box center [196, 41] width 167 height 19
click at [113, 32] on select "Select Full or Part Time Employment Self Employment" at bounding box center [196, 41] width 167 height 19
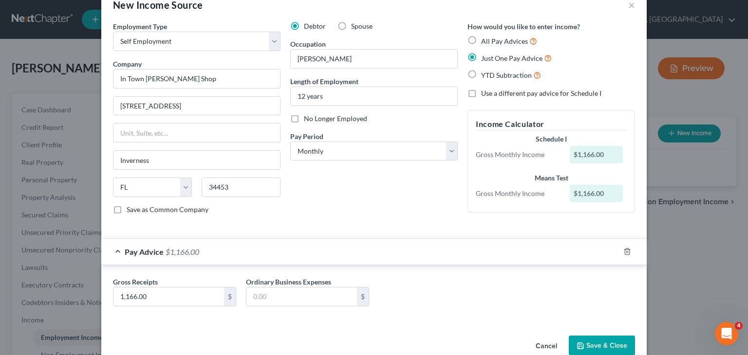
scroll to position [42, 0]
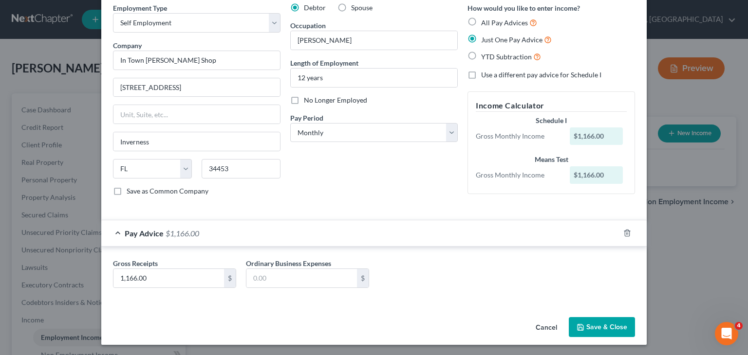
click at [610, 325] on button "Save & Close" at bounding box center [602, 327] width 66 height 20
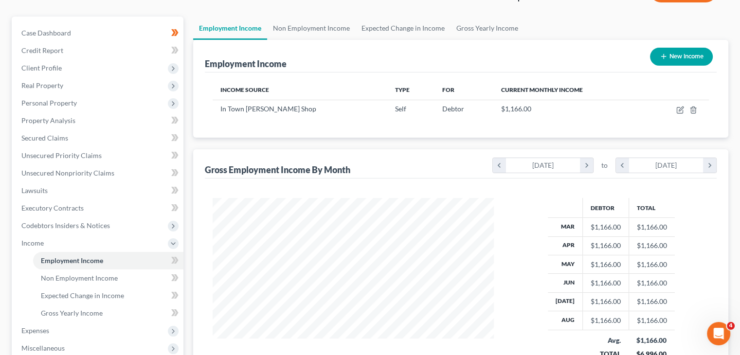
scroll to position [49, 0]
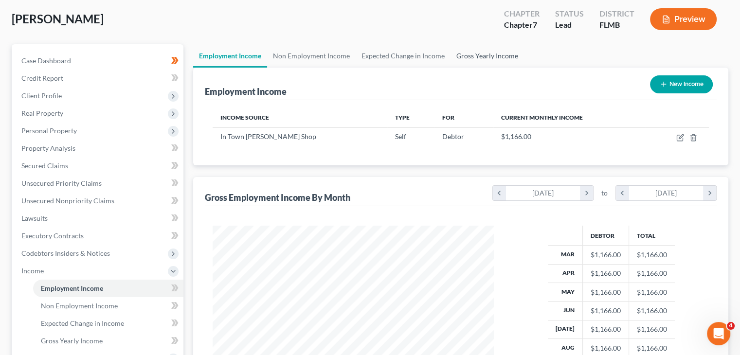
click at [475, 56] on link "Gross Yearly Income" at bounding box center [488, 55] width 74 height 23
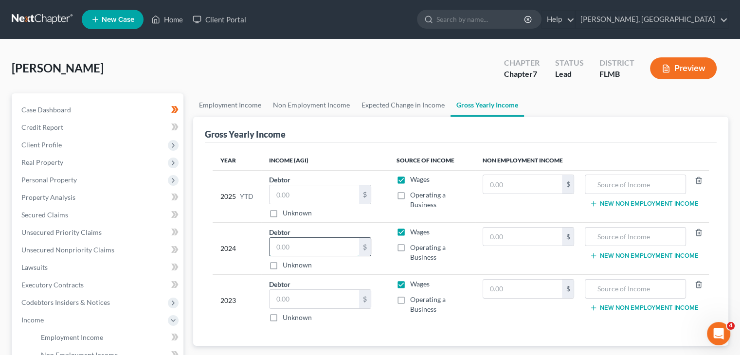
click at [349, 244] on input "text" at bounding box center [315, 247] width 90 height 18
click at [597, 241] on input "text" at bounding box center [635, 237] width 90 height 18
click at [330, 301] on input "text" at bounding box center [315, 299] width 90 height 18
click at [305, 190] on input "text" at bounding box center [315, 194] width 90 height 18
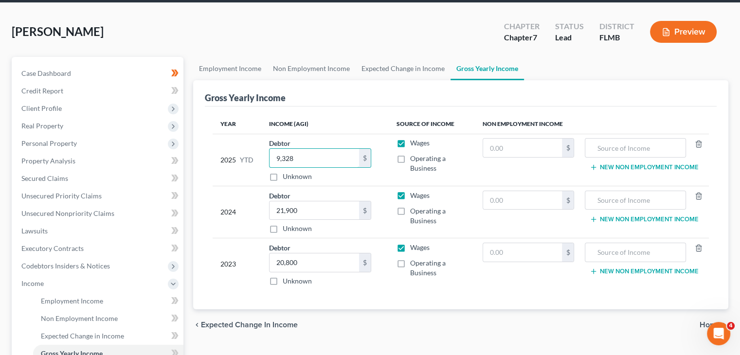
scroll to position [7, 0]
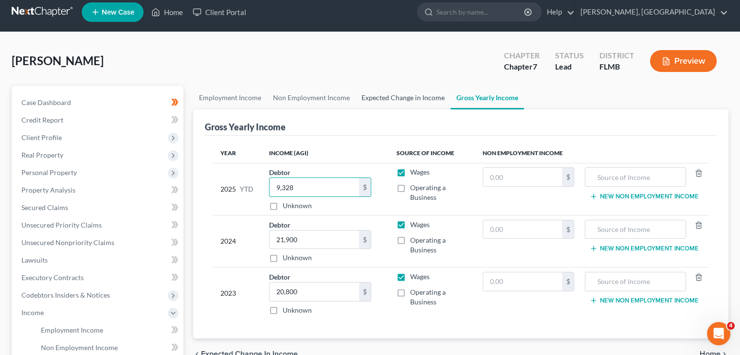
click at [367, 97] on link "Expected Change in Income" at bounding box center [403, 97] width 95 height 23
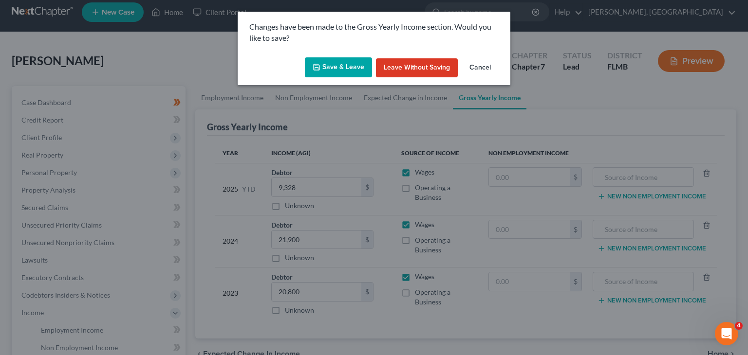
click at [344, 61] on button "Save & Leave" at bounding box center [338, 67] width 67 height 20
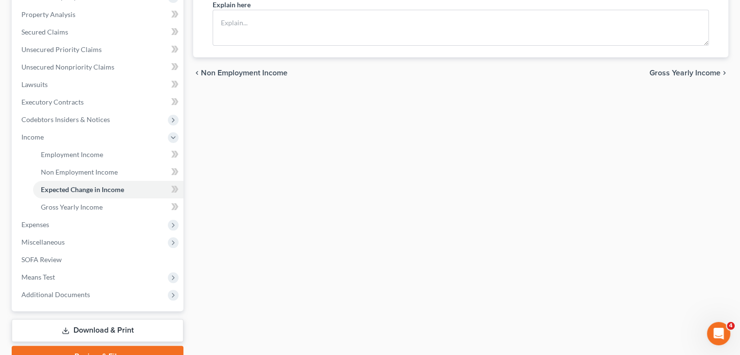
scroll to position [223, 0]
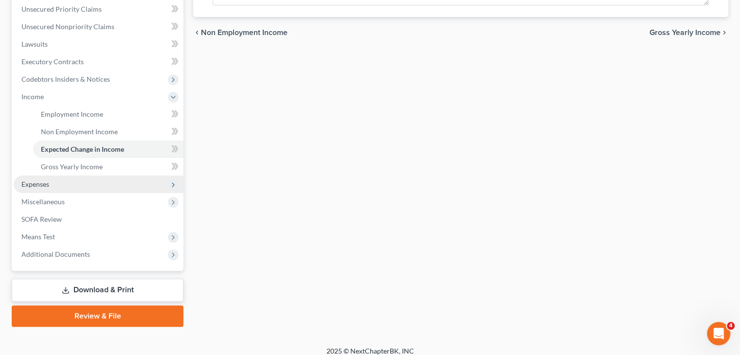
click at [84, 185] on span "Expenses" at bounding box center [99, 185] width 170 height 18
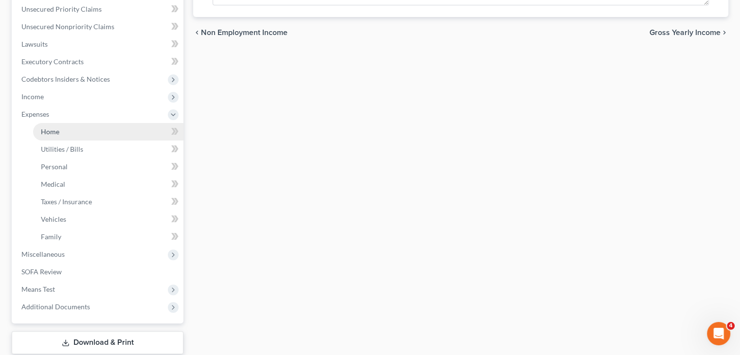
click at [118, 133] on link "Home" at bounding box center [108, 132] width 150 height 18
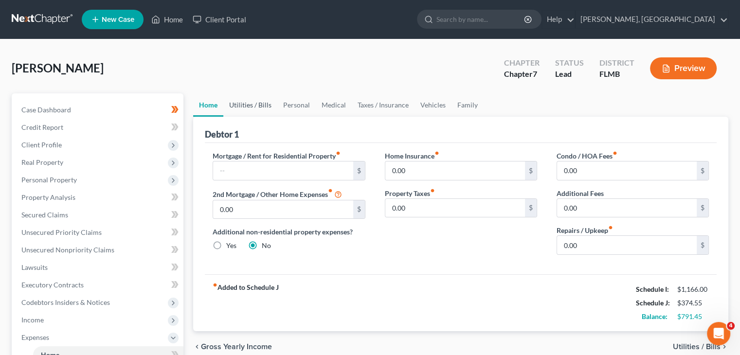
click at [253, 102] on link "Utilities / Bills" at bounding box center [250, 104] width 54 height 23
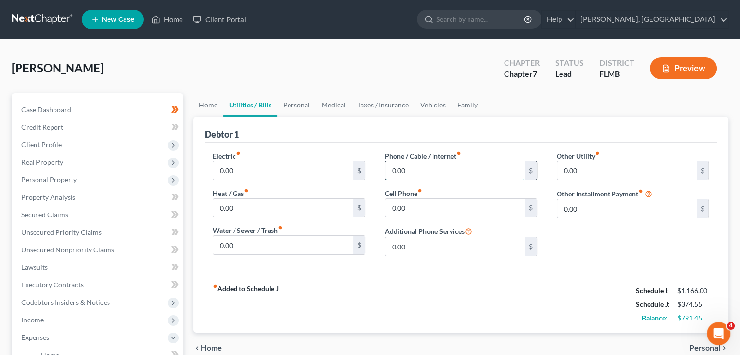
click at [401, 175] on input "0.00" at bounding box center [456, 171] width 140 height 18
click at [401, 175] on input "30" at bounding box center [456, 171] width 140 height 18
click at [298, 100] on link "Personal" at bounding box center [296, 104] width 38 height 23
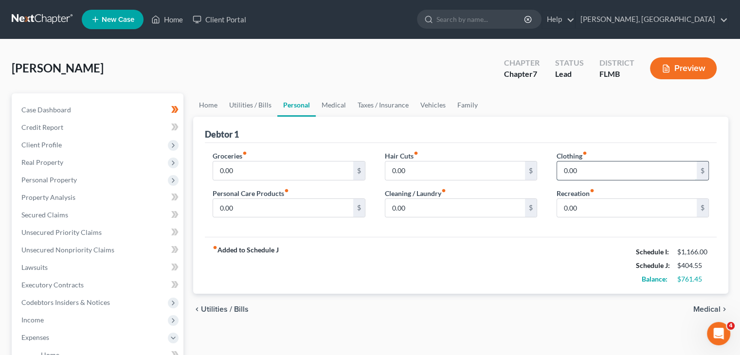
click at [593, 169] on input "0.00" at bounding box center [627, 171] width 140 height 18
click at [593, 169] on input "50" at bounding box center [627, 171] width 140 height 18
click at [256, 104] on link "Utilities / Bills" at bounding box center [250, 104] width 54 height 23
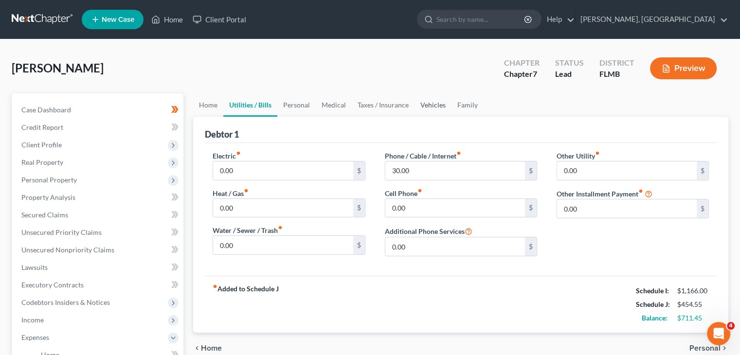
click at [435, 103] on link "Vehicles" at bounding box center [433, 104] width 37 height 23
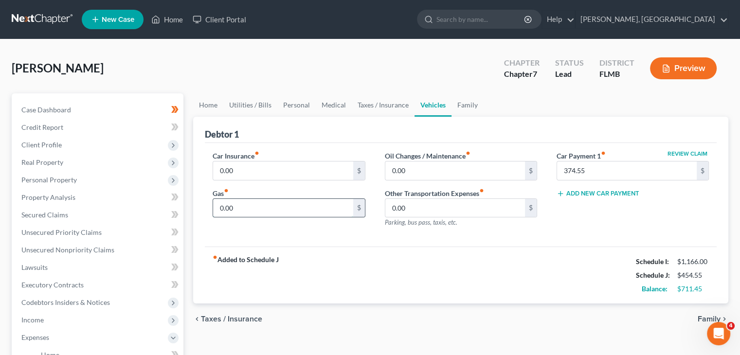
click at [291, 211] on input "0.00" at bounding box center [283, 208] width 140 height 18
click at [291, 211] on input "300" at bounding box center [283, 208] width 140 height 18
click at [375, 104] on link "Taxes / Insurance" at bounding box center [383, 104] width 63 height 23
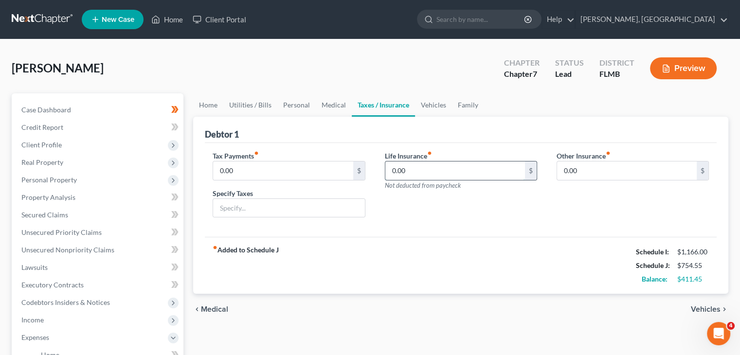
click at [410, 174] on input "0.00" at bounding box center [456, 171] width 140 height 18
click at [421, 107] on link "Vehicles" at bounding box center [433, 104] width 37 height 23
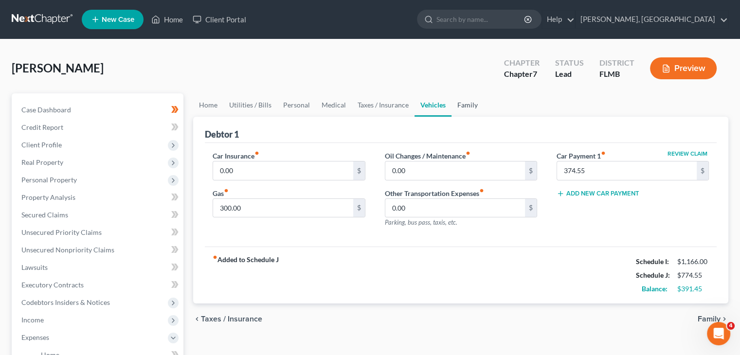
click at [468, 110] on link "Family" at bounding box center [468, 104] width 32 height 23
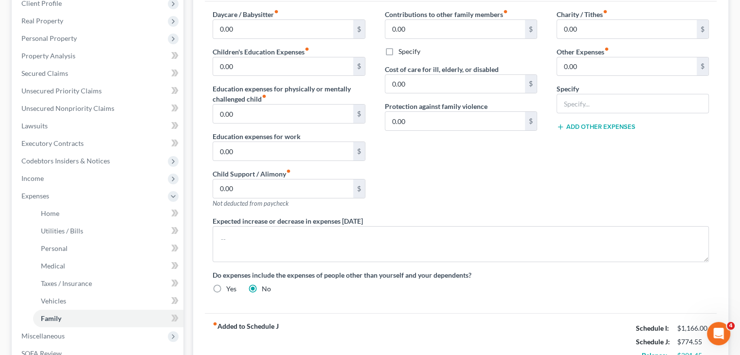
scroll to position [142, 0]
click at [326, 184] on input "0.00" at bounding box center [283, 188] width 140 height 18
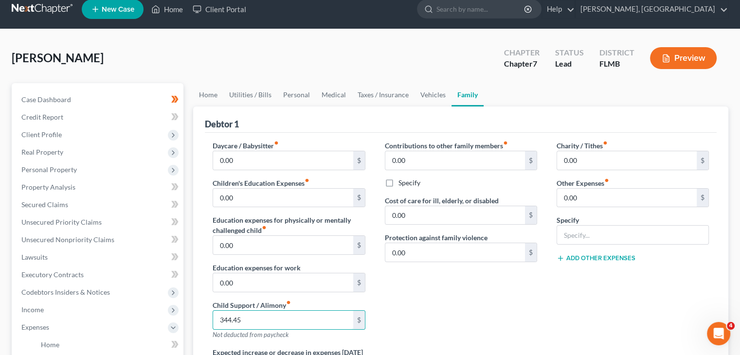
scroll to position [0, 0]
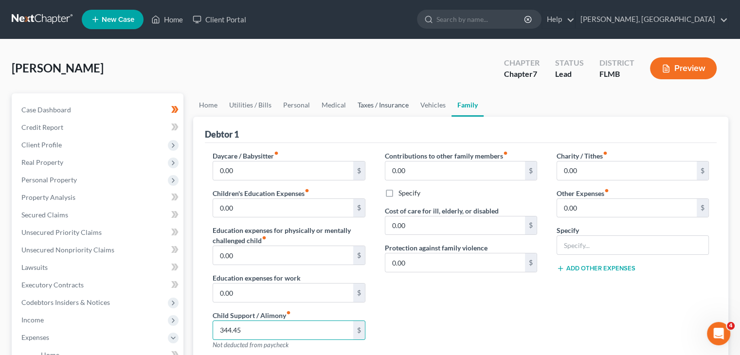
click at [368, 115] on link "Taxes / Insurance" at bounding box center [383, 104] width 63 height 23
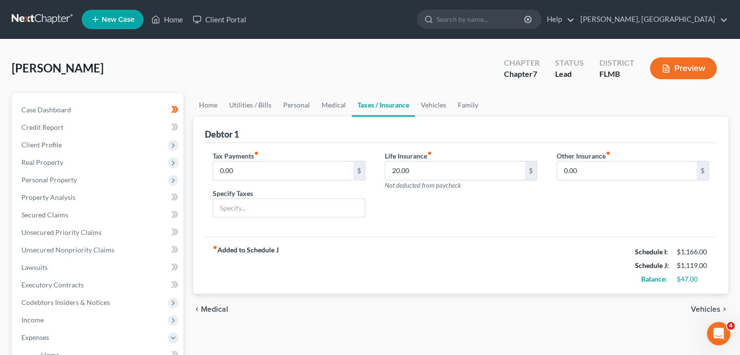
click at [368, 115] on link "Taxes / Insurance" at bounding box center [383, 104] width 63 height 23
click at [332, 104] on link "Medical" at bounding box center [334, 104] width 36 height 23
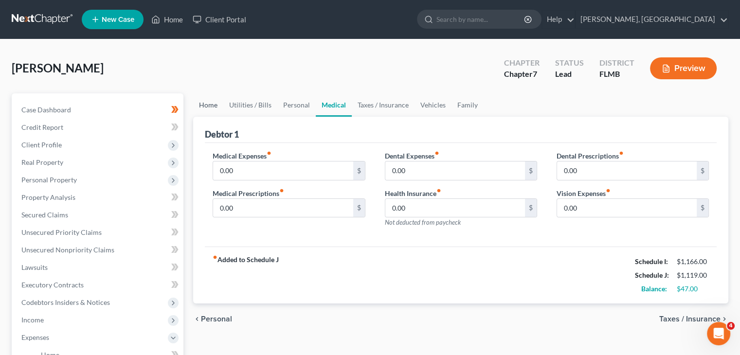
click at [217, 107] on link "Home" at bounding box center [208, 104] width 30 height 23
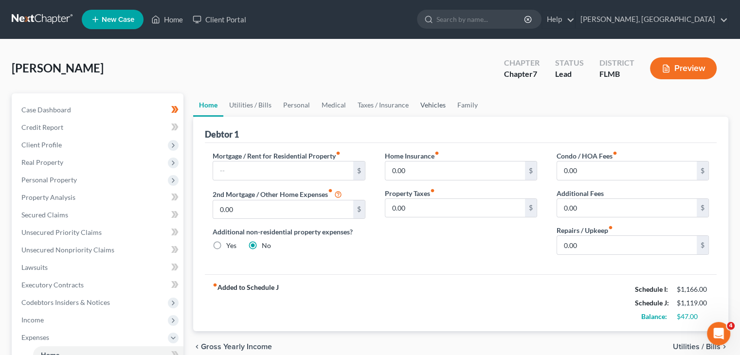
click at [423, 104] on link "Vehicles" at bounding box center [433, 104] width 37 height 23
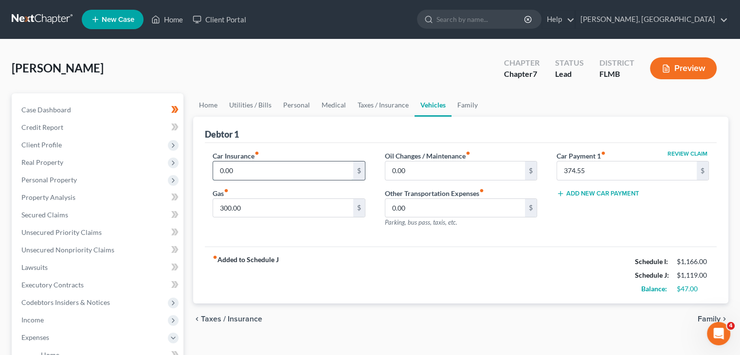
click at [283, 163] on input "0.00" at bounding box center [283, 171] width 140 height 18
click at [328, 204] on input "300.00" at bounding box center [283, 208] width 140 height 18
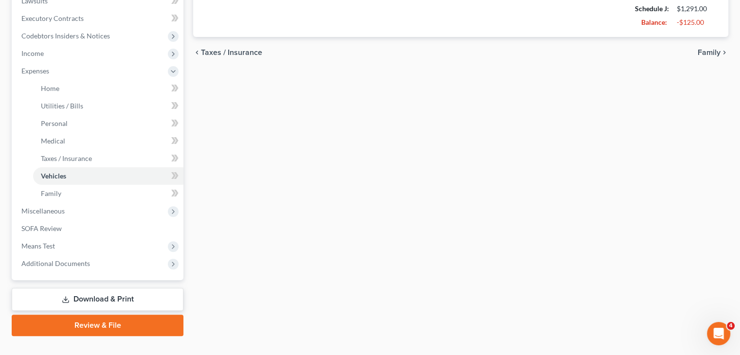
scroll to position [259, 0]
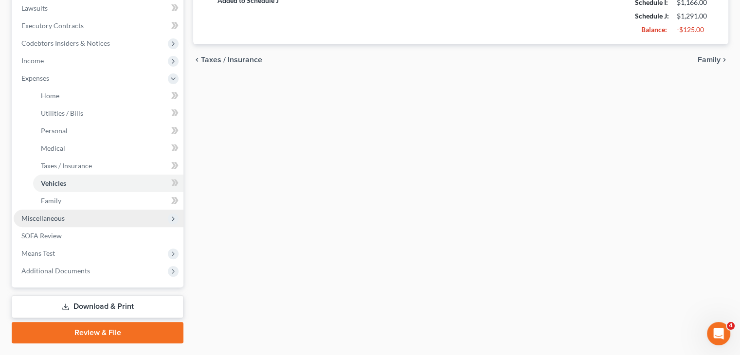
click at [127, 212] on span "Miscellaneous" at bounding box center [99, 219] width 170 height 18
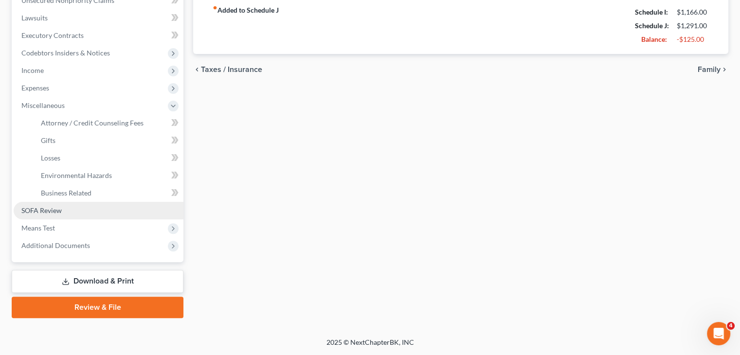
scroll to position [249, 0]
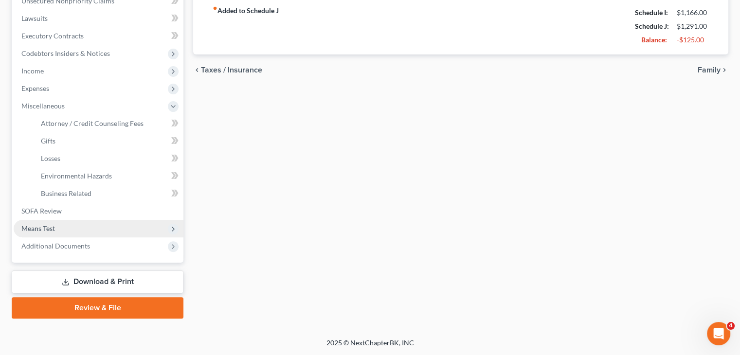
click at [125, 230] on span "Means Test" at bounding box center [99, 229] width 170 height 18
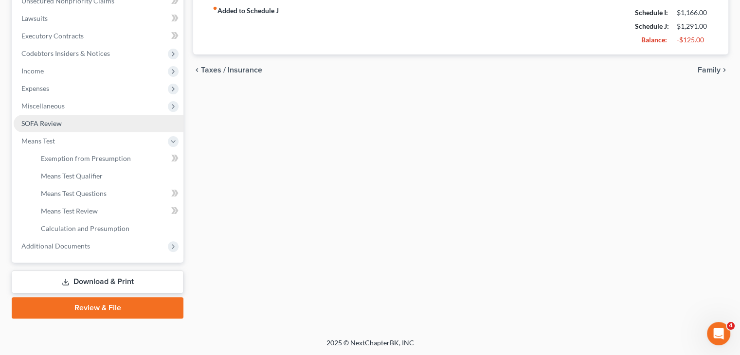
click at [80, 125] on link "SOFA Review" at bounding box center [99, 124] width 170 height 18
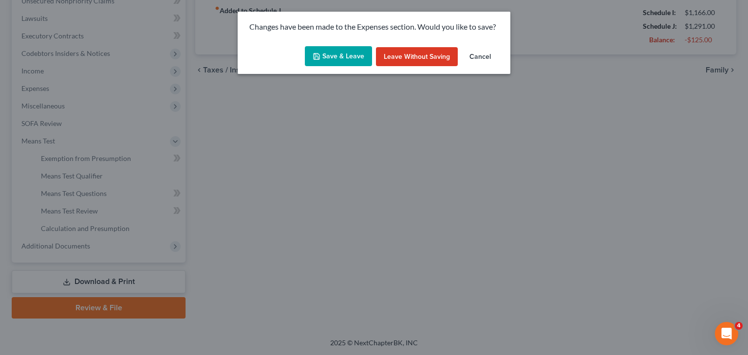
click at [345, 57] on button "Save & Leave" at bounding box center [338, 56] width 67 height 20
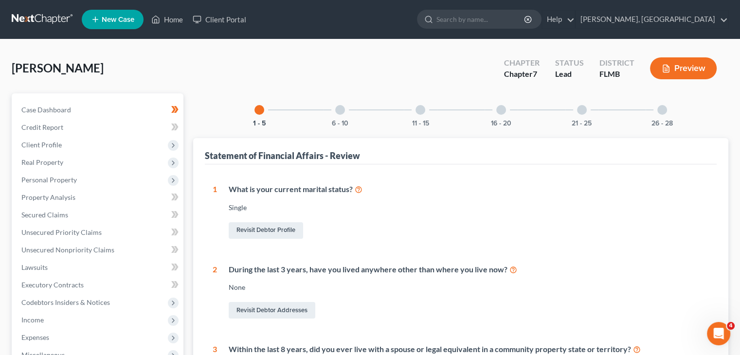
click at [335, 107] on div "6 - 10" at bounding box center [340, 109] width 33 height 33
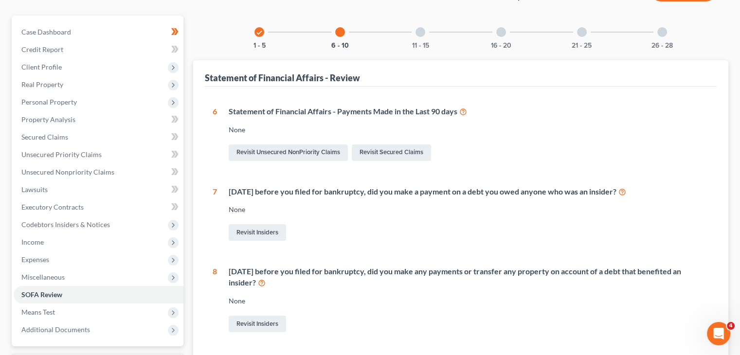
scroll to position [43, 0]
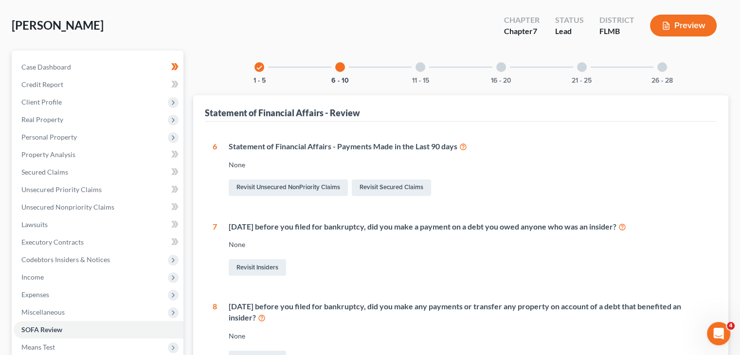
click at [423, 69] on div at bounding box center [421, 67] width 10 height 10
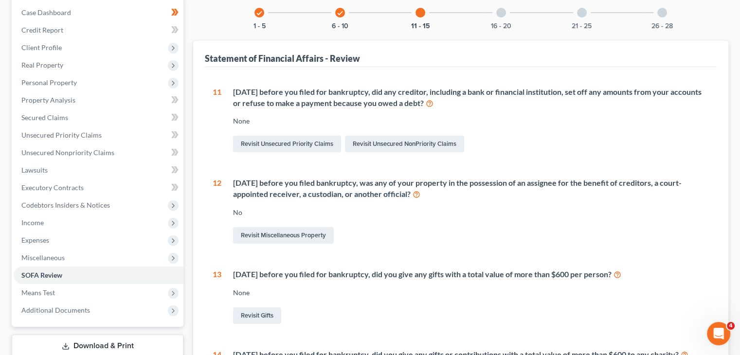
scroll to position [0, 0]
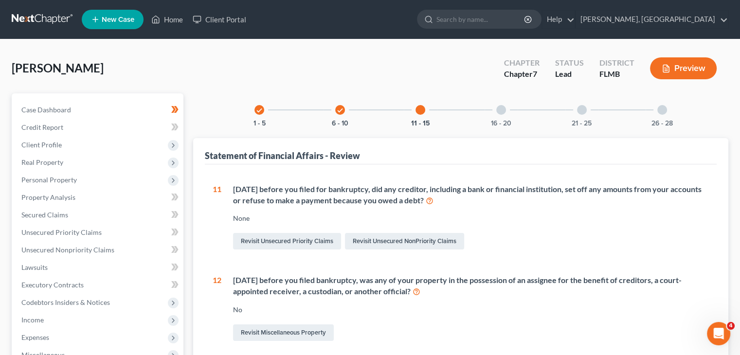
click at [504, 112] on div at bounding box center [502, 110] width 10 height 10
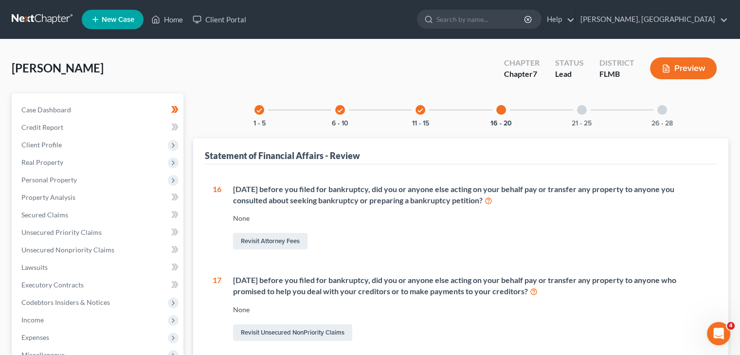
click at [583, 116] on div "21 - 25" at bounding box center [582, 109] width 33 height 33
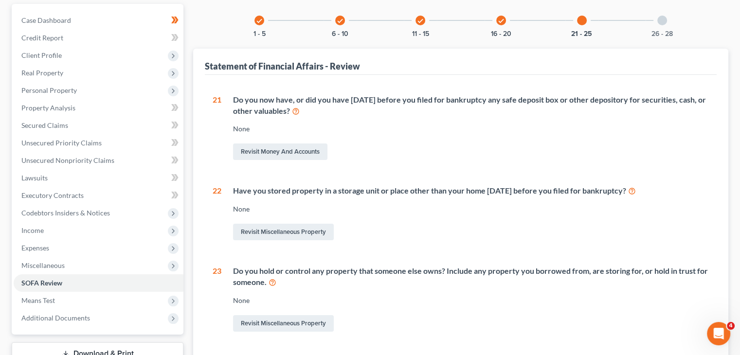
scroll to position [81, 0]
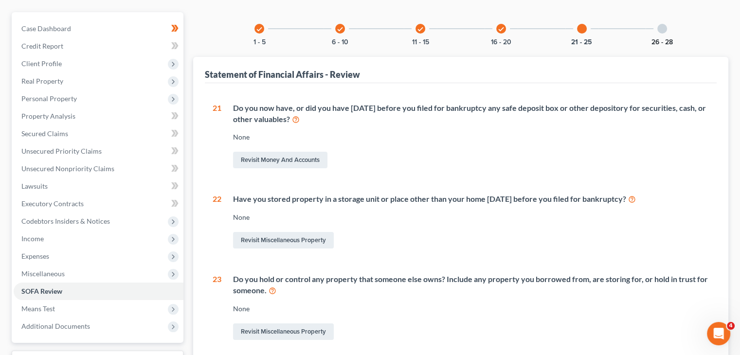
click at [665, 43] on button "26 - 28" at bounding box center [662, 42] width 21 height 7
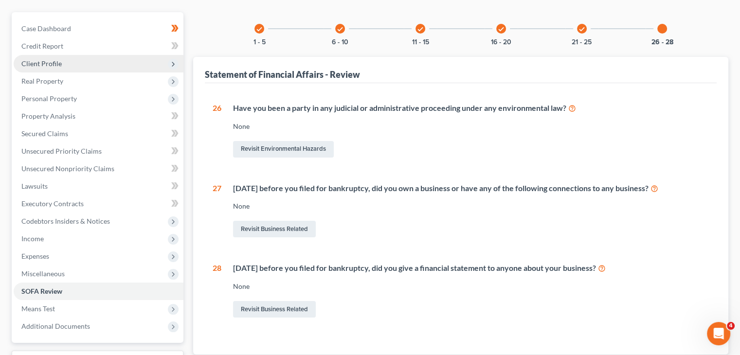
click at [39, 64] on span "Client Profile" at bounding box center [41, 63] width 40 height 8
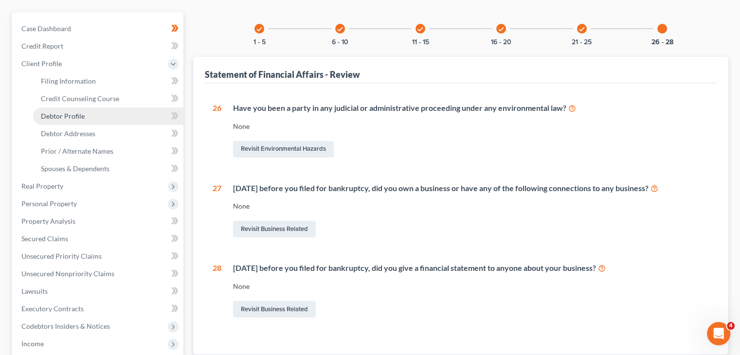
click at [68, 117] on span "Debtor Profile" at bounding box center [63, 116] width 44 height 8
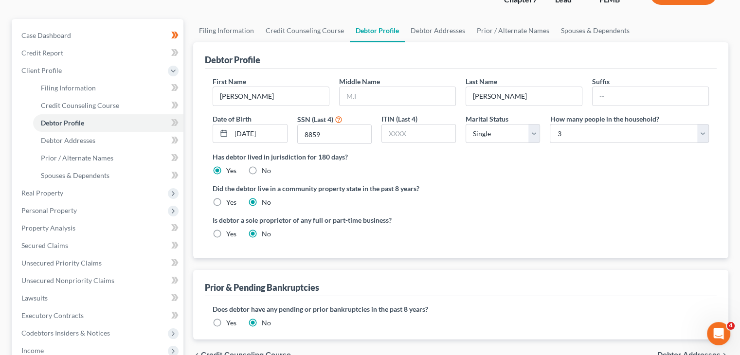
scroll to position [55, 0]
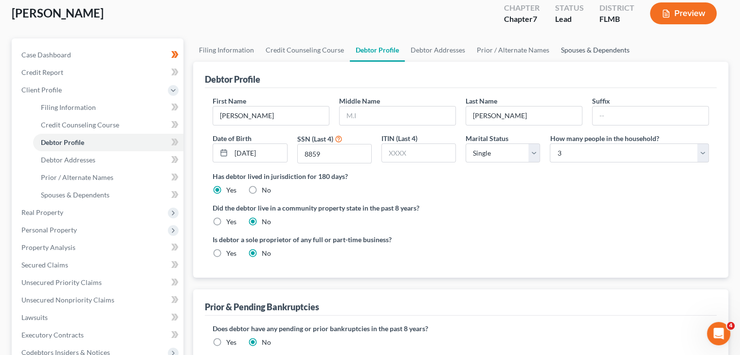
click at [597, 55] on link "Spouses & Dependents" at bounding box center [595, 49] width 80 height 23
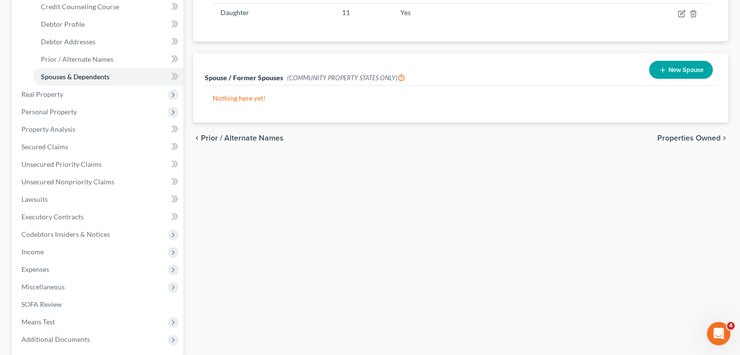
scroll to position [267, 0]
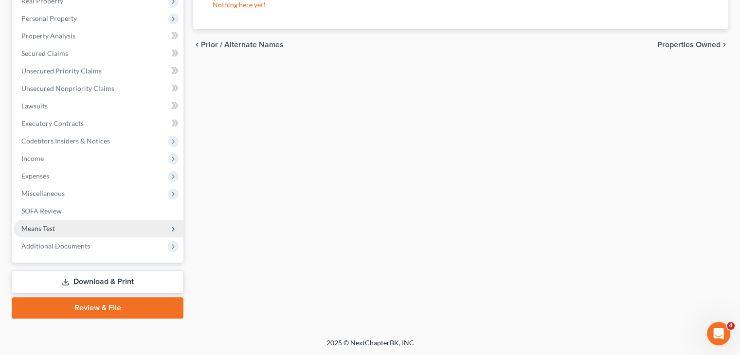
click at [43, 228] on span "Means Test" at bounding box center [38, 228] width 34 height 8
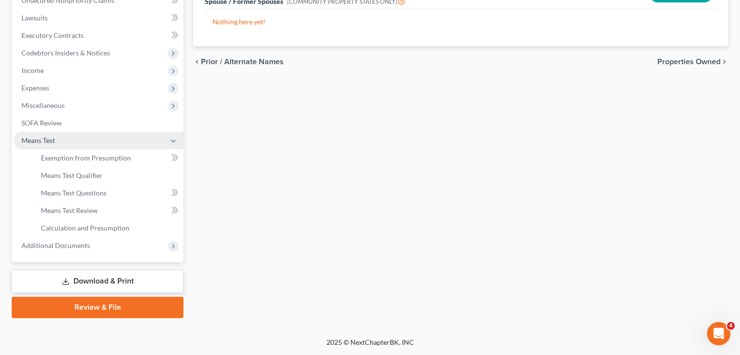
scroll to position [162, 0]
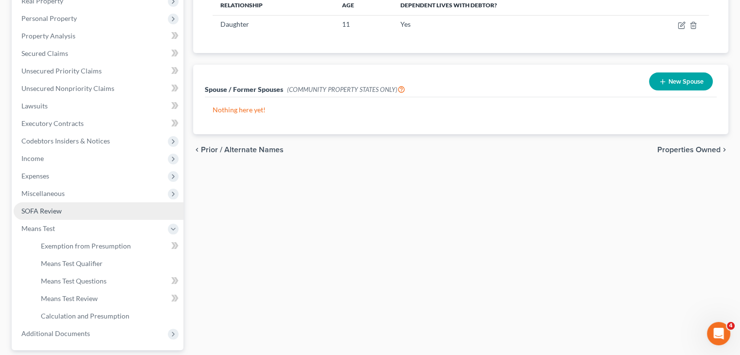
click at [36, 211] on span "SOFA Review" at bounding box center [41, 211] width 40 height 8
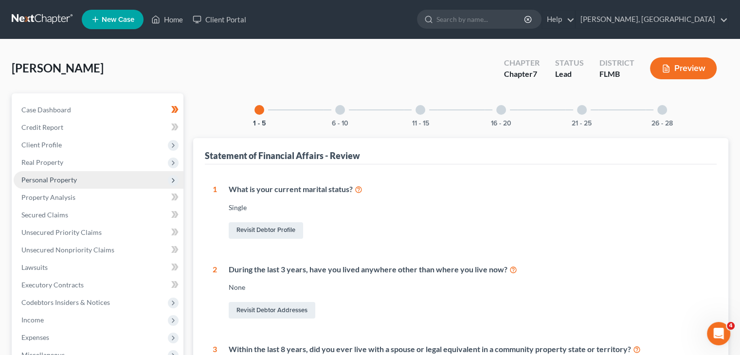
click at [33, 180] on span "Personal Property" at bounding box center [48, 180] width 55 height 8
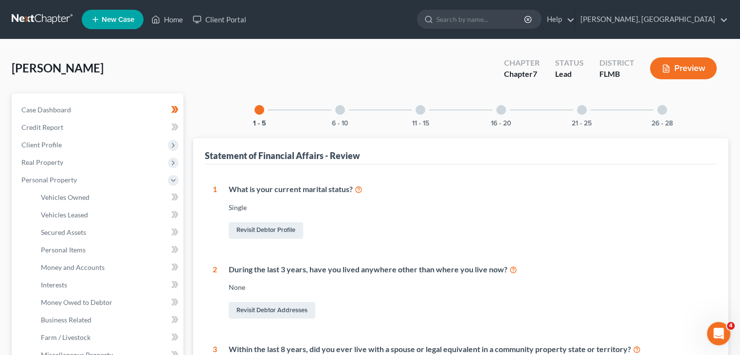
click at [678, 76] on button "Preview" at bounding box center [683, 68] width 67 height 22
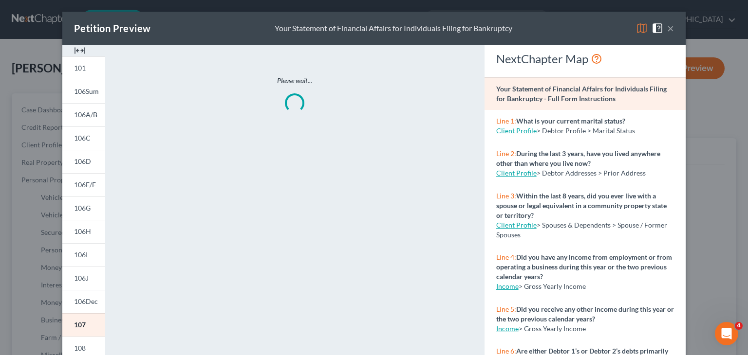
click at [225, 147] on div "Please wait..." at bounding box center [294, 286] width 369 height 483
click at [77, 69] on span "101" at bounding box center [80, 68] width 12 height 8
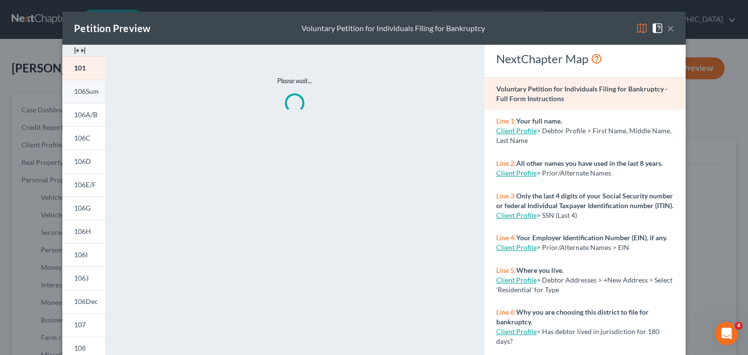
click at [82, 93] on span "106Sum" at bounding box center [86, 91] width 25 height 8
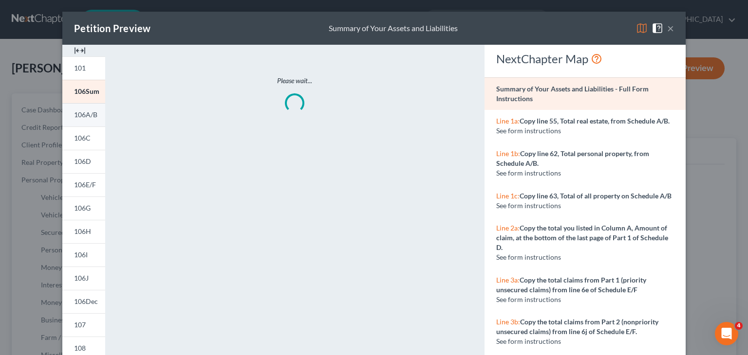
click at [80, 116] on span "106A/B" at bounding box center [85, 114] width 23 height 8
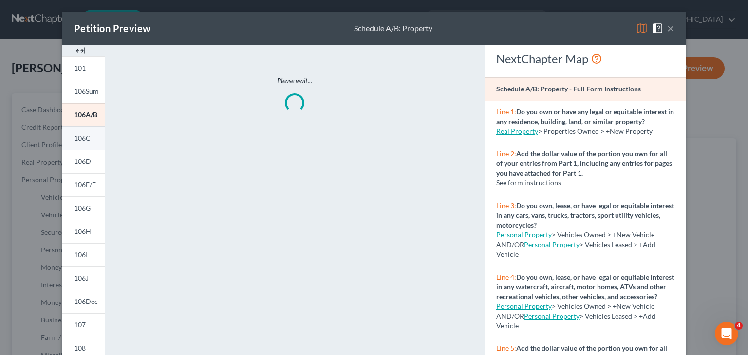
click at [78, 136] on span "106C" at bounding box center [82, 138] width 17 height 8
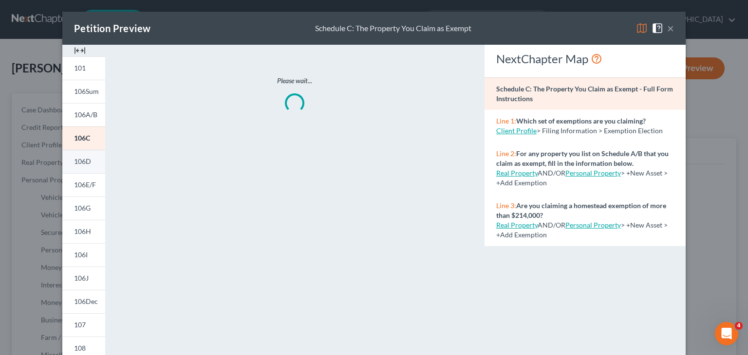
click at [79, 156] on link "106D" at bounding box center [83, 161] width 43 height 23
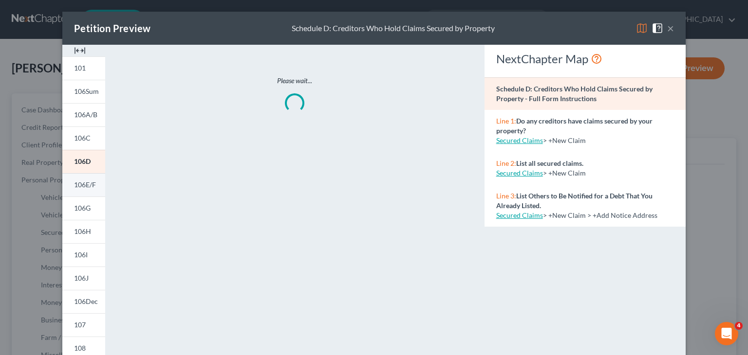
click at [81, 181] on span "106E/F" at bounding box center [85, 185] width 22 height 8
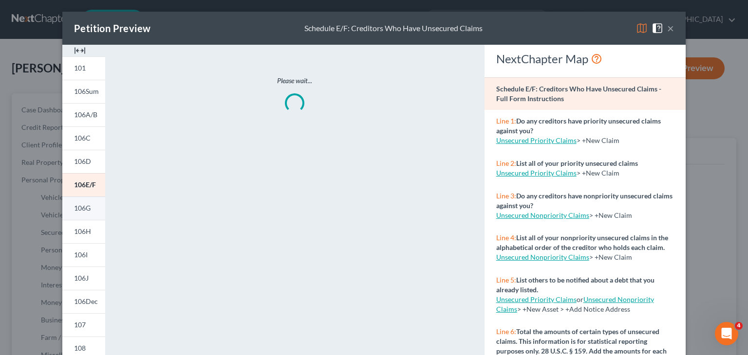
click at [82, 208] on span "106G" at bounding box center [82, 208] width 17 height 8
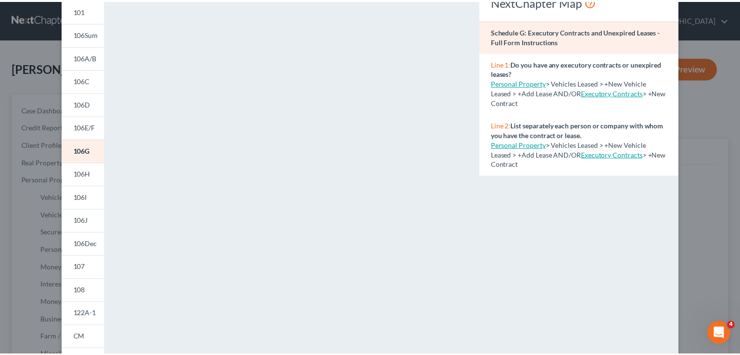
scroll to position [62, 0]
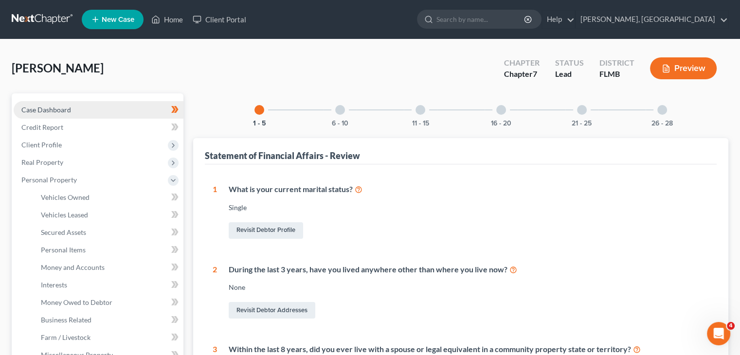
click at [25, 106] on span "Case Dashboard" at bounding box center [46, 110] width 50 height 8
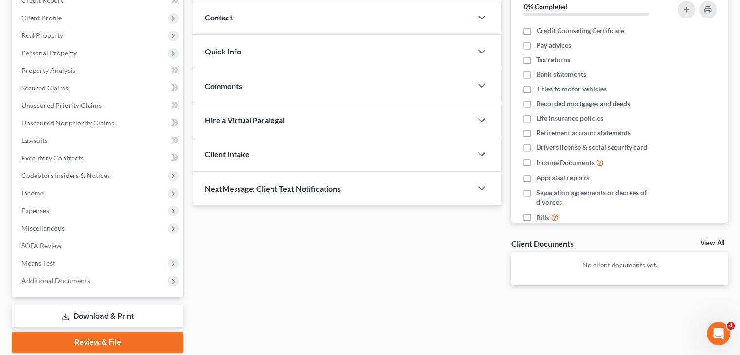
scroll to position [162, 0]
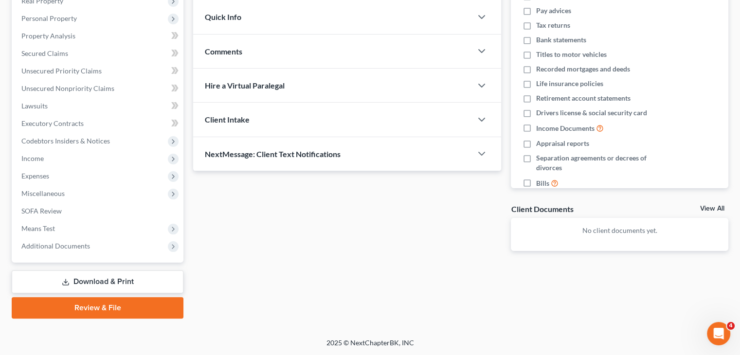
click at [106, 283] on link "Download & Print" at bounding box center [98, 282] width 172 height 23
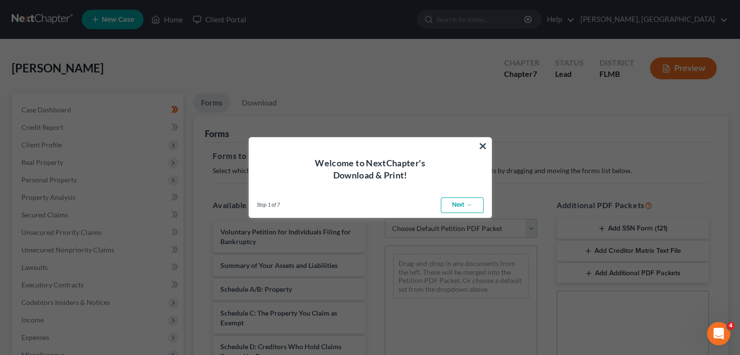
click at [461, 210] on link "Next →" at bounding box center [462, 206] width 43 height 16
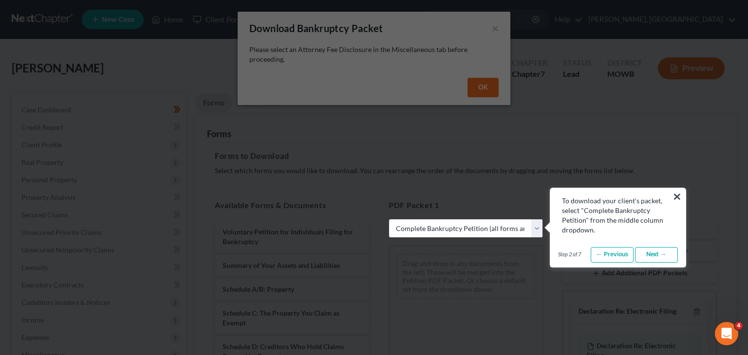
click at [639, 254] on link "Next →" at bounding box center [656, 255] width 43 height 16
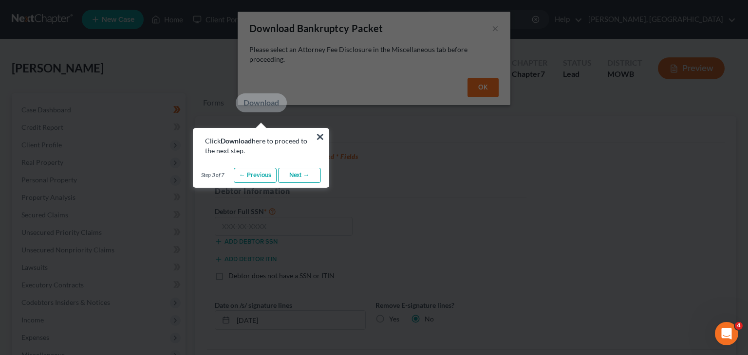
click at [263, 110] on link "Download" at bounding box center [261, 102] width 51 height 19
click at [261, 97] on link "Download" at bounding box center [261, 102] width 51 height 19
click at [257, 106] on link "Download" at bounding box center [261, 102] width 51 height 19
click at [295, 176] on link "Next →" at bounding box center [299, 176] width 43 height 16
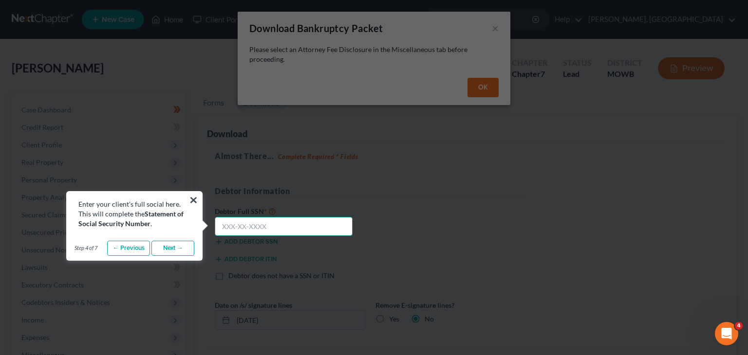
click at [228, 224] on input "text" at bounding box center [284, 226] width 138 height 19
click at [179, 253] on link "Next →" at bounding box center [172, 249] width 43 height 16
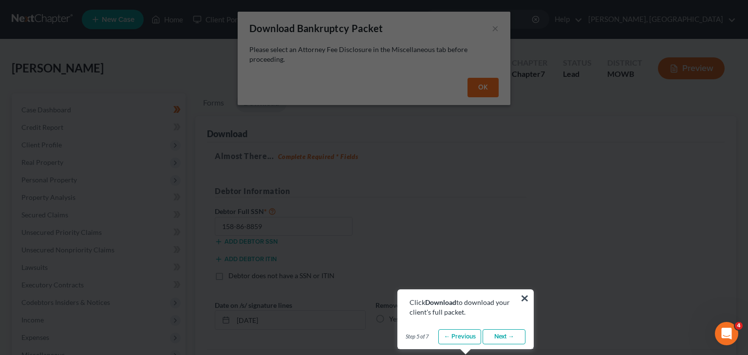
click at [501, 339] on link "Next →" at bounding box center [503, 338] width 43 height 16
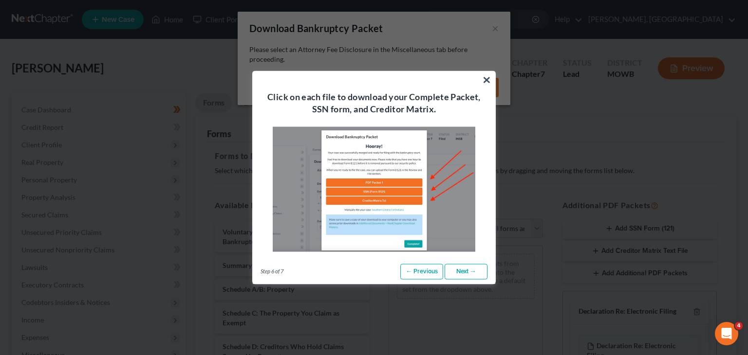
click at [463, 278] on link "Next →" at bounding box center [465, 272] width 43 height 16
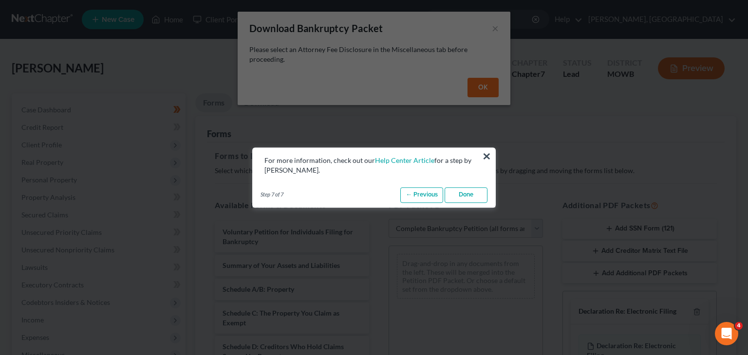
click at [466, 195] on link "Done" at bounding box center [465, 195] width 43 height 16
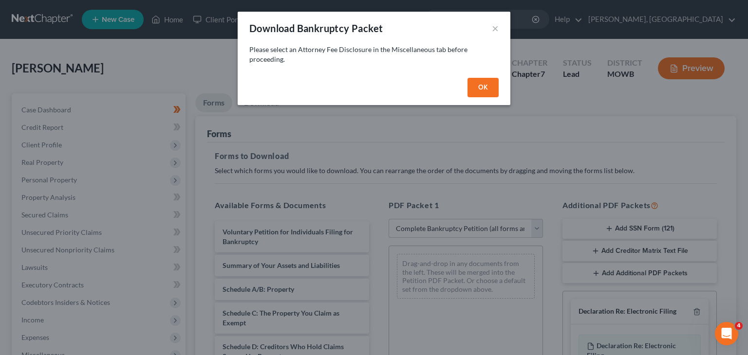
click at [486, 88] on button "OK" at bounding box center [482, 87] width 31 height 19
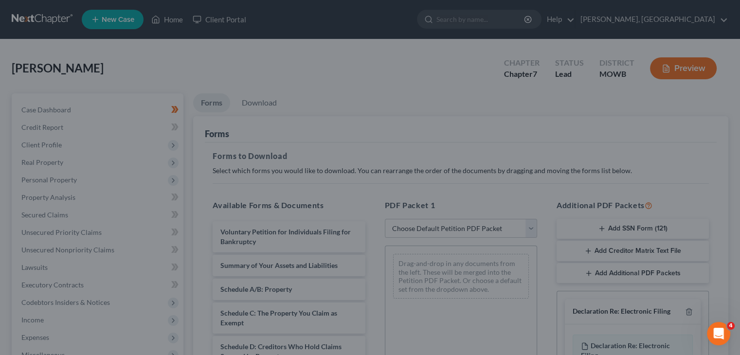
click at [486, 88] on div at bounding box center [370, 177] width 740 height 355
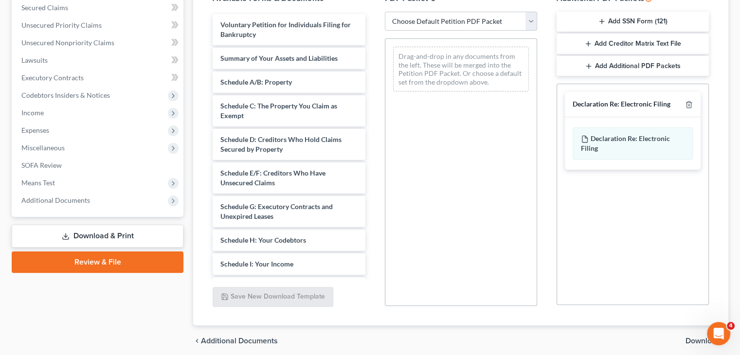
scroll to position [208, 0]
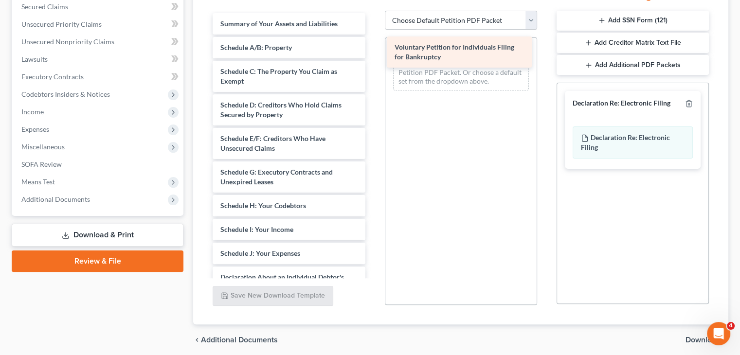
drag, startPoint x: 303, startPoint y: 30, endPoint x: 478, endPoint y: 54, distance: 176.0
click at [373, 54] on div "Voluntary Petition for Individuals Filing for Bankruptcy Voluntary Petition for…" at bounding box center [289, 258] width 168 height 491
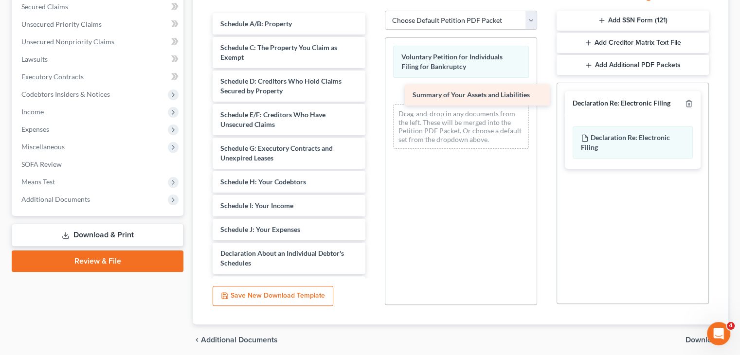
drag, startPoint x: 276, startPoint y: 26, endPoint x: 468, endPoint y: 98, distance: 205.3
click at [373, 98] on div "Summary of Your Assets and Liabilities Summary of Your Assets and Liabilities S…" at bounding box center [289, 246] width 168 height 467
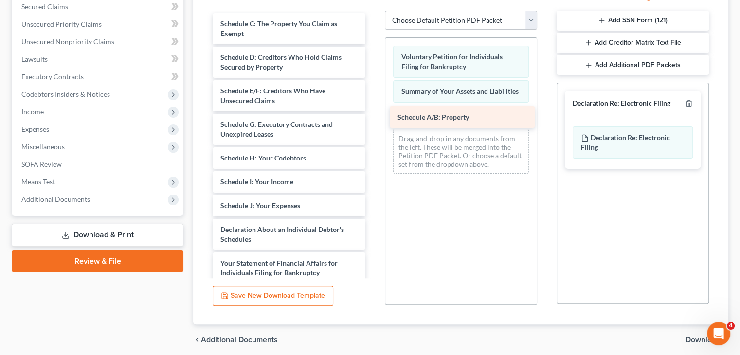
drag, startPoint x: 304, startPoint y: 23, endPoint x: 481, endPoint y: 117, distance: 200.8
click at [373, 117] on div "Schedule A/B: Property Schedule A/B: Property Schedule C: The Property You Clai…" at bounding box center [289, 234] width 168 height 443
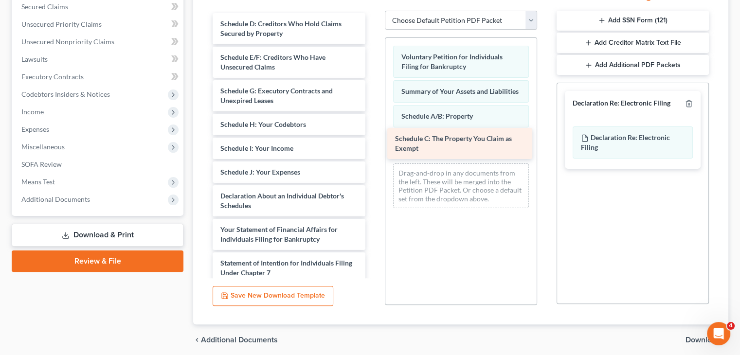
drag, startPoint x: 298, startPoint y: 35, endPoint x: 473, endPoint y: 150, distance: 209.7
click at [373, 150] on div "Schedule C: The Property You Claim as Exempt Schedule C: The Property You Claim…" at bounding box center [289, 217] width 168 height 409
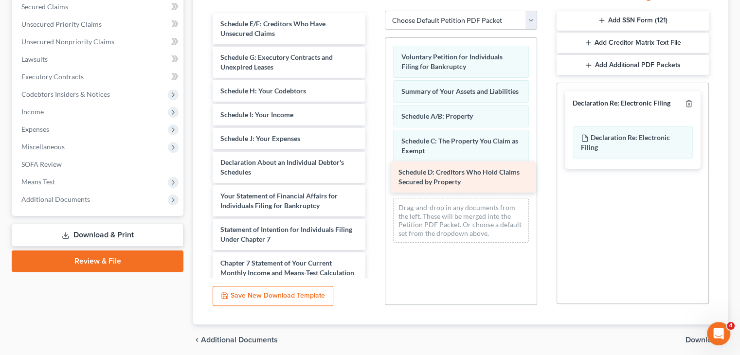
drag, startPoint x: 271, startPoint y: 28, endPoint x: 449, endPoint y: 178, distance: 232.5
click at [373, 178] on div "Schedule D: Creditors Who Hold Claims Secured by Property Schedule D: Creditors…" at bounding box center [289, 201] width 168 height 376
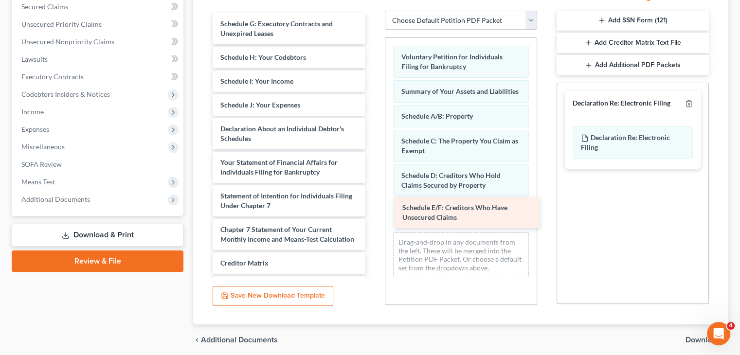
drag, startPoint x: 260, startPoint y: 30, endPoint x: 442, endPoint y: 215, distance: 259.5
click at [373, 215] on div "Schedule E/F: Creditors Who Have Unsecured Claims Schedule E/F: Creditors Who H…" at bounding box center [289, 184] width 168 height 342
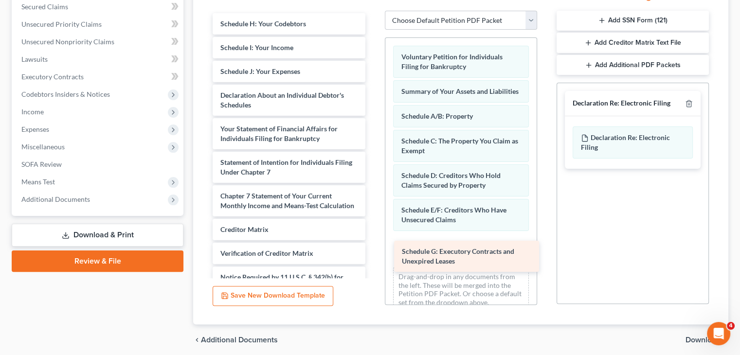
drag, startPoint x: 282, startPoint y: 24, endPoint x: 464, endPoint y: 252, distance: 291.3
click at [373, 252] on div "Schedule G: Executory Contracts and Unexpired Leases Schedule G: Executory Cont…" at bounding box center [289, 167] width 168 height 309
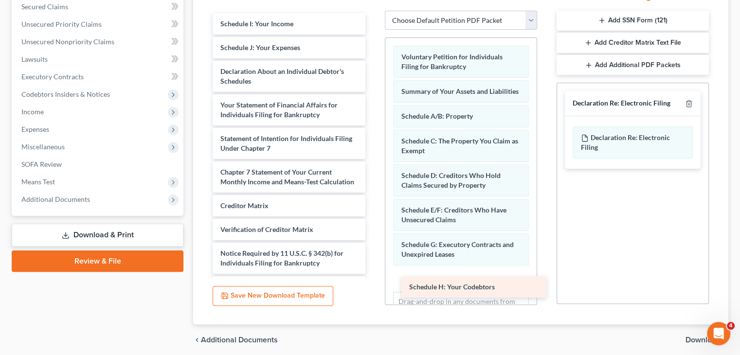
drag, startPoint x: 288, startPoint y: 26, endPoint x: 477, endPoint y: 290, distance: 324.9
click at [373, 290] on div "Schedule H: Your Codebtors Schedule H: Your Codebtors Schedule I: Your Income S…" at bounding box center [289, 155] width 168 height 285
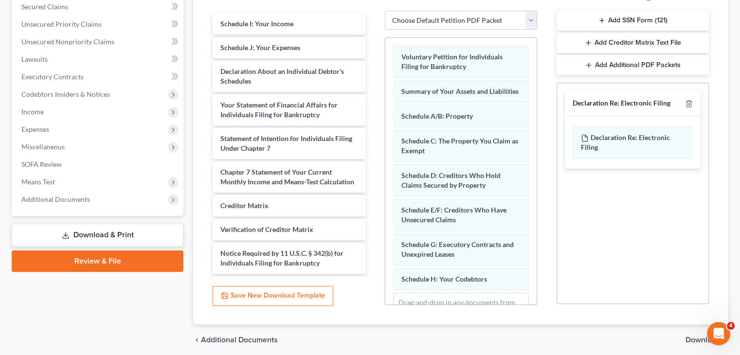
scroll to position [49, 0]
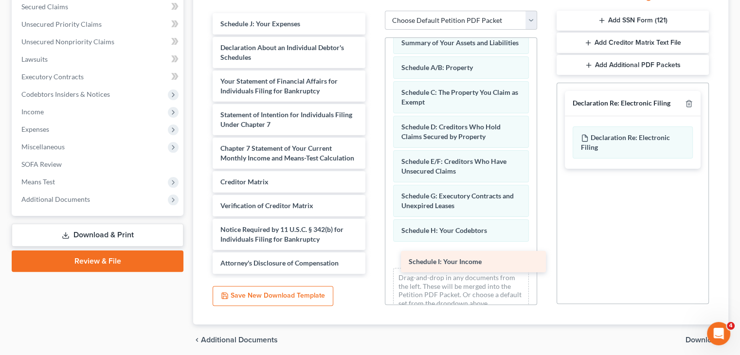
drag, startPoint x: 284, startPoint y: 26, endPoint x: 472, endPoint y: 265, distance: 304.3
click at [373, 265] on div "Schedule I: Your Income Schedule I: Your Income Schedule J: Your Expenses Decla…" at bounding box center [289, 143] width 168 height 261
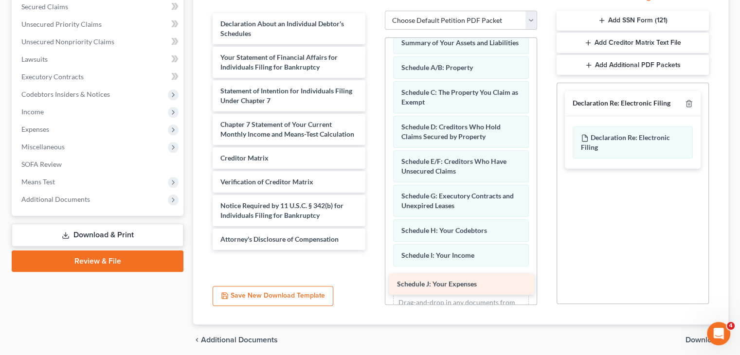
drag, startPoint x: 261, startPoint y: 24, endPoint x: 438, endPoint y: 286, distance: 315.5
click at [373, 250] on div "Schedule J: Your Expenses Schedule J: Your Expenses Declaration About an Indivi…" at bounding box center [289, 131] width 168 height 237
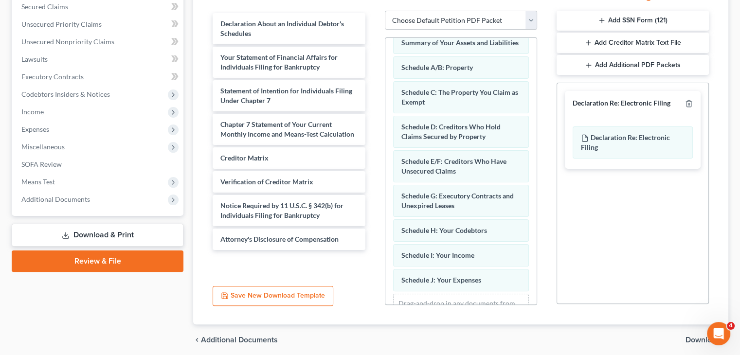
scroll to position [97, 0]
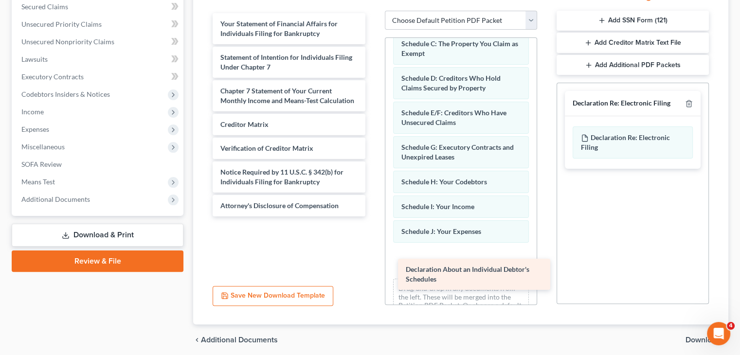
drag, startPoint x: 288, startPoint y: 23, endPoint x: 474, endPoint y: 270, distance: 308.7
click at [373, 217] on div "Declaration About an Individual Debtor's Schedules Declaration About an Individ…" at bounding box center [289, 114] width 168 height 203
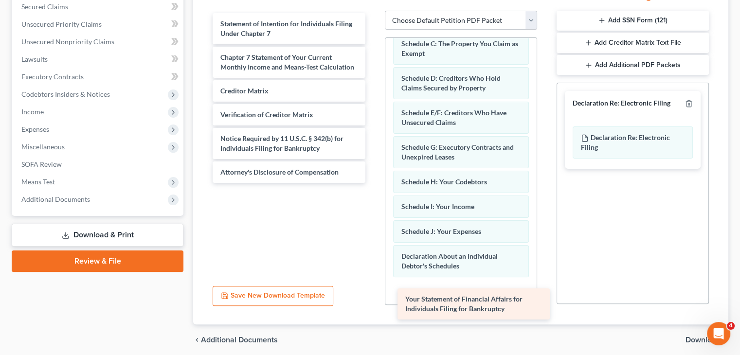
drag, startPoint x: 293, startPoint y: 18, endPoint x: 479, endPoint y: 291, distance: 330.0
click at [373, 183] on div "Your Statement of Financial Affairs for Individuals Filing for Bankruptcy Your …" at bounding box center [289, 98] width 168 height 170
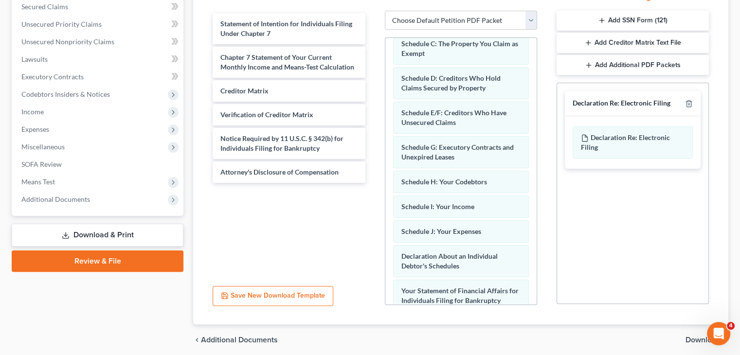
scroll to position [166, 0]
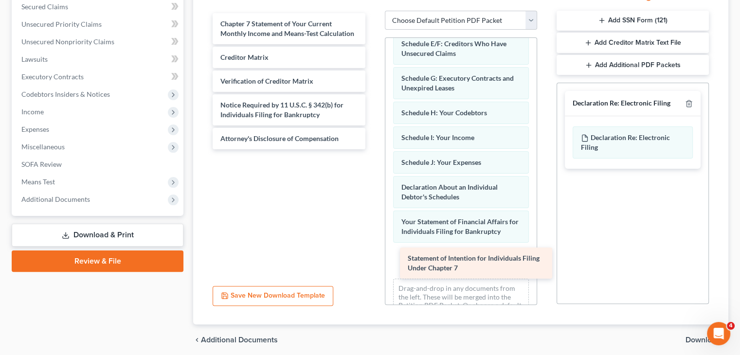
drag, startPoint x: 268, startPoint y: 33, endPoint x: 455, endPoint y: 270, distance: 302.3
click at [373, 149] on div "Statement of Intention for Individuals Filing Under Chapter 7 Statement of Inte…" at bounding box center [289, 81] width 168 height 136
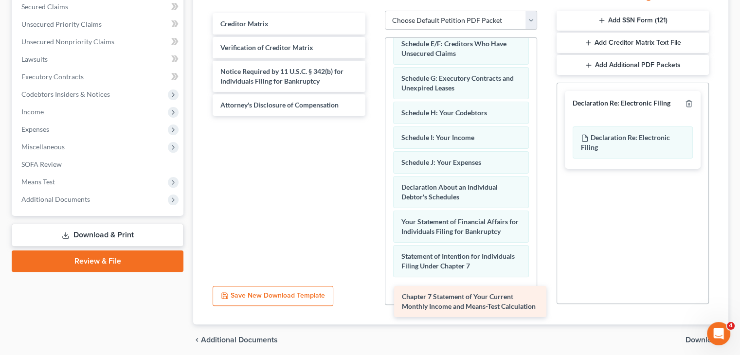
drag, startPoint x: 306, startPoint y: 33, endPoint x: 487, endPoint y: 307, distance: 328.7
click at [373, 116] on div "Chapter 7 Statement of Your Current Monthly Income and Means-Test Calculation C…" at bounding box center [289, 64] width 168 height 103
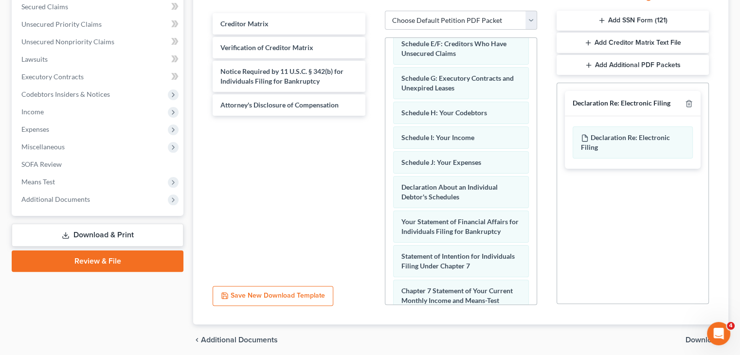
scroll to position [245, 0]
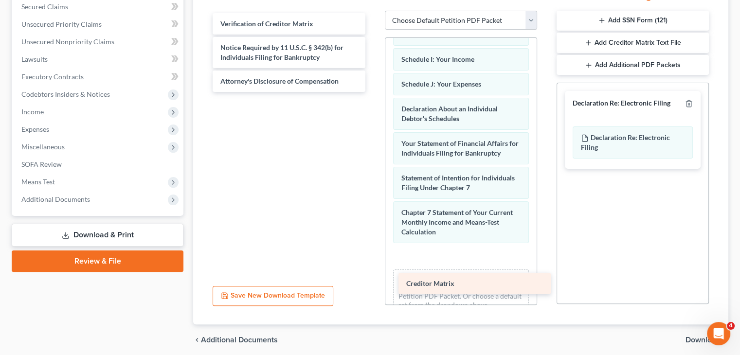
drag, startPoint x: 268, startPoint y: 26, endPoint x: 454, endPoint y: 287, distance: 320.4
click at [373, 92] on div "Creditor Matrix Creditor Matrix Verification of Creditor Matrix Notice Required…" at bounding box center [289, 52] width 168 height 79
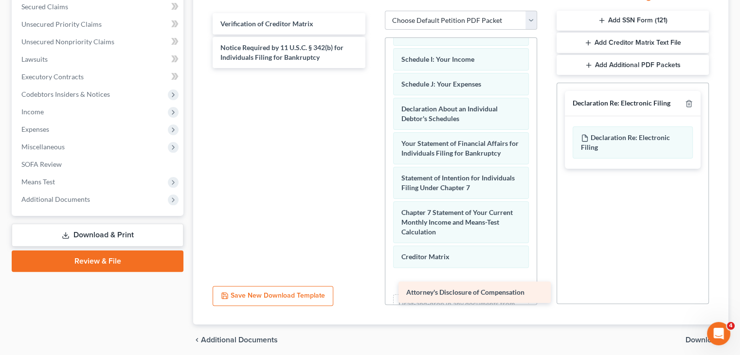
drag, startPoint x: 282, startPoint y: 78, endPoint x: 467, endPoint y: 291, distance: 282.2
click at [373, 68] on div "Attorney's Disclosure of Compensation Verification of Creditor Matrix Notice Re…" at bounding box center [289, 40] width 168 height 55
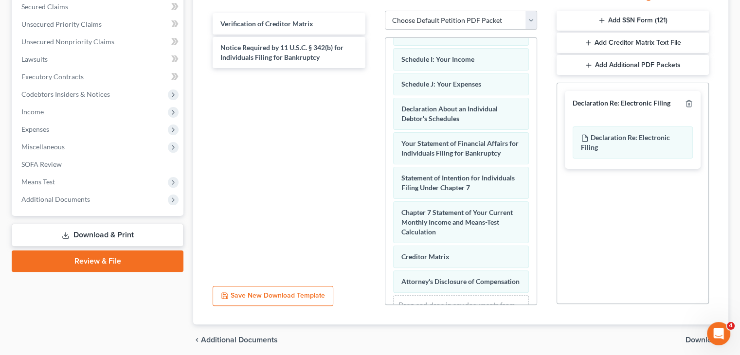
scroll to position [304, 0]
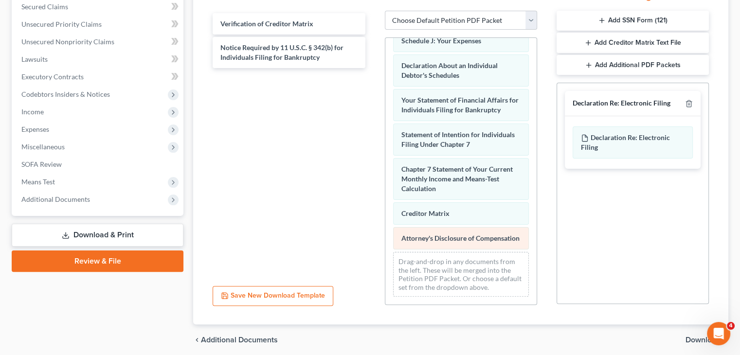
click at [473, 239] on div "Attorney's Disclosure of Compensation" at bounding box center [461, 238] width 136 height 22
click at [256, 290] on button "Save New Download Template" at bounding box center [273, 296] width 121 height 20
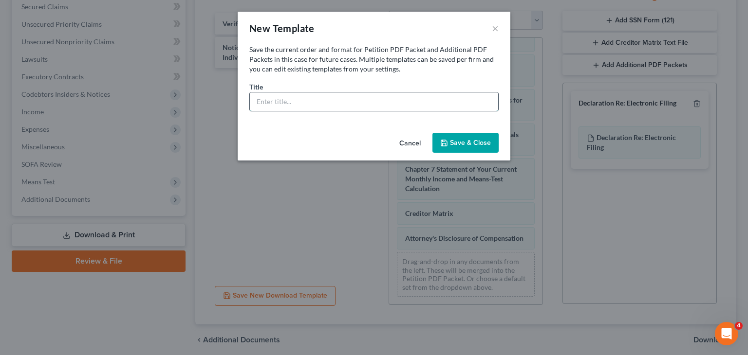
click at [322, 95] on input "text" at bounding box center [374, 101] width 248 height 18
click at [473, 136] on button "Save & Close" at bounding box center [465, 143] width 66 height 20
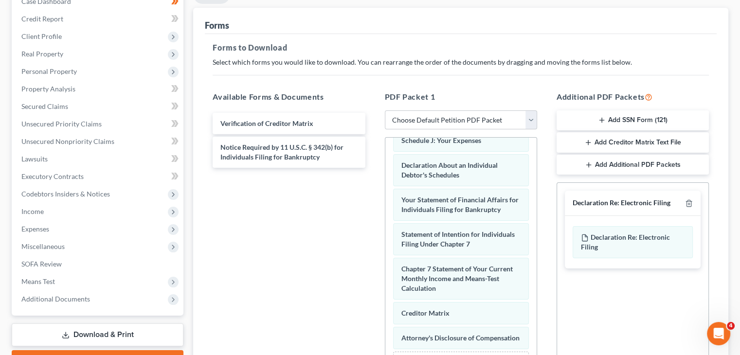
scroll to position [111, 0]
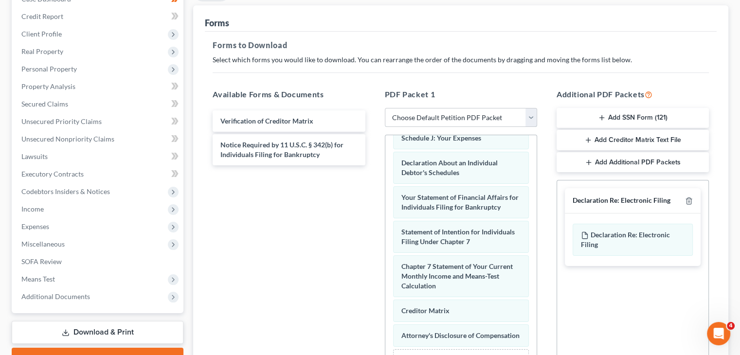
click at [531, 120] on select "Choose Default Petition PDF Packet Complete Bankruptcy Petition (all forms and …" at bounding box center [461, 117] width 152 height 19
click at [385, 108] on select "Choose Default Petition PDF Packet Complete Bankruptcy Petition (all forms and …" at bounding box center [461, 117] width 152 height 19
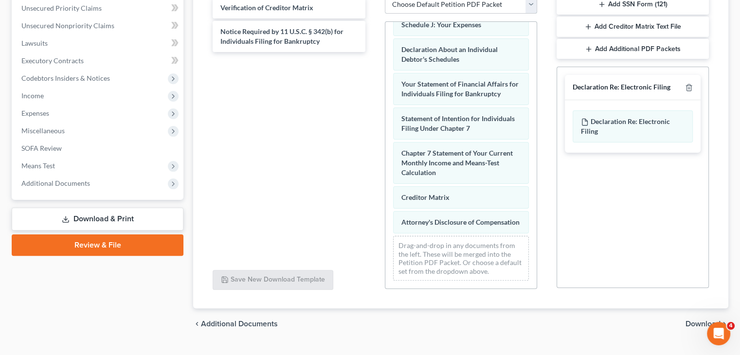
scroll to position [225, 0]
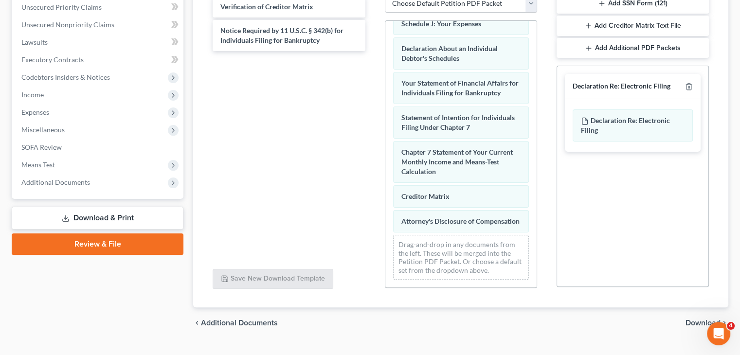
click at [705, 320] on span "Download" at bounding box center [703, 323] width 35 height 8
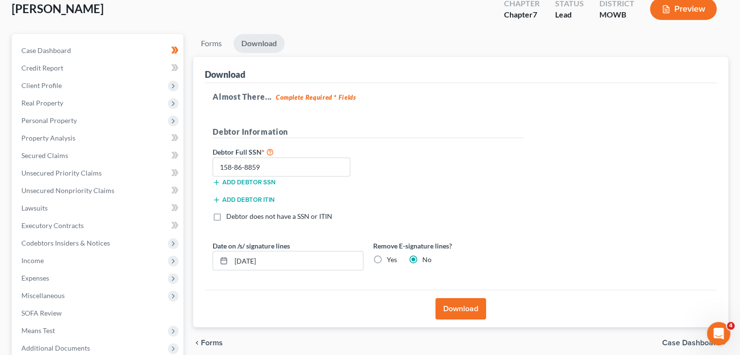
scroll to position [58, 0]
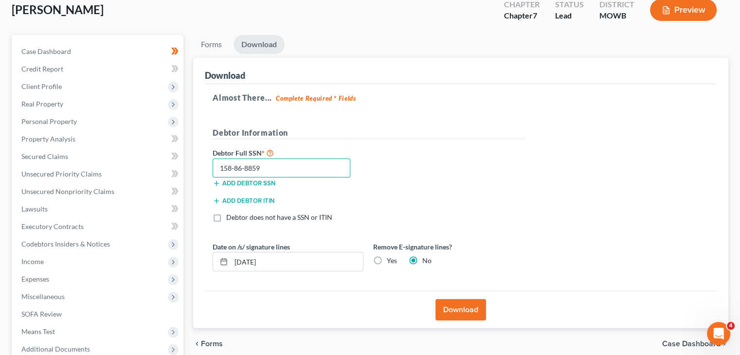
click at [281, 171] on input "158-86-8859" at bounding box center [282, 168] width 138 height 19
click at [217, 184] on line "button" at bounding box center [217, 183] width 0 height 4
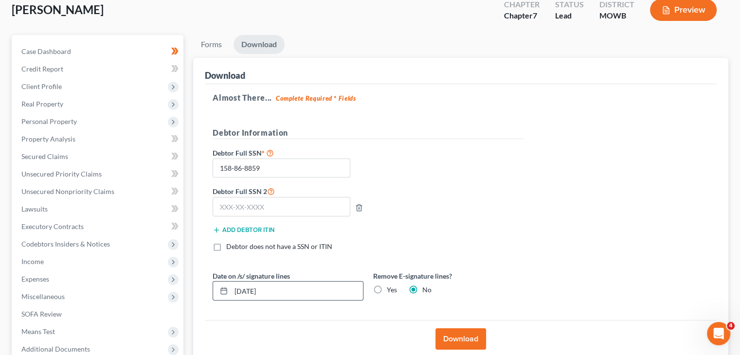
click at [291, 294] on input "09/09/2025" at bounding box center [297, 291] width 132 height 18
click at [387, 288] on label "Yes" at bounding box center [392, 290] width 10 height 10
click at [391, 288] on input "Yes" at bounding box center [394, 288] width 6 height 6
click at [447, 330] on button "Download" at bounding box center [461, 339] width 51 height 21
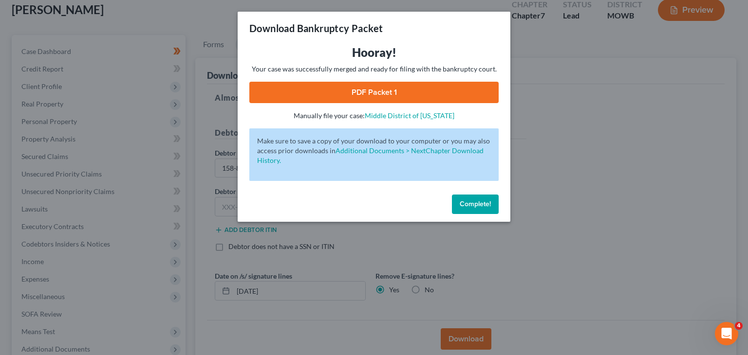
drag, startPoint x: 447, startPoint y: 330, endPoint x: 744, endPoint y: 213, distance: 319.1
click at [744, 213] on div "Download Bankruptcy Packet Hooray! Your case was successfully merged and ready …" at bounding box center [374, 177] width 748 height 355
click at [372, 96] on link "PDF Packet 1" at bounding box center [373, 92] width 249 height 21
click at [483, 205] on span "Complete!" at bounding box center [475, 204] width 31 height 8
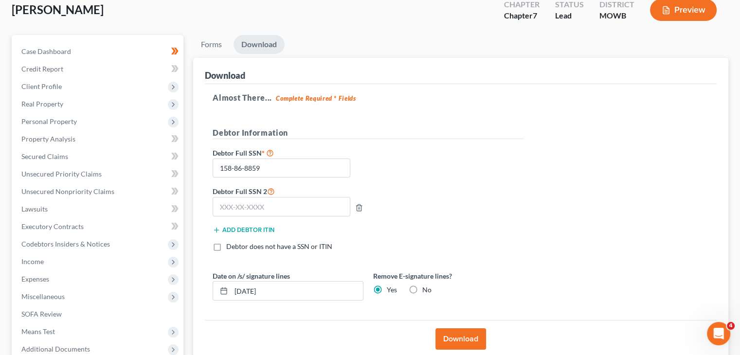
click at [423, 291] on label "No" at bounding box center [427, 290] width 9 height 10
click at [426, 291] on input "No" at bounding box center [429, 288] width 6 height 6
click at [423, 291] on label "No" at bounding box center [427, 290] width 9 height 10
click at [426, 291] on input "No" at bounding box center [429, 288] width 6 height 6
click at [272, 168] on input "158-86-8859" at bounding box center [282, 168] width 138 height 19
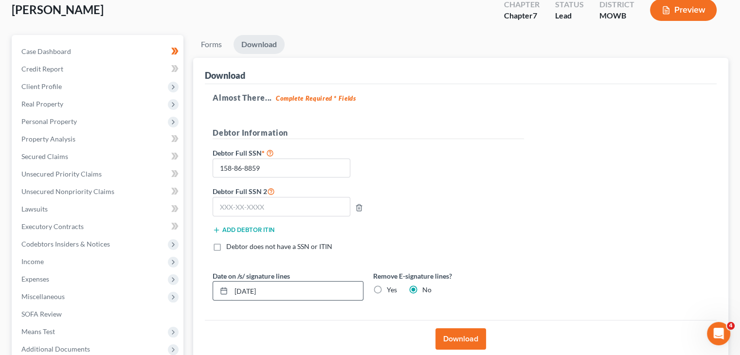
click at [349, 289] on input "09/09/2025" at bounding box center [297, 291] width 132 height 18
click at [387, 289] on label "Yes" at bounding box center [392, 290] width 10 height 10
click at [391, 289] on input "Yes" at bounding box center [394, 288] width 6 height 6
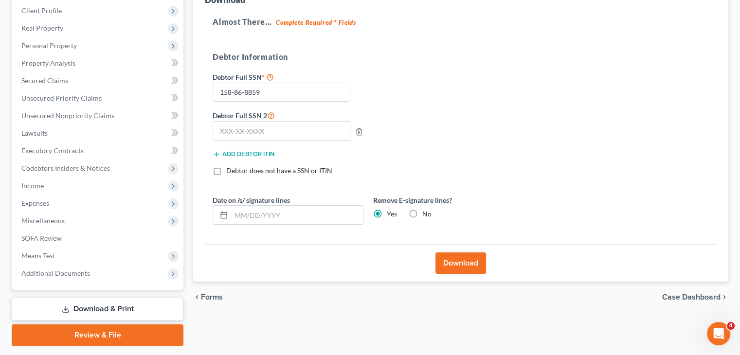
scroll to position [162, 0]
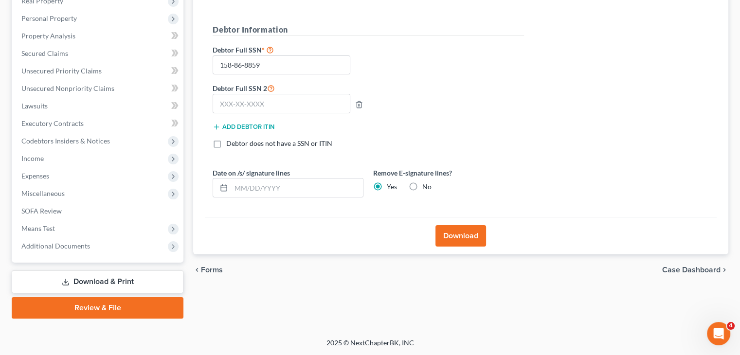
click at [461, 235] on button "Download" at bounding box center [461, 235] width 51 height 21
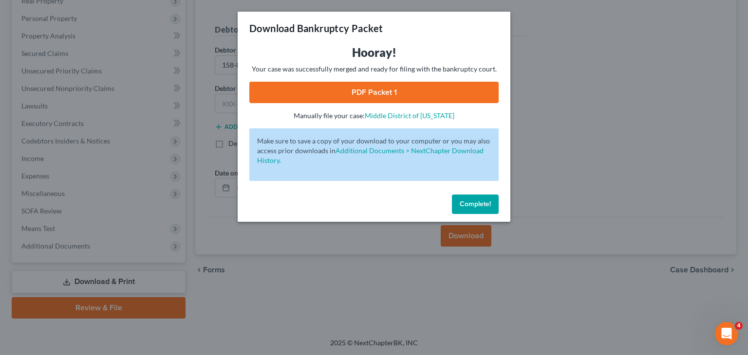
click at [461, 235] on div "Download Bankruptcy Packet Hooray! Your case was successfully merged and ready …" at bounding box center [374, 177] width 748 height 355
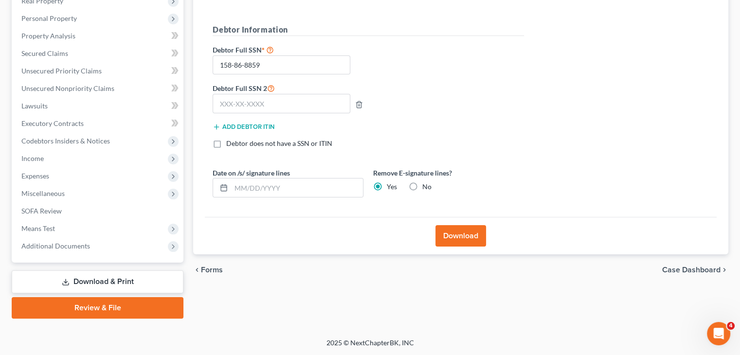
click at [465, 236] on button "Download" at bounding box center [461, 235] width 51 height 21
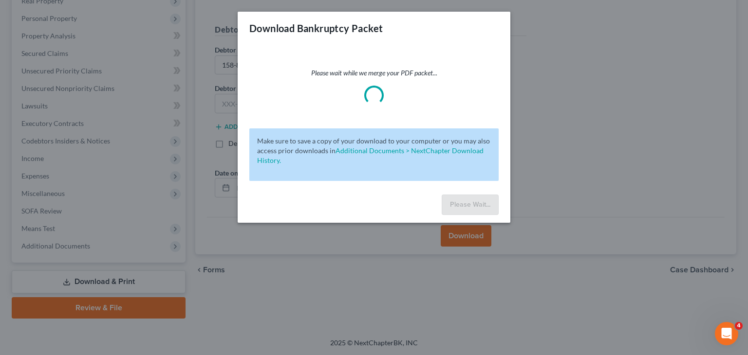
click at [630, 161] on div "Download Bankruptcy Packet Please wait while we merge your PDF packet... Make s…" at bounding box center [374, 177] width 748 height 355
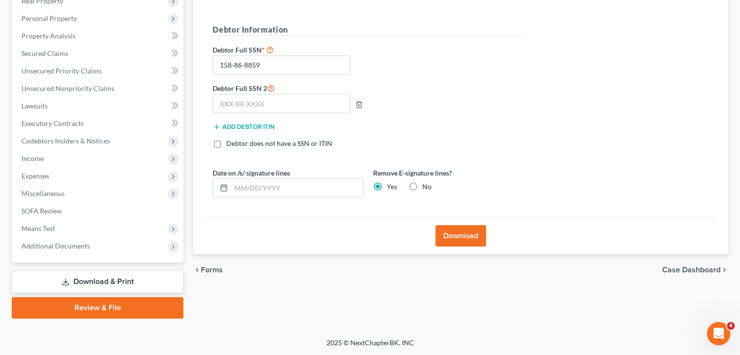
click at [458, 242] on button "Download" at bounding box center [461, 235] width 51 height 21
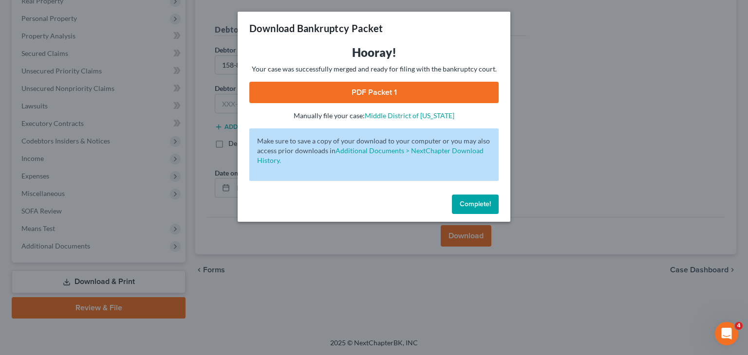
click at [458, 242] on div "Download Bankruptcy Packet Hooray! Your case was successfully merged and ready …" at bounding box center [374, 177] width 748 height 355
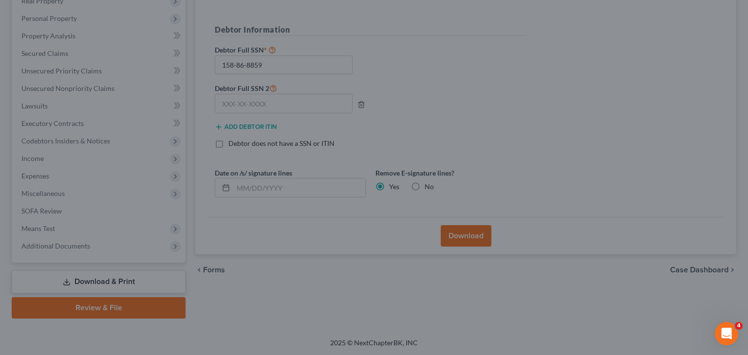
click at [458, 242] on div "Download Bankruptcy Packet Hooray! Your case was successfully merged and ready …" at bounding box center [374, 177] width 748 height 355
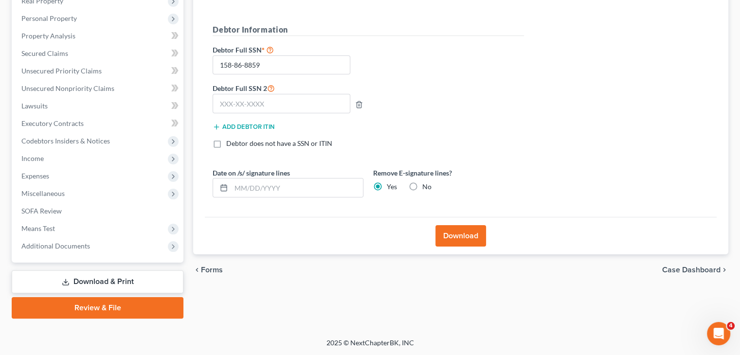
click at [466, 235] on button "Download" at bounding box center [461, 235] width 51 height 21
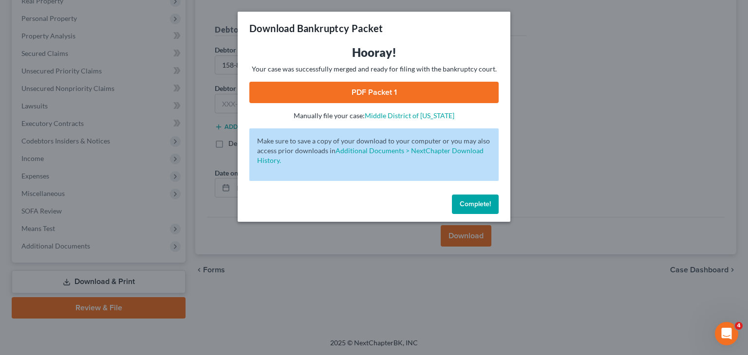
click at [386, 92] on link "PDF Packet 1" at bounding box center [373, 92] width 249 height 21
